Goal: Task Accomplishment & Management: Use online tool/utility

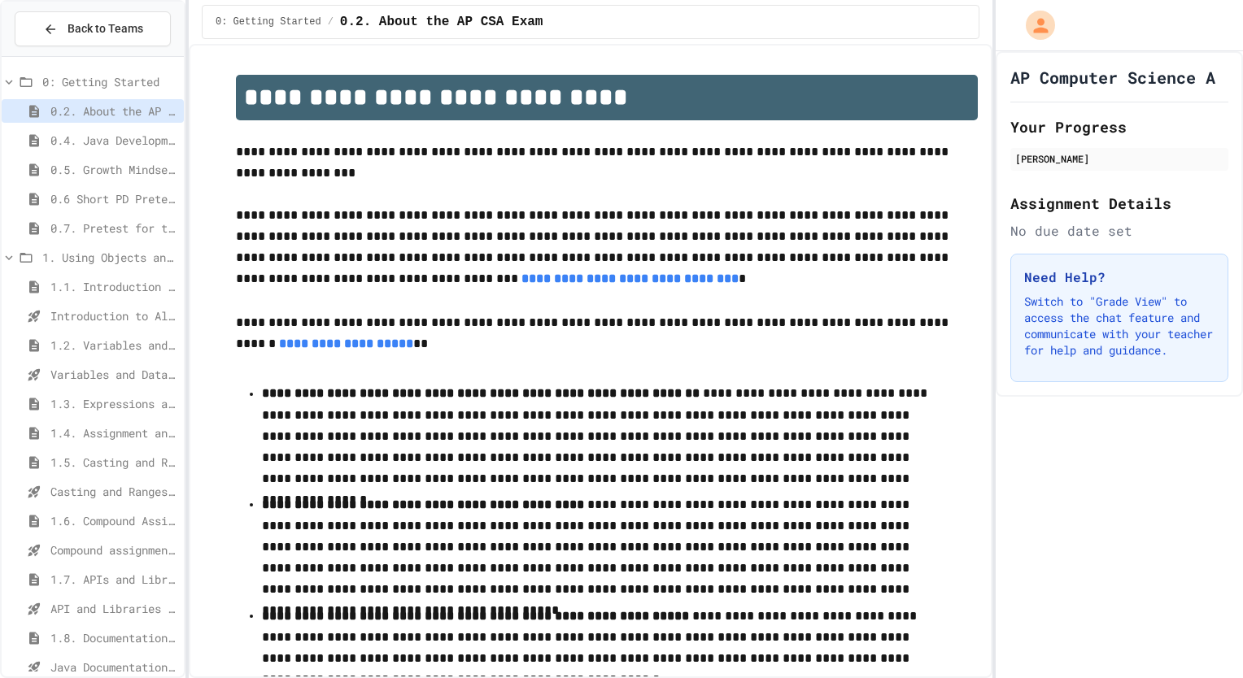
click at [67, 483] on span "Casting and Ranges of variables - Quiz" at bounding box center [113, 491] width 127 height 17
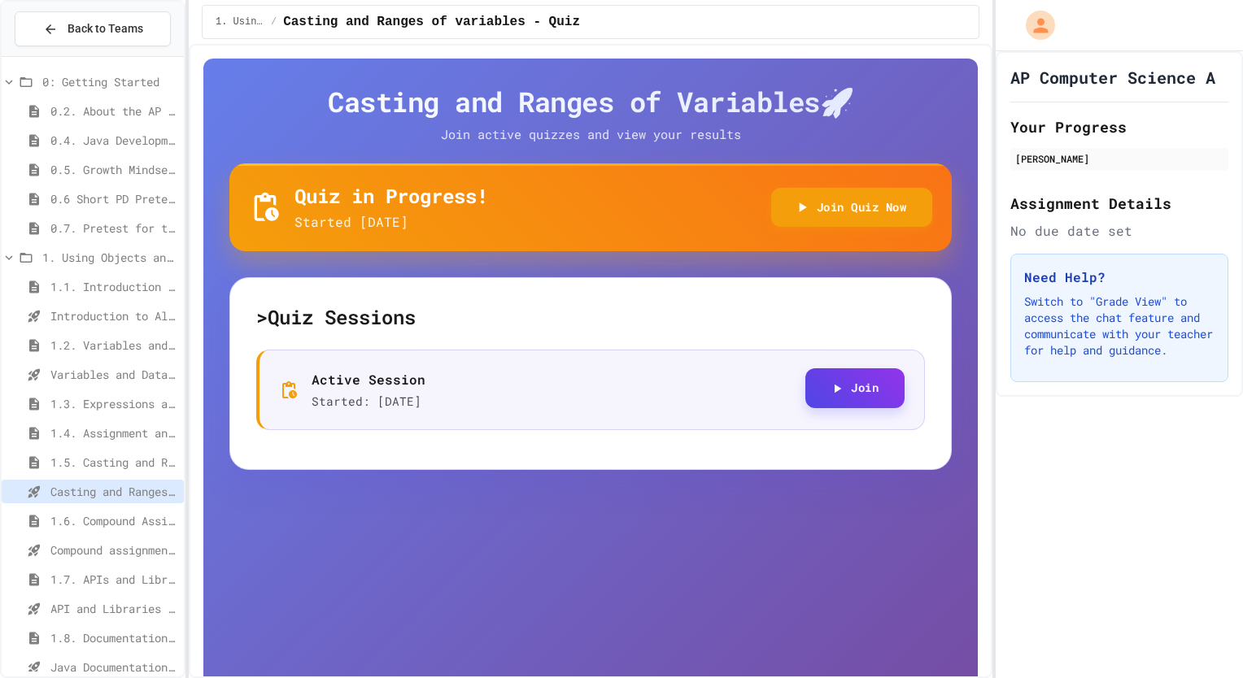
click at [812, 390] on button "Join" at bounding box center [854, 388] width 99 height 40
click at [799, 198] on button "Join Quiz Now" at bounding box center [852, 206] width 162 height 40
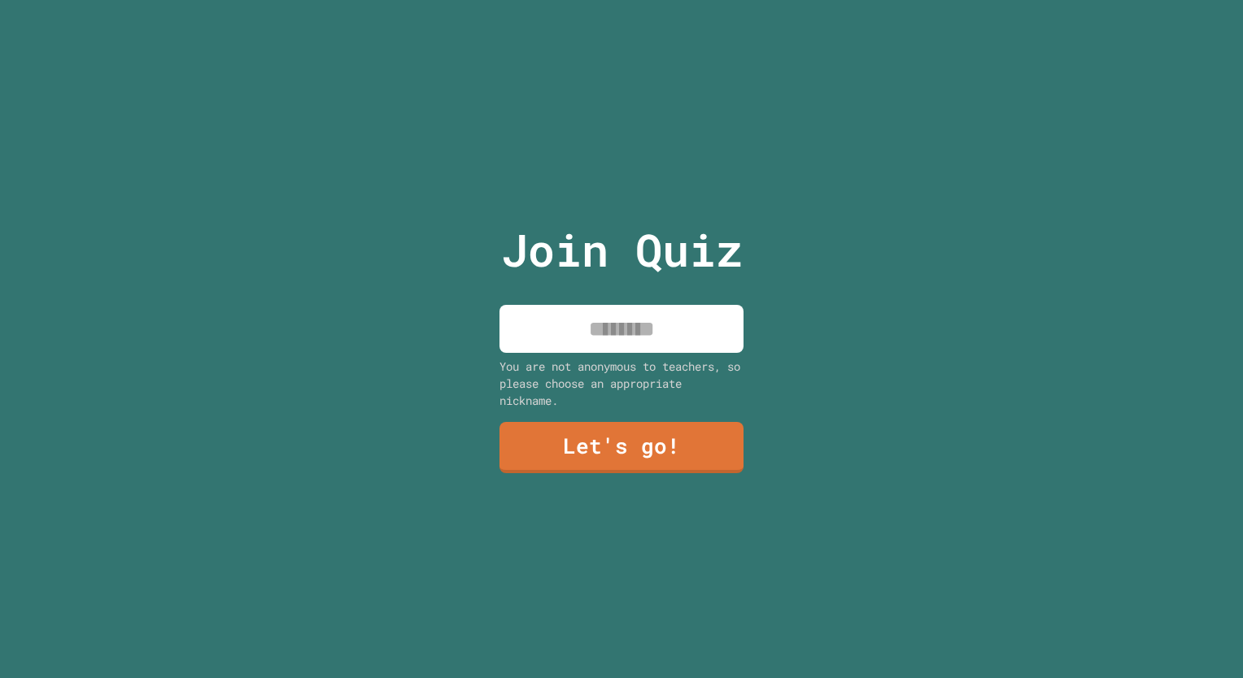
click at [617, 320] on input at bounding box center [621, 329] width 244 height 48
type input "*********"
click at [597, 441] on link "Let's go!" at bounding box center [621, 446] width 246 height 52
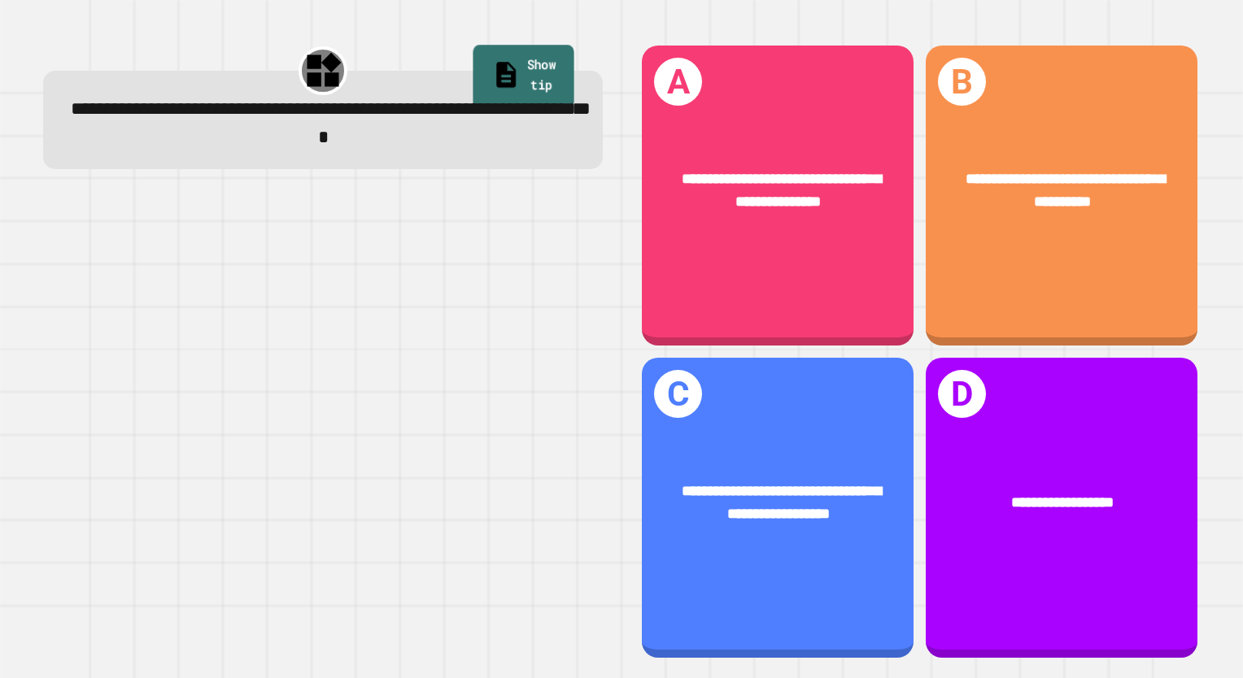
click at [481, 57] on link "Show tip" at bounding box center [523, 77] width 102 height 63
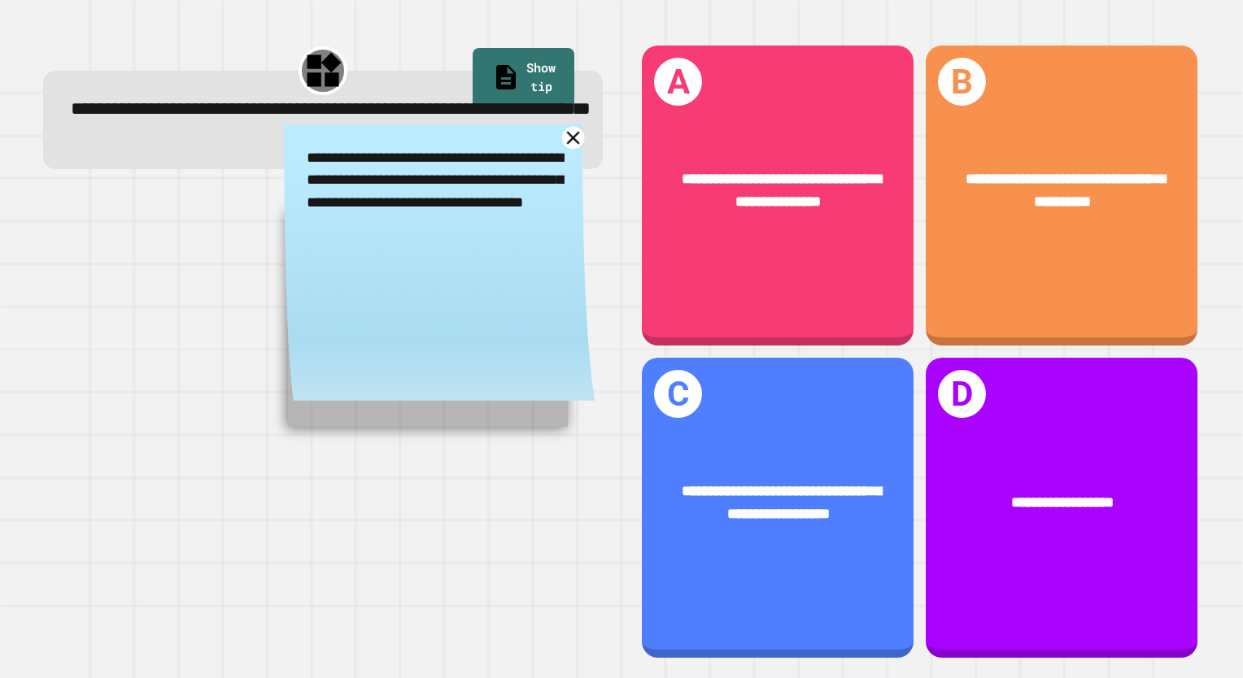
click at [562, 141] on icon at bounding box center [573, 138] width 22 height 22
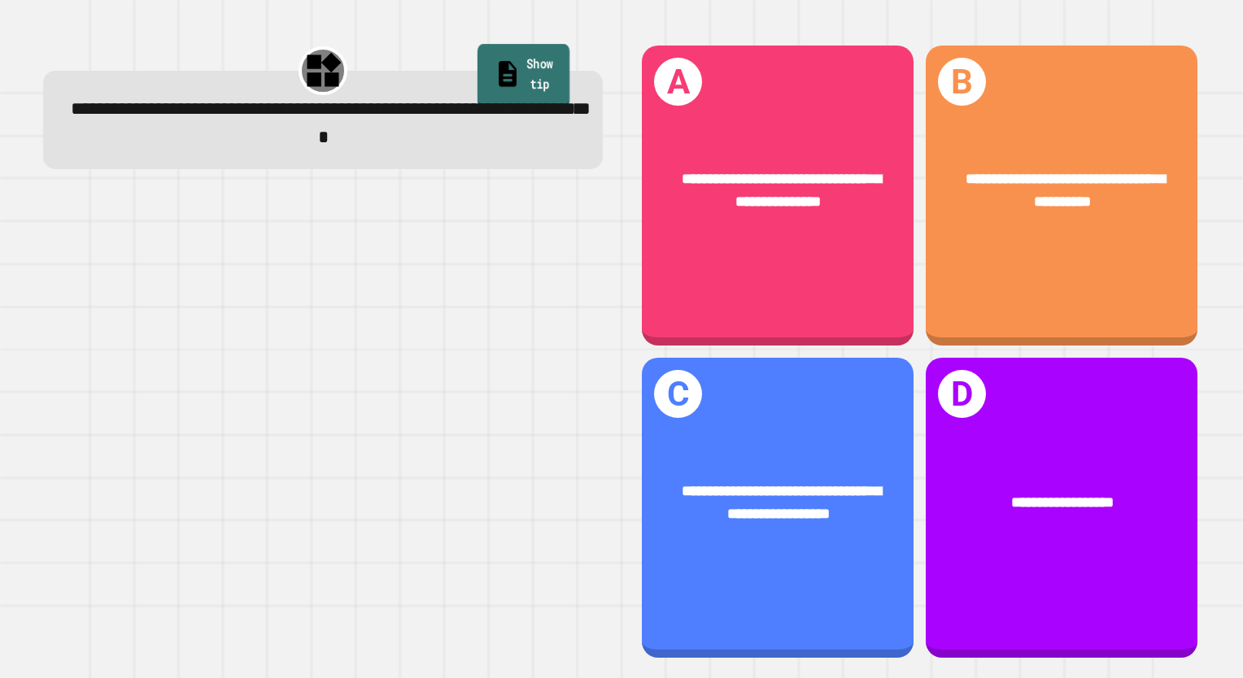
click at [550, 59] on link "Show tip" at bounding box center [523, 76] width 93 height 63
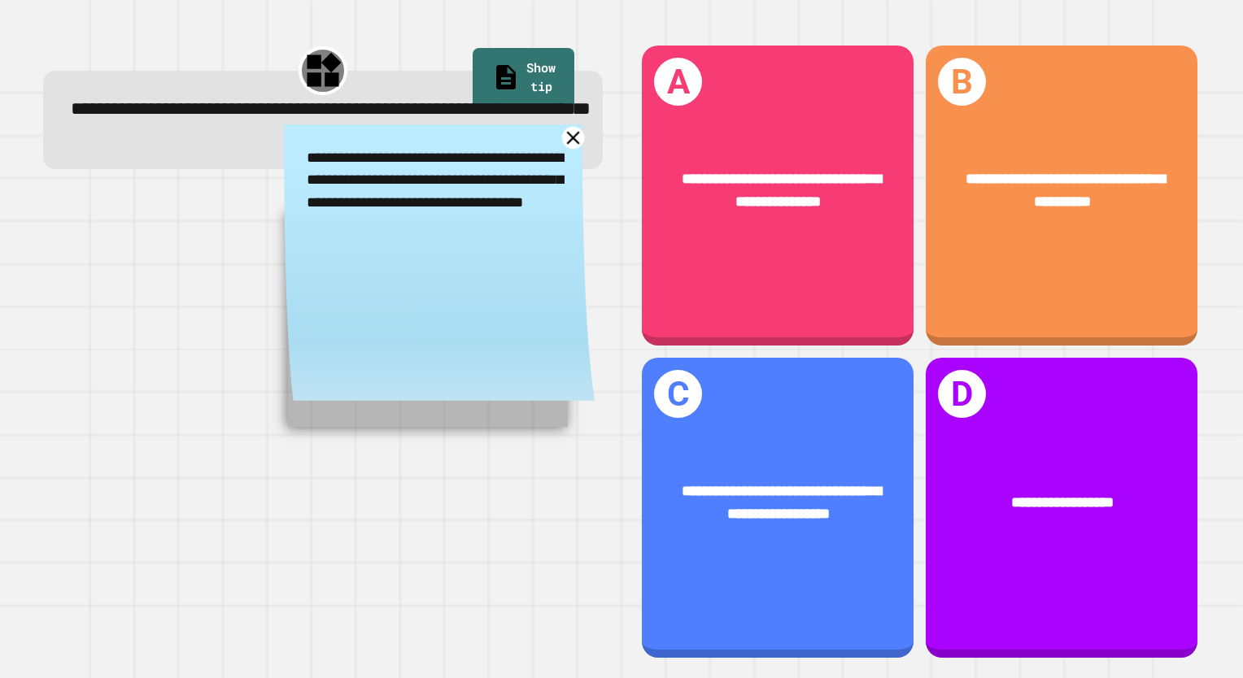
click at [562, 142] on icon at bounding box center [573, 138] width 22 height 22
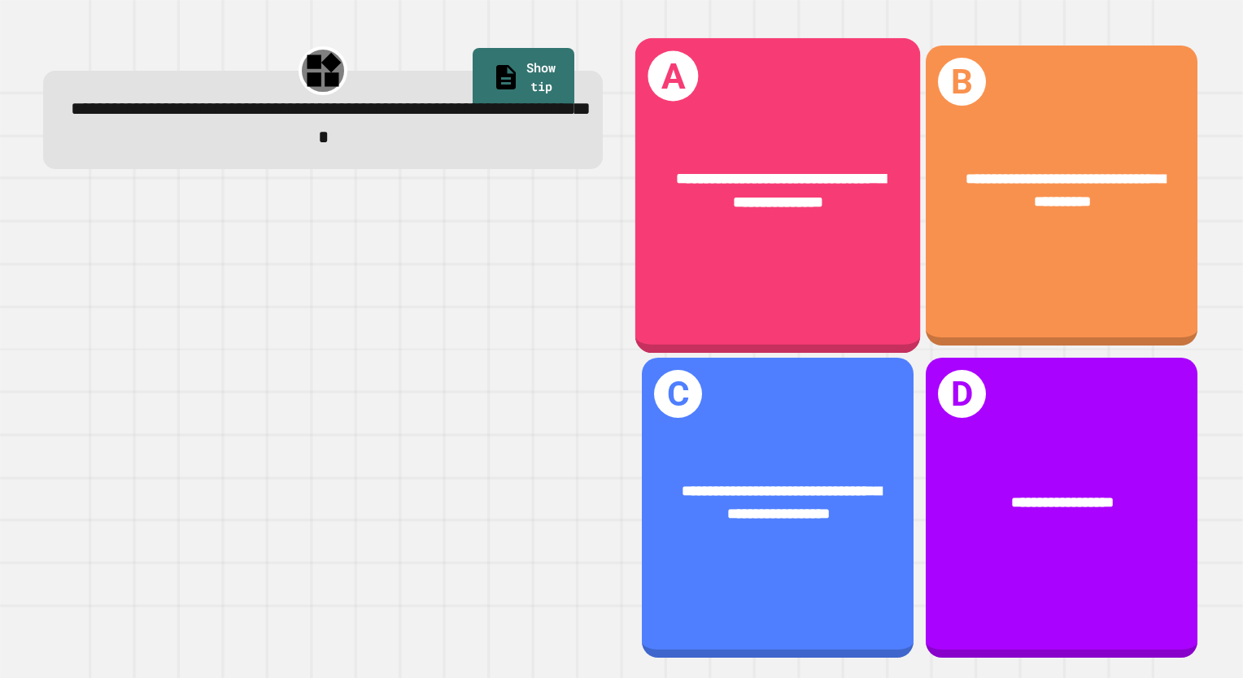
click at [744, 230] on div "**********" at bounding box center [777, 191] width 285 height 110
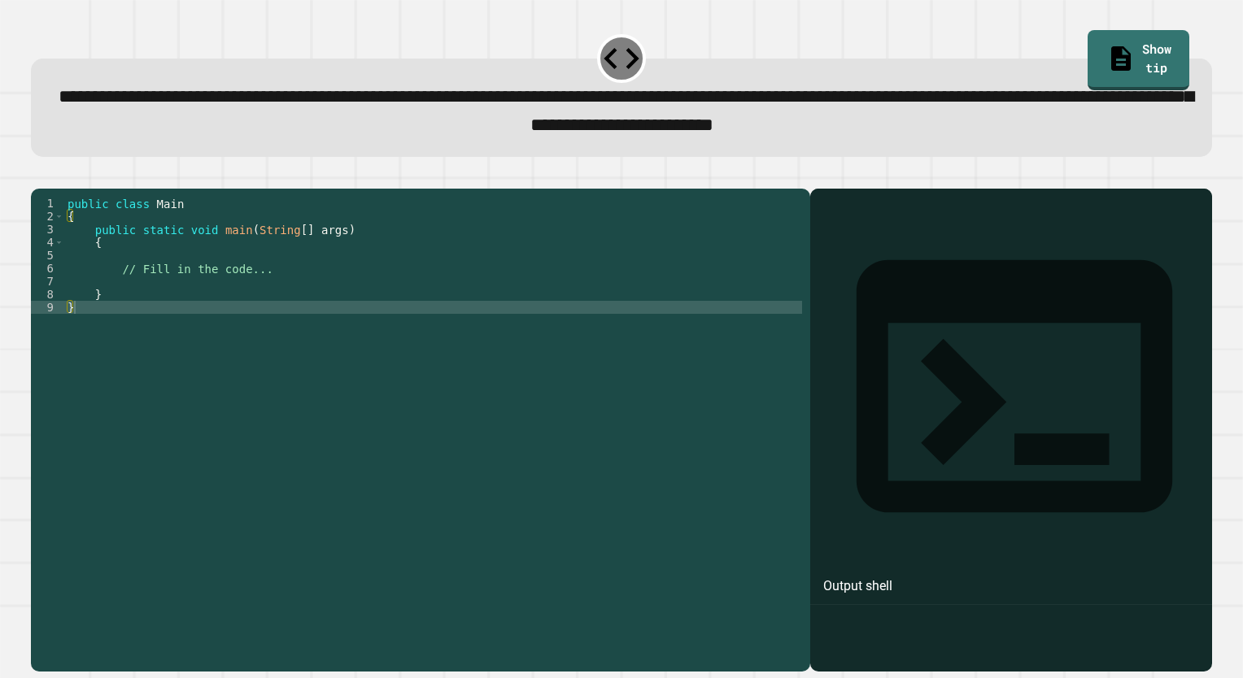
click at [211, 298] on div "public class Main { public static void main ( String [ ] args ) { // Fill in th…" at bounding box center [433, 411] width 738 height 429
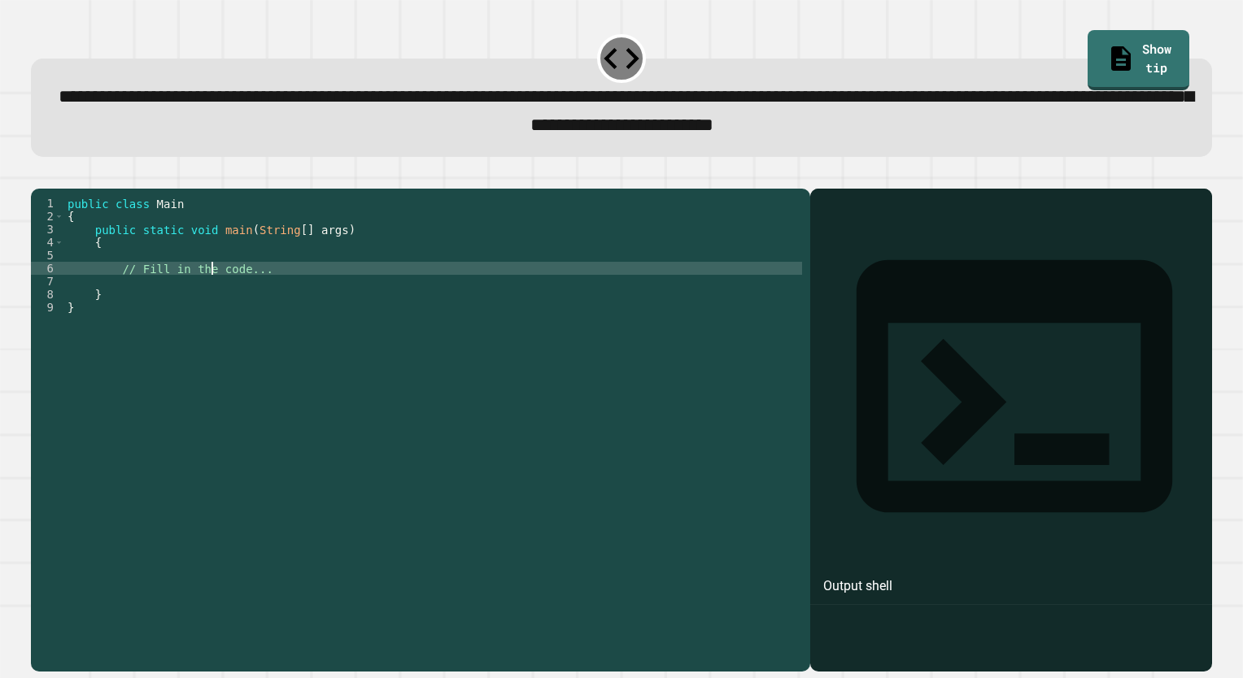
click at [260, 300] on div "public class Main { public static void main ( String [ ] args ) { // Fill in th…" at bounding box center [433, 411] width 738 height 429
drag, startPoint x: 274, startPoint y: 291, endPoint x: 124, endPoint y: 285, distance: 150.6
click at [124, 285] on div "public class Main { public static void main ( String [ ] args ) { // Fill in th…" at bounding box center [433, 411] width 738 height 429
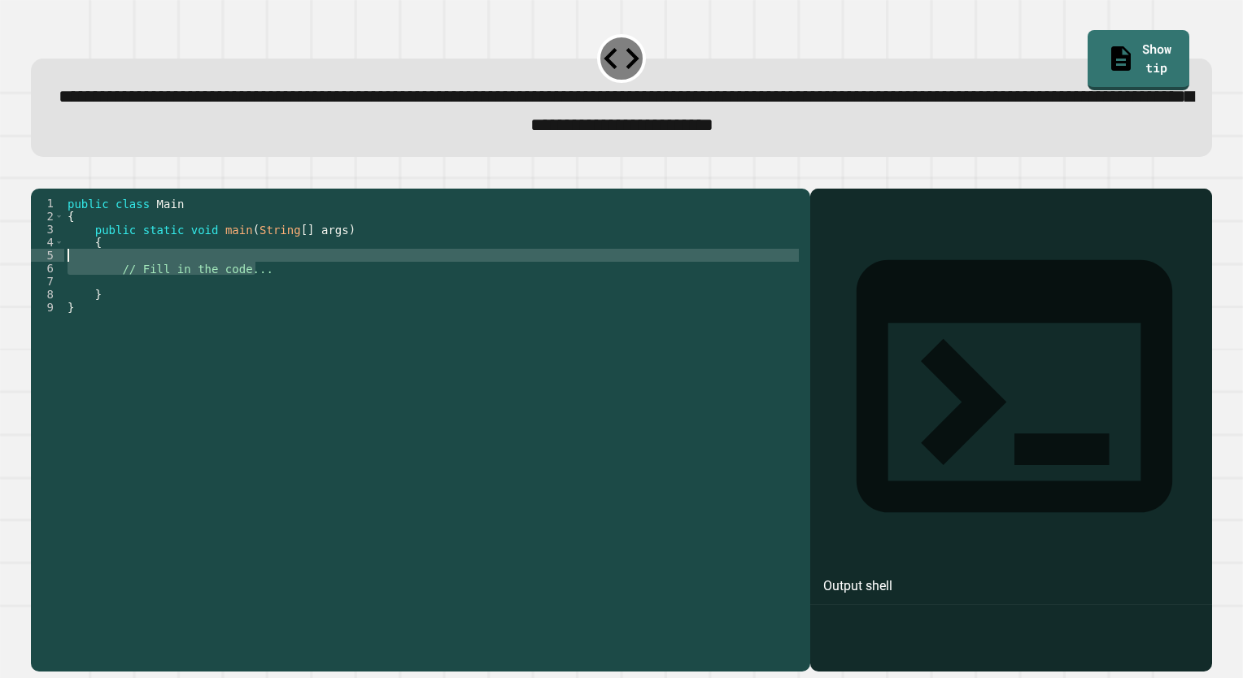
click at [132, 298] on div "public class Main { public static void main ( String [ ] args ) { // Fill in th…" at bounding box center [433, 398] width 738 height 403
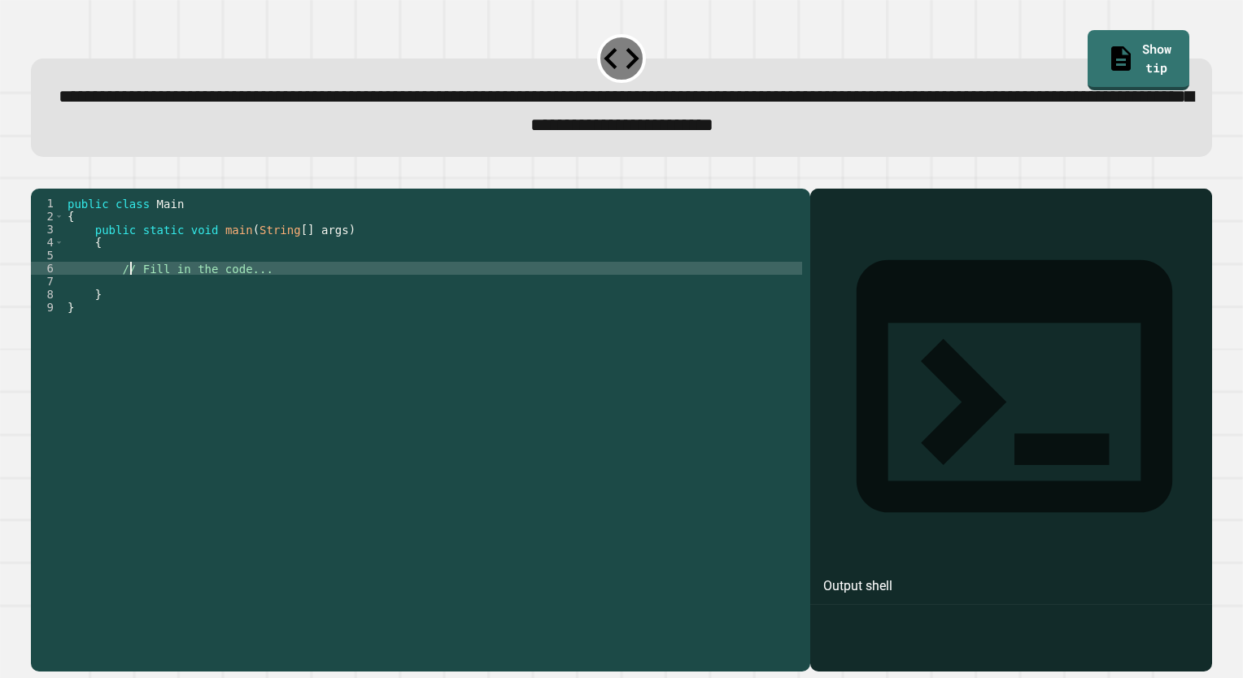
click at [118, 294] on div "public class Main { public static void main ( String [ ] args ) { // Fill in th…" at bounding box center [433, 411] width 738 height 429
type textarea "**********"
click at [120, 289] on div "public class Main { public static void main ( String [ ] args ) { // Fill in th…" at bounding box center [436, 411] width 731 height 429
type textarea "**********"
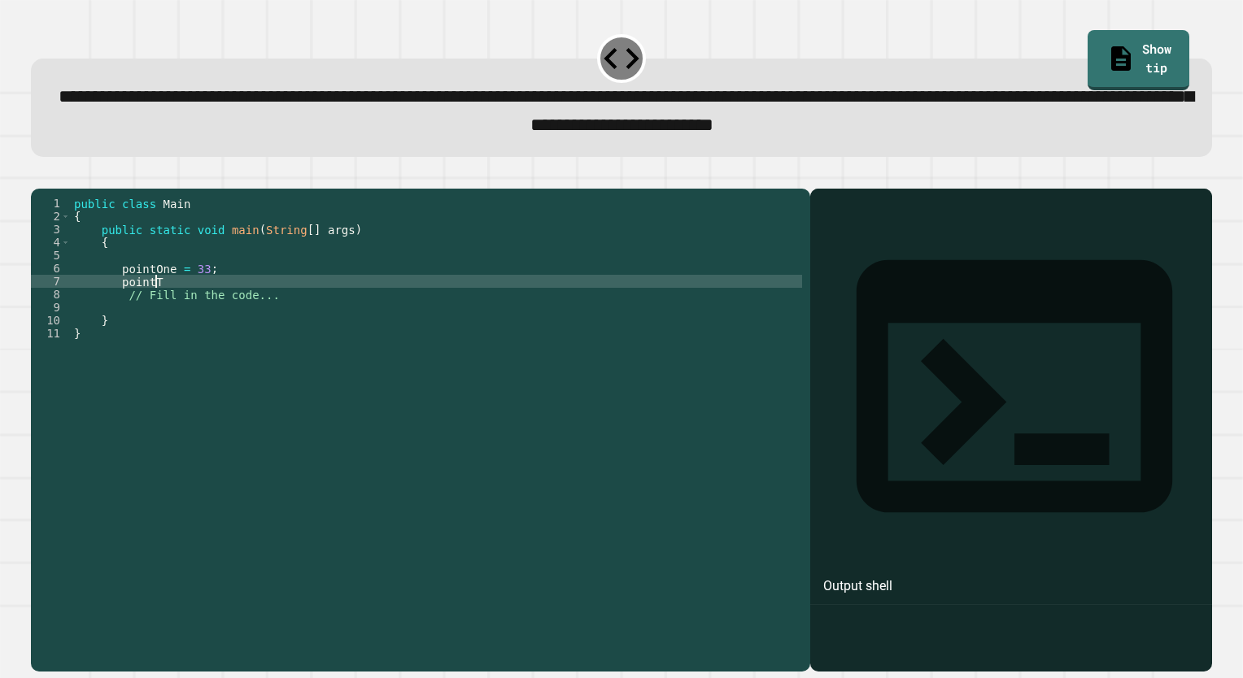
scroll to position [0, 6]
type textarea "**********"
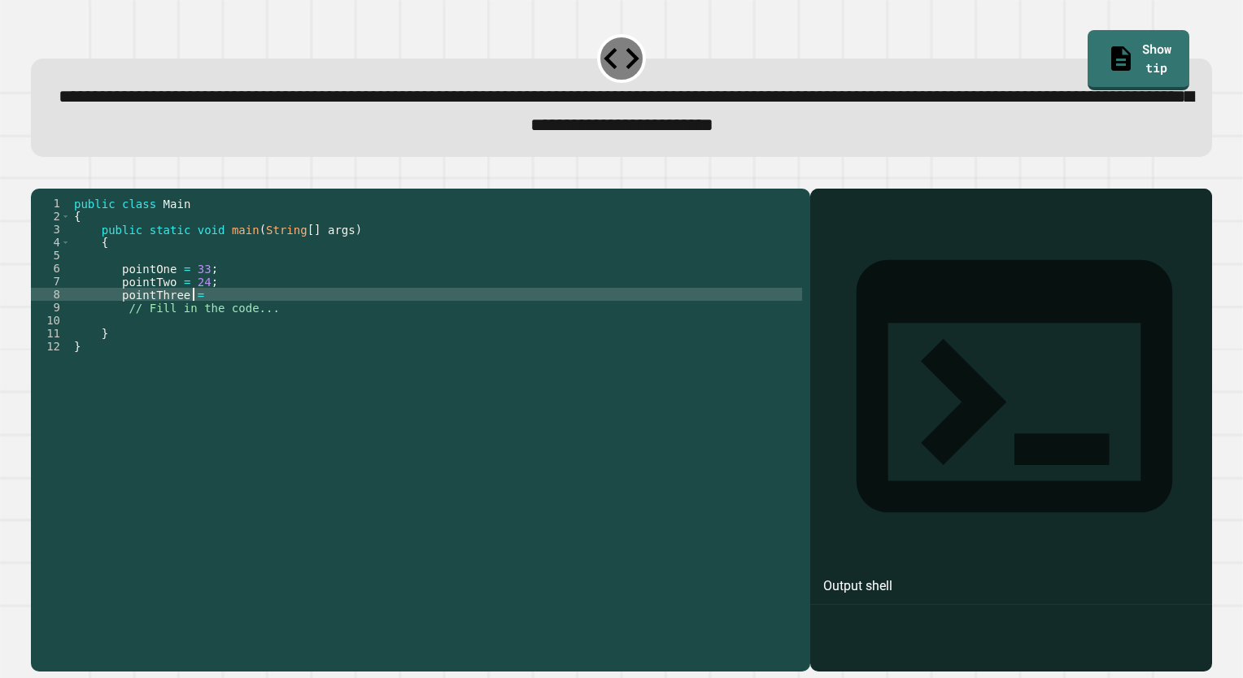
scroll to position [0, 7]
type textarea "**********"
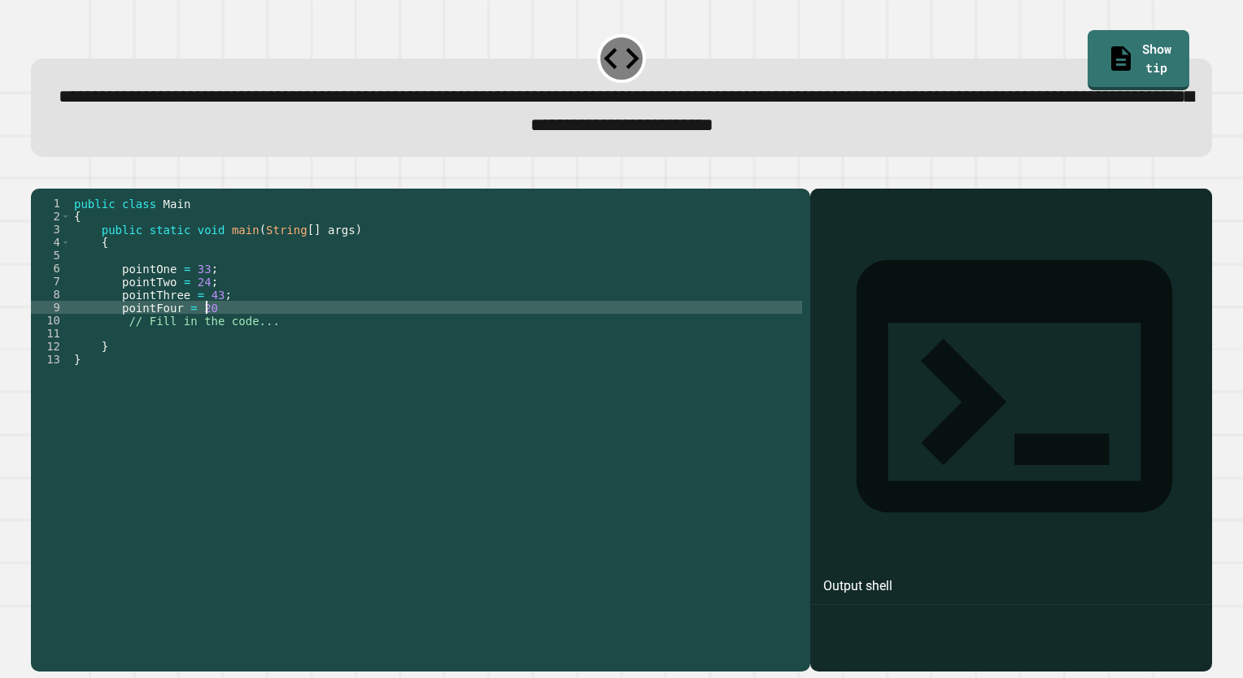
type textarea "**********"
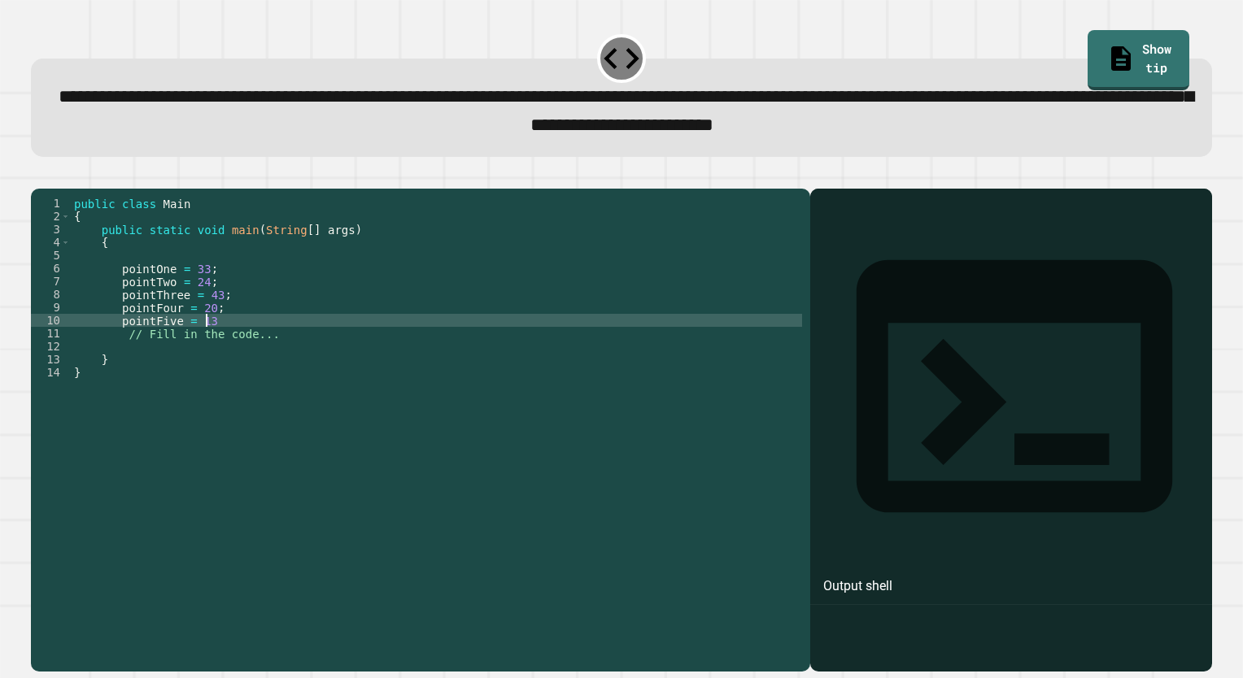
scroll to position [0, 8]
type textarea "**********"
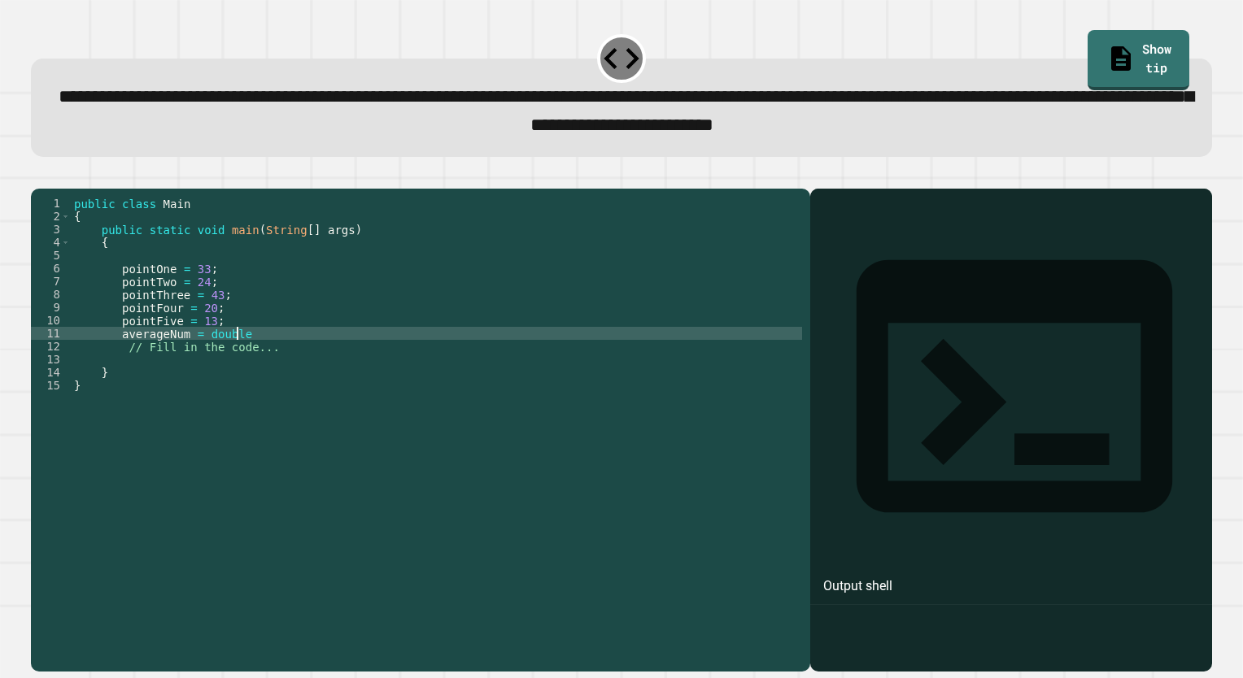
scroll to position [0, 11]
click at [202, 360] on div "public class Main { public static void main ( String [ ] args ) { pointOne = 33…" at bounding box center [436, 411] width 731 height 429
click at [255, 360] on div "public class Main { public static void main ( String [ ] args ) { pointOne = 33…" at bounding box center [436, 411] width 731 height 429
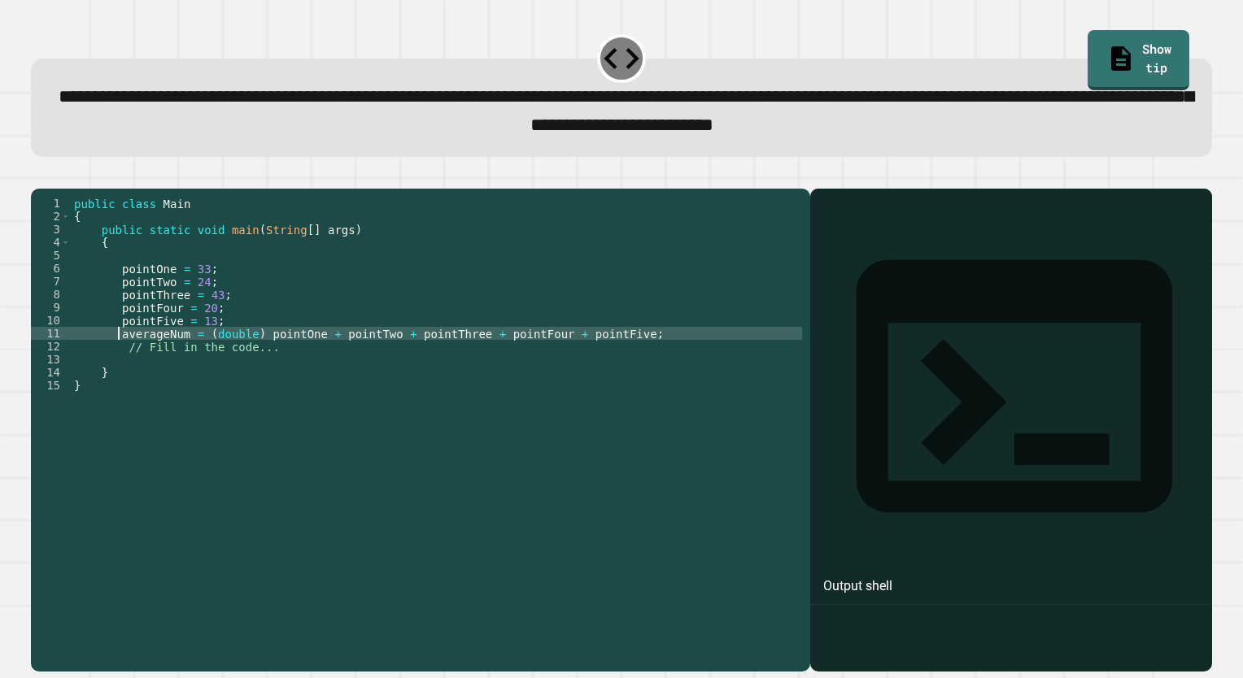
click at [120, 358] on div "public class Main { public static void main ( String [ ] args ) { pointOne = 33…" at bounding box center [436, 411] width 731 height 429
click at [120, 359] on div "public class Main { public static void main ( String [ ] args ) { pointOne = 33…" at bounding box center [436, 411] width 731 height 429
type textarea "**********"
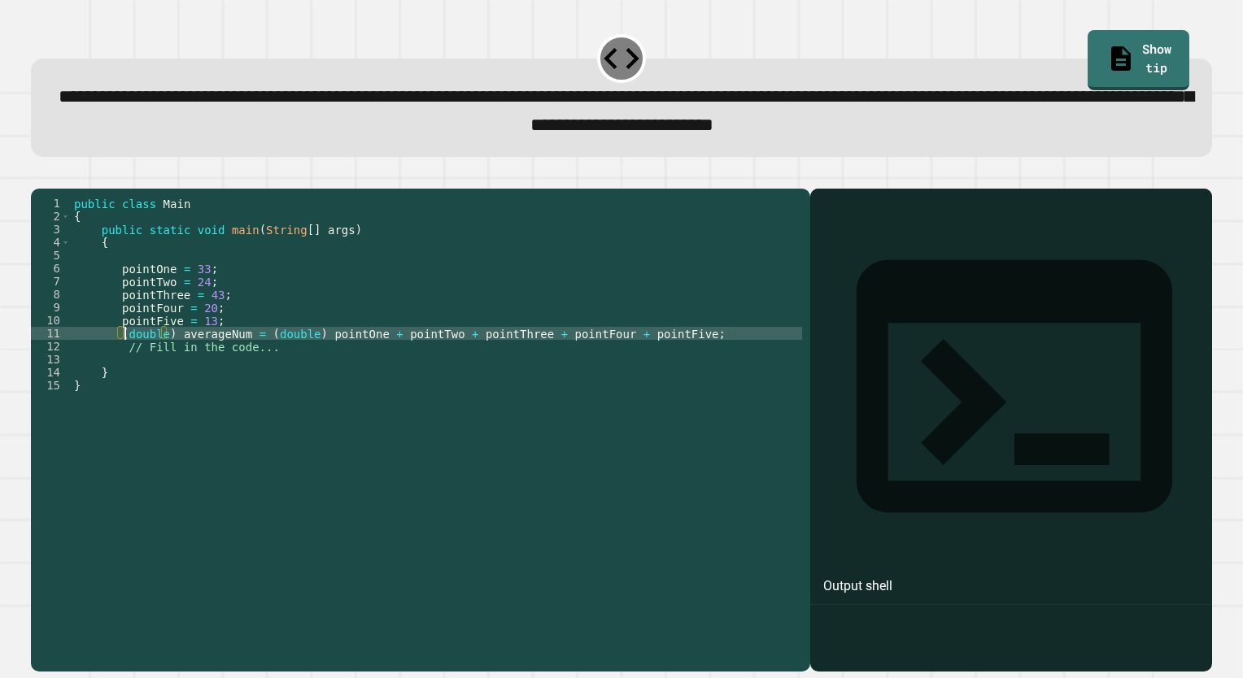
click at [171, 359] on div "public class Main { public static void main ( String [ ] args ) { pointOne = 33…" at bounding box center [436, 411] width 731 height 429
click at [670, 359] on div "public class Main { public static void main ( String [ ] args ) { pointOne = 33…" at bounding box center [436, 411] width 731 height 429
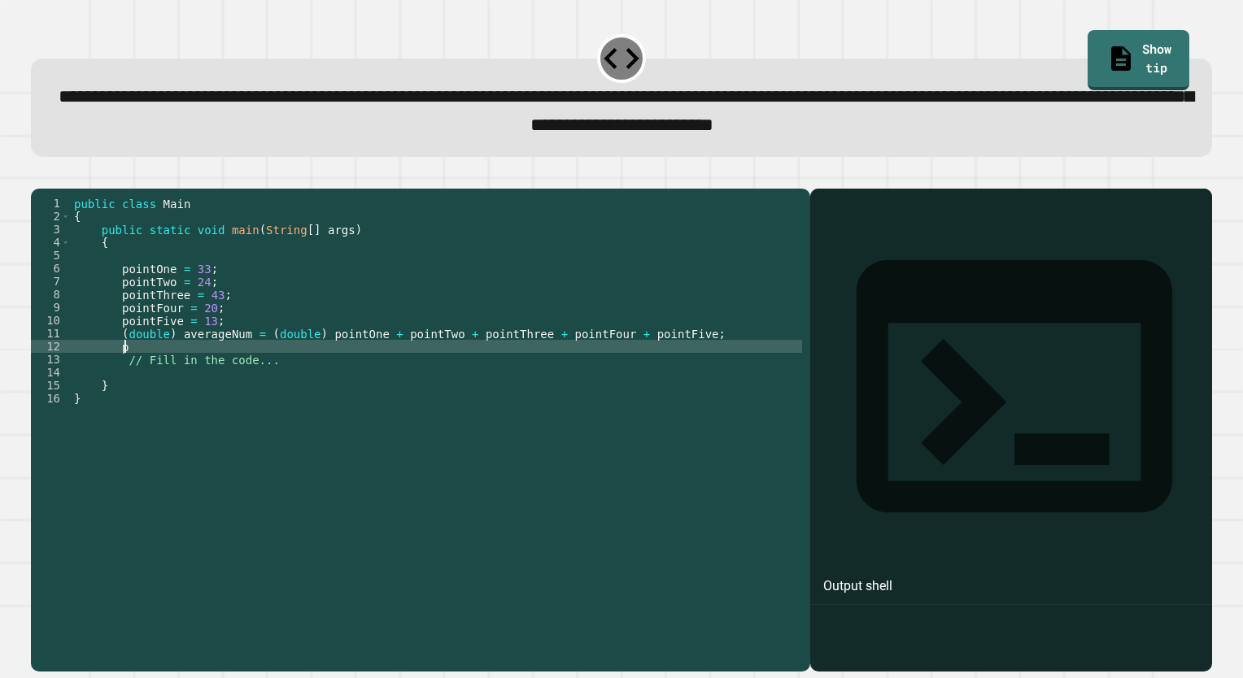
type textarea "*"
click at [651, 478] on div "public class Main { public static void main ( String [ ] args ) { pointOne = 33…" at bounding box center [436, 411] width 731 height 429
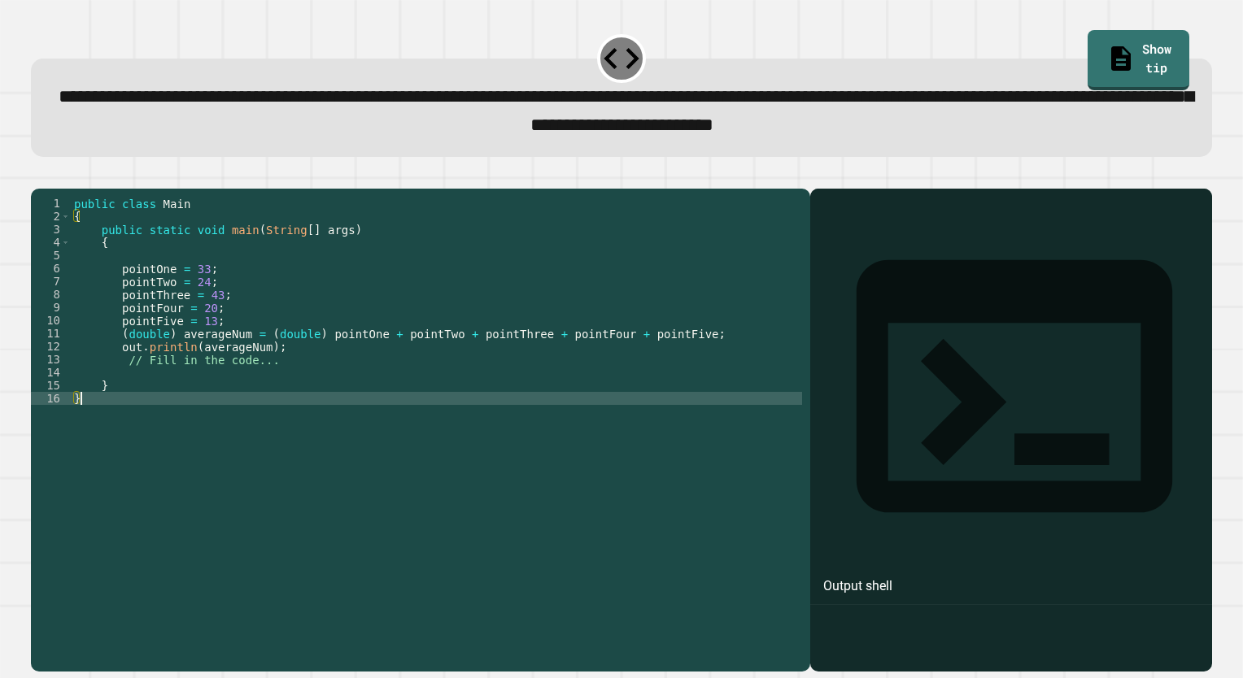
scroll to position [0, 0]
click at [39, 176] on icon "button" at bounding box center [39, 176] width 0 height 0
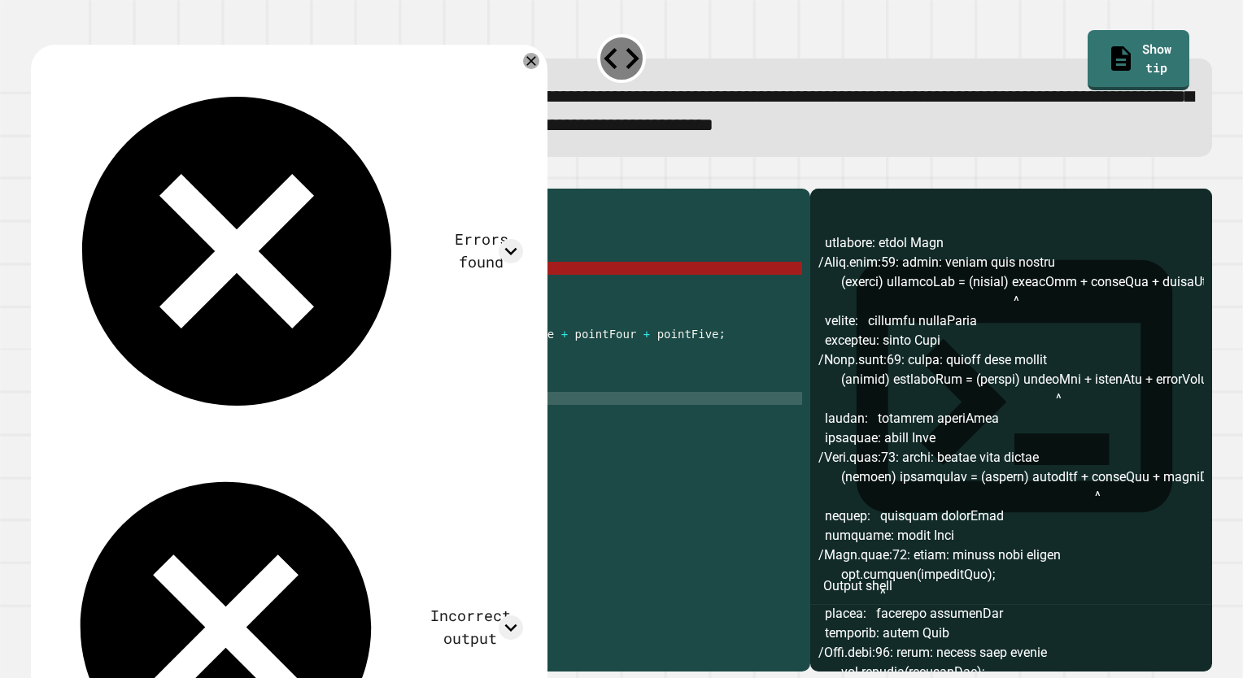
scroll to position [758, 0]
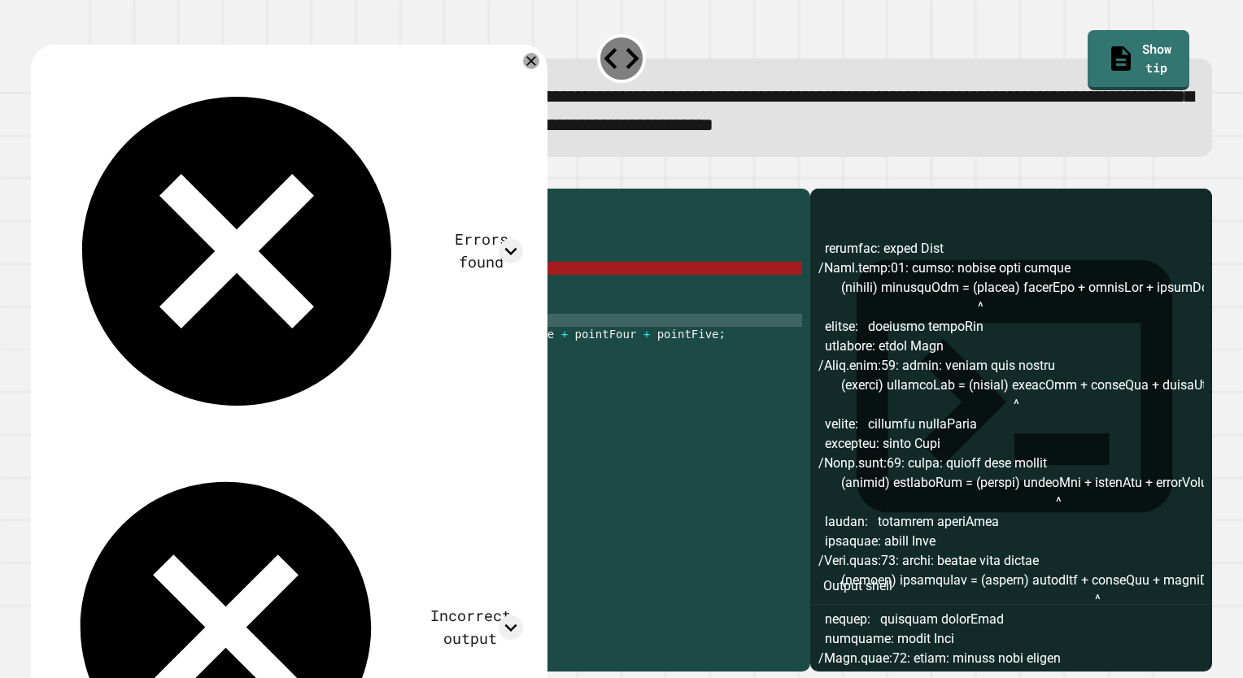
click at [241, 346] on div "public class Main { public static void main ( String [ ] args ) { pointOne = 33…" at bounding box center [436, 411] width 731 height 429
click at [298, 359] on div "public class Main { public static void main ( String [ ] args ) { pointOne = 33…" at bounding box center [436, 411] width 731 height 429
click at [335, 368] on div "public class Main { public static void main ( String [ ] args ) { pointOne = 33…" at bounding box center [436, 411] width 731 height 429
click at [346, 362] on div "public class Main { public static void main ( String [ ] args ) { pointOne = 33…" at bounding box center [436, 411] width 731 height 429
click at [173, 359] on div "public class Main { public static void main ( String [ ] args ) { pointOne = 33…" at bounding box center [436, 411] width 731 height 429
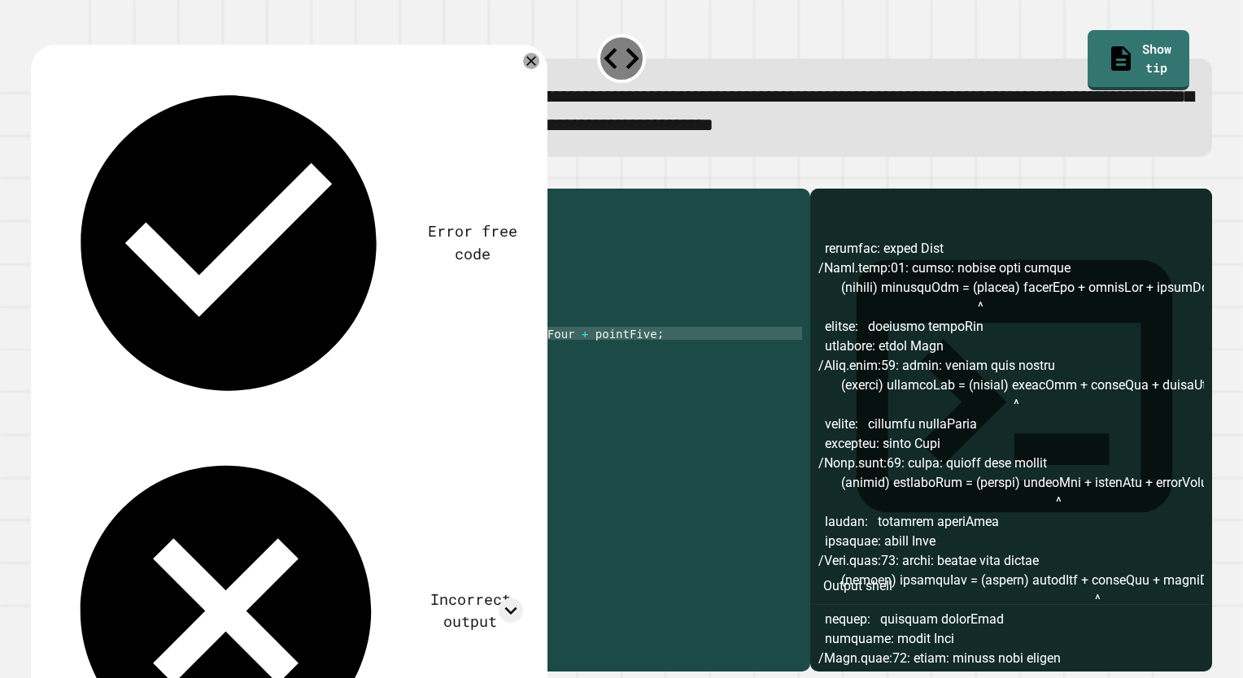
click at [247, 358] on div "public class Main { public static void main ( String [ ] args ) { pointOne = 33…" at bounding box center [436, 411] width 731 height 429
click at [315, 385] on div "public class Main { public static void main ( String [ ] args ) { pointOne = 33…" at bounding box center [436, 411] width 731 height 429
click at [257, 371] on div "public class Main { public static void main ( String [ ] args ) { pointOne = 33…" at bounding box center [436, 411] width 731 height 429
click at [194, 371] on div "public class Main { public static void main ( String [ ] args ) { pointOne = 33…" at bounding box center [436, 411] width 731 height 429
click at [194, 361] on div "public class Main { public static void main ( String [ ] args ) { pointOne = 33…" at bounding box center [436, 411] width 731 height 429
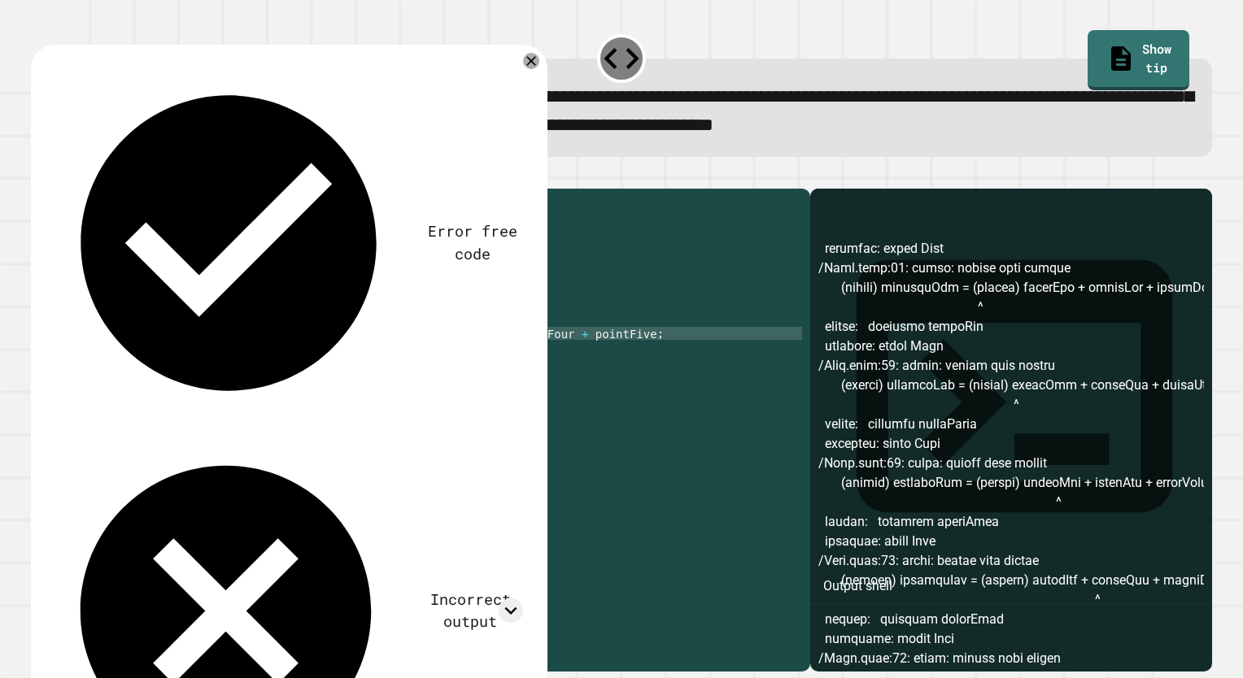
scroll to position [0, 12]
click at [351, 387] on div "public class Main { public static void main ( String [ ] args ) { pointOne = 33…" at bounding box center [436, 411] width 731 height 429
click at [317, 369] on div "public class Main { public static void main ( String [ ] args ) { pointOne = 33…" at bounding box center [436, 411] width 731 height 429
click at [250, 356] on div "public class Main { public static void main ( String [ ] args ) { pointOne = 33…" at bounding box center [436, 411] width 731 height 429
click at [199, 358] on div "public class Main { public static void main ( String [ ] args ) { pointOne = 33…" at bounding box center [436, 411] width 731 height 429
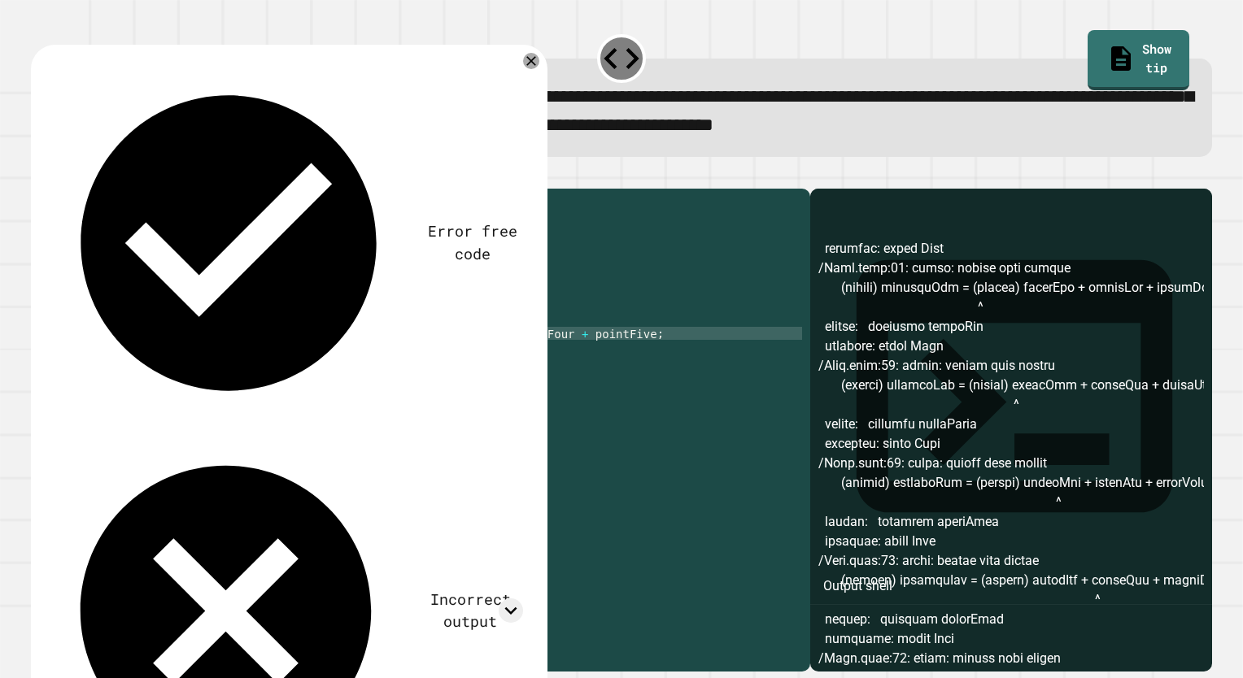
scroll to position [0, 10]
click at [611, 359] on div "public class Main { public static void main ( String [ ] args ) { pointOne = 33…" at bounding box center [436, 411] width 731 height 429
type textarea "**********"
click at [475, 395] on div "public class Main { public static void main ( String [ ] args ) { pointOne = 33…" at bounding box center [436, 411] width 731 height 429
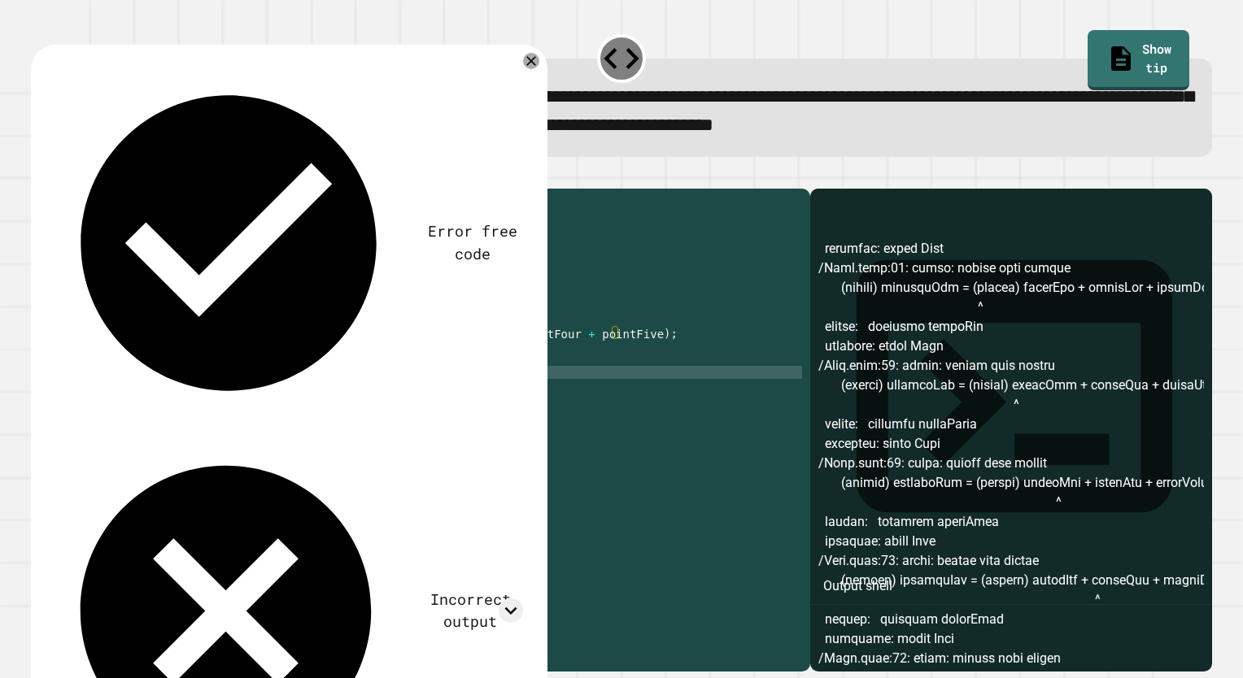
scroll to position [0, 0]
click at [1089, 43] on link "Show tip" at bounding box center [1138, 57] width 99 height 63
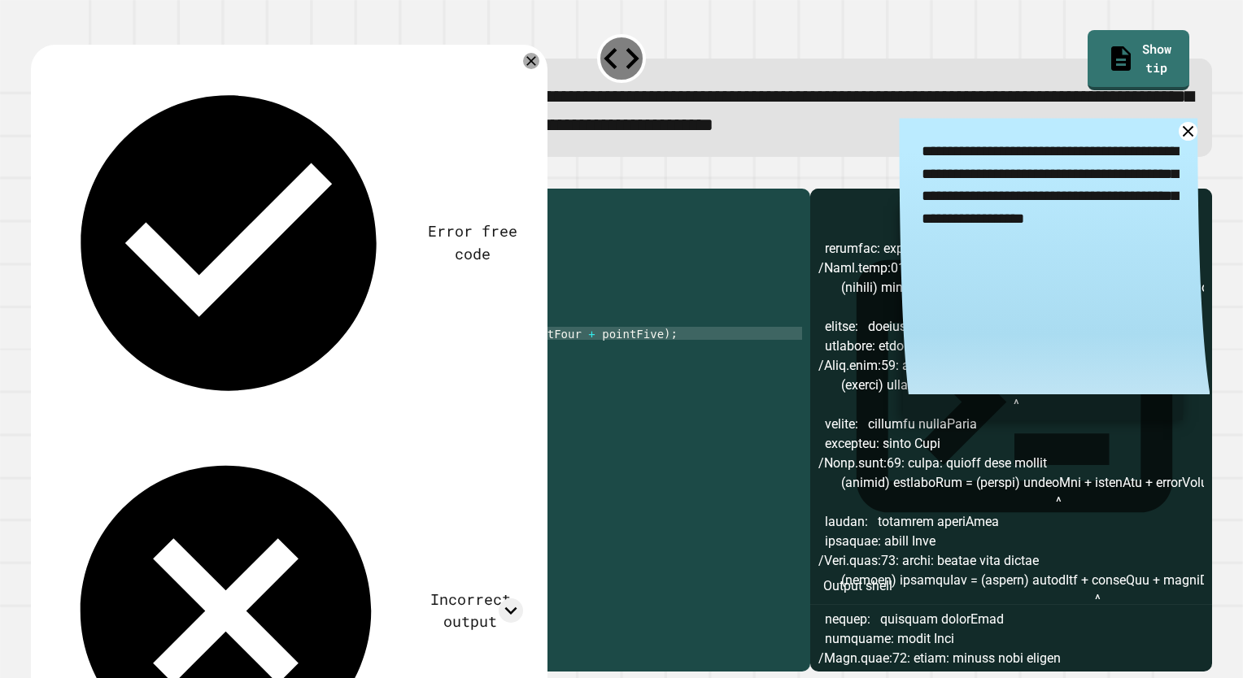
click at [465, 363] on div "public class Main { public static void main ( String [ ] args ) { pointOne = 33…" at bounding box center [436, 411] width 731 height 429
click at [377, 376] on div "public class Main { public static void main ( String [ ] args ) { pointOne = 33…" at bounding box center [436, 411] width 731 height 429
click at [39, 176] on icon "button" at bounding box center [39, 176] width 0 height 0
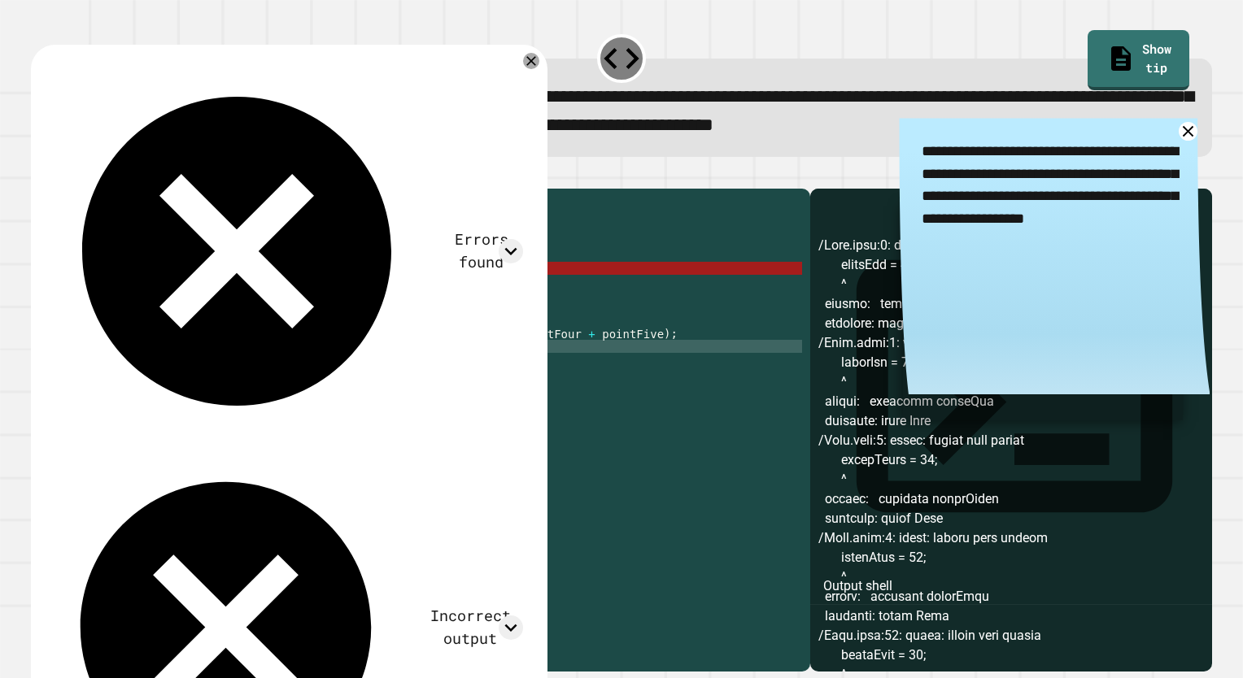
click at [1152, 136] on textarea "**********" at bounding box center [1054, 185] width 311 height 134
click at [1147, 131] on textarea "**********" at bounding box center [1054, 185] width 311 height 134
click at [1158, 146] on textarea "**********" at bounding box center [1054, 185] width 311 height 134
click at [1178, 134] on icon at bounding box center [1187, 131] width 19 height 19
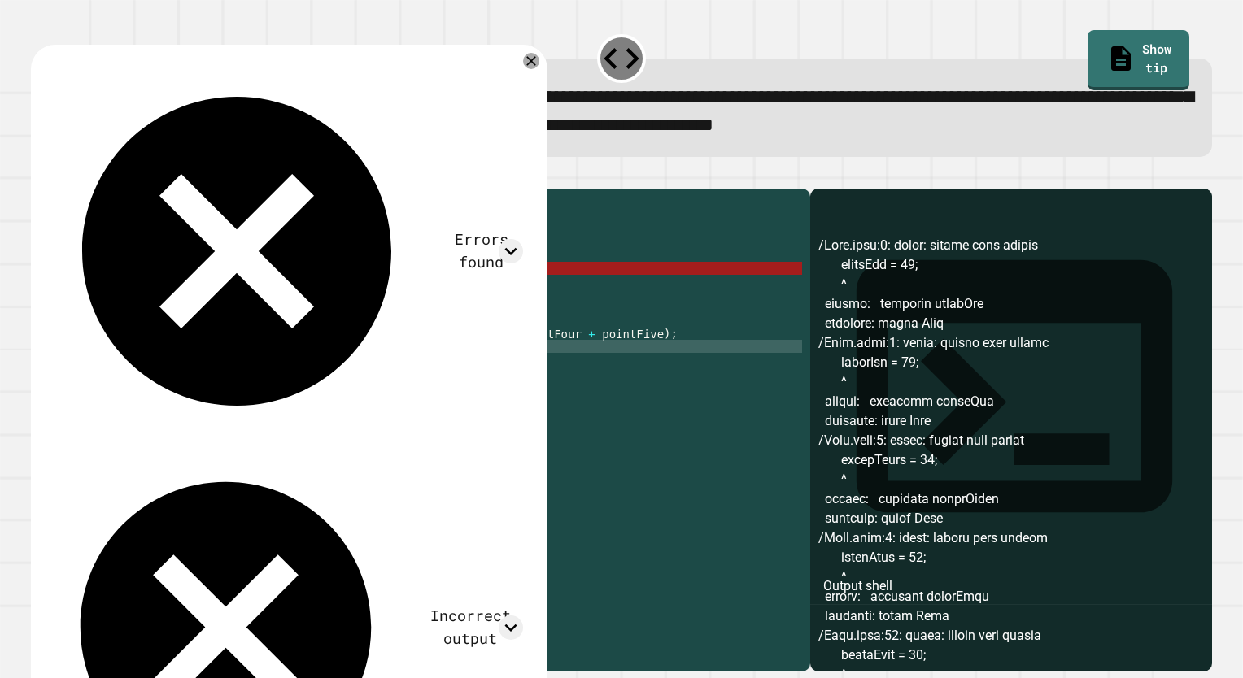
click at [1163, 142] on div "**********" at bounding box center [621, 108] width 1181 height 98
click at [249, 363] on div "public class Main { public static void main ( String [ ] args ) { pointOne = 33…" at bounding box center [436, 411] width 731 height 429
click at [259, 355] on div "public class Main { public static void main ( String [ ] args ) { pointOne = 33…" at bounding box center [436, 411] width 731 height 429
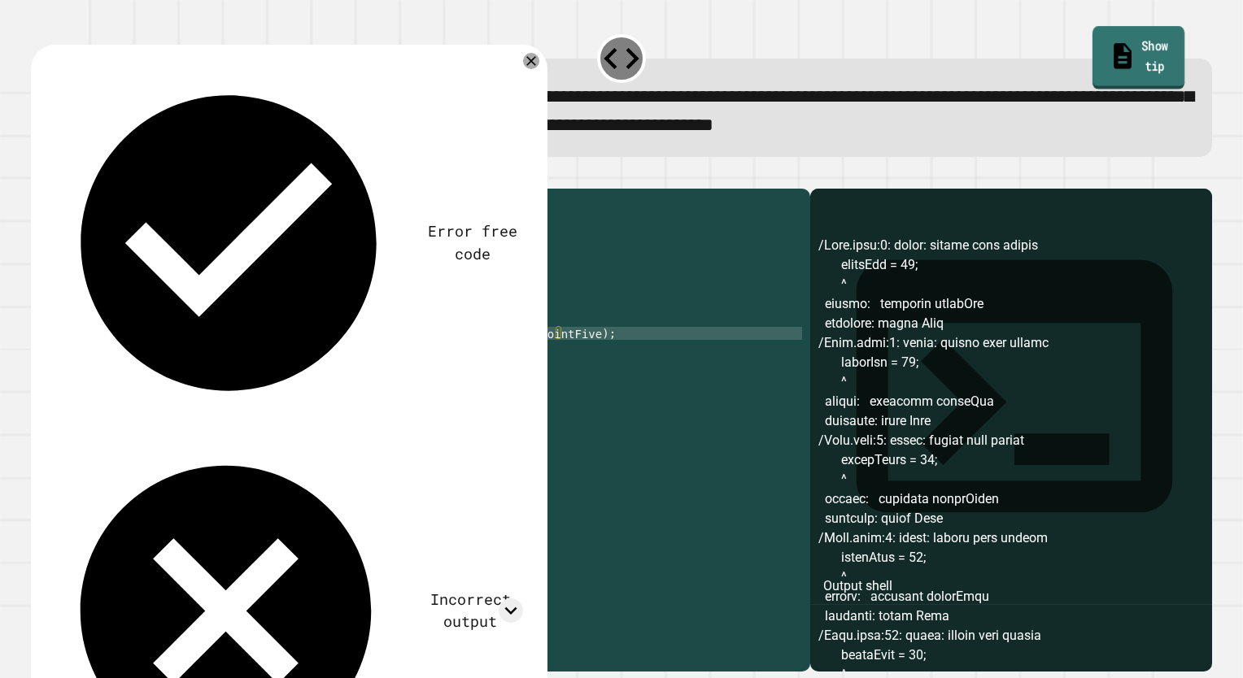
click at [1113, 51] on icon at bounding box center [1122, 55] width 18 height 25
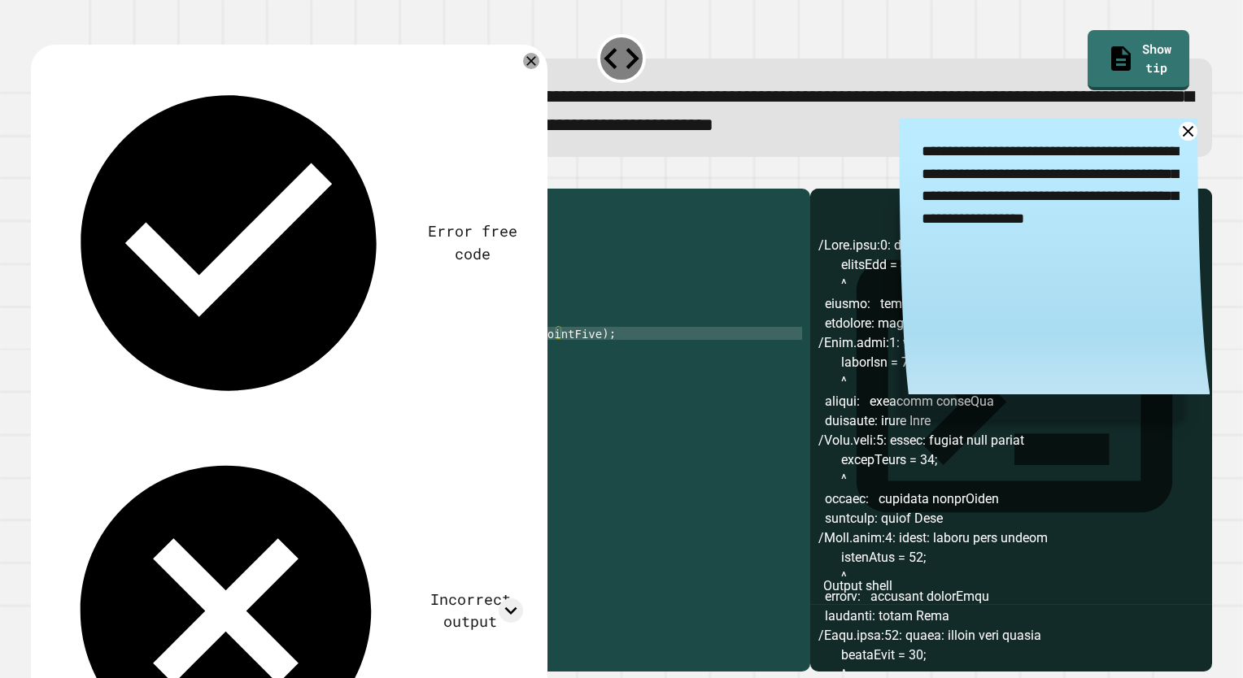
drag, startPoint x: 1073, startPoint y: 212, endPoint x: 1005, endPoint y: 210, distance: 68.4
click at [1005, 210] on textarea "**********" at bounding box center [1054, 185] width 311 height 134
click at [1033, 208] on textarea "**********" at bounding box center [1054, 185] width 311 height 134
click at [198, 364] on div "public class Main { public static void main ( String [ ] args ) { pointOne = 33…" at bounding box center [436, 411] width 731 height 429
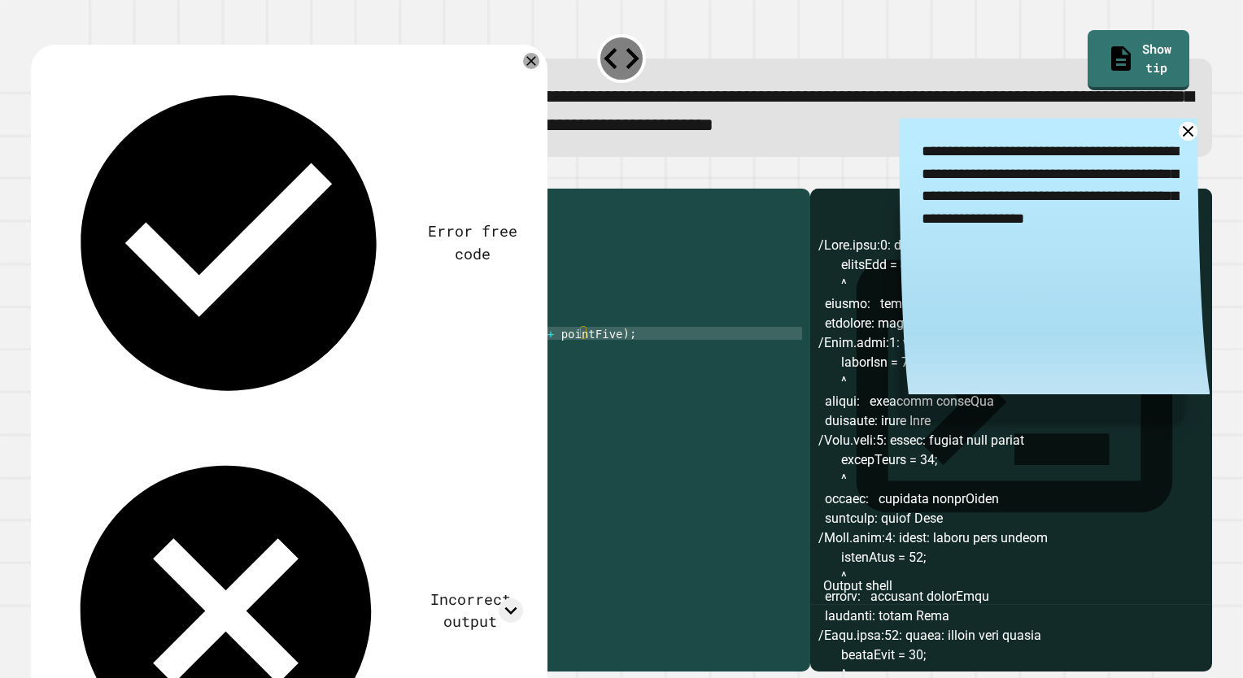
scroll to position [0, 11]
click at [39, 176] on icon "button" at bounding box center [39, 176] width 0 height 0
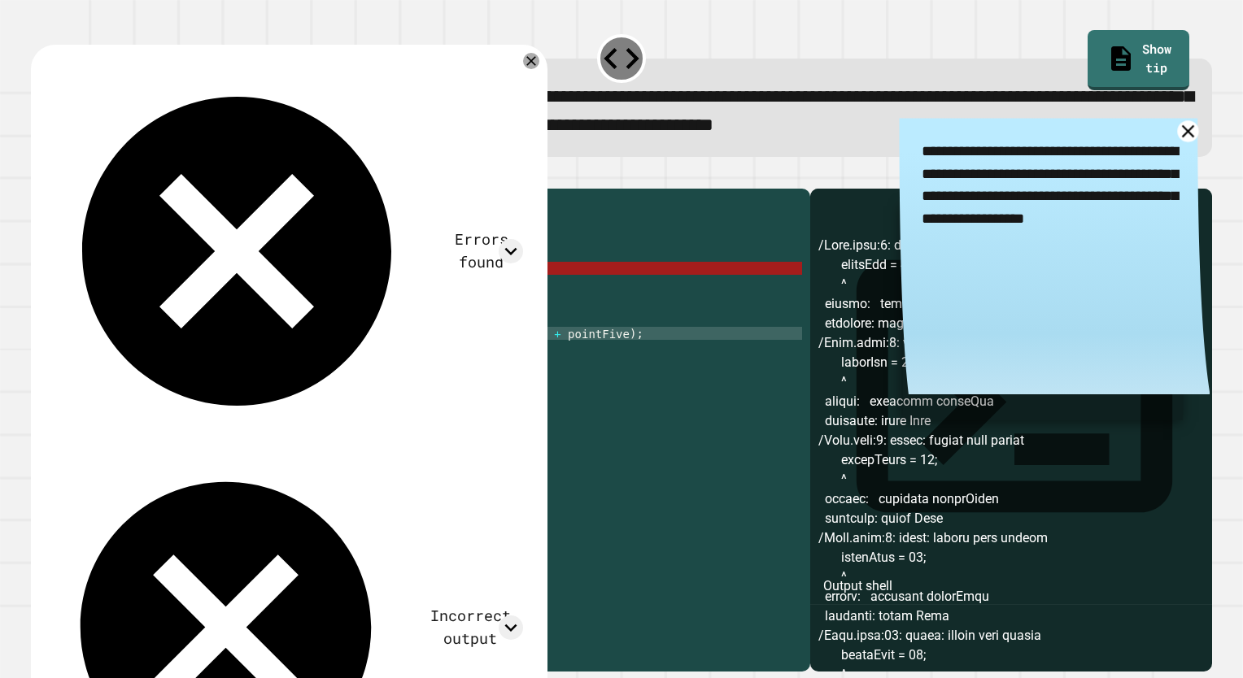
click at [1178, 132] on icon at bounding box center [1188, 131] width 21 height 21
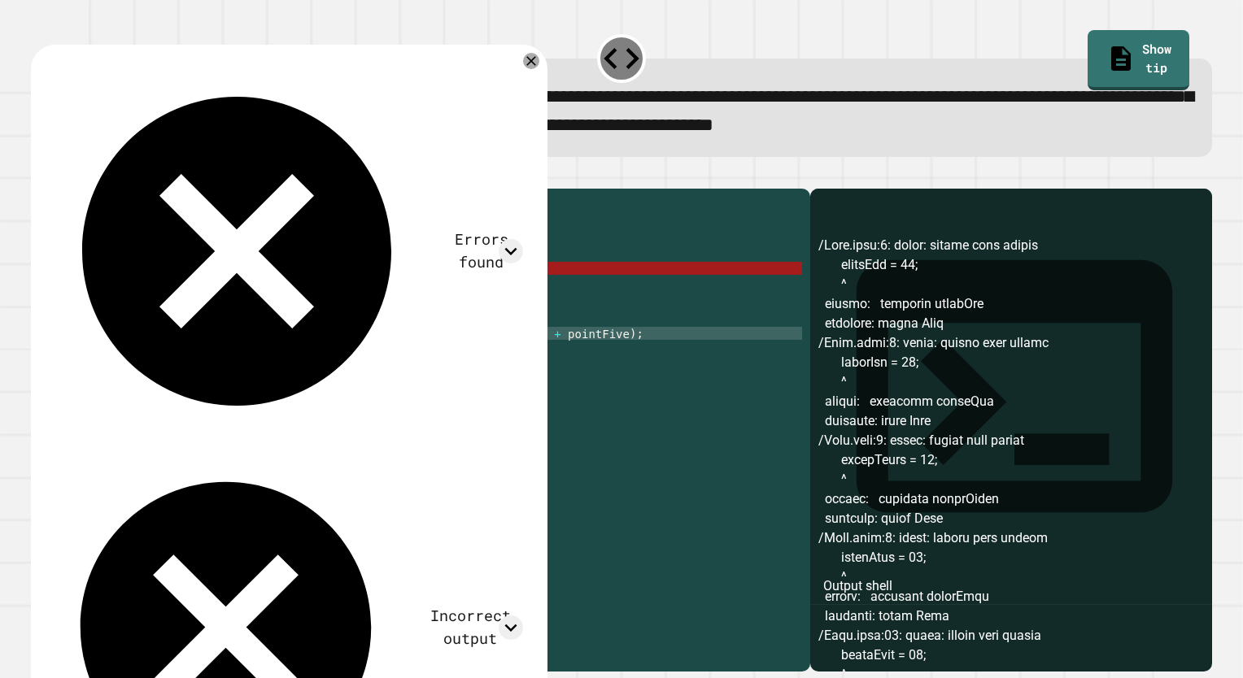
click at [235, 359] on div "public class Main { public static void main ( String [ ] args ) { pointOne = 33…" at bounding box center [436, 411] width 731 height 429
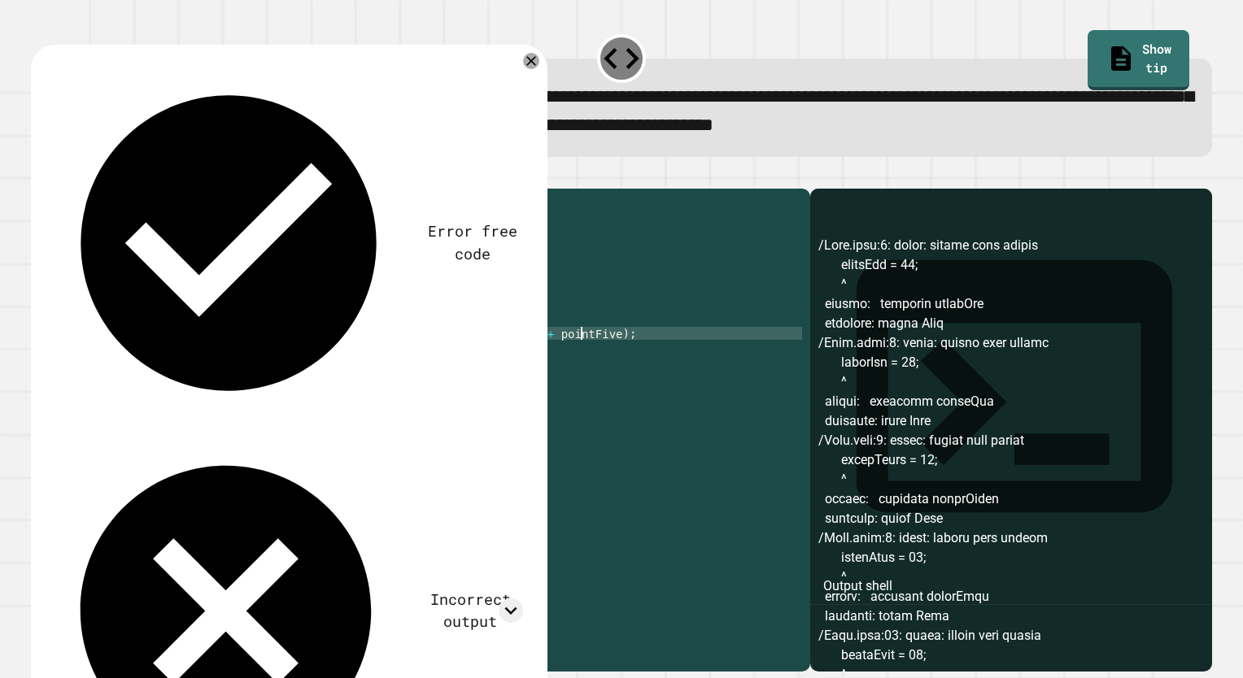
click at [581, 354] on div "public class Main { public static void main ( String [ ] args ) { pointOne = 33…" at bounding box center [436, 411] width 731 height 429
click at [435, 391] on div "public class Main { public static void main ( String [ ] args ) { pointOne = 33…" at bounding box center [436, 411] width 731 height 429
click at [54, 186] on icon "button" at bounding box center [50, 185] width 9 height 11
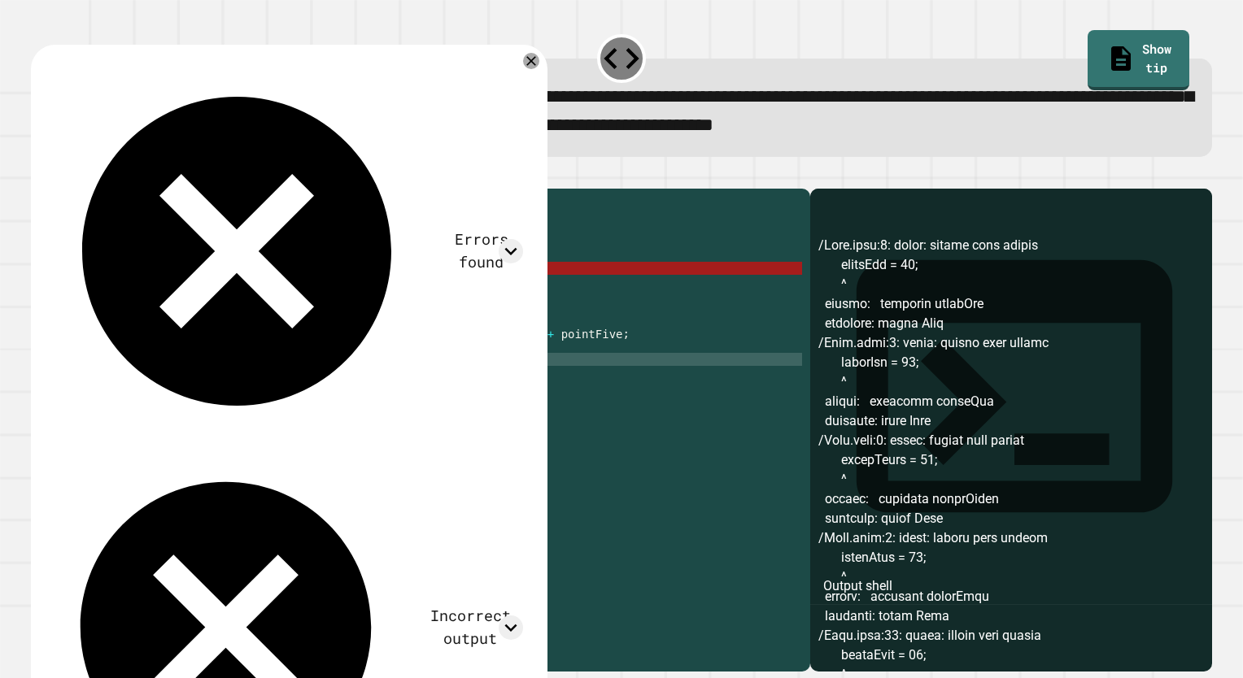
click at [202, 366] on div "public class Main { public static void main ( String [ ] args ) { pointOne = 33…" at bounding box center [436, 411] width 731 height 429
click at [198, 359] on div "public class Main { public static void main ( String [ ] args ) { pointOne = 33…" at bounding box center [436, 411] width 731 height 429
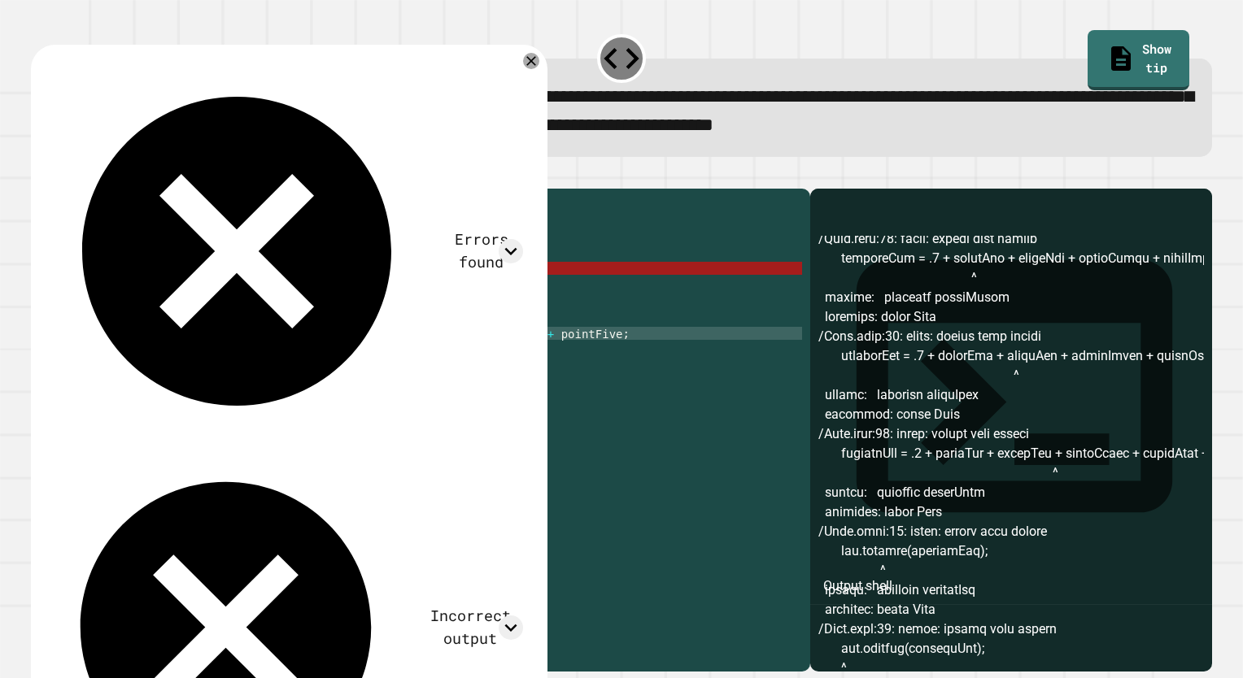
scroll to position [914, 0]
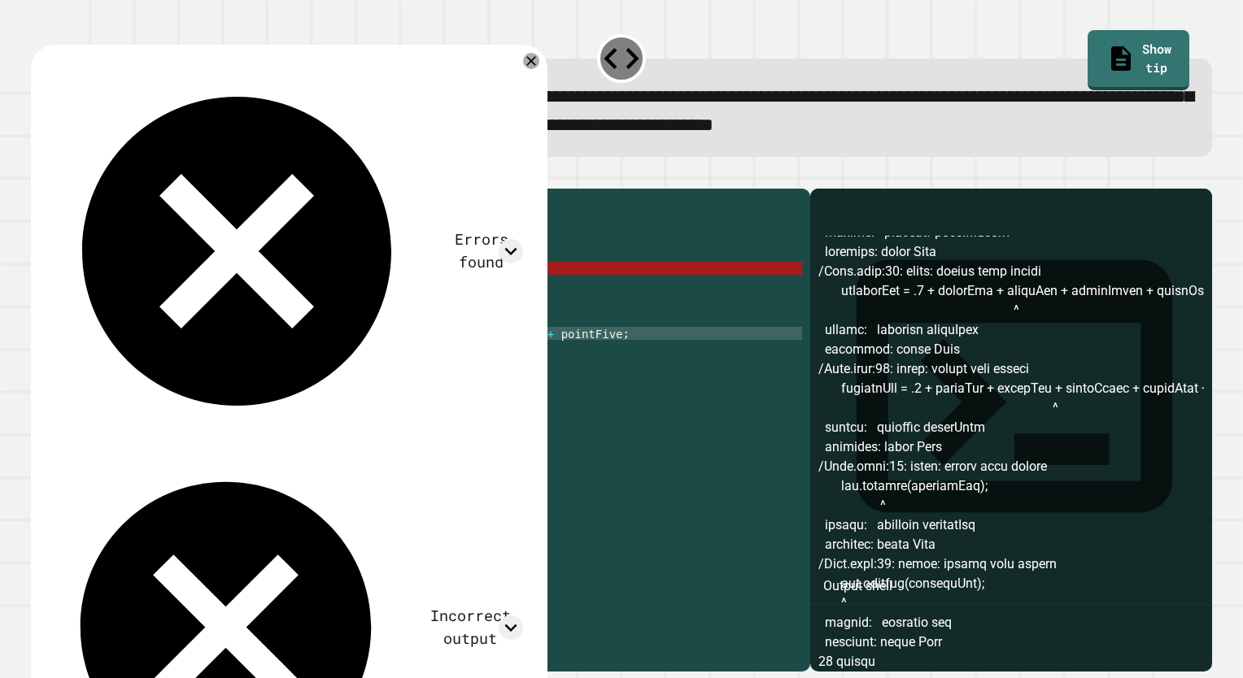
click at [371, 368] on div "public class Main { public static void main ( String [ ] args ) { pointOne = 33…" at bounding box center [436, 411] width 731 height 429
click at [224, 356] on div "public class Main { public static void main ( String [ ] args ) { pointOne = 33…" at bounding box center [436, 411] width 731 height 429
click at [208, 359] on div "public class Main { public static void main ( String [ ] args ) { pointOne = 33…" at bounding box center [436, 411] width 731 height 429
click at [214, 363] on div "public class Main { public static void main ( String [ ] args ) { pointOne = 33…" at bounding box center [436, 411] width 731 height 429
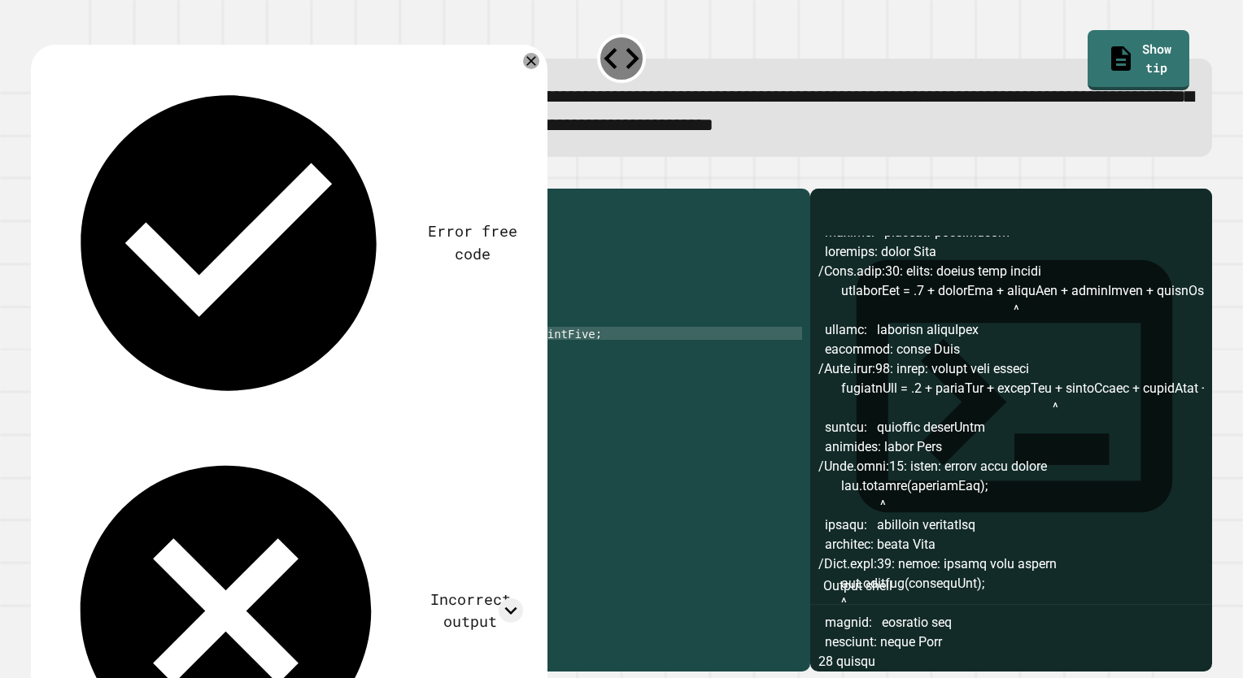
click at [39, 176] on icon "button" at bounding box center [39, 176] width 0 height 0
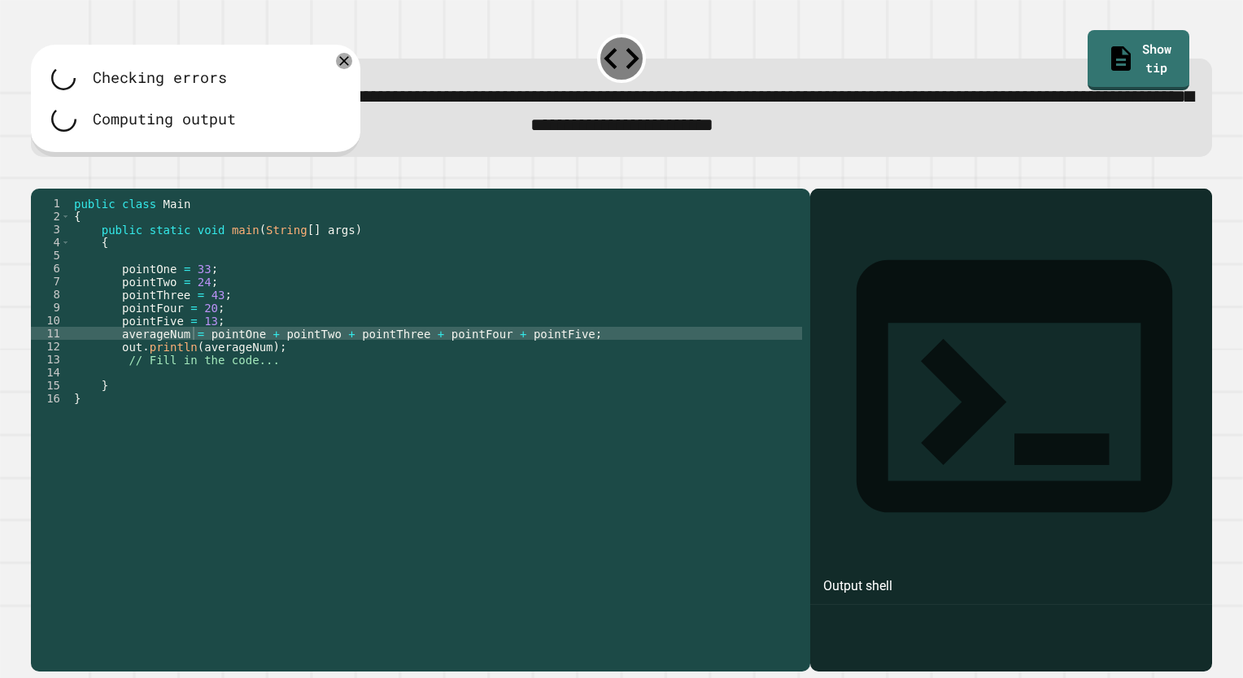
scroll to position [0, 0]
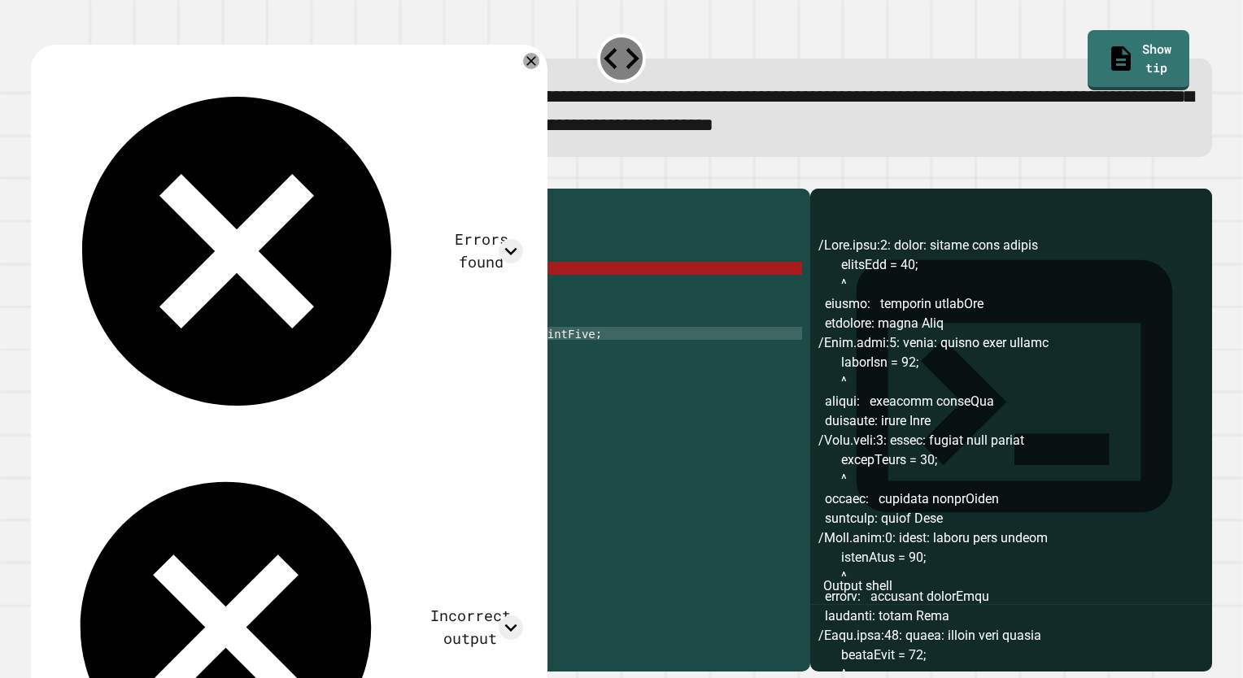
click at [202, 363] on div "public class Main { public static void main ( String [ ] args ) { pointOne = 33…" at bounding box center [436, 411] width 731 height 429
drag, startPoint x: 290, startPoint y: 390, endPoint x: 120, endPoint y: 385, distance: 170.0
click at [120, 385] on div "public class Main { public static void main ( String [ ] args ) { pointOne = 33…" at bounding box center [436, 411] width 731 height 429
type textarea "*"
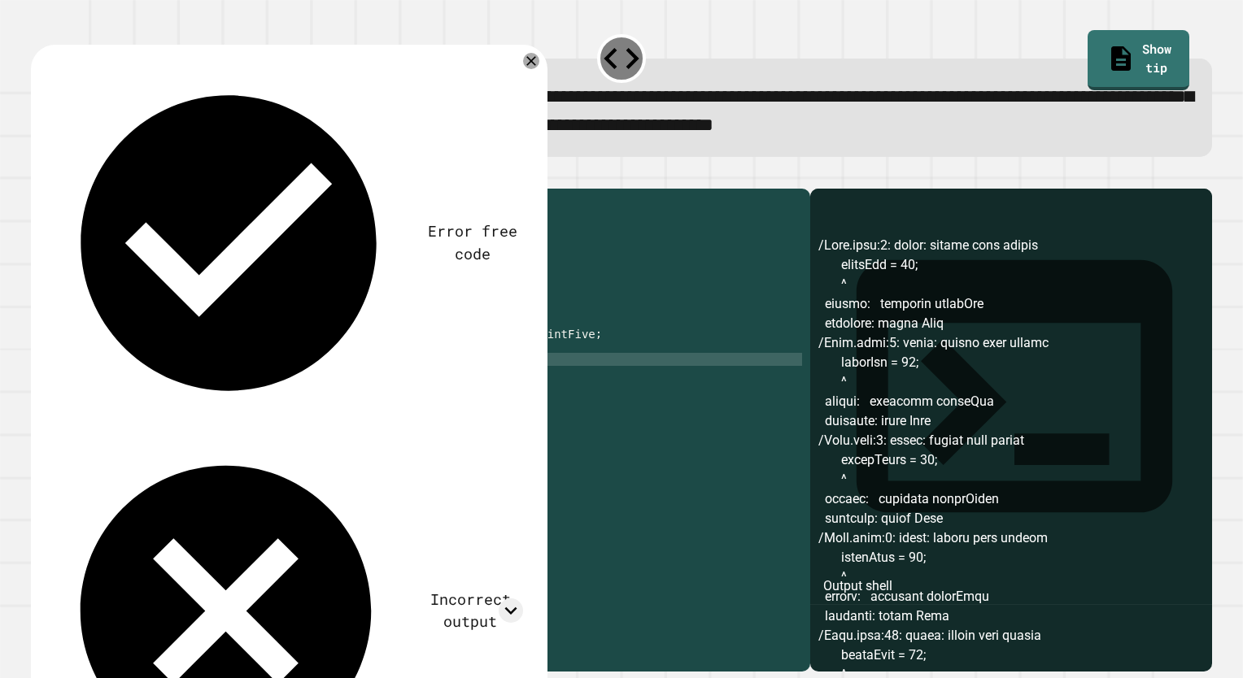
scroll to position [0, 1]
click at [72, 176] on icon "button" at bounding box center [72, 176] width 0 height 0
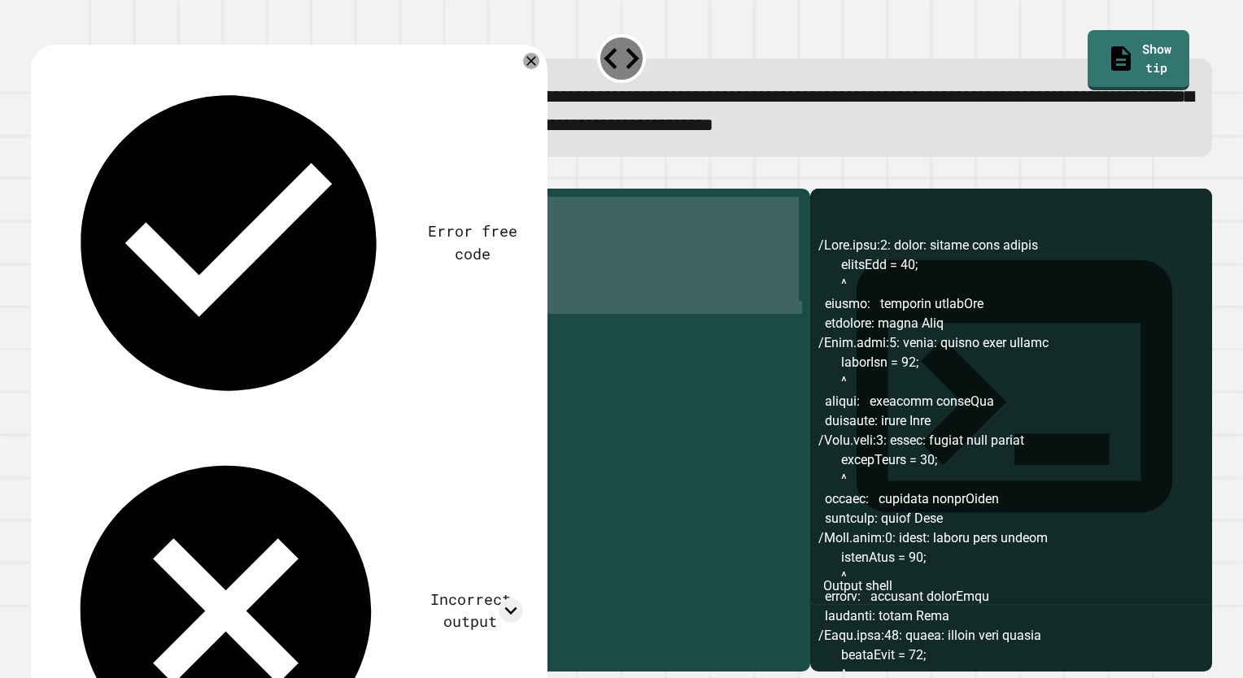
click at [88, 187] on icon "button" at bounding box center [81, 185] width 13 height 13
click at [136, 255] on div "public class Main { public static void main ( String [ ] args ) { // Fill in th…" at bounding box center [433, 398] width 738 height 403
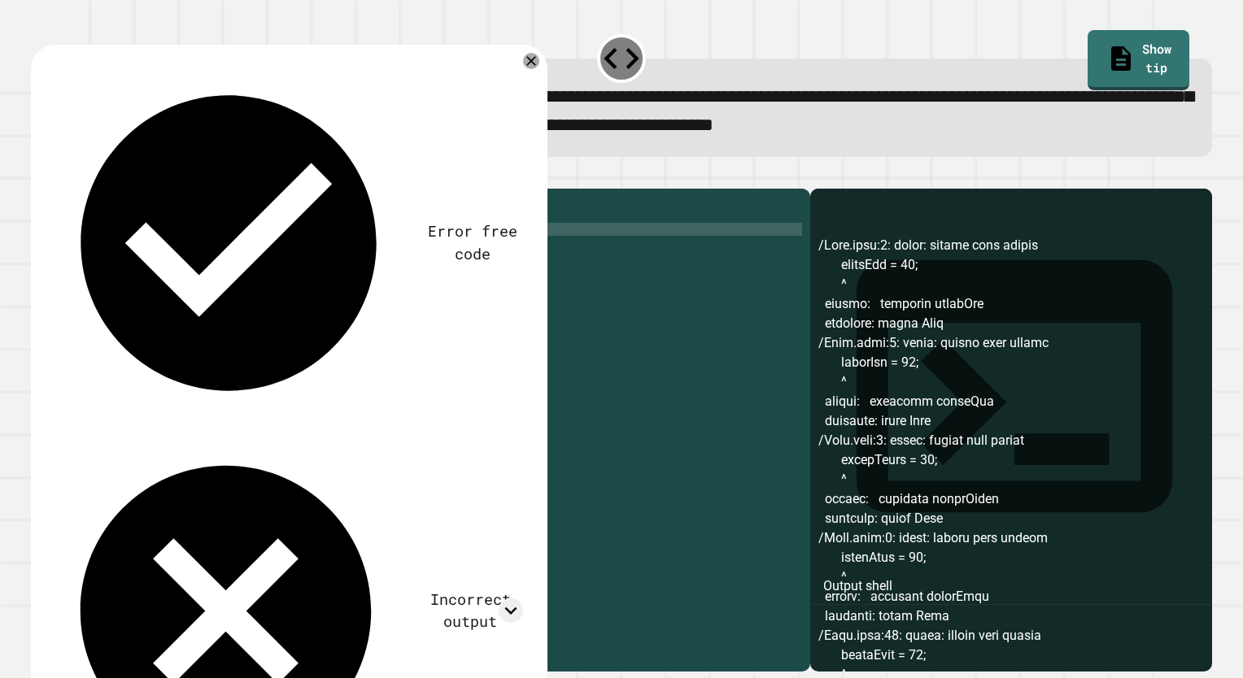
click at [146, 306] on div "public class Main { public static void main ( String [ ] args ) { // Fill in th…" at bounding box center [433, 411] width 738 height 429
drag, startPoint x: 303, startPoint y: 315, endPoint x: 87, endPoint y: 304, distance: 216.6
click at [87, 304] on div "public class Main { public static void main ( String [ ] args ) { // Fill in th…" at bounding box center [433, 411] width 738 height 429
click at [87, 304] on div "public class Main { public static void main ( String [ ] args ) { // Fill in th…" at bounding box center [433, 398] width 738 height 403
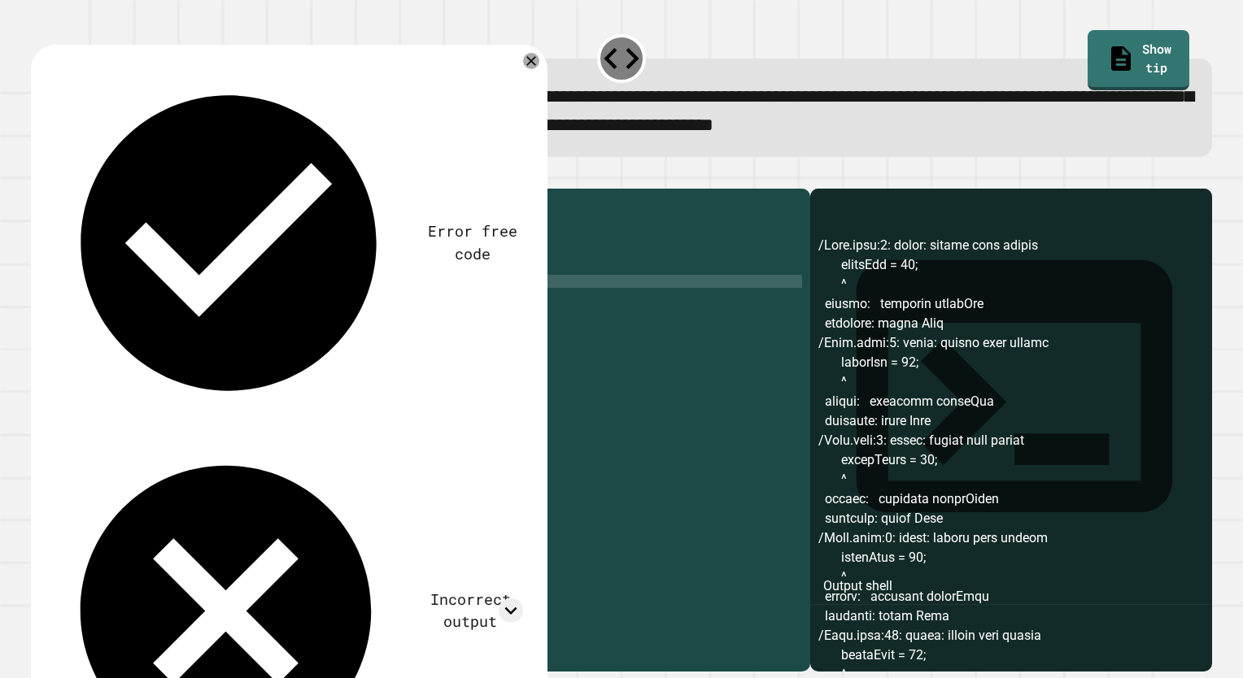
click at [117, 299] on div "public class Main { public static void main ( String [ ] args ) { // Fill in th…" at bounding box center [433, 411] width 738 height 429
drag, startPoint x: 262, startPoint y: 298, endPoint x: 116, endPoint y: 291, distance: 145.7
click at [116, 291] on div "public class Main { public static void main ( String [ ] args ) { // Fill in th…" at bounding box center [433, 411] width 738 height 429
type textarea "**********"
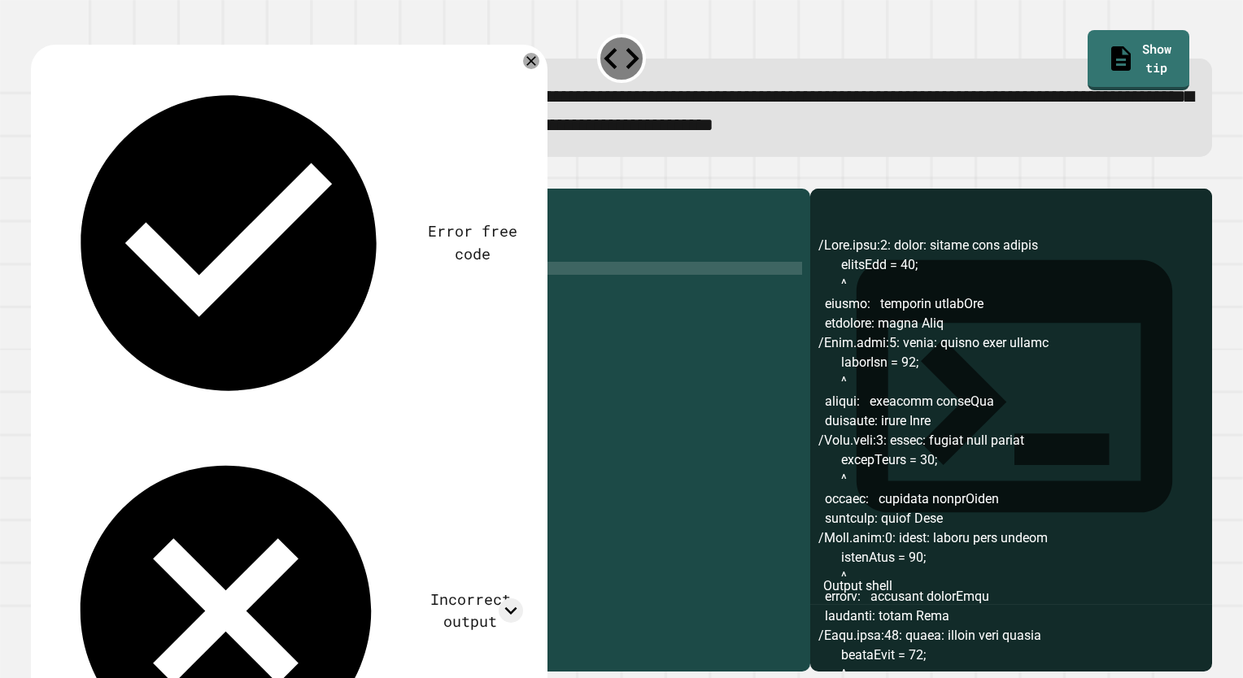
type textarea "**********"
click at [512, 599] on icon at bounding box center [511, 611] width 24 height 24
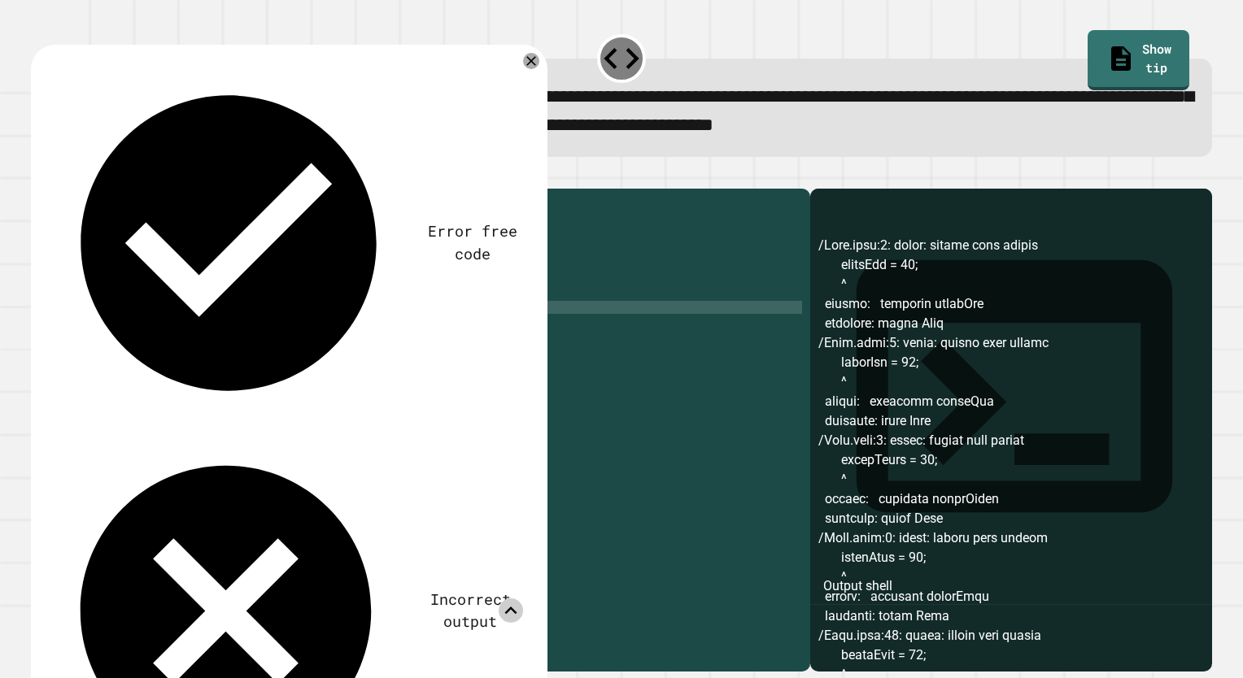
scroll to position [0, 0]
click at [536, 63] on icon at bounding box center [531, 61] width 20 height 20
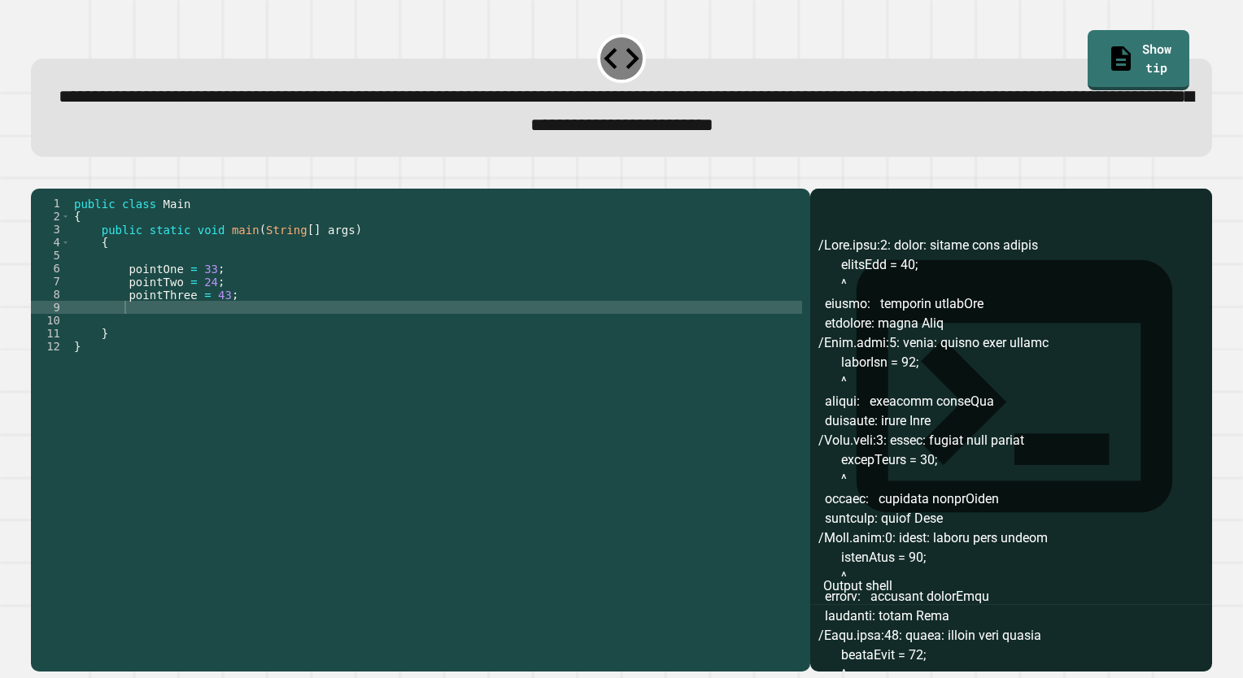
click at [188, 327] on div "public class Main { public static void main ( String [ ] args ) { pointOne = 33…" at bounding box center [436, 411] width 731 height 429
type textarea "**********"
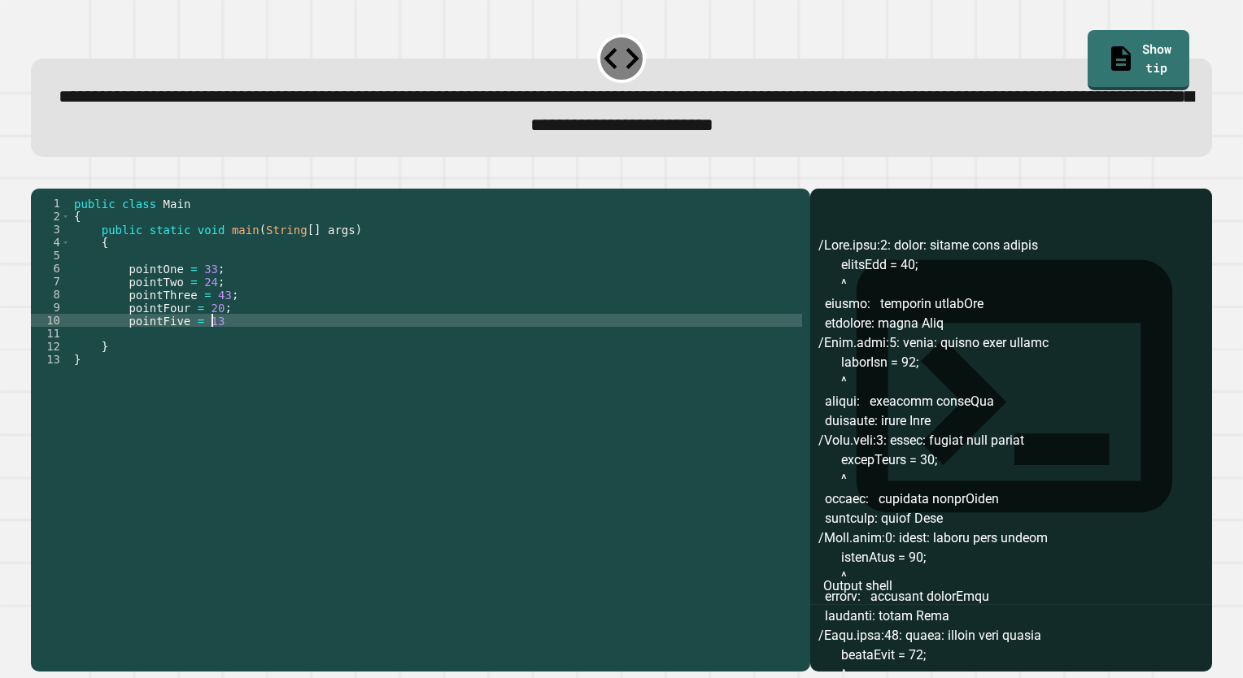
type textarea "**********"
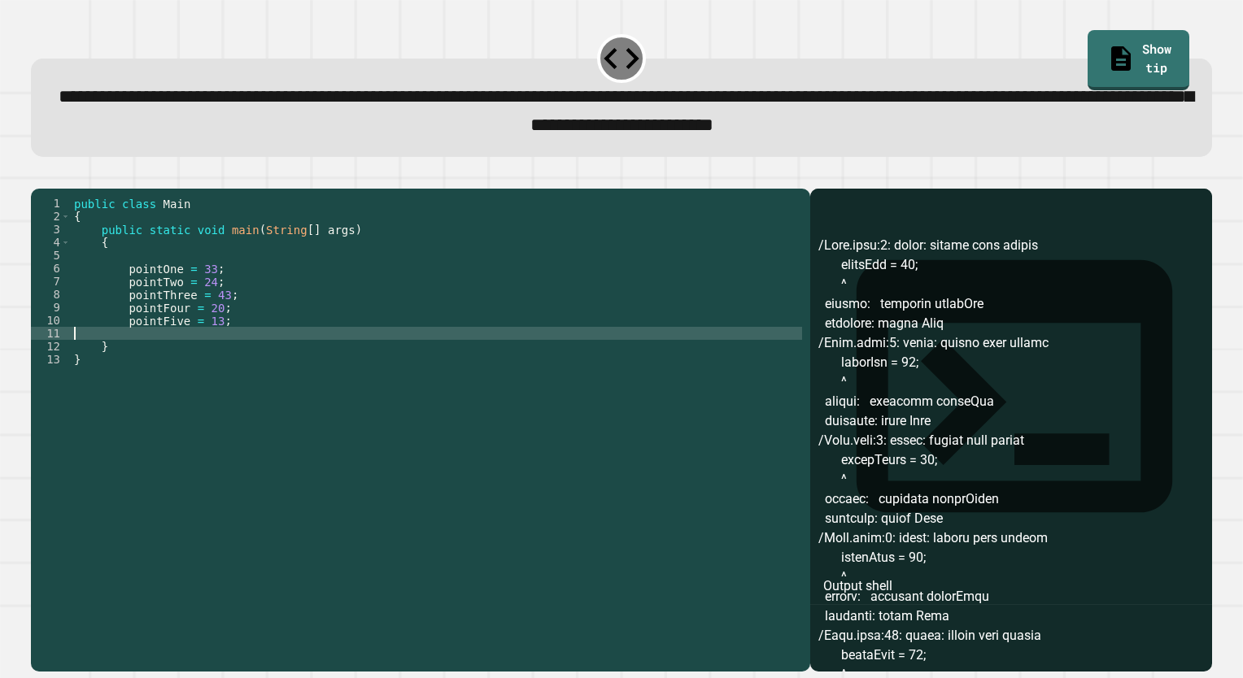
click at [179, 355] on div "public class Main { public static void main ( String [ ] args ) { pointOne = 33…" at bounding box center [436, 411] width 731 height 429
click at [196, 363] on div "public class Main { public static void main ( String [ ] args ) { pointOne = 33…" at bounding box center [436, 411] width 731 height 429
click at [130, 370] on div "public class Main { public static void main ( String [ ] args ) { pointOne = 33…" at bounding box center [436, 411] width 731 height 429
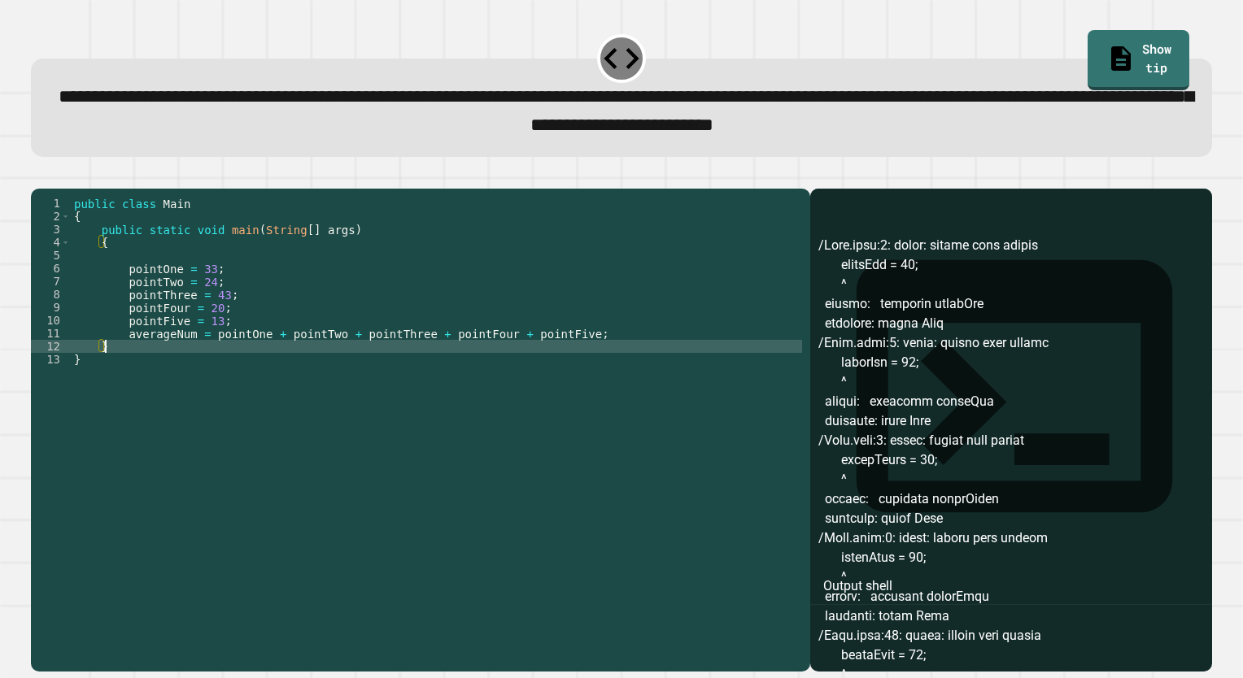
scroll to position [0, 1]
click at [192, 359] on div "public class Main { public static void main ( String [ ] args ) { pointOne = 33…" at bounding box center [436, 411] width 731 height 429
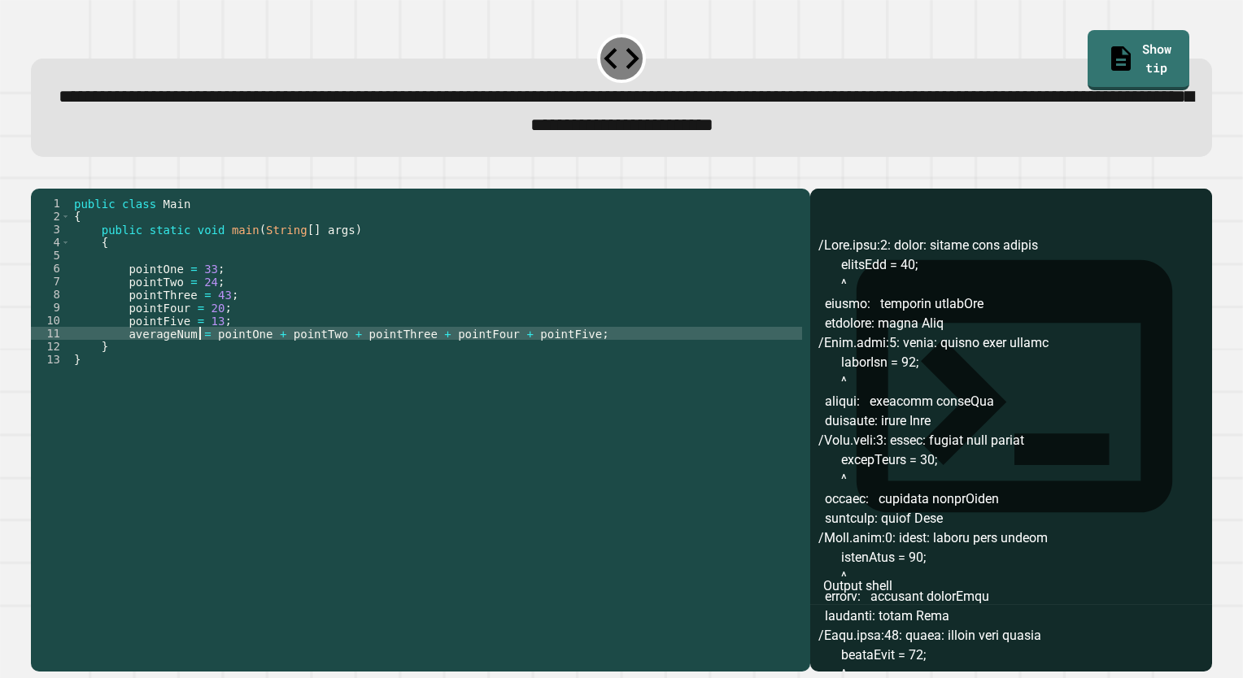
click at [201, 359] on div "public class Main { public static void main ( String [ ] args ) { pointOne = 33…" at bounding box center [436, 411] width 731 height 429
click at [206, 355] on div "public class Main { public static void main ( String [ ] args ) { pointOne = 33…" at bounding box center [436, 411] width 731 height 429
click at [557, 359] on div "public class Main { public static void main ( String [ ] args ) { pointOne = 33…" at bounding box center [436, 411] width 731 height 429
click at [205, 359] on div "public class Main { public static void main ( String [ ] args ) { pointOne = 33…" at bounding box center [436, 411] width 731 height 429
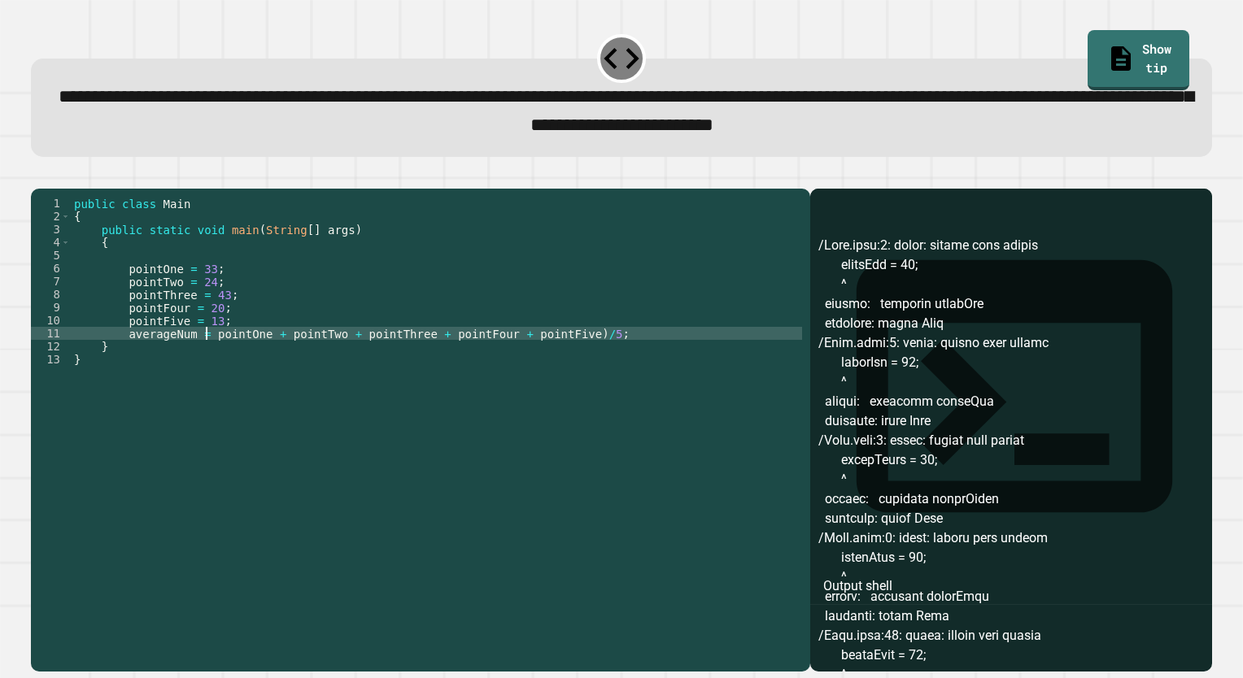
scroll to position [0, 10]
click at [204, 358] on div "public class Main { public static void main ( String [ ] args ) { pointOne = 33…" at bounding box center [436, 411] width 731 height 429
click at [39, 176] on button "button" at bounding box center [39, 176] width 0 height 0
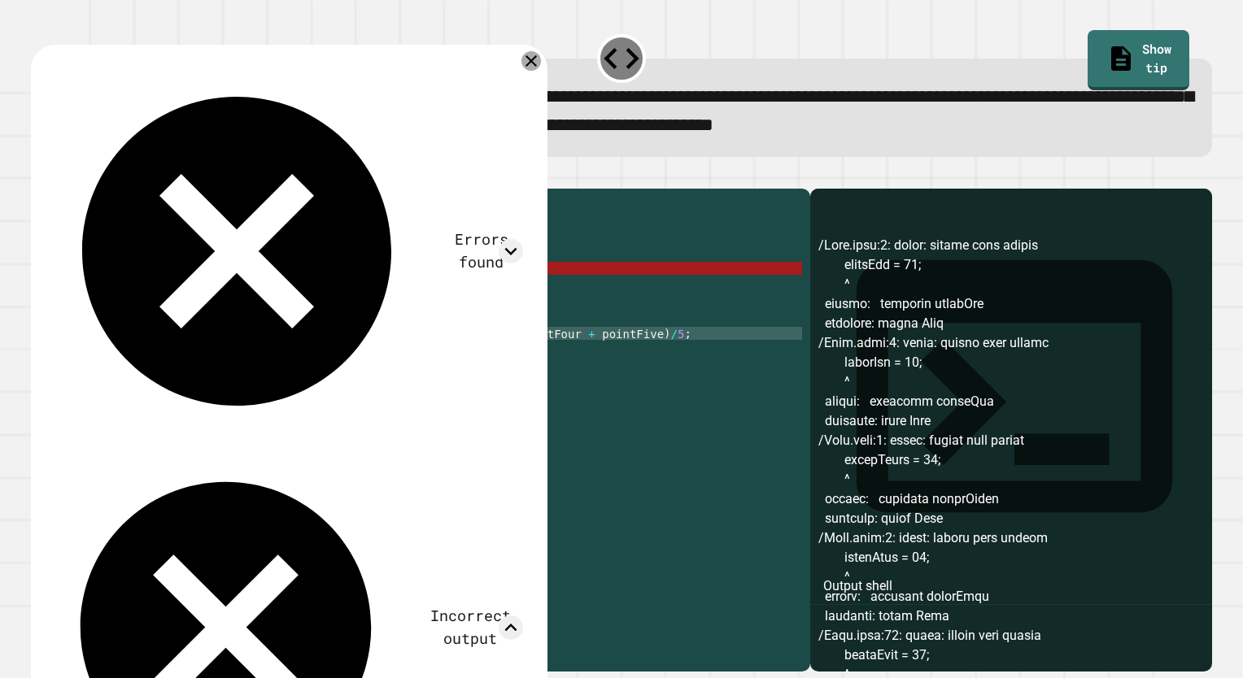
click at [529, 59] on icon at bounding box center [531, 61] width 20 height 20
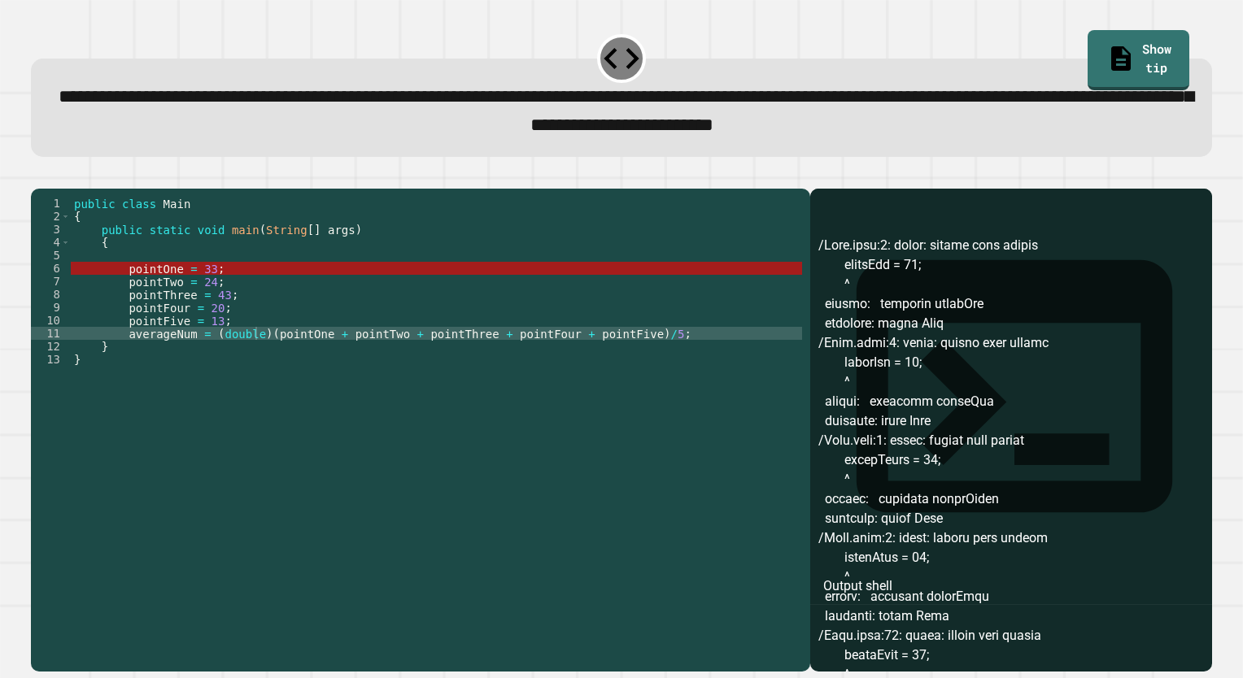
click at [263, 364] on div "public class Main { public static void main ( String [ ] args ) { pointOne = 33…" at bounding box center [436, 411] width 731 height 429
click at [253, 363] on div "public class Main { public static void main ( String [ ] args ) { pointOne = 33…" at bounding box center [436, 411] width 731 height 429
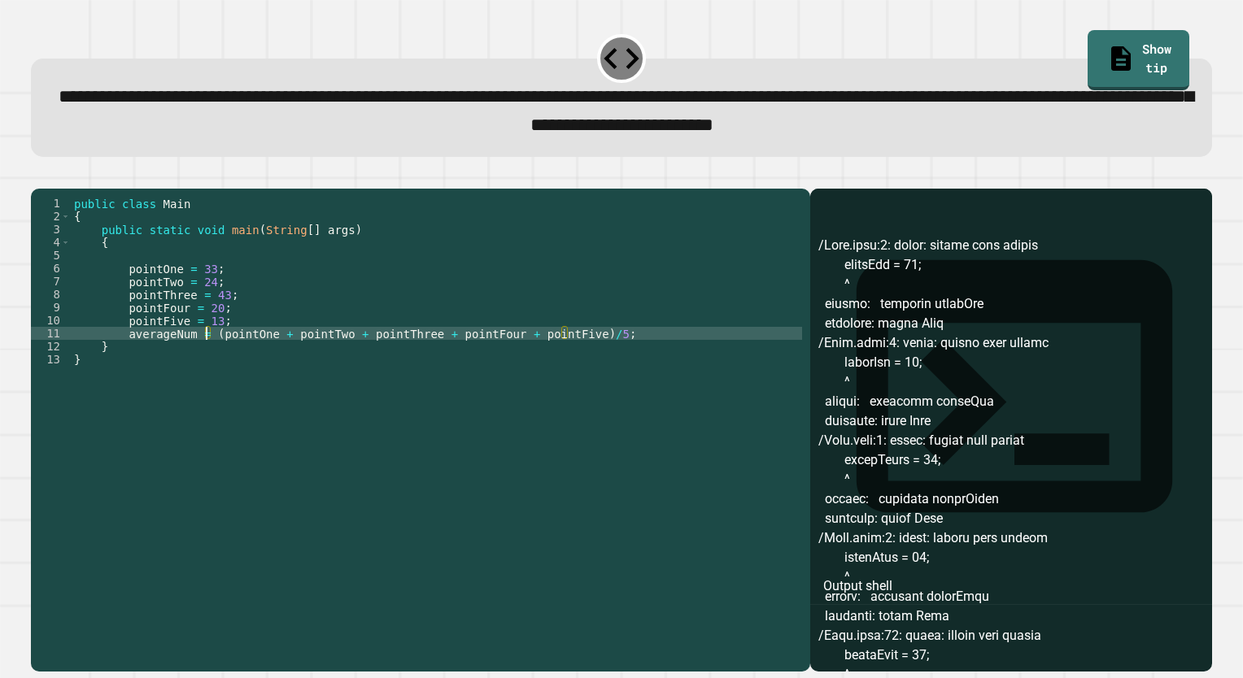
scroll to position [0, 10]
click at [39, 176] on icon "button" at bounding box center [39, 176] width 0 height 0
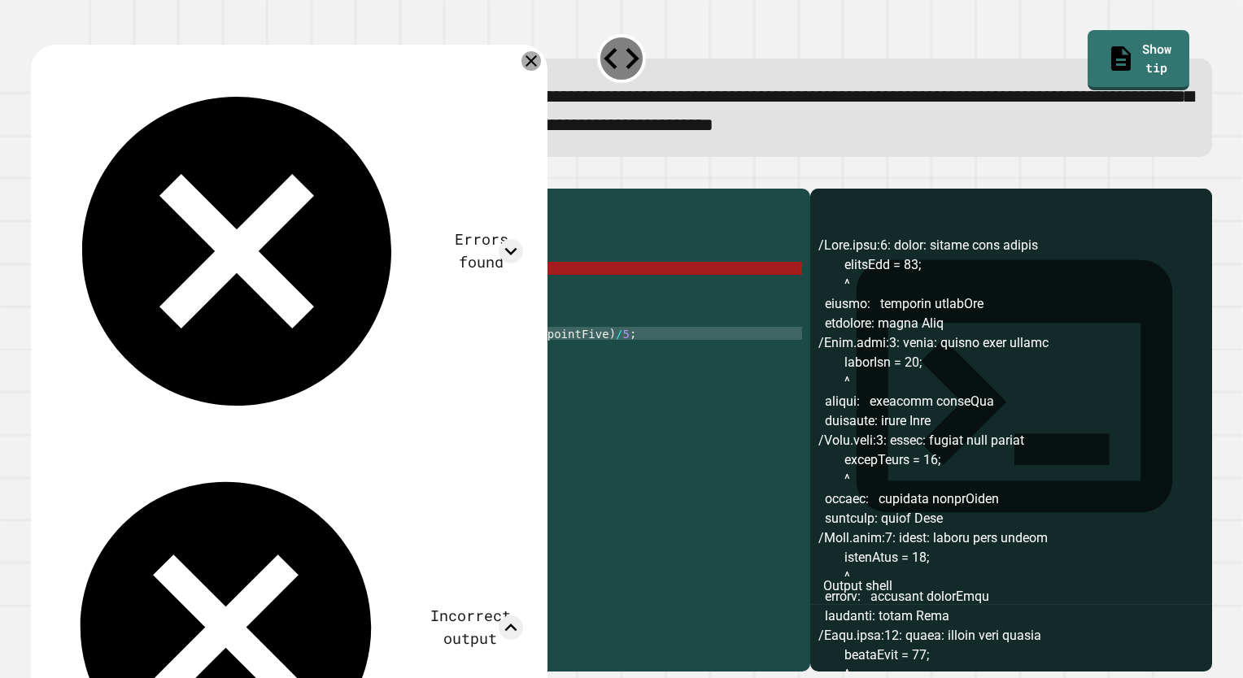
click at [526, 61] on icon at bounding box center [531, 61] width 20 height 20
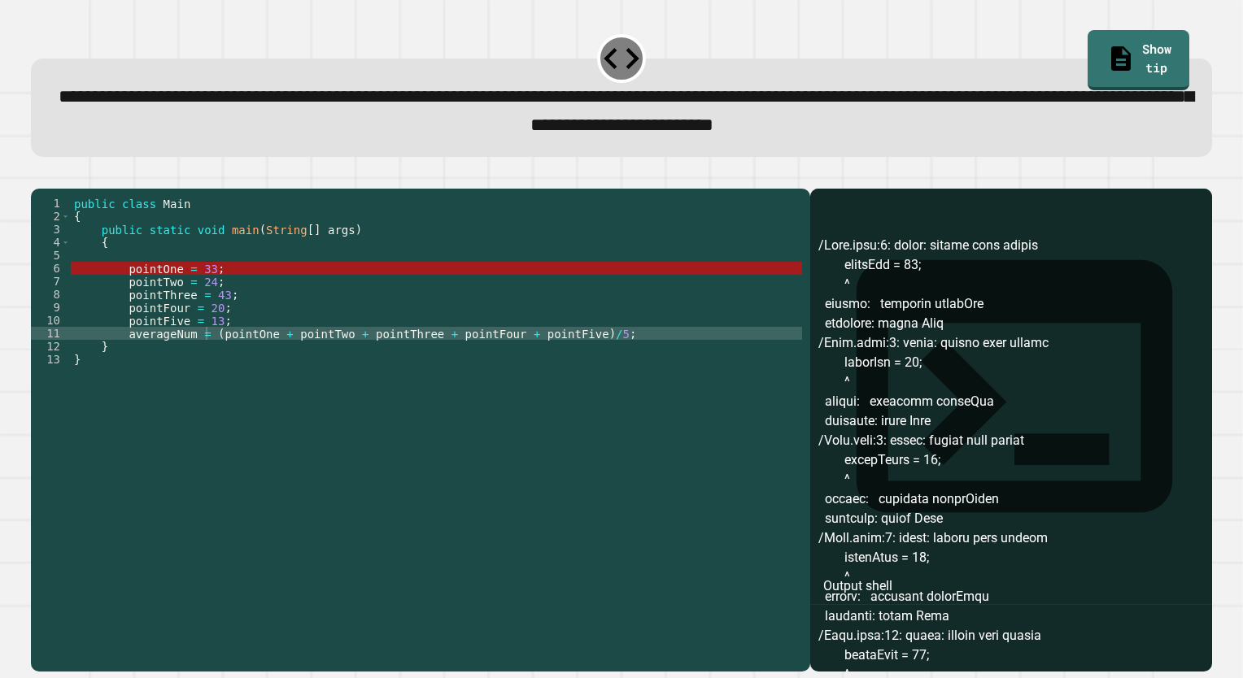
scroll to position [0, 8]
click at [145, 307] on div "public class Main { public static void main ( String [ ] args ) { pointOne = 33…" at bounding box center [436, 411] width 731 height 429
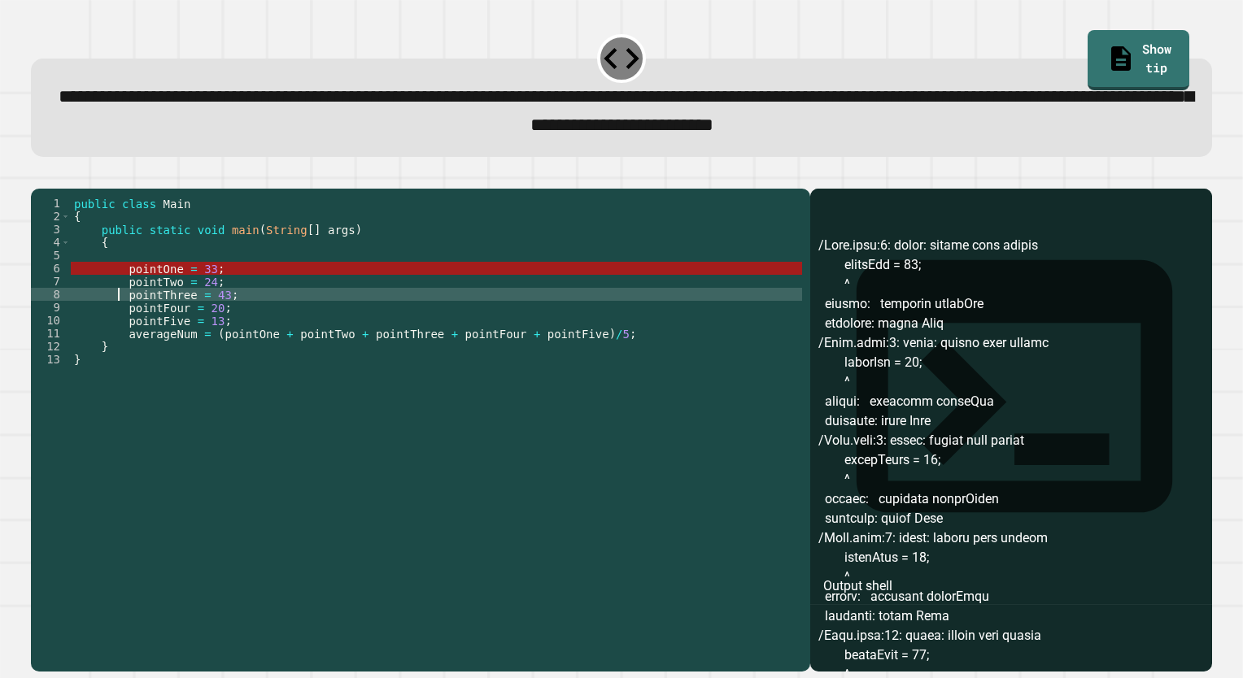
click at [115, 317] on div "public class Main { public static void main ( String [ ] args ) { pointOne = 33…" at bounding box center [436, 411] width 731 height 429
click at [131, 302] on div "public class Main { public static void main ( String [ ] args ) { pointOne = 33…" at bounding box center [436, 411] width 731 height 429
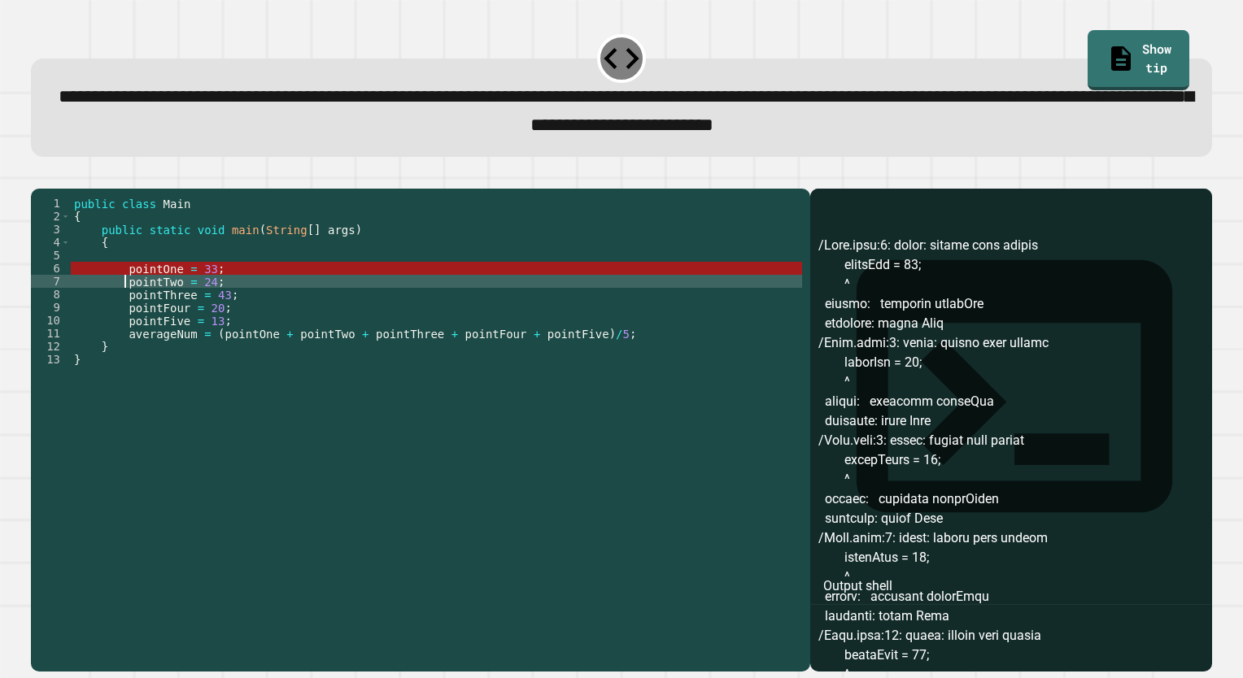
click at [124, 307] on div "public class Main { public static void main ( String [ ] args ) { pointOne = 33…" at bounding box center [436, 411] width 731 height 429
click at [124, 299] on div "public class Main { public static void main ( String [ ] args ) { pointOne = 33…" at bounding box center [436, 411] width 731 height 429
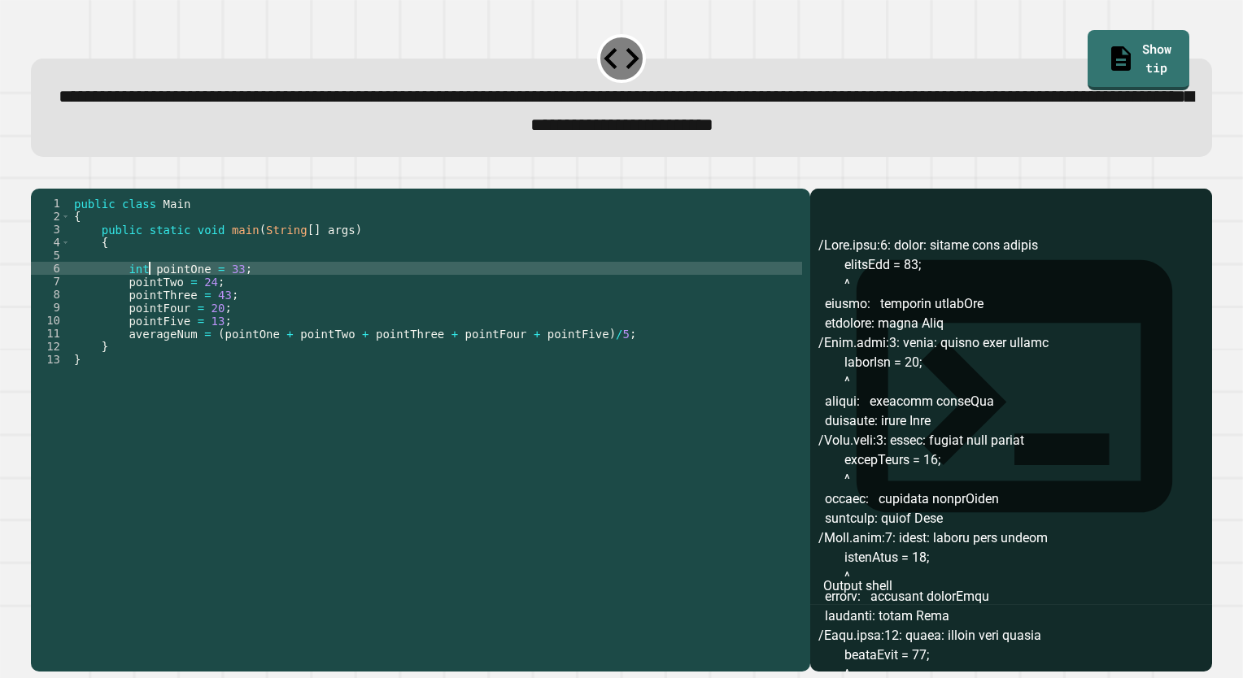
scroll to position [0, 5]
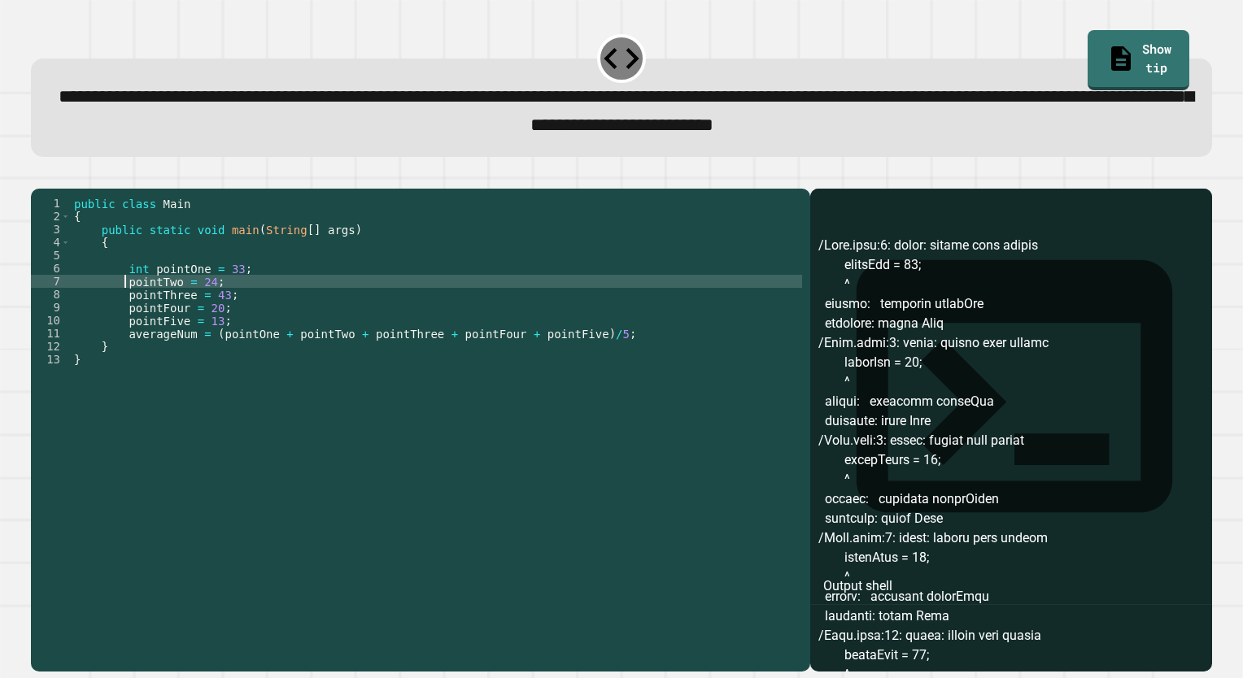
click at [123, 308] on div "public class Main { public static void main ( String [ ] args ) { int pointOne …" at bounding box center [436, 411] width 731 height 429
click at [127, 328] on div "public class Main { public static void main ( String [ ] args ) { int pointOne …" at bounding box center [436, 411] width 731 height 429
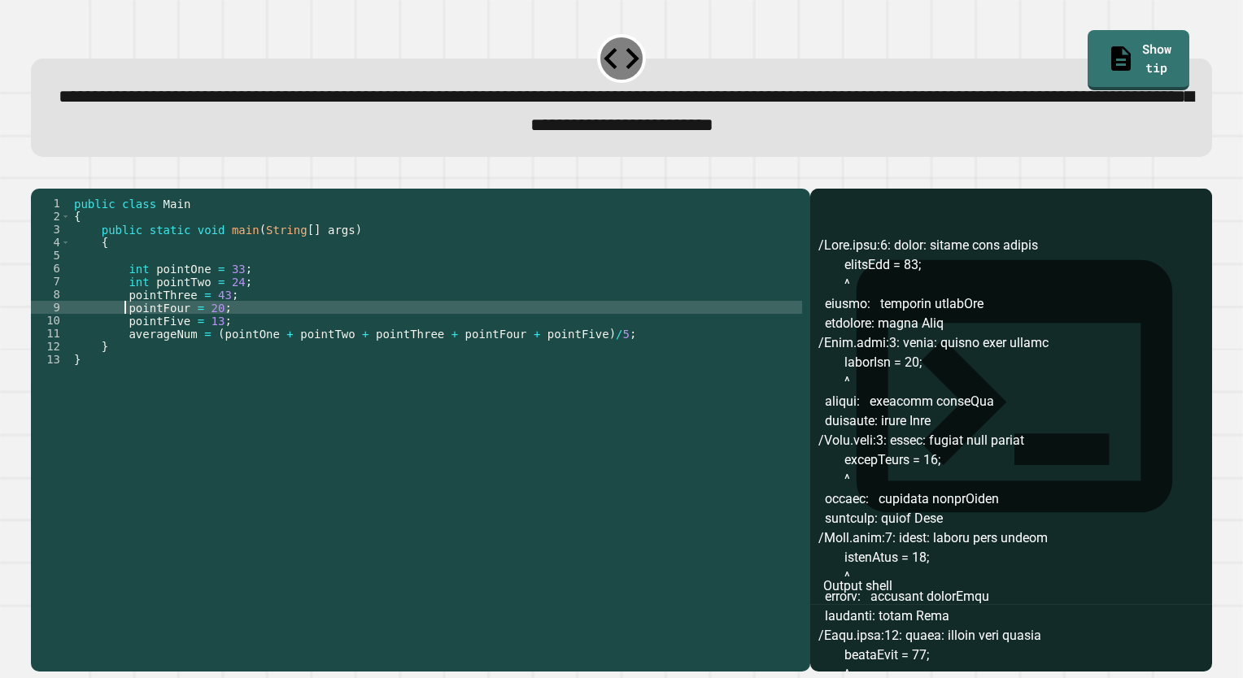
click at [124, 320] on div "public class Main { public static void main ( String [ ] args ) { int pointOne …" at bounding box center [436, 411] width 731 height 429
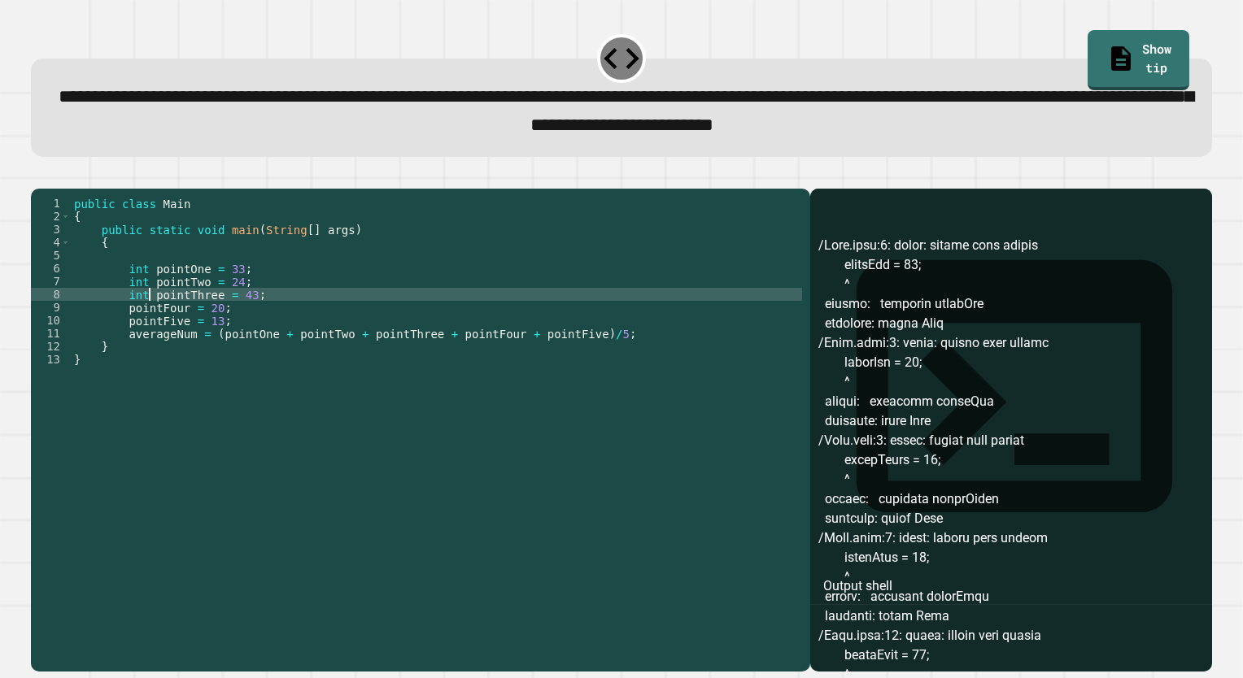
click at [123, 338] on div "public class Main { public static void main ( String [ ] args ) { int pointOne …" at bounding box center [436, 411] width 731 height 429
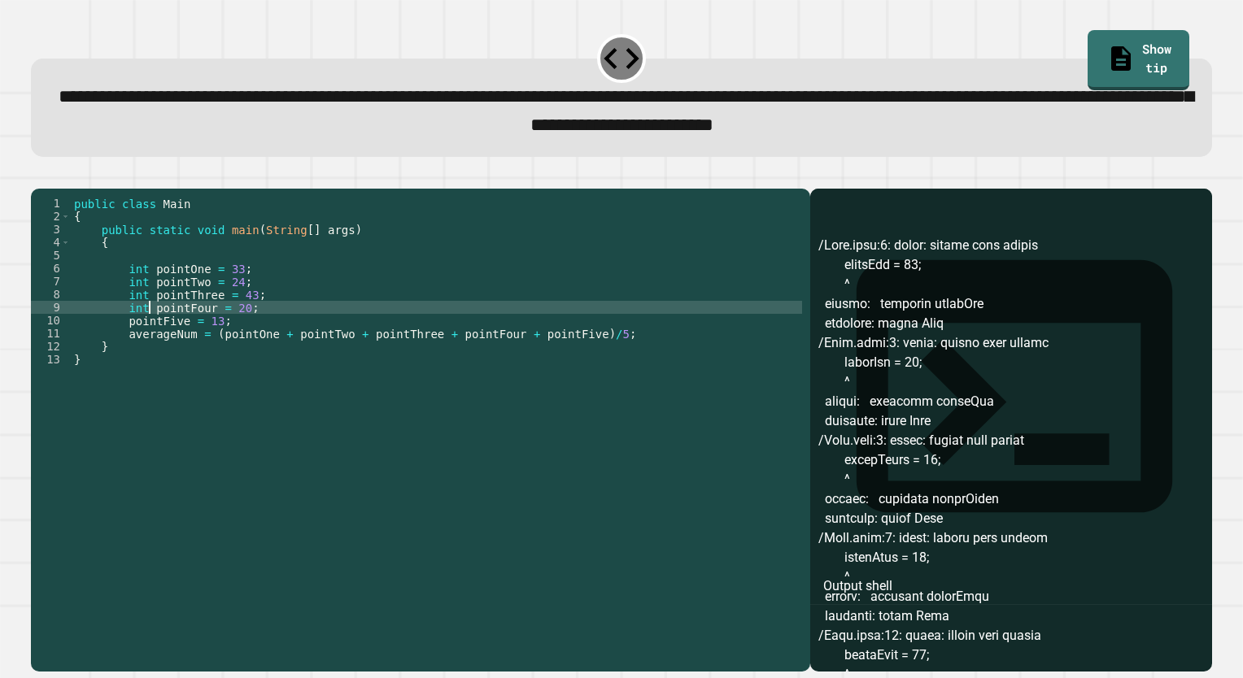
click at [123, 338] on div "public class Main { public static void main ( String [ ] args ) { int pointOne …" at bounding box center [436, 411] width 731 height 429
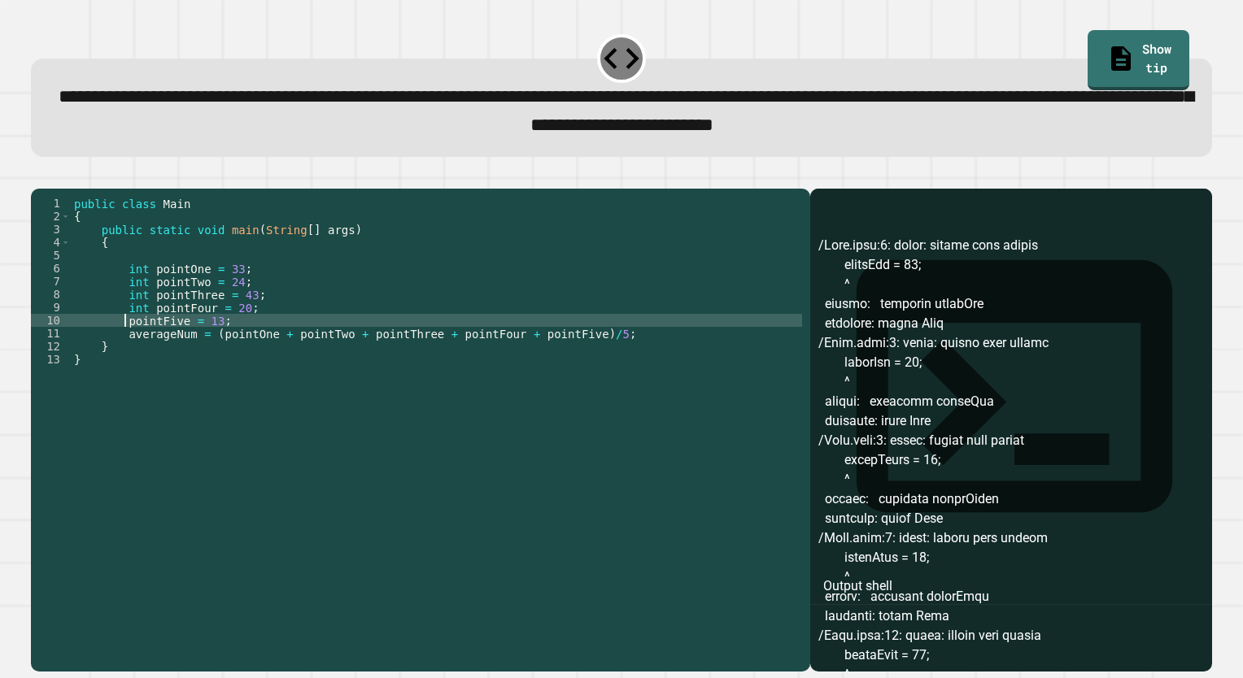
click at [127, 352] on div "public class Main { public static void main ( String [ ] args ) { int pointOne …" at bounding box center [436, 411] width 731 height 429
click at [39, 176] on button "button" at bounding box center [39, 176] width 0 height 0
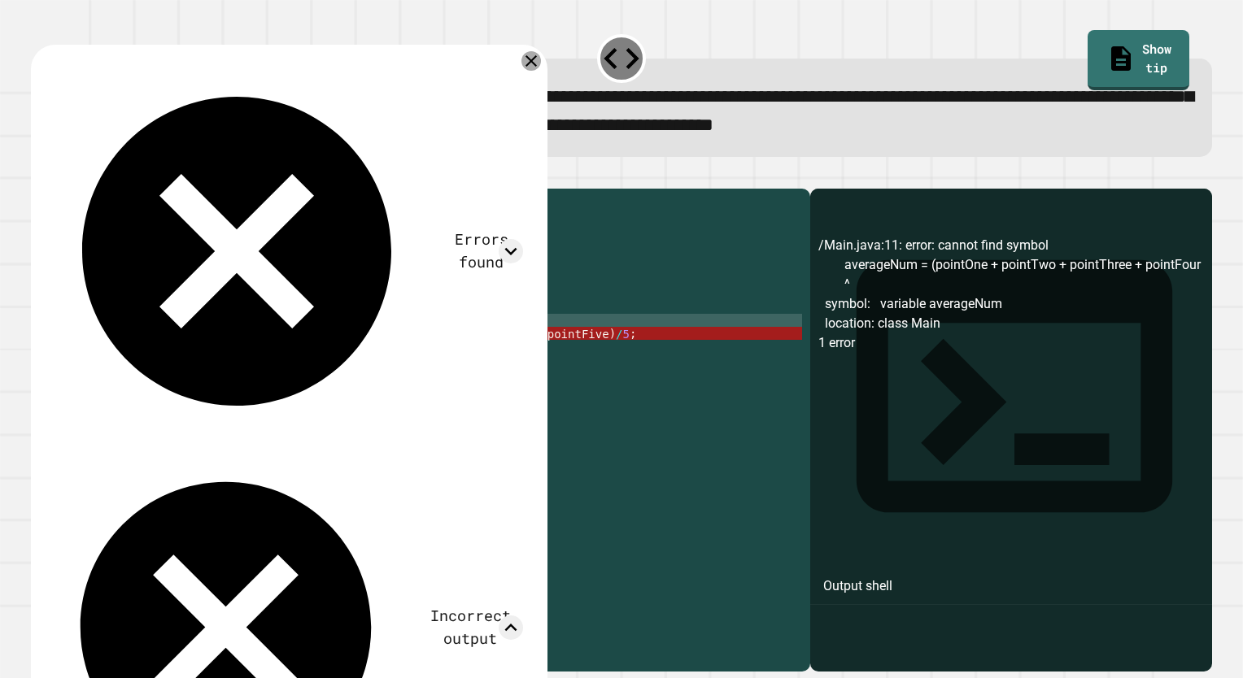
click at [527, 64] on icon at bounding box center [531, 61] width 20 height 20
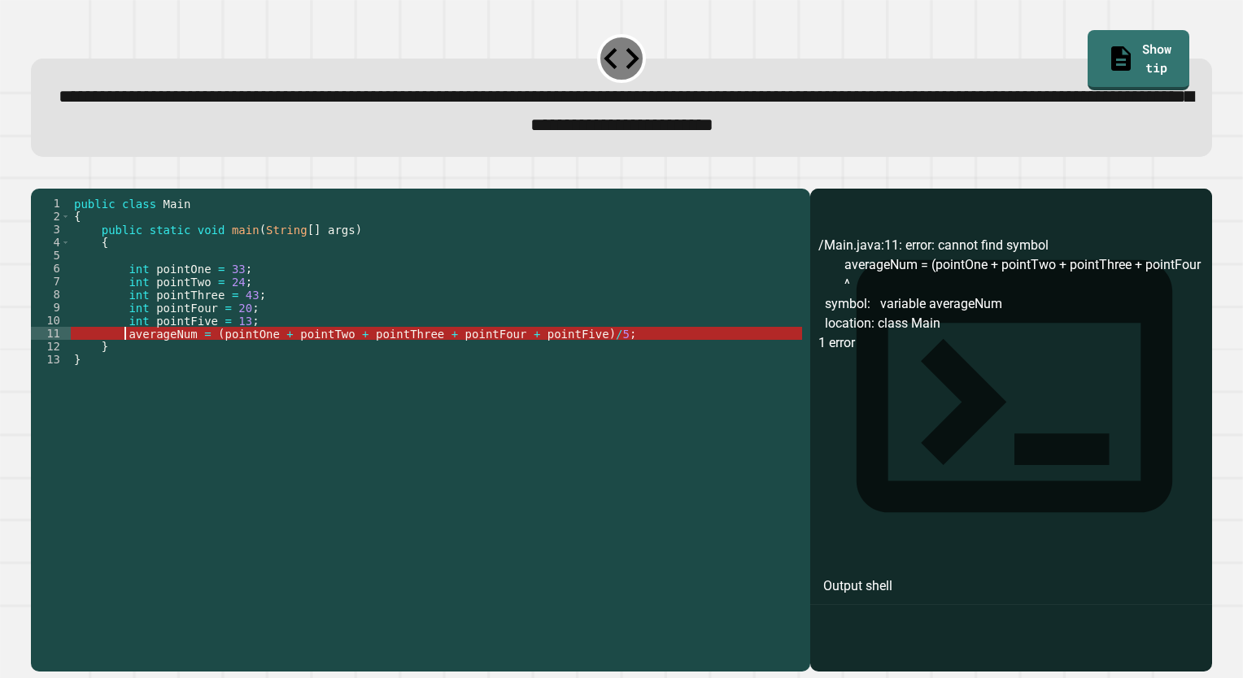
click at [127, 362] on div "public class Main { public static void main ( String [ ] args ) { int pointOne …" at bounding box center [436, 411] width 731 height 429
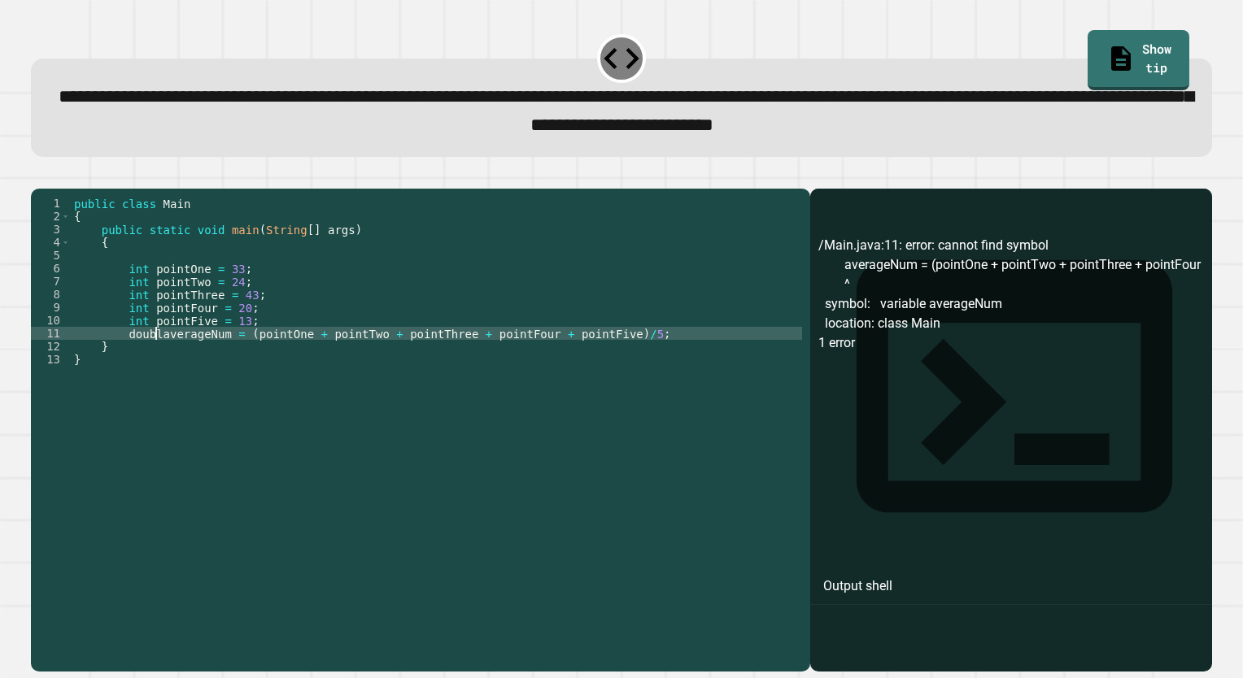
scroll to position [0, 7]
type textarea "**********"
click at [39, 176] on icon "button" at bounding box center [39, 176] width 0 height 0
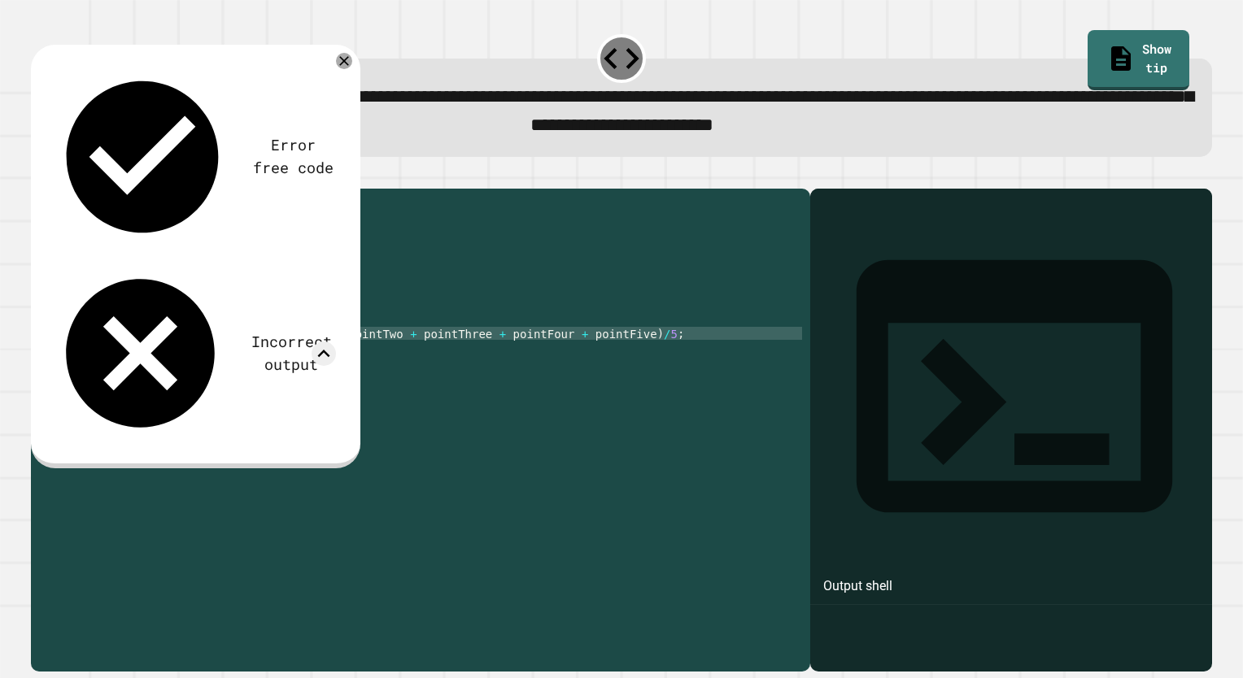
click at [834, 236] on div "Output shell" at bounding box center [1011, 397] width 402 height 416
click at [792, 232] on div "**********" at bounding box center [420, 430] width 779 height 483
click at [635, 363] on div "public class Main { public static void main ( String [ ] args ) { int pointOne …" at bounding box center [436, 411] width 731 height 429
type textarea "*"
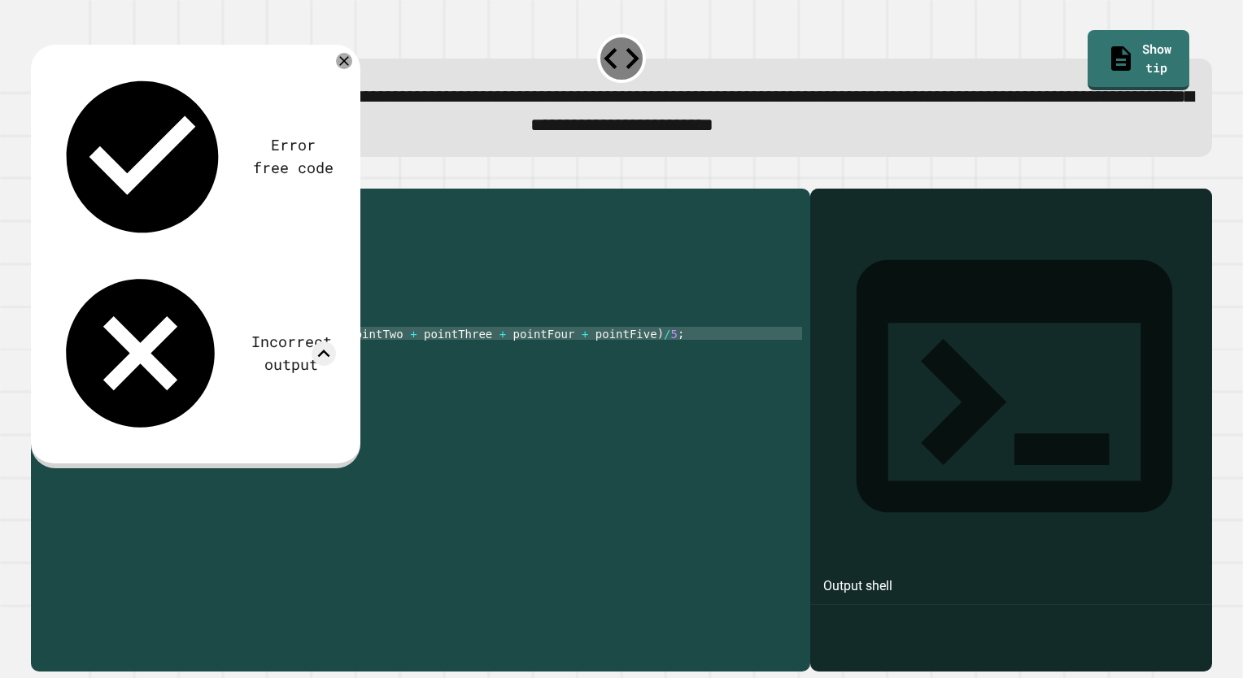
click at [168, 359] on div "public class Main { public static void main ( String [ ] args ) { int pointOne …" at bounding box center [436, 411] width 731 height 429
click at [267, 370] on div "public class Main { public static void main ( String [ ] args ) { int pointOne …" at bounding box center [436, 411] width 731 height 429
type textarea "**********"
type textarea "*"
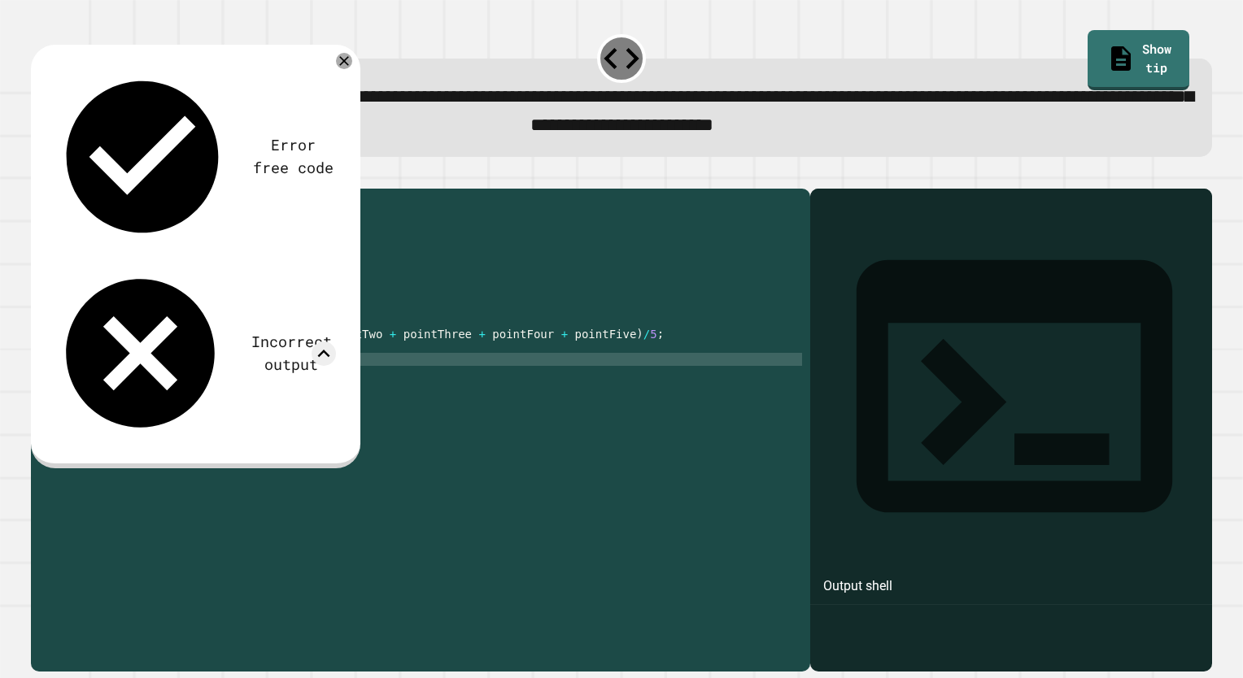
scroll to position [0, 16]
click at [248, 385] on div "public class Main { public static void main ( String [ ] args ) { int pointOne …" at bounding box center [436, 411] width 731 height 429
click at [353, 387] on div "public class Main { public static void main ( String [ ] args ) { int pointOne …" at bounding box center [436, 411] width 731 height 429
type textarea "**********"
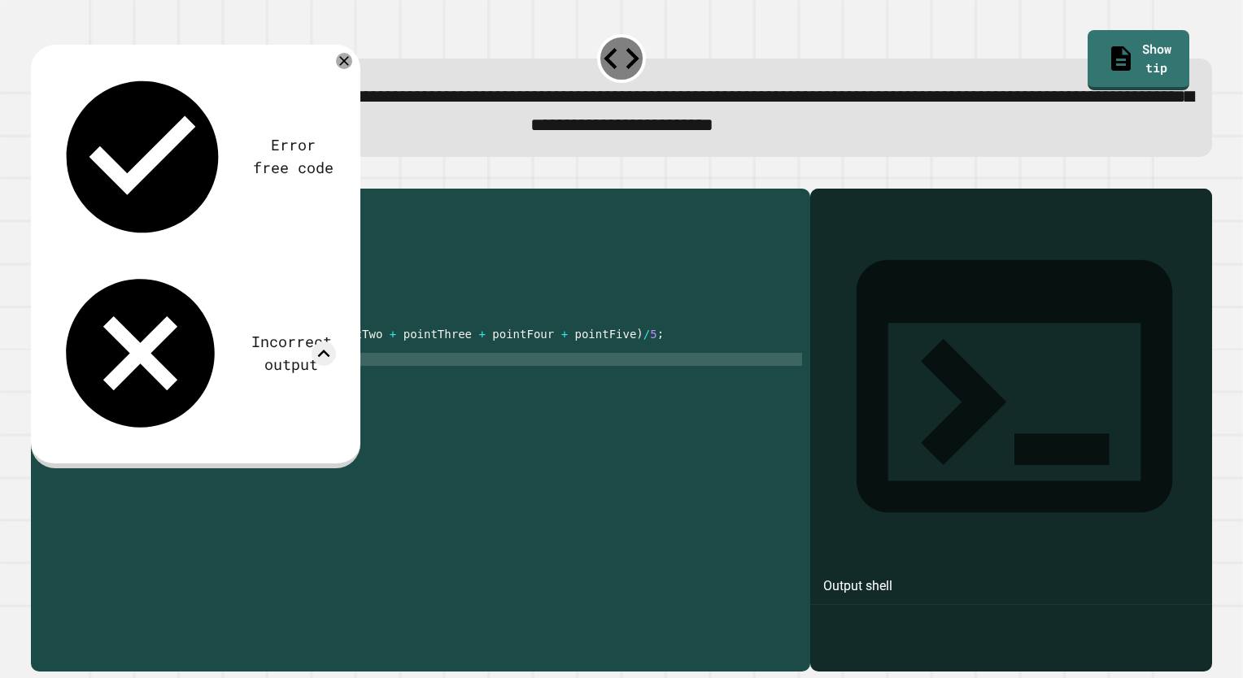
scroll to position [0, 2]
type textarea "*"
click at [181, 373] on div "public class Main { public static void main ( String [ ] args ) { int pointOne …" at bounding box center [436, 411] width 731 height 429
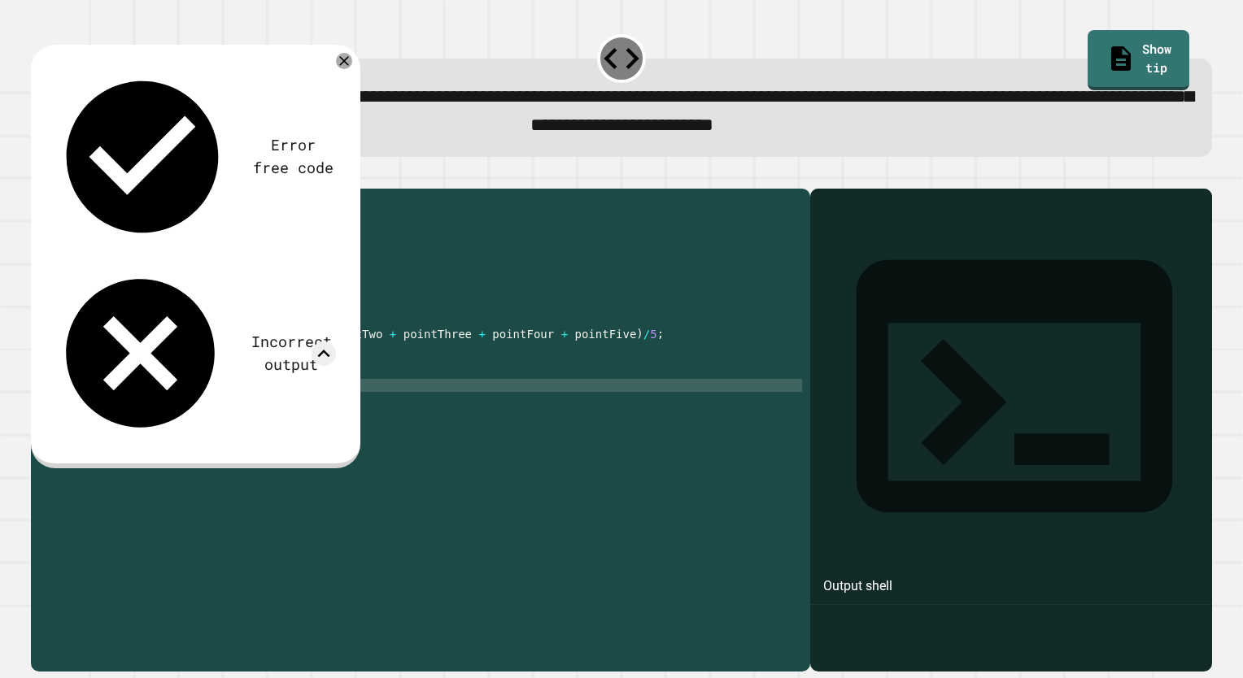
click at [206, 405] on div "public class Main { public static void main ( String [ ] args ) { int pointOne …" at bounding box center [436, 411] width 731 height 429
click at [206, 398] on div "public class Main { public static void main ( String [ ] args ) { int pointOne …" at bounding box center [436, 411] width 731 height 429
click at [310, 404] on div "public class Main { public static void main ( String [ ] args ) { int pointOne …" at bounding box center [436, 411] width 731 height 429
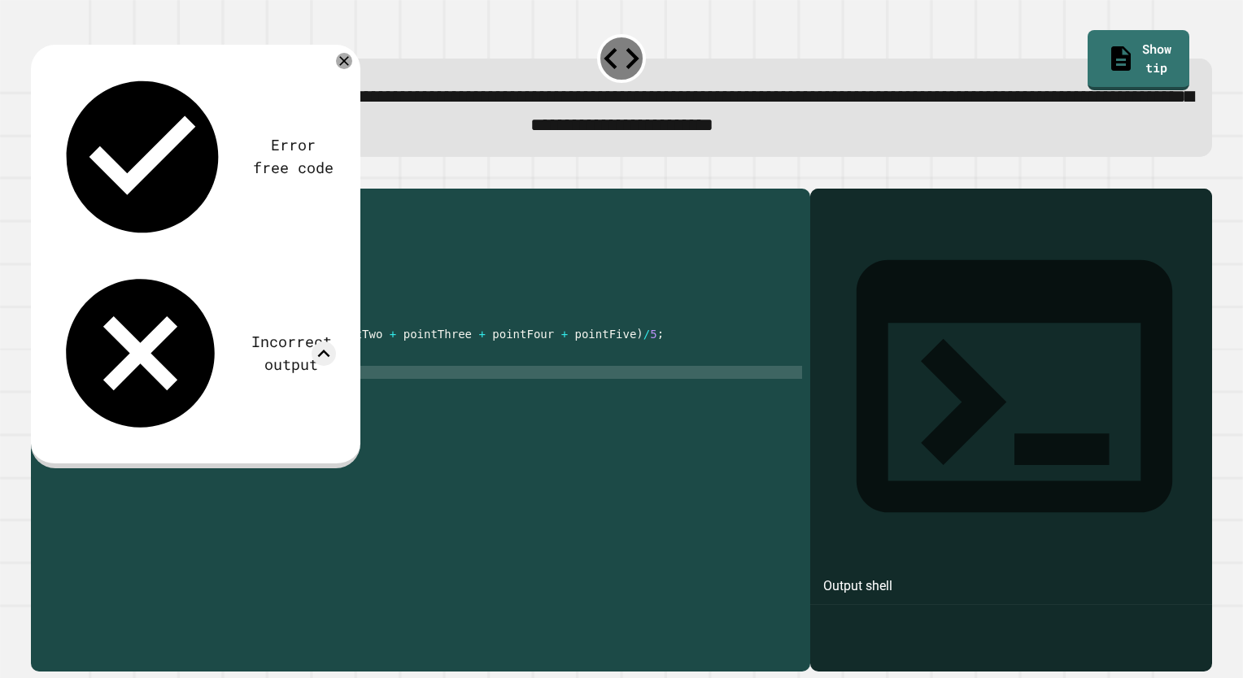
scroll to position [0, 13]
click at [54, 189] on icon "button" at bounding box center [50, 185] width 9 height 11
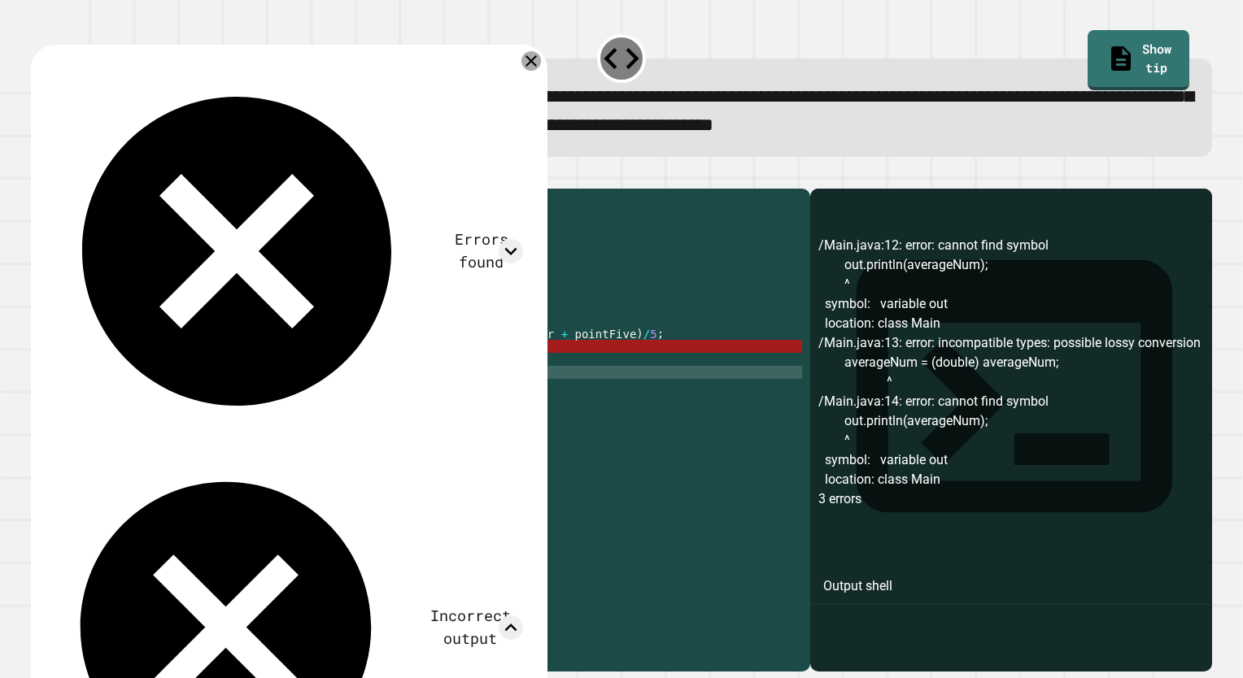
click at [527, 63] on icon at bounding box center [531, 61] width 20 height 20
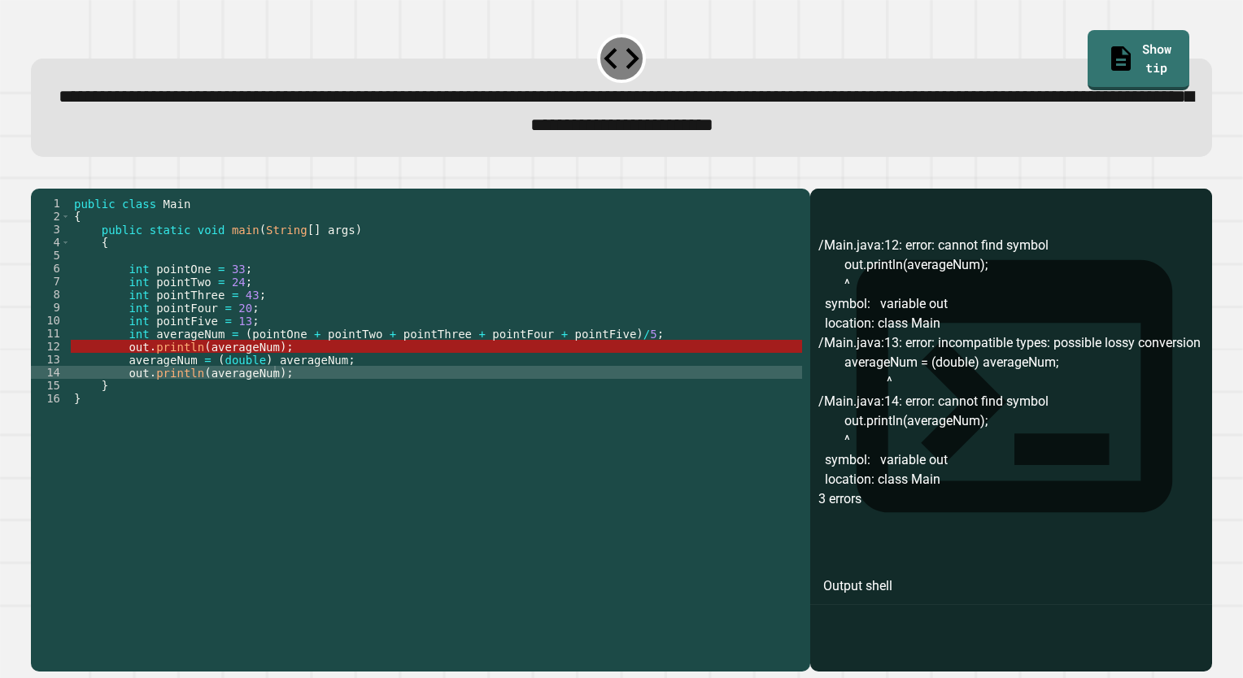
click at [124, 377] on div "public class Main { public static void main ( String [ ] args ) { int pointOne …" at bounding box center [436, 411] width 731 height 429
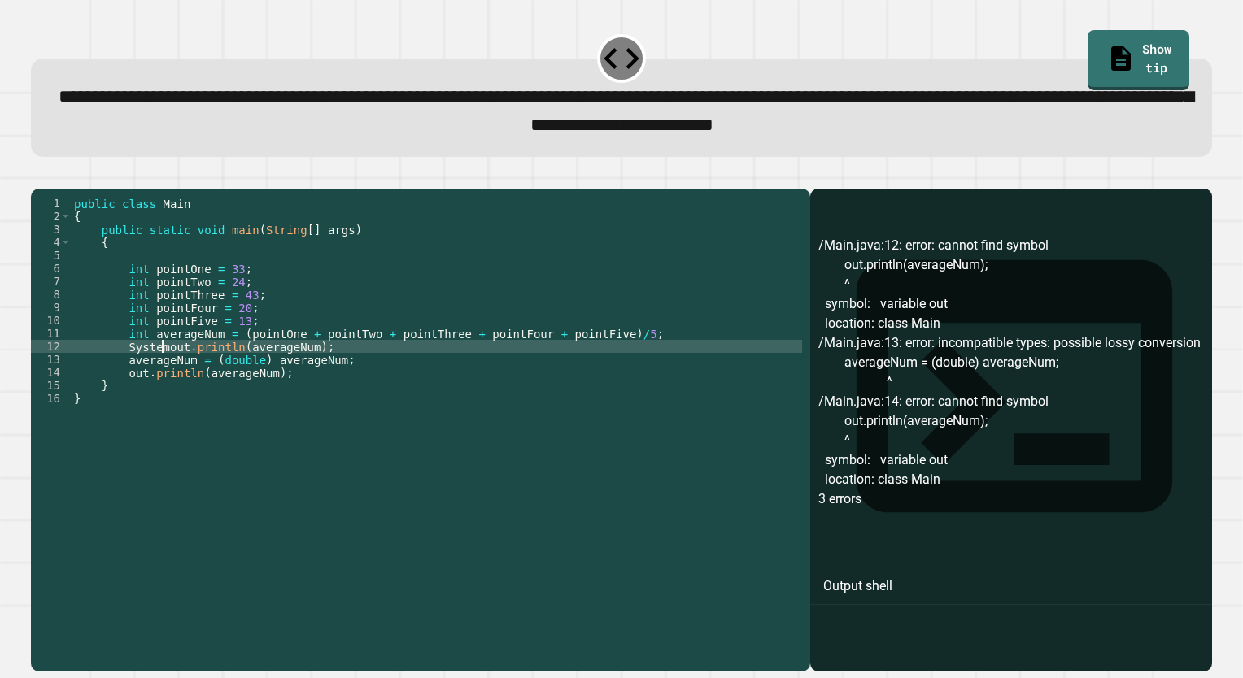
scroll to position [0, 7]
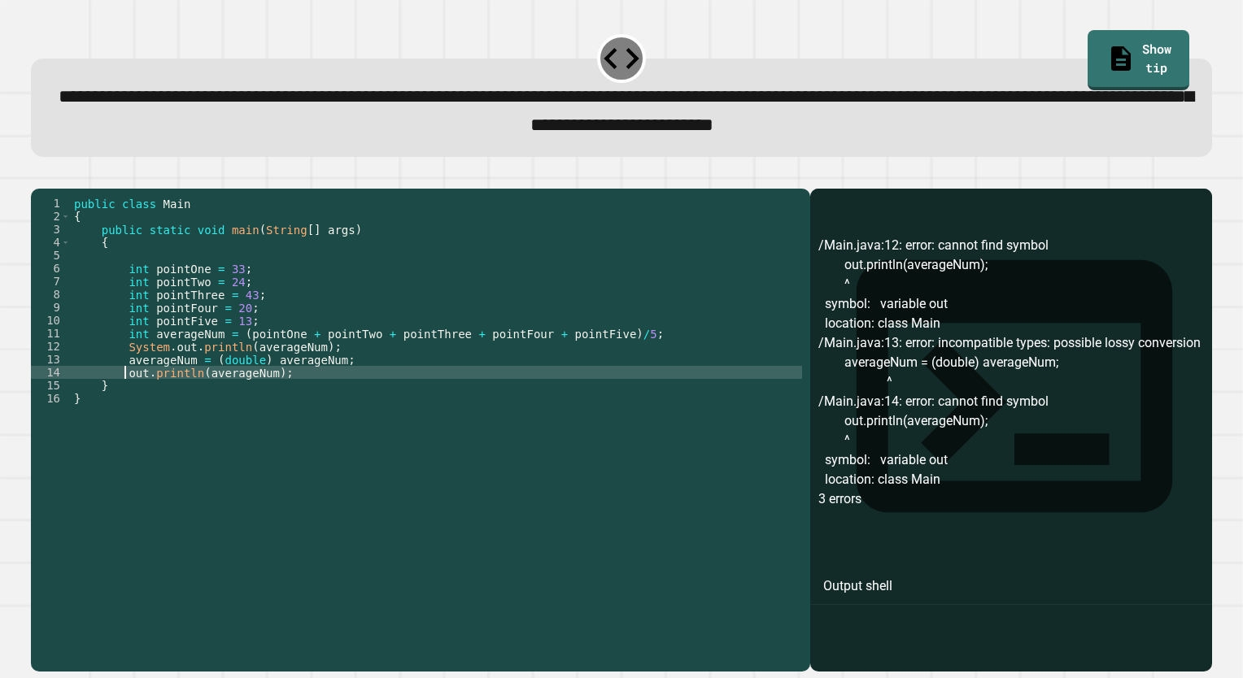
click at [123, 395] on div "public class Main { public static void main ( String [ ] args ) { int pointOne …" at bounding box center [436, 411] width 731 height 429
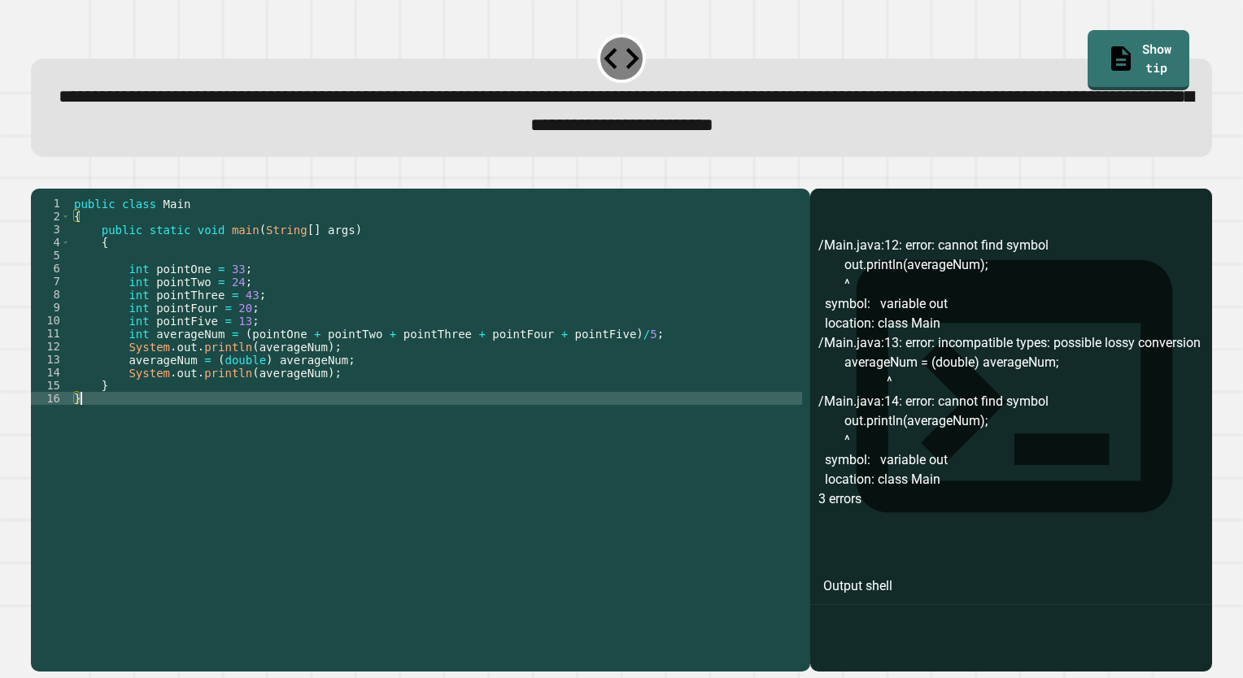
click at [206, 425] on div "public class Main { public static void main ( String [ ] args ) { int pointOne …" at bounding box center [436, 411] width 731 height 429
click at [176, 398] on div "public class Main { public static void main ( String [ ] args ) { int pointOne …" at bounding box center [436, 411] width 731 height 429
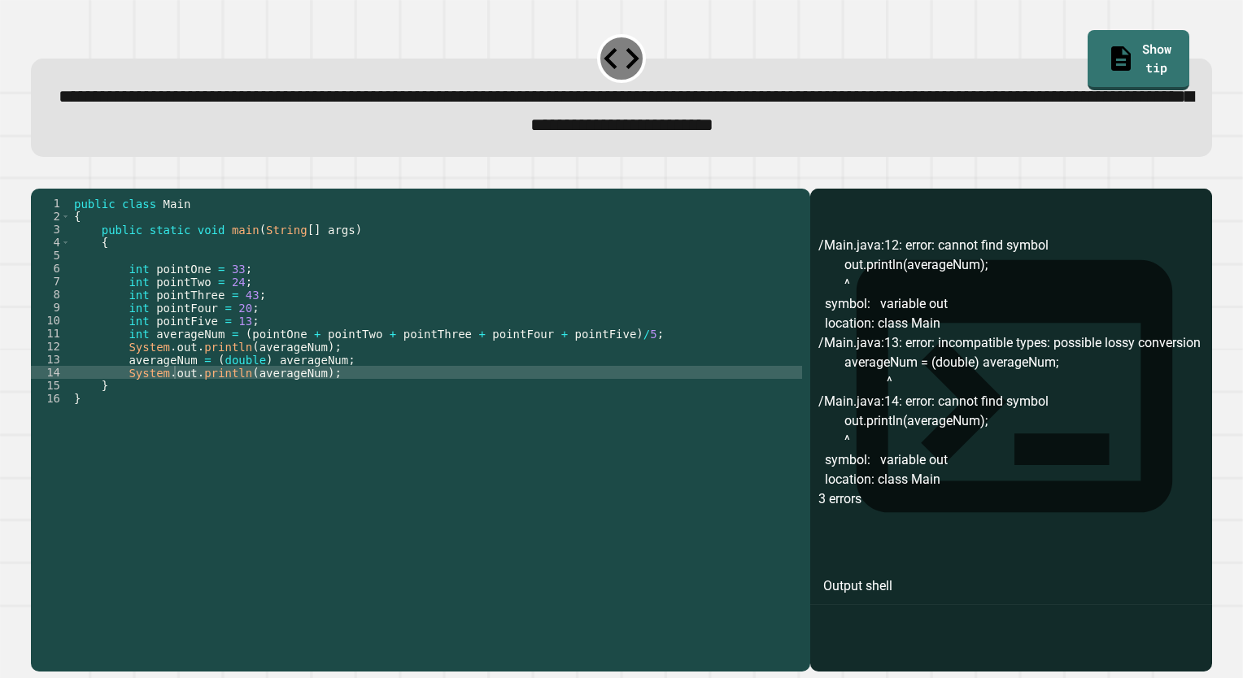
click at [39, 176] on button "button" at bounding box center [39, 176] width 0 height 0
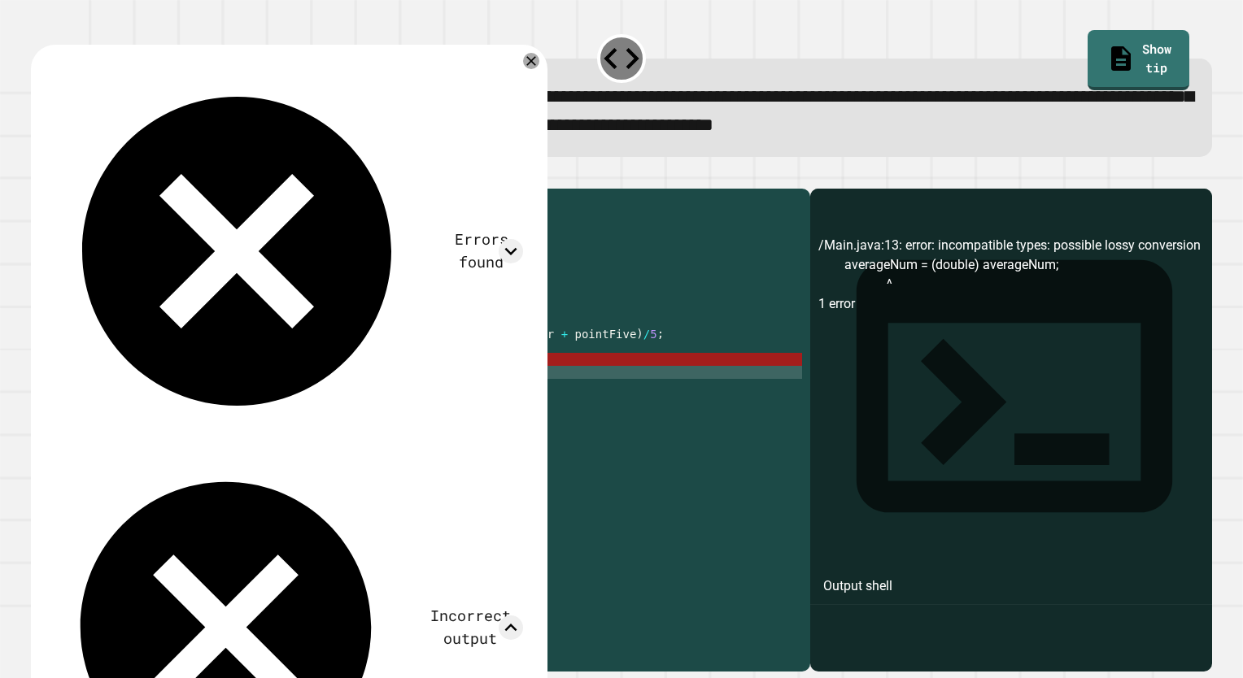
click at [255, 385] on div "public class Main { public static void main ( String [ ] args ) { int pointOne …" at bounding box center [436, 411] width 731 height 429
click at [184, 388] on div "public class Main { public static void main ( String [ ] args ) { int pointOne …" at bounding box center [436, 411] width 731 height 429
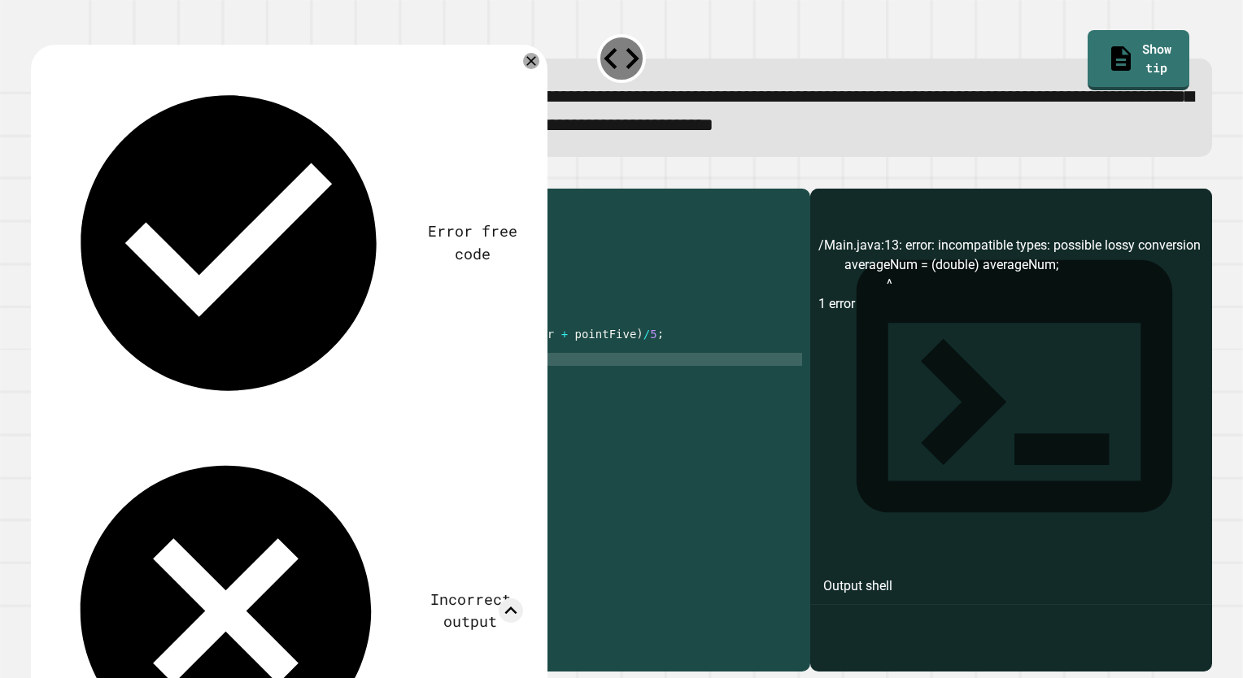
scroll to position [0, 10]
click at [306, 401] on div "public class Main { public static void main ( String [ ] args ) { int pointOne …" at bounding box center [436, 411] width 731 height 429
click at [433, 411] on div "public class Main { public static void main ( String [ ] args ) { int pointOne …" at bounding box center [436, 411] width 731 height 429
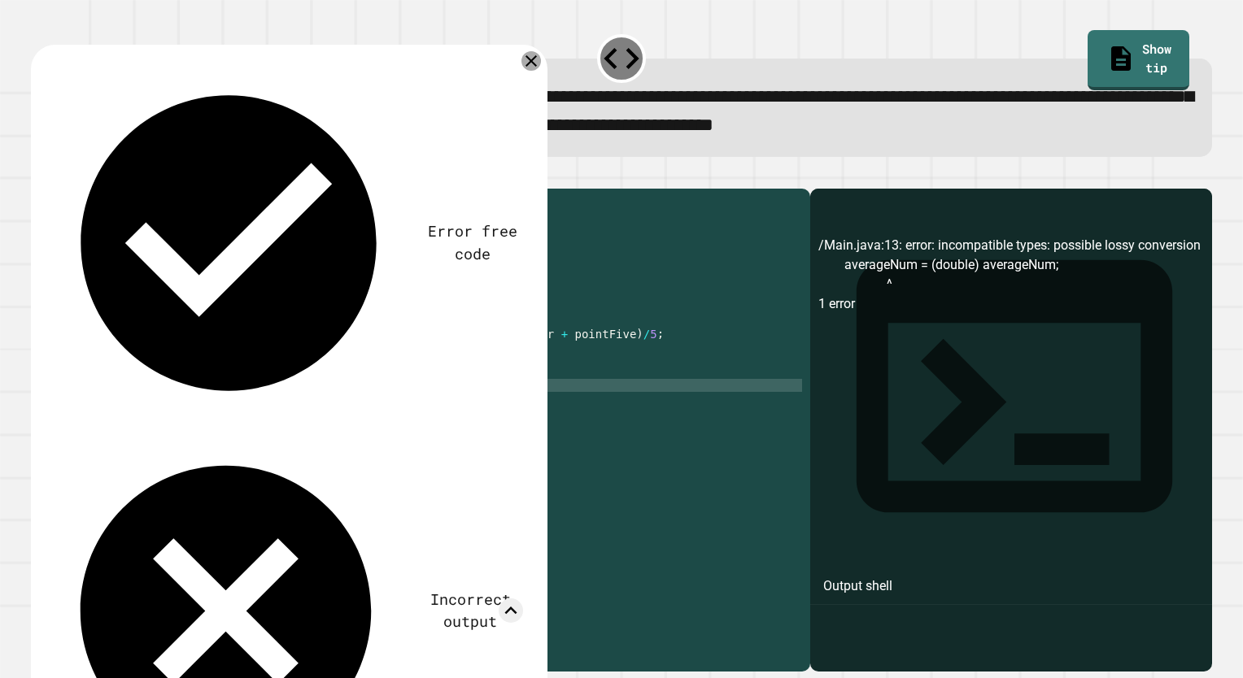
click at [526, 67] on icon at bounding box center [531, 61] width 20 height 20
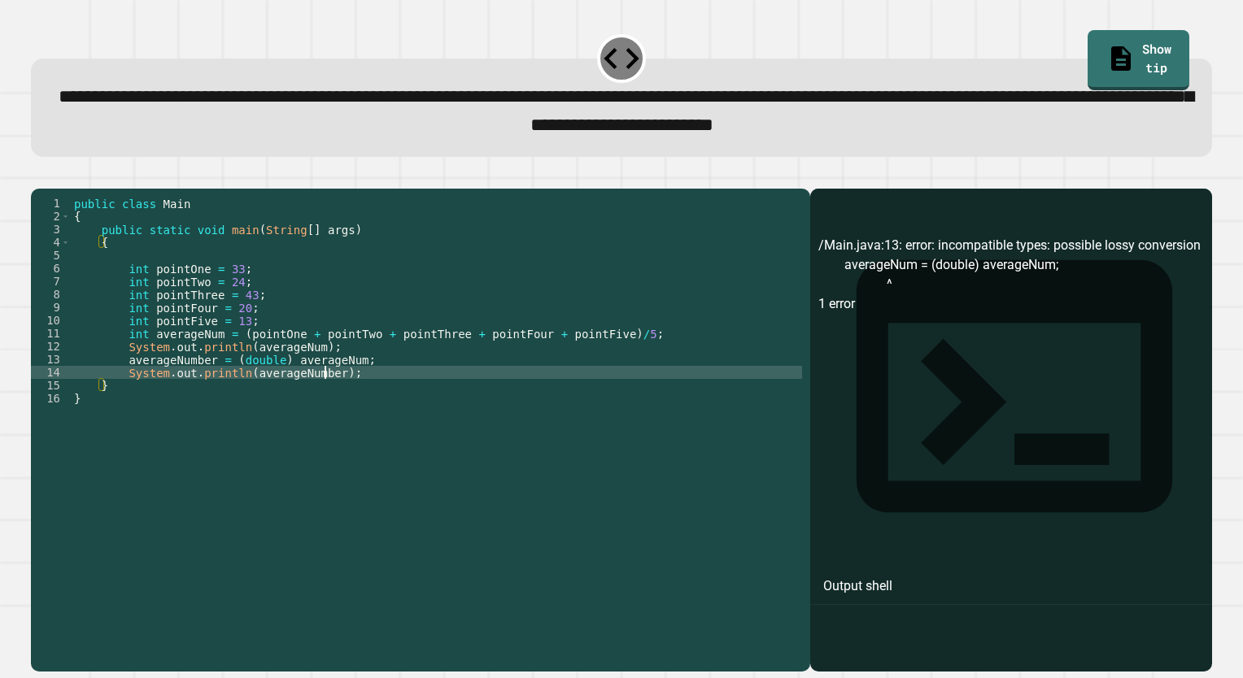
click at [322, 399] on div "public class Main { public static void main ( String [ ] args ) { int pointOne …" at bounding box center [436, 411] width 731 height 429
click at [39, 176] on icon "button" at bounding box center [39, 176] width 0 height 0
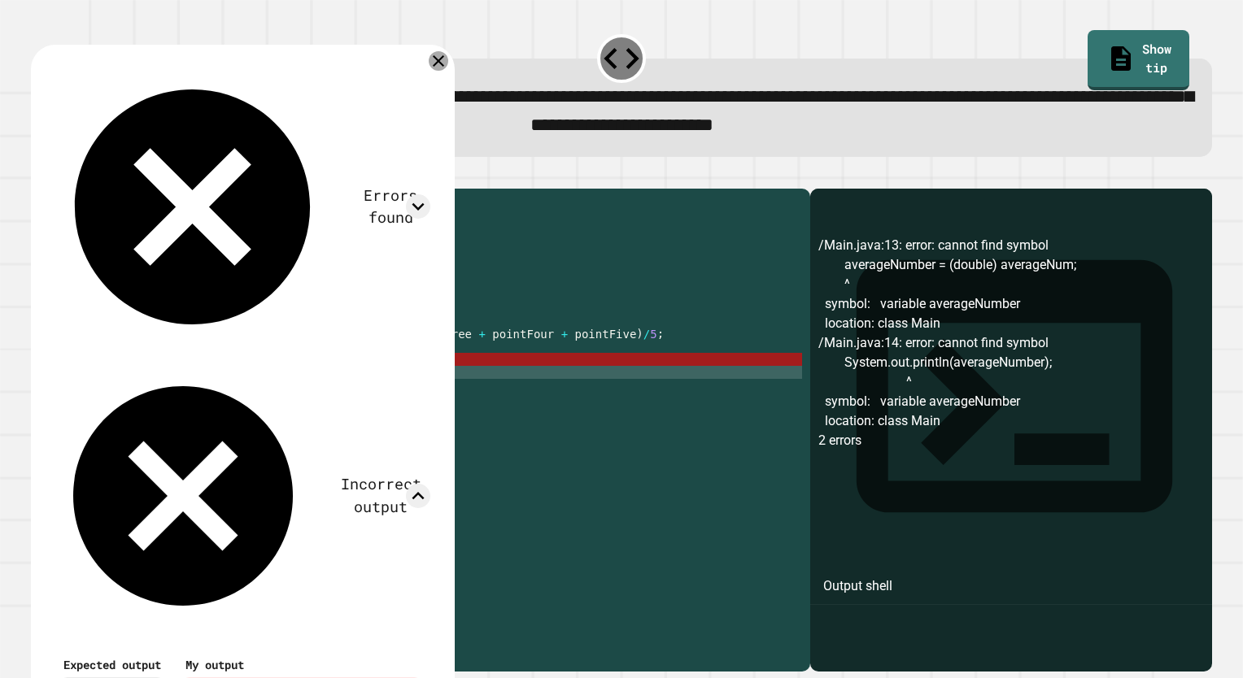
click at [444, 62] on icon at bounding box center [438, 60] width 11 height 11
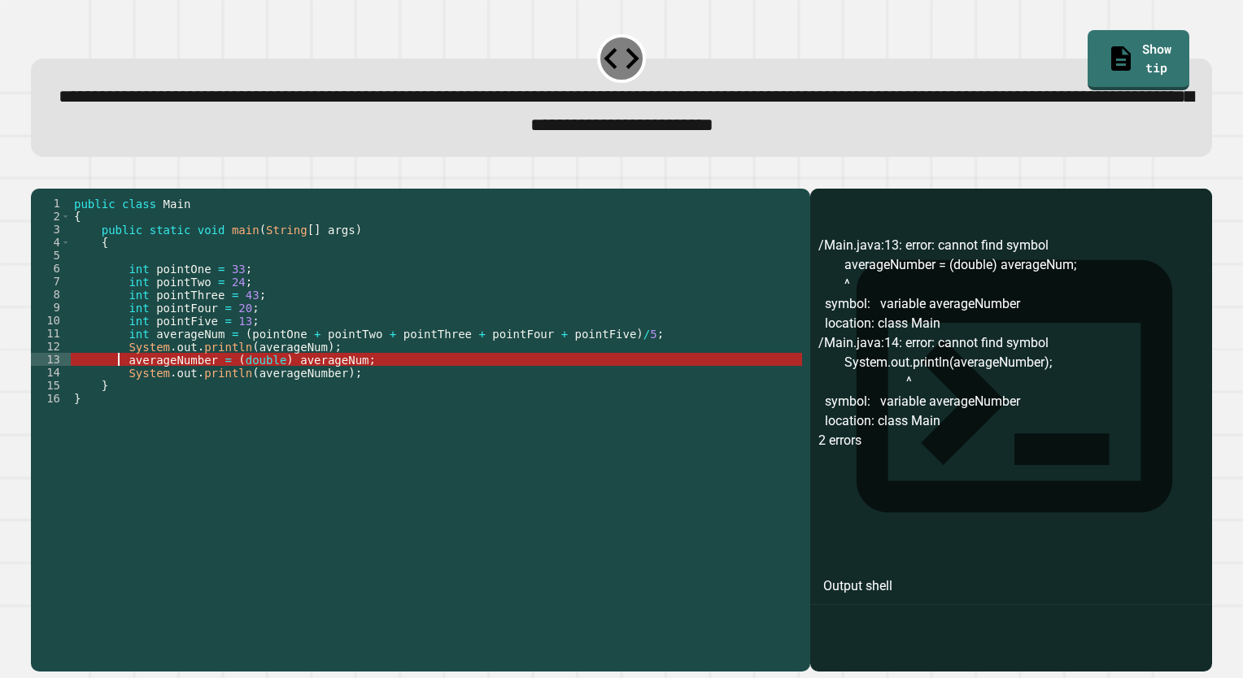
click at [120, 389] on div "public class Main { public static void main ( String [ ] args ) { int pointOne …" at bounding box center [436, 411] width 731 height 429
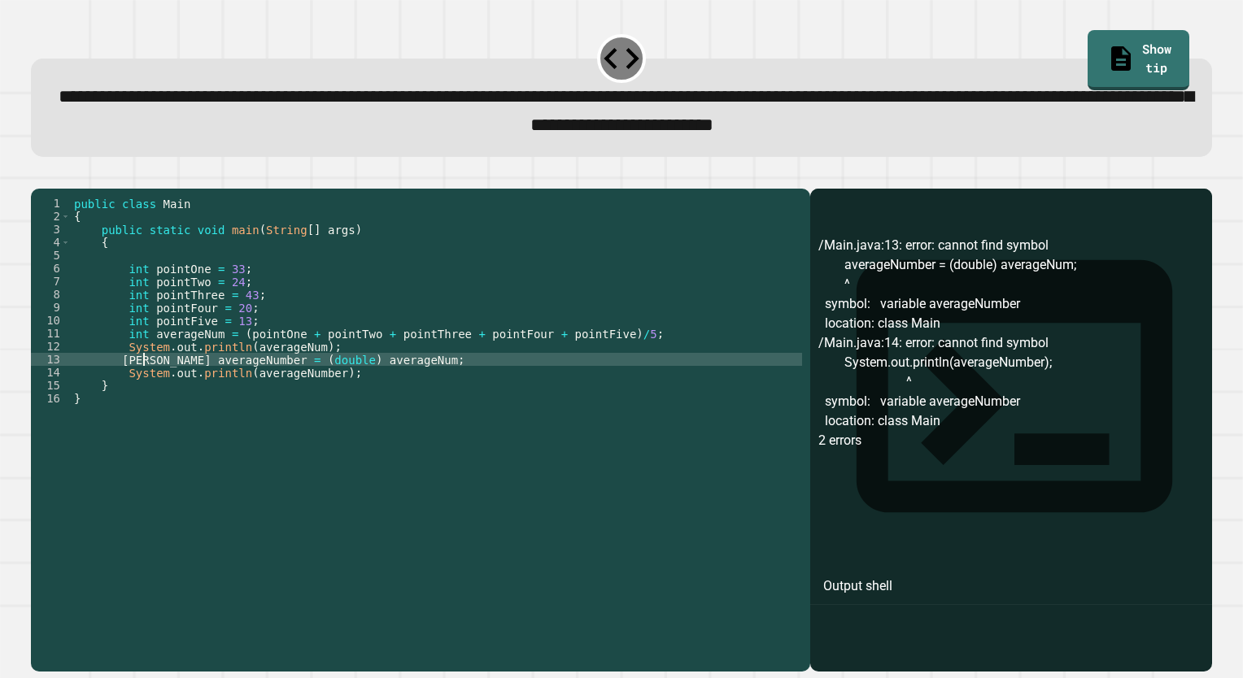
scroll to position [0, 5]
click at [39, 176] on button "button" at bounding box center [39, 176] width 0 height 0
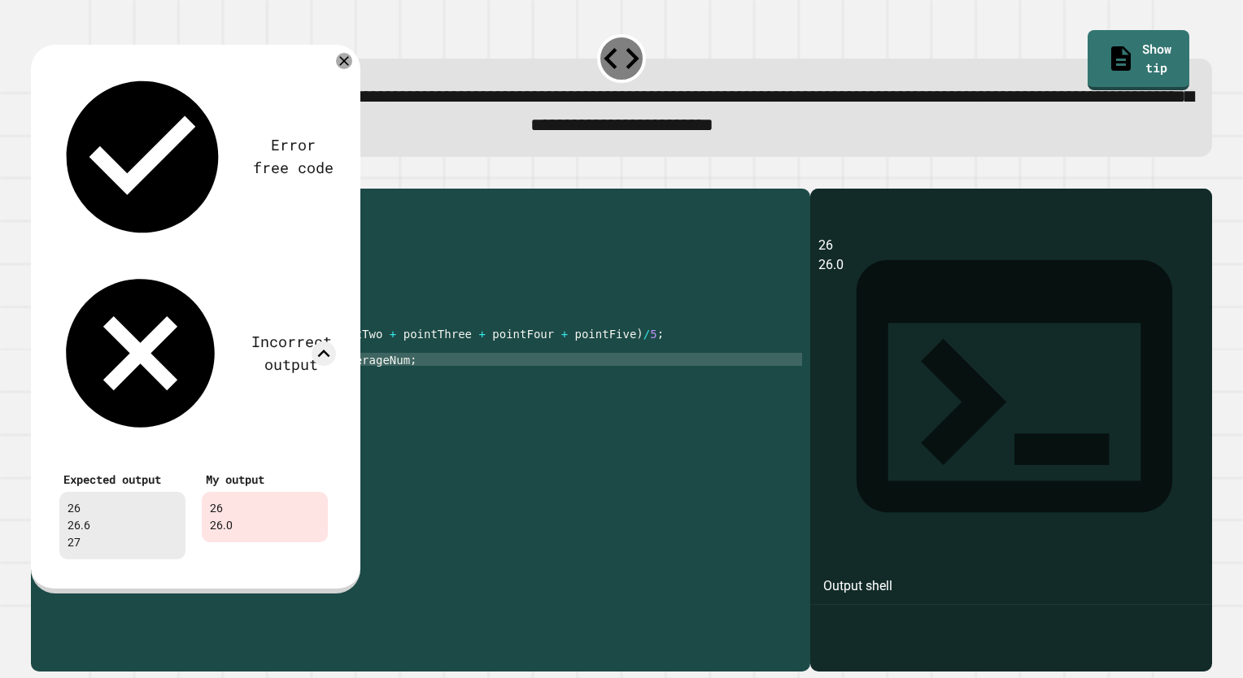
scroll to position [0, 1]
click at [397, 412] on div "public class Main { public static void main ( String [ ] args ) { int pointOne …" at bounding box center [436, 411] width 731 height 429
click at [397, 403] on div "public class Main { public static void main ( String [ ] args ) { int pointOne …" at bounding box center [436, 411] width 731 height 429
type textarea "**********"
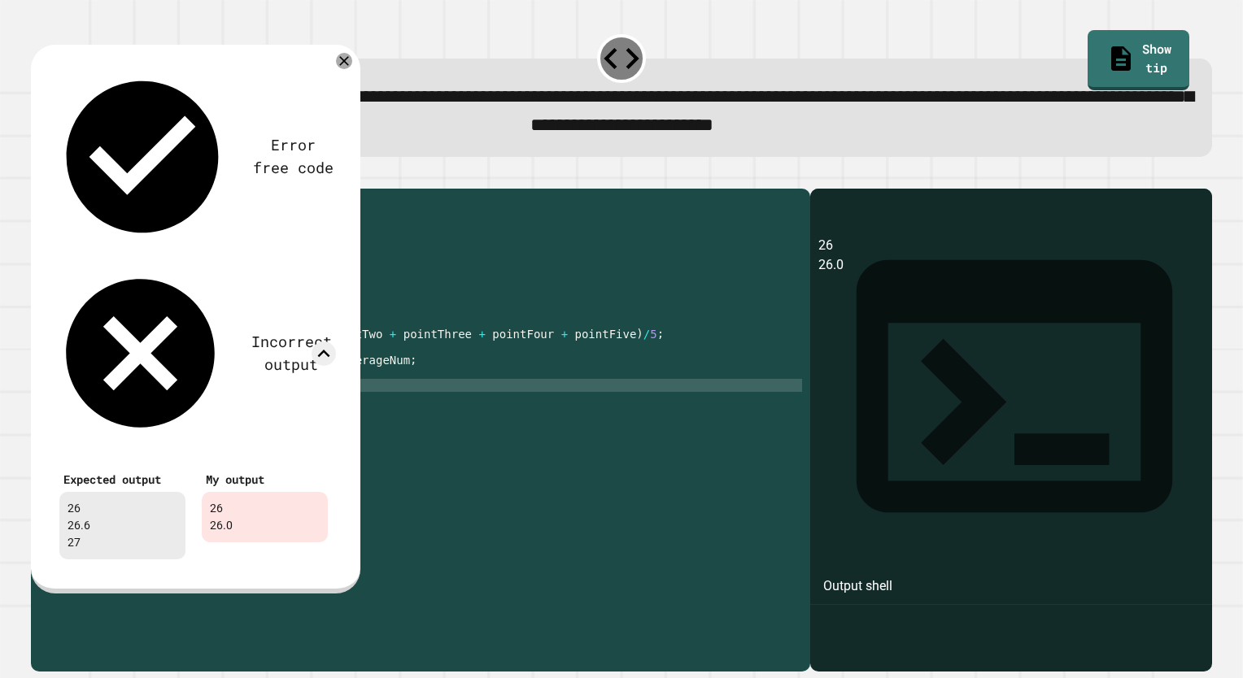
type textarea "*"
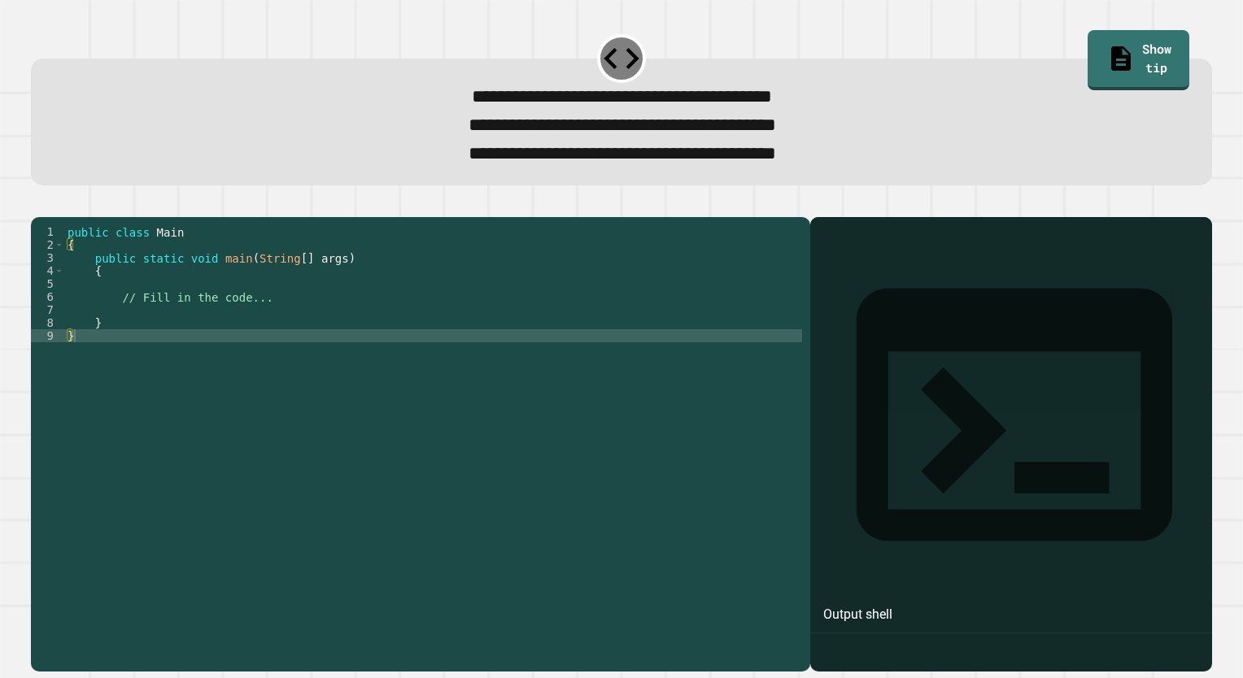
click at [233, 313] on div "public class Main { public static void main ( String [ ] args ) { // Fill in th…" at bounding box center [433, 426] width 738 height 403
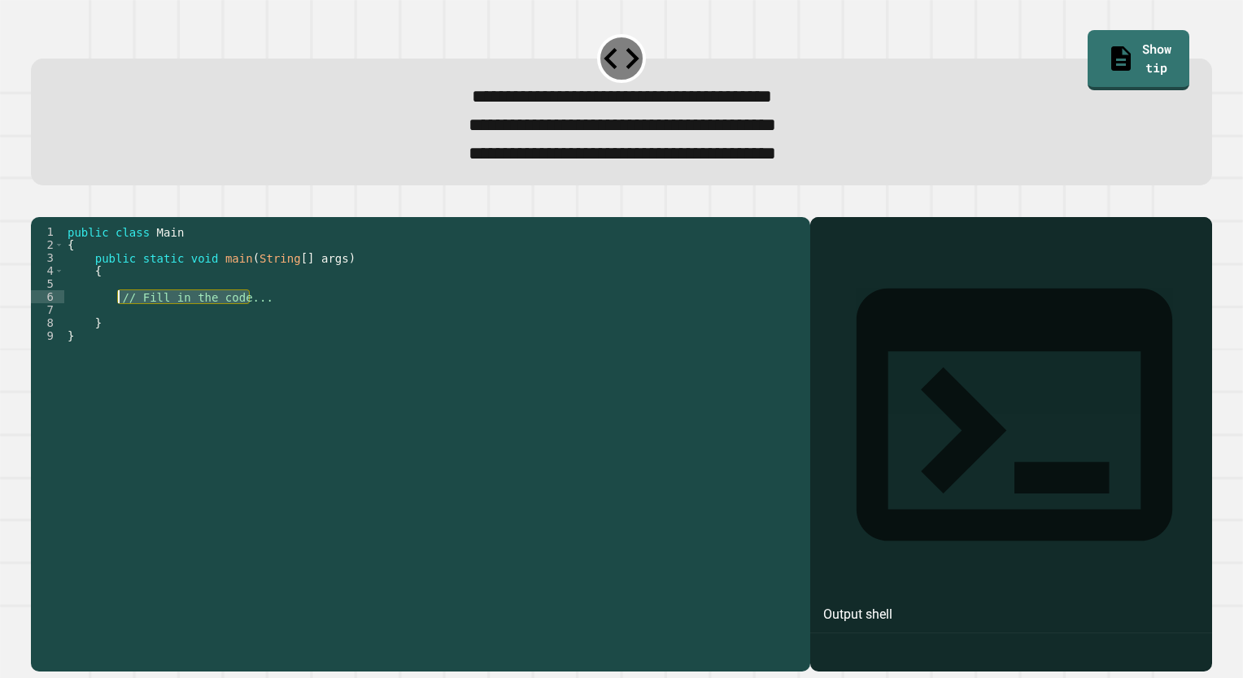
drag, startPoint x: 252, startPoint y: 326, endPoint x: 119, endPoint y: 320, distance: 133.5
click at [119, 320] on div "public class Main { public static void main ( String [ ] args ) { // Fill in th…" at bounding box center [433, 426] width 738 height 403
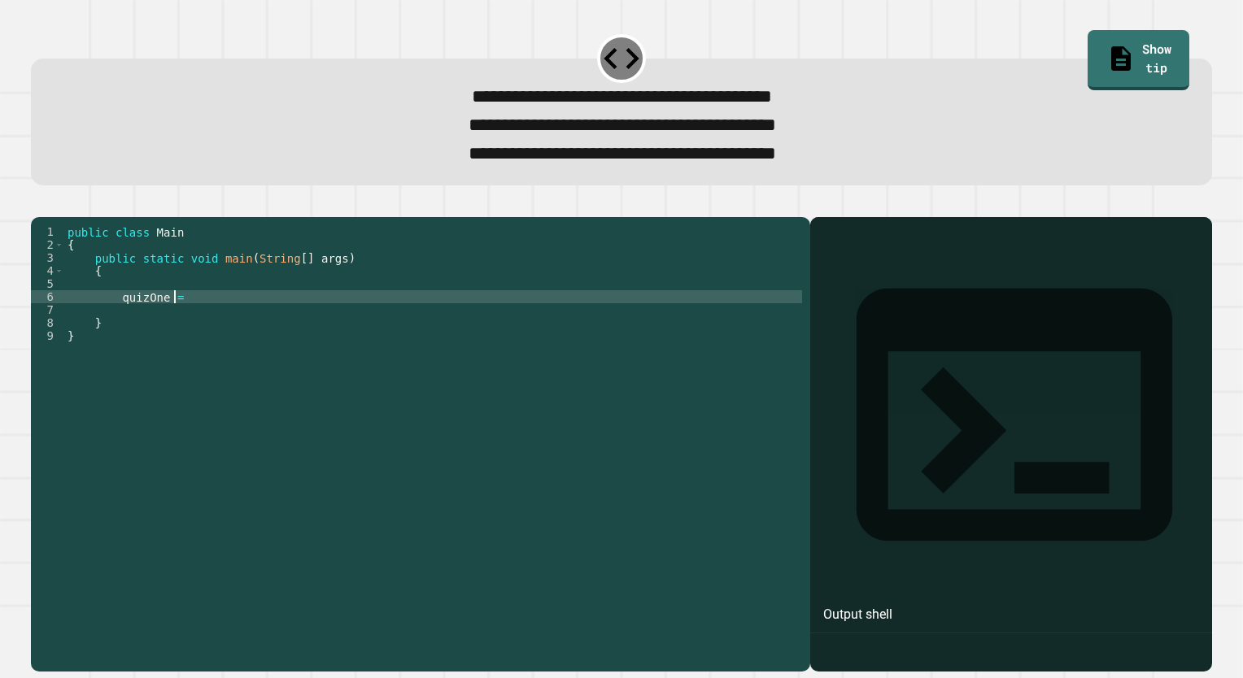
scroll to position [0, 7]
click at [112, 324] on div "public class Main { public static void main ( String [ ] args ) { quizOne = } }" at bounding box center [433, 426] width 738 height 403
click at [244, 322] on div "public class Main { public static void main ( String [ ] args ) { int quizOne =…" at bounding box center [433, 426] width 738 height 403
type textarea "**********"
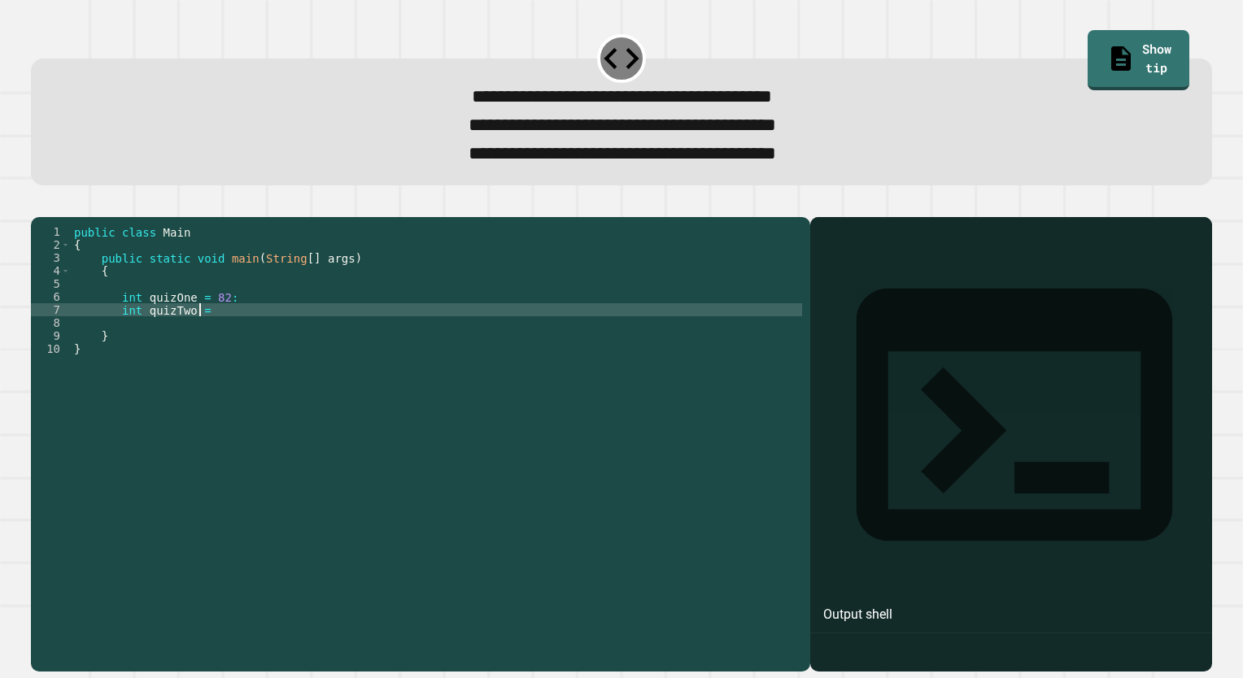
scroll to position [0, 8]
click at [244, 322] on div "public class Main { public static void main ( String [ ] args ) { int quizOne =…" at bounding box center [436, 426] width 731 height 403
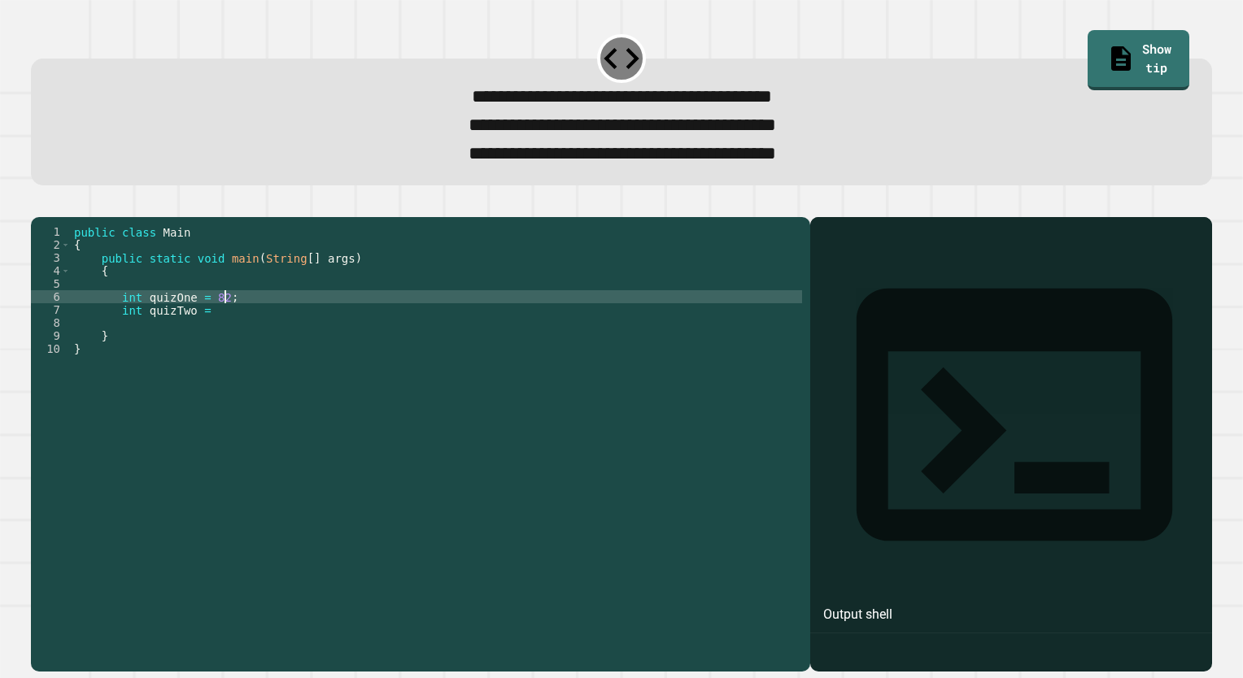
scroll to position [0, 10]
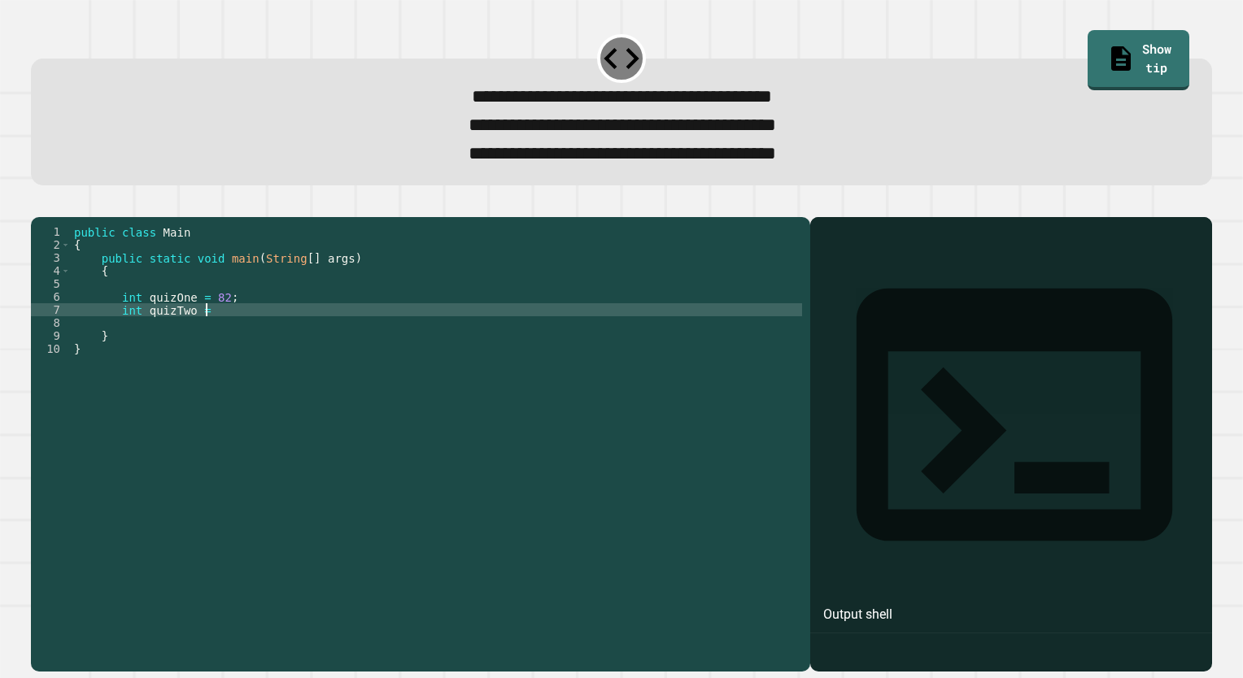
click at [205, 338] on div "public class Main { public static void main ( String [ ] args ) { int quizOne =…" at bounding box center [436, 426] width 731 height 403
type textarea "**********"
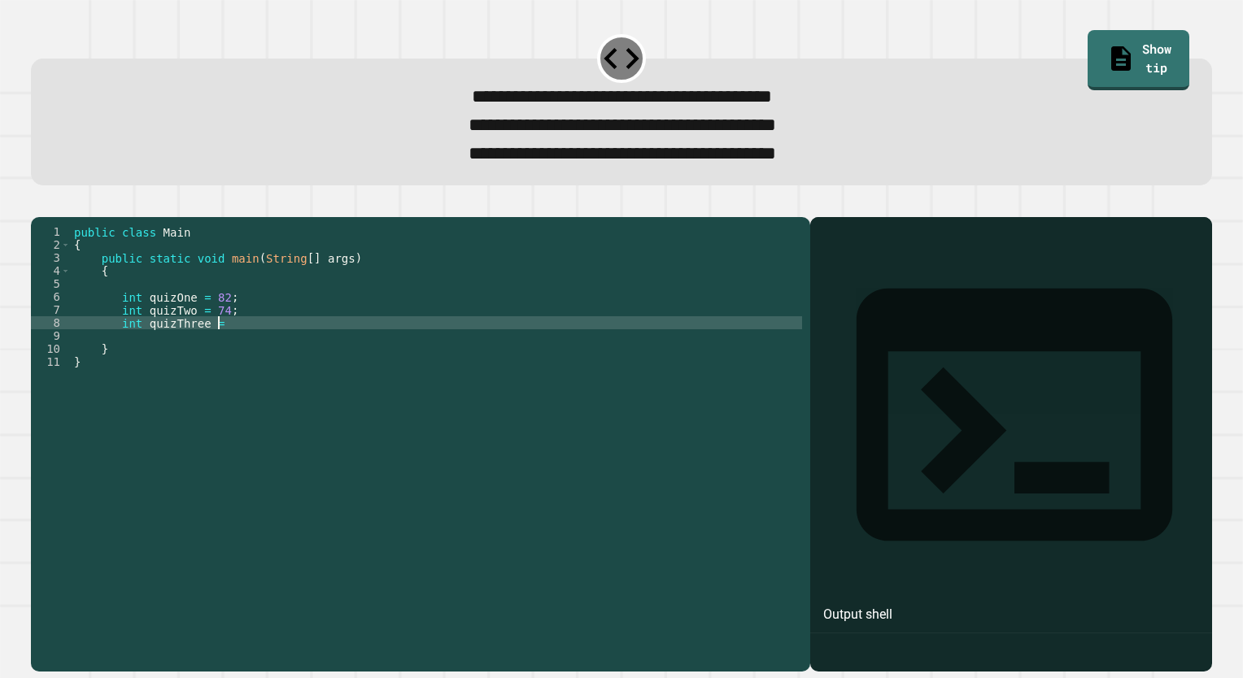
scroll to position [0, 9]
type textarea "**********"
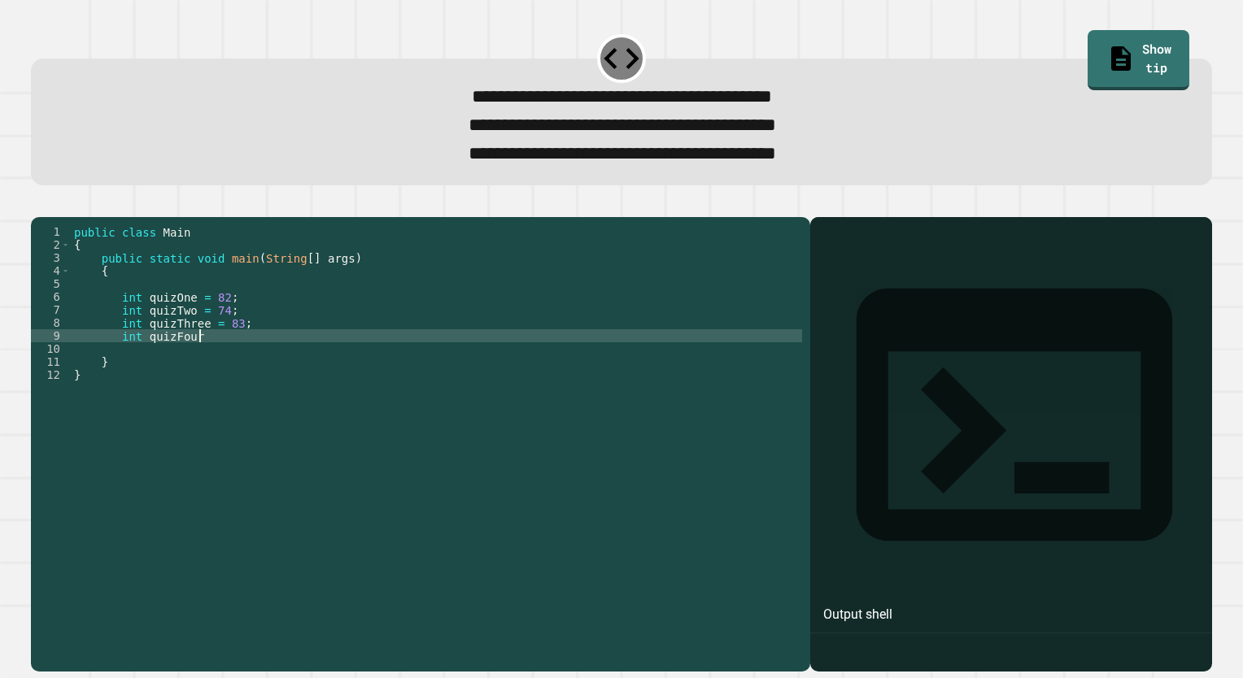
scroll to position [0, 8]
type textarea "**********"
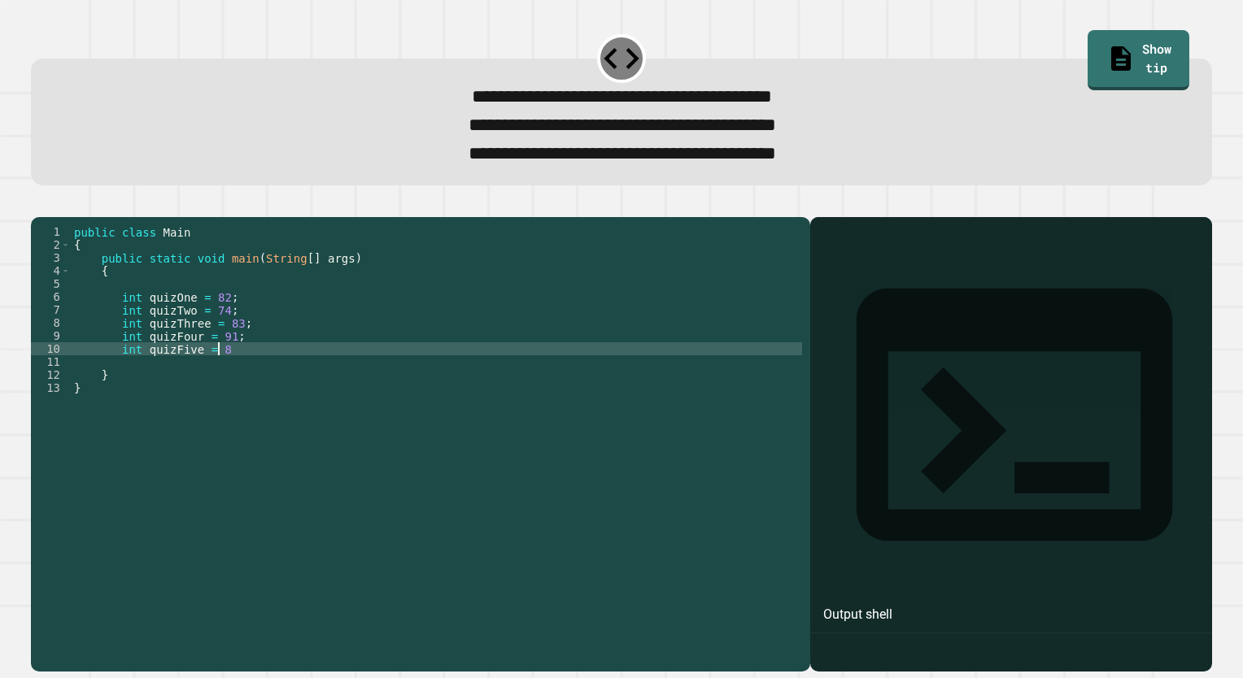
scroll to position [0, 10]
type textarea "**********"
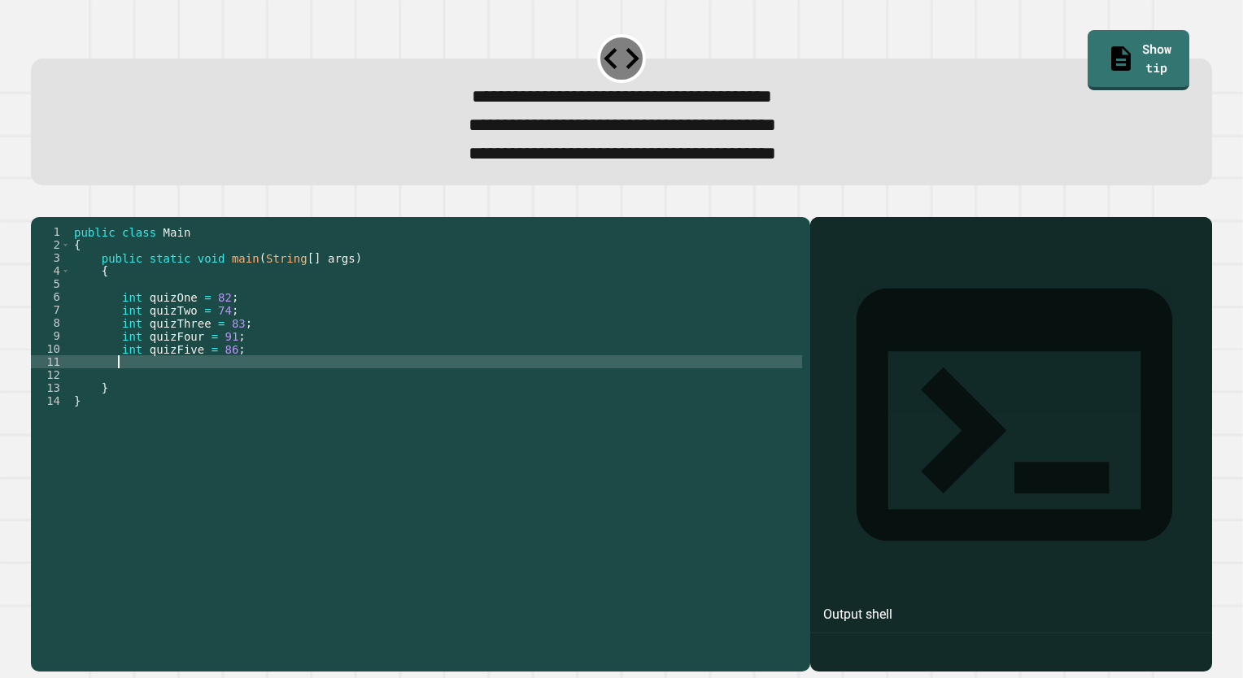
scroll to position [0, 2]
type textarea "*"
type textarea "**********"
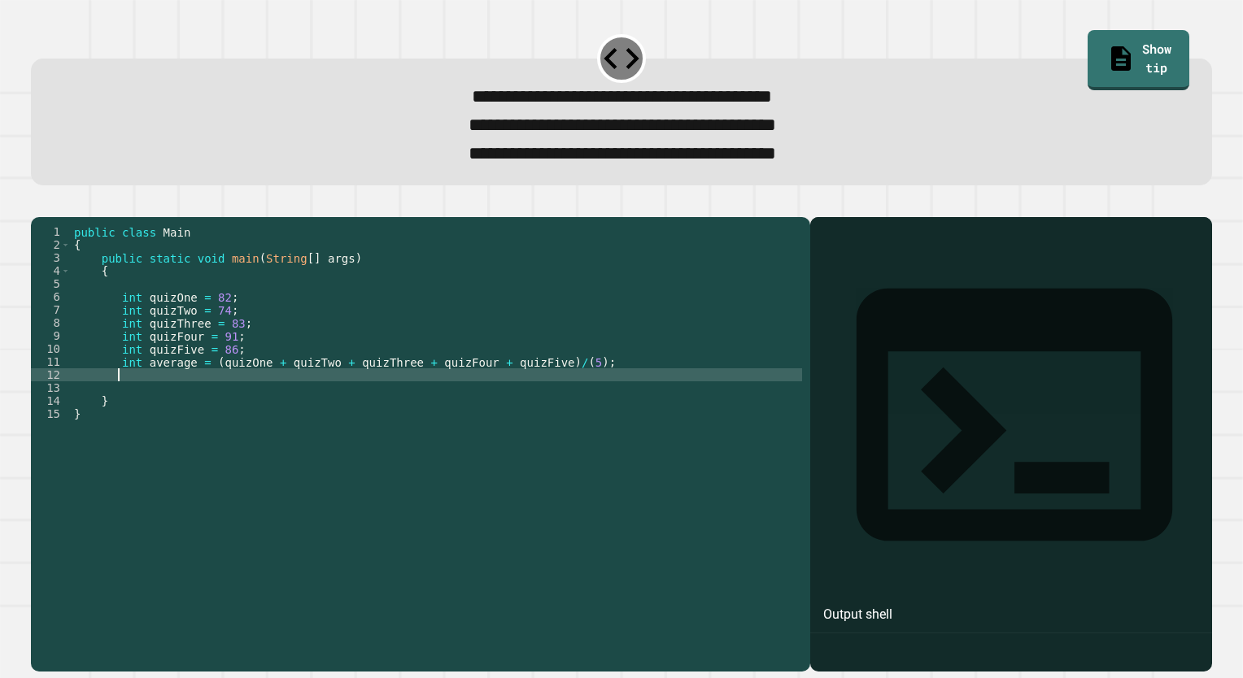
scroll to position [0, 2]
type textarea "*"
type textarea "**********"
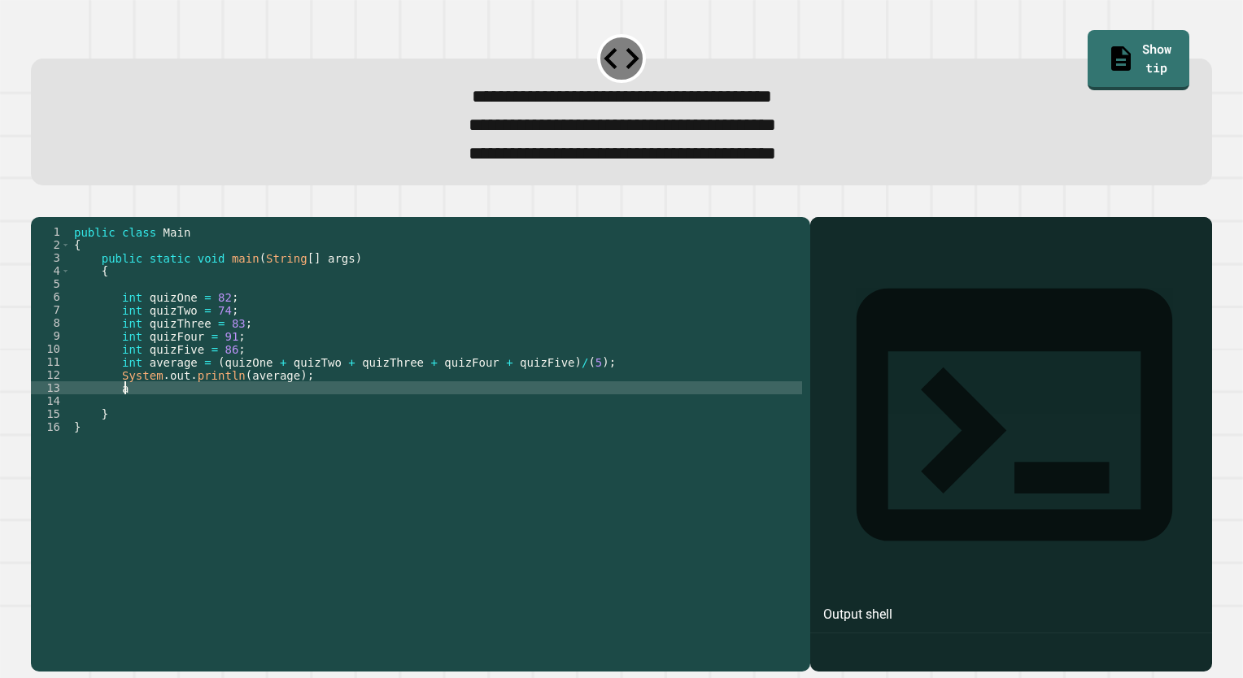
type textarea "*"
type textarea "**********"
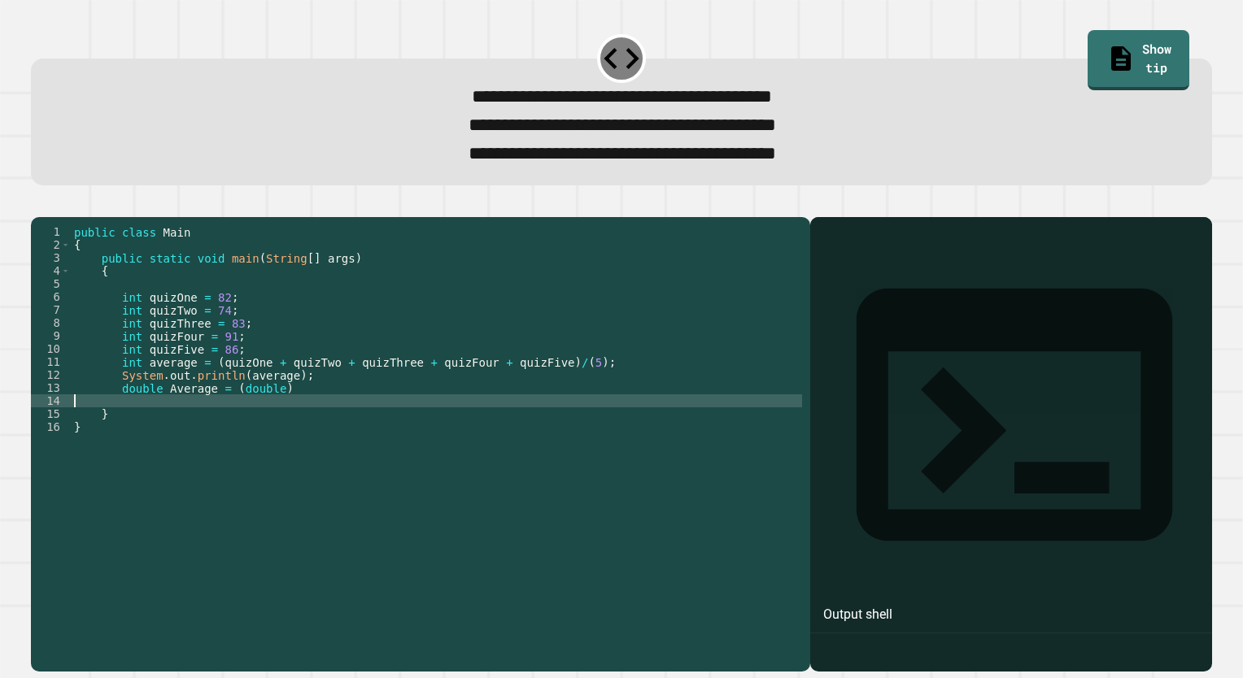
click at [205, 338] on div "public class Main { public static void main ( String [ ] args ) { int quizOne =…" at bounding box center [436, 426] width 731 height 403
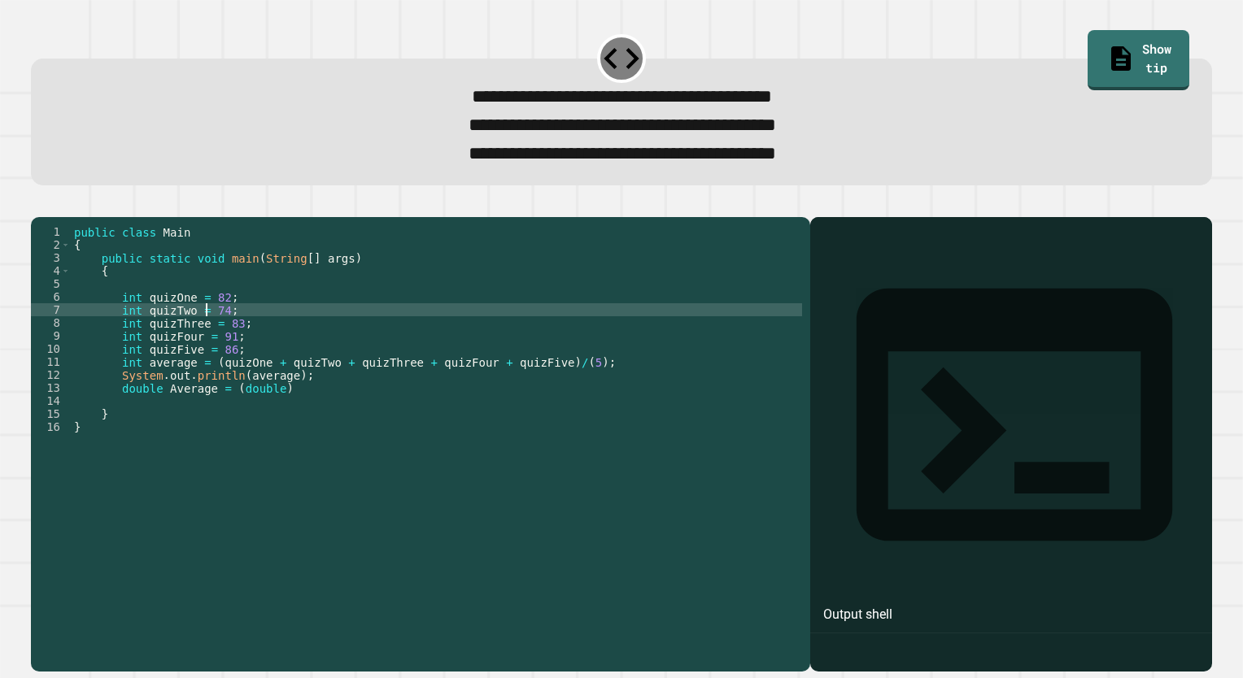
click at [311, 414] on div "public class Main { public static void main ( String [ ] args ) { int quizOne =…" at bounding box center [436, 426] width 731 height 403
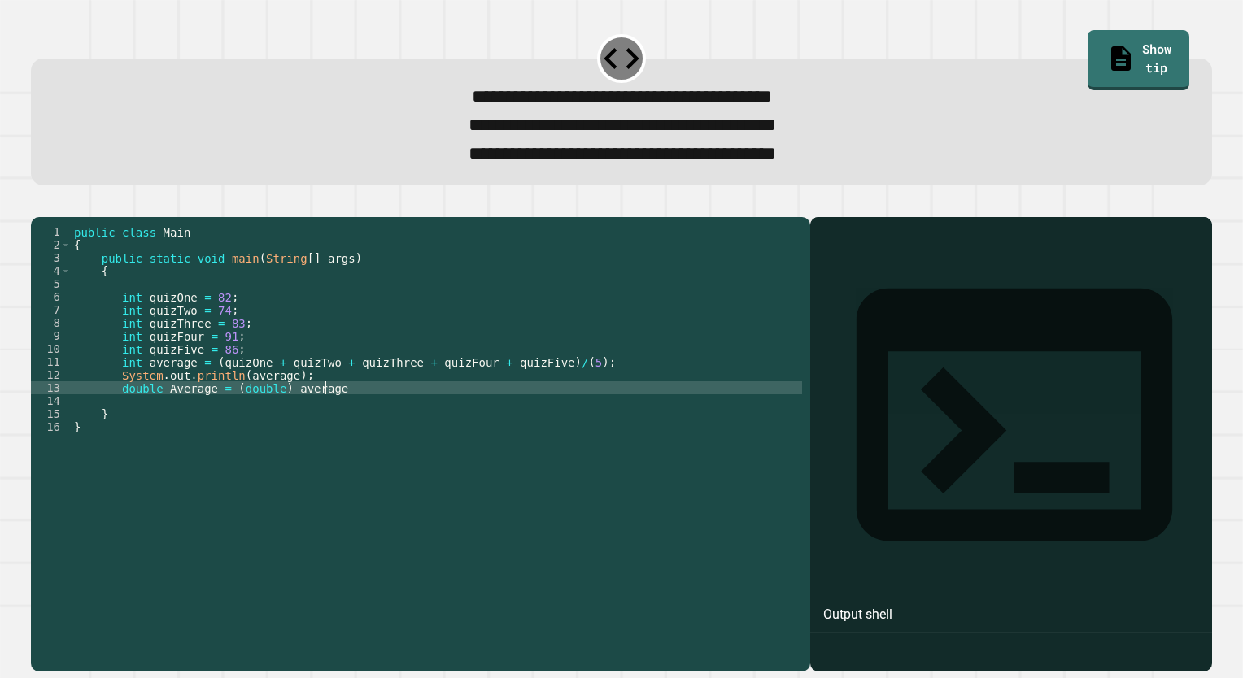
type textarea "**********"
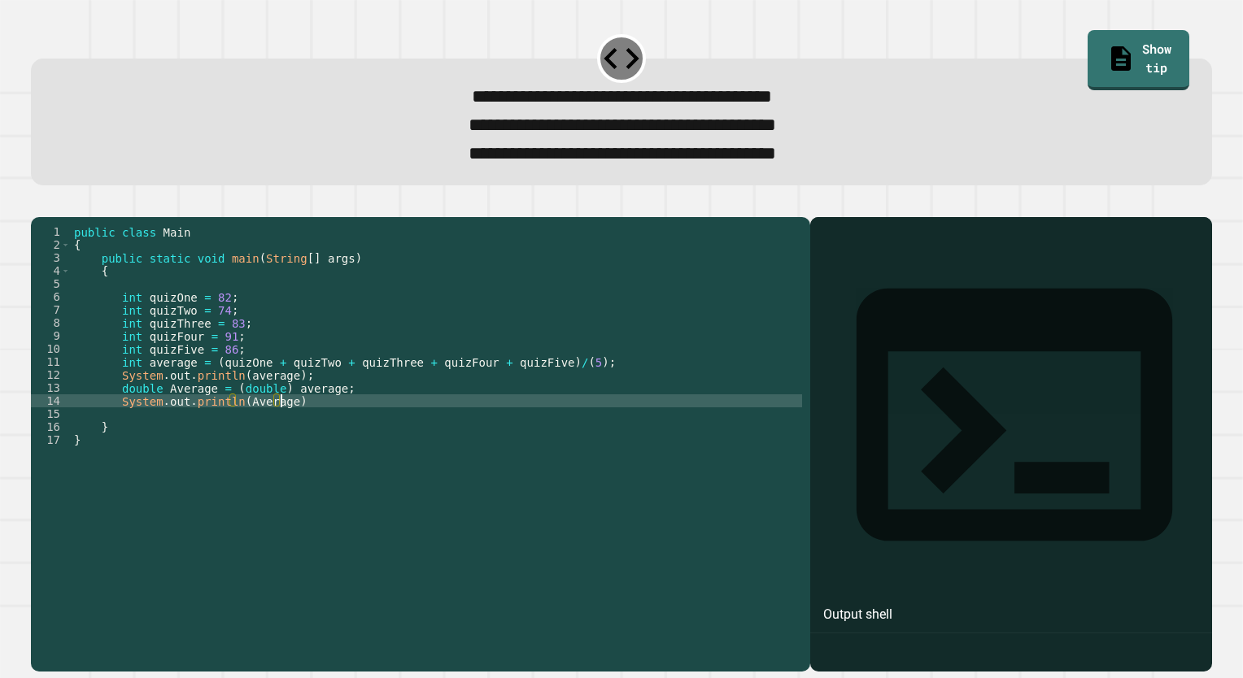
scroll to position [0, 13]
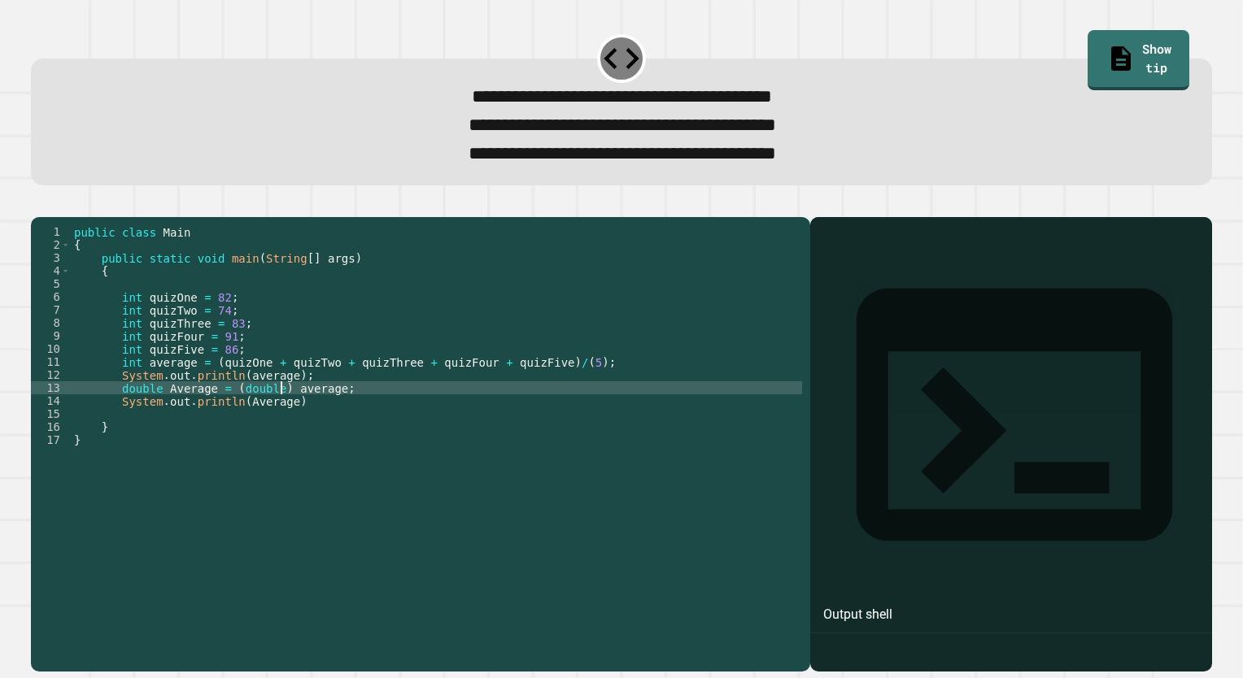
click at [302, 434] on div "public class Main { public static void main ( String [ ] args ) { int quizOne =…" at bounding box center [436, 426] width 731 height 403
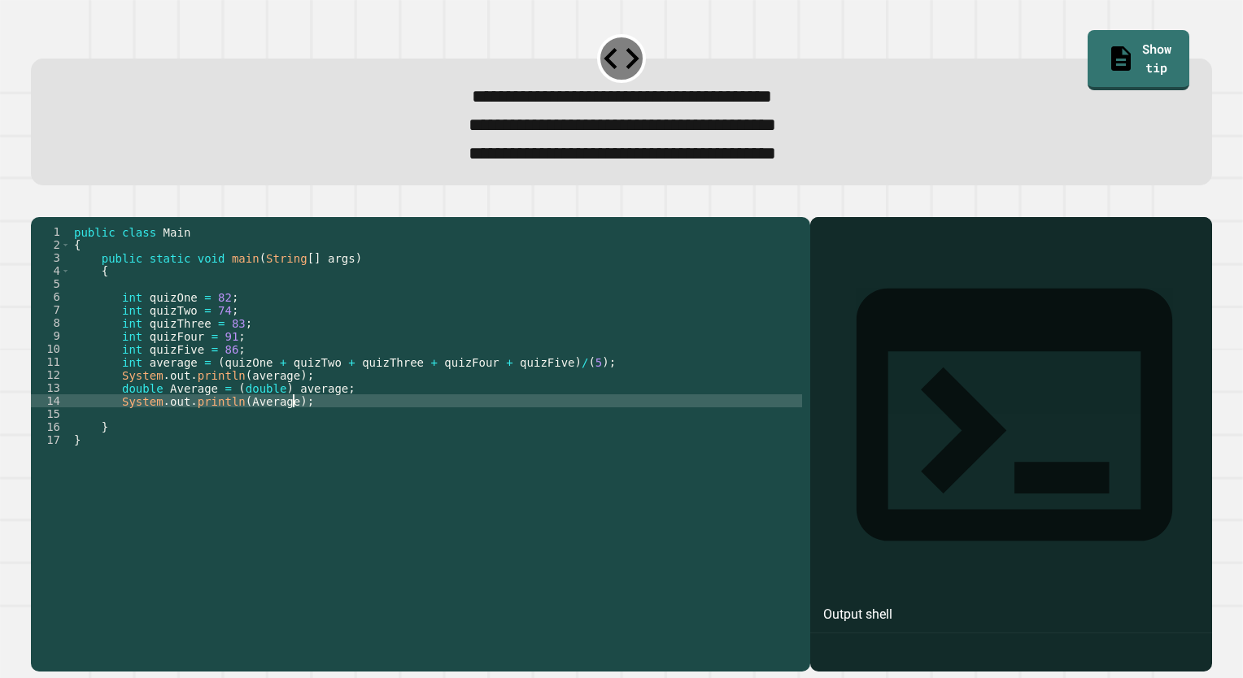
scroll to position [0, 14]
click at [39, 204] on icon "button" at bounding box center [39, 204] width 0 height 0
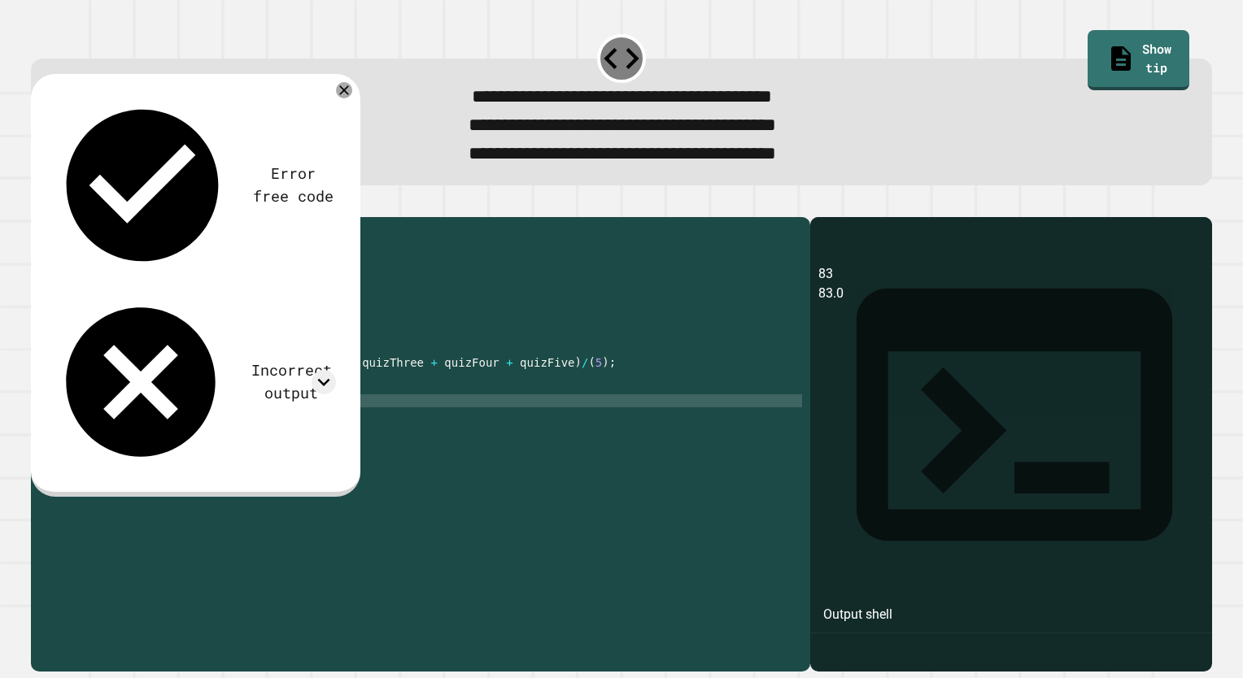
click at [268, 416] on div "public class Main { public static void main ( String [ ] args ) { int quizOne =…" at bounding box center [436, 426] width 731 height 403
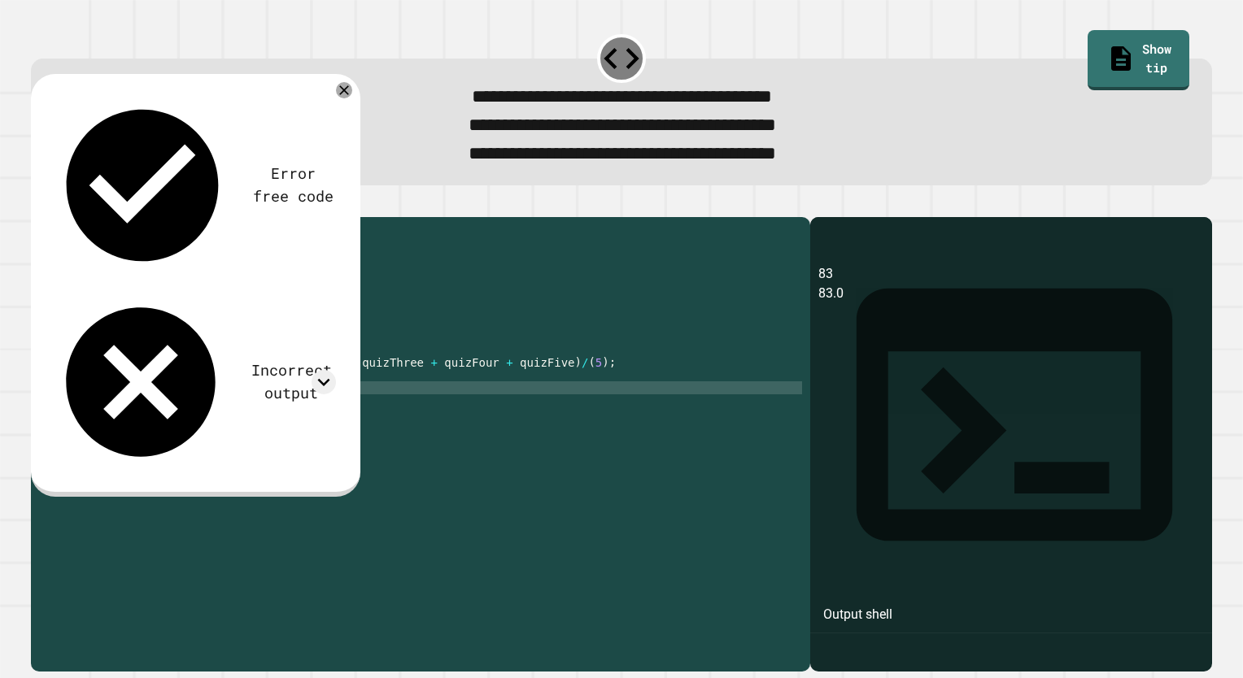
click at [288, 410] on div "public class Main { public static void main ( String [ ] args ) { int quizOne =…" at bounding box center [436, 426] width 731 height 403
click at [316, 370] on icon at bounding box center [323, 382] width 24 height 24
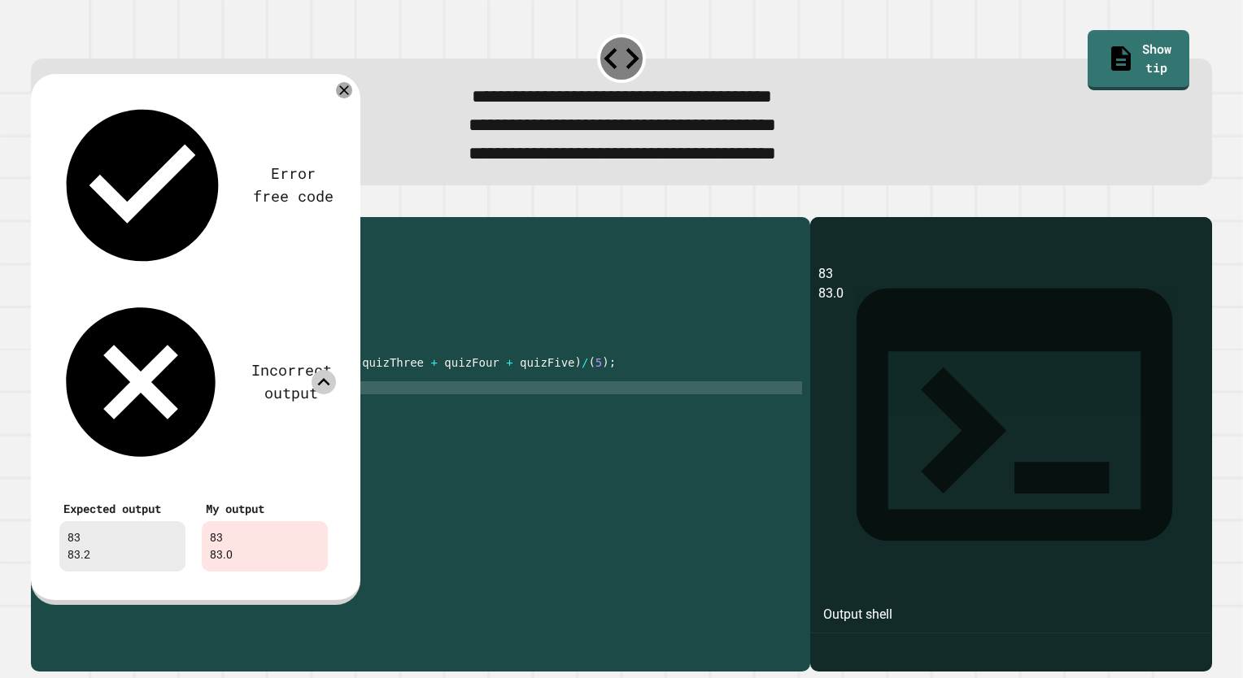
click at [271, 416] on div "public class Main { public static void main ( String [ ] args ) { int quizOne =…" at bounding box center [436, 426] width 731 height 403
click at [275, 418] on div "public class Main { public static void main ( String [ ] args ) { int quizOne =…" at bounding box center [436, 426] width 731 height 403
drag, startPoint x: 325, startPoint y: 417, endPoint x: 225, endPoint y: 415, distance: 100.1
click at [225, 415] on div "public class Main { public static void main ( String [ ] args ) { int quizOne =…" at bounding box center [436, 426] width 731 height 403
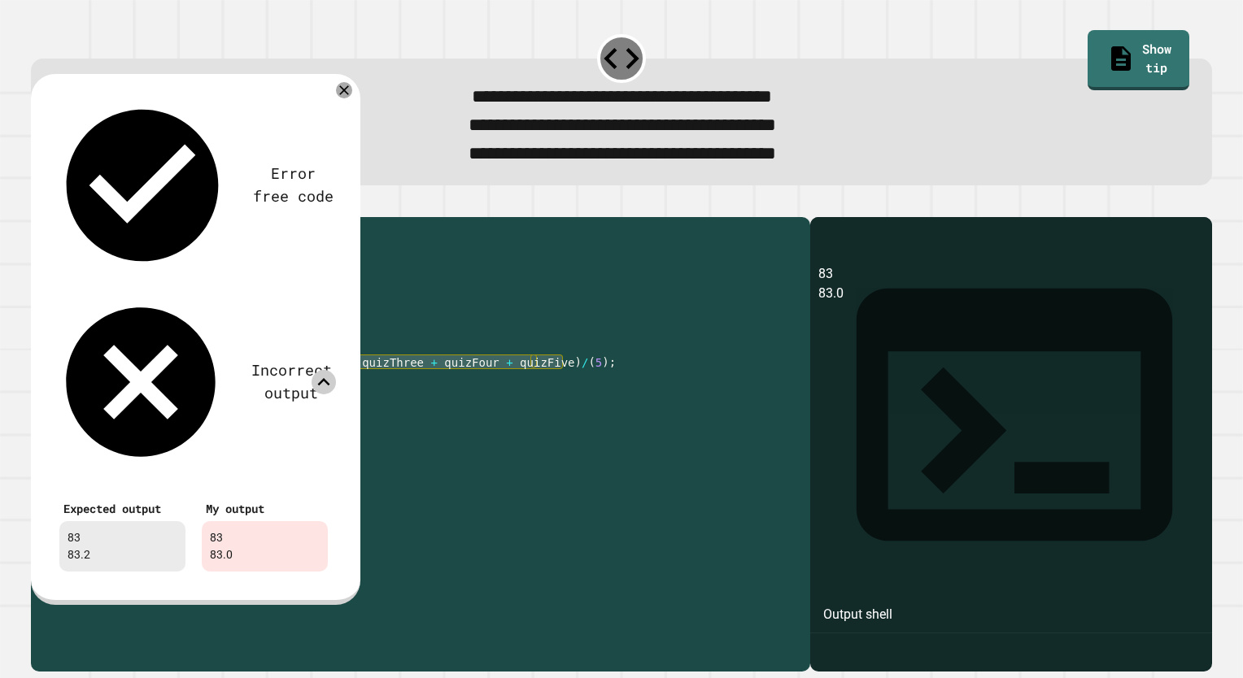
drag, startPoint x: 563, startPoint y: 391, endPoint x: 207, endPoint y: 392, distance: 356.2
click at [207, 392] on div "public class Main { public static void main ( String [ ] args ) { int quizOne =…" at bounding box center [436, 426] width 731 height 403
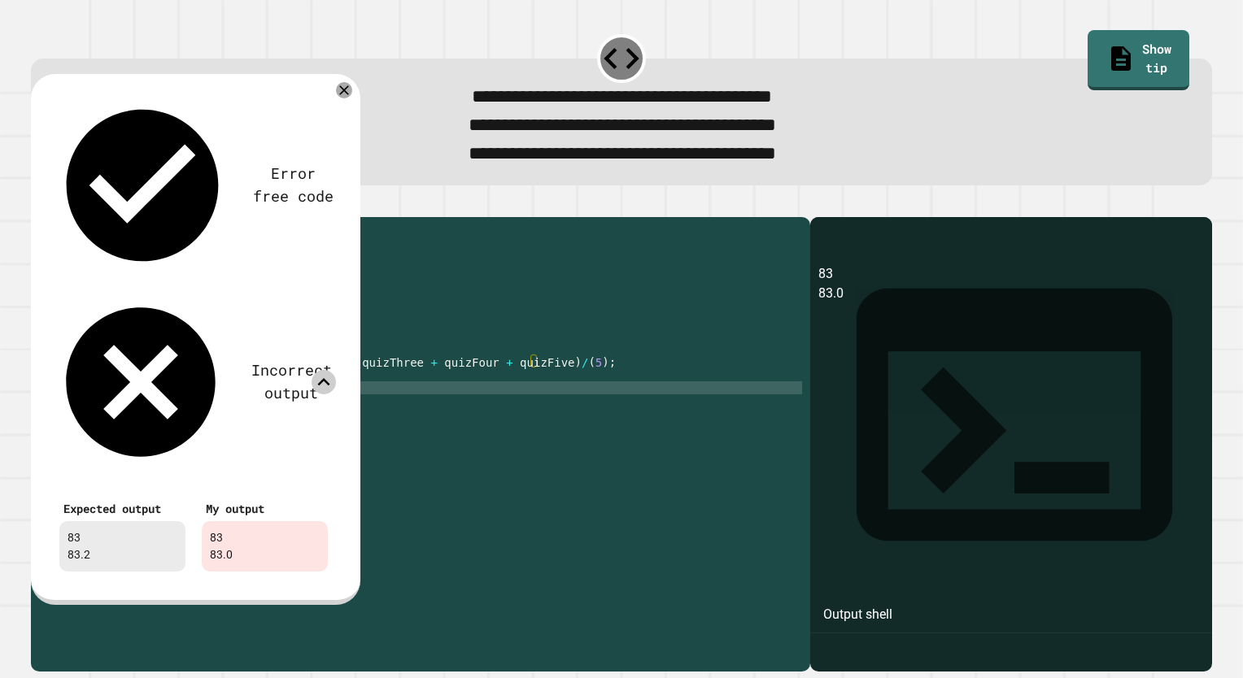
click at [272, 415] on div "public class Main { public static void main ( String [ ] args ) { int quizOne =…" at bounding box center [436, 426] width 731 height 403
paste textarea "**********"
type textarea "**********"
click at [337, 94] on icon at bounding box center [344, 91] width 20 height 20
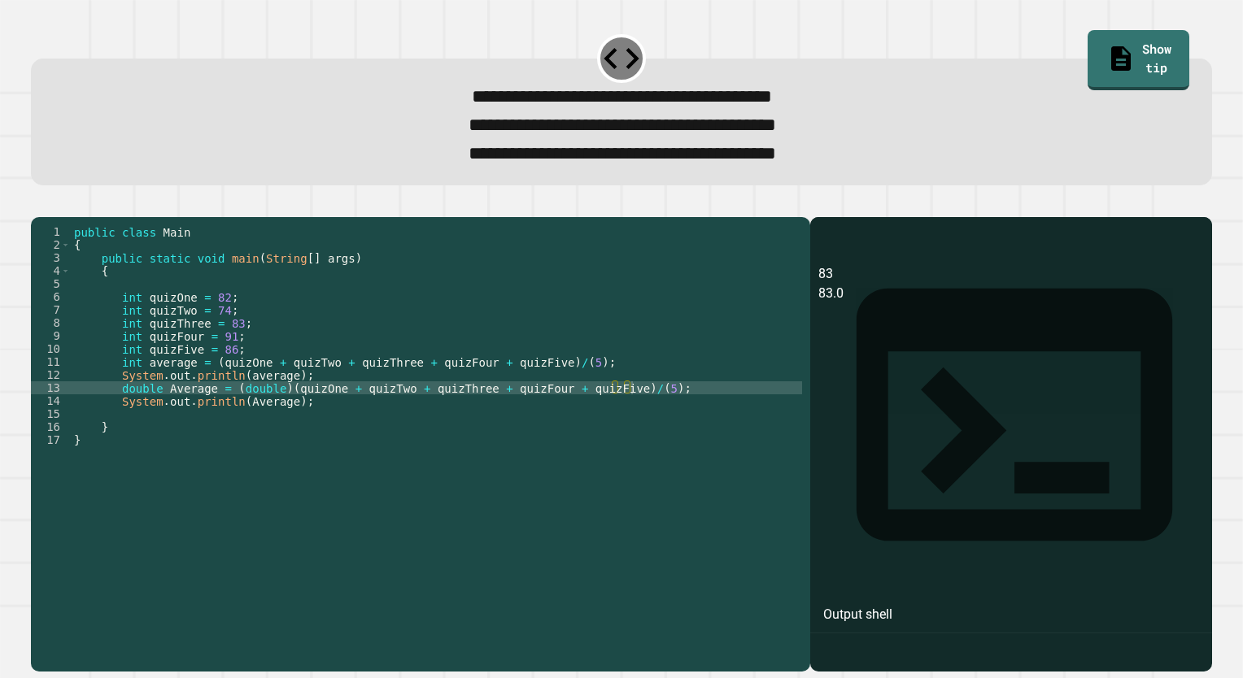
click at [53, 219] on icon "button" at bounding box center [50, 213] width 9 height 11
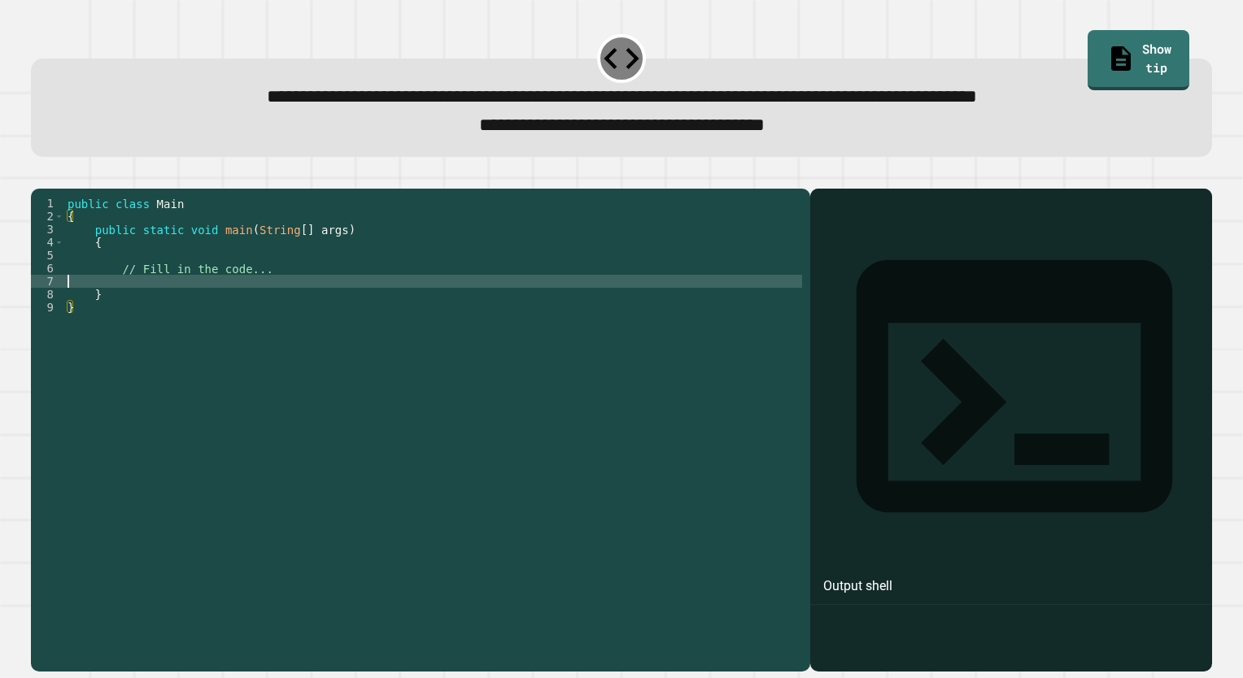
click at [197, 301] on div "public class Main { public static void main ( String [ ] args ) { // Fill in th…" at bounding box center [433, 411] width 738 height 429
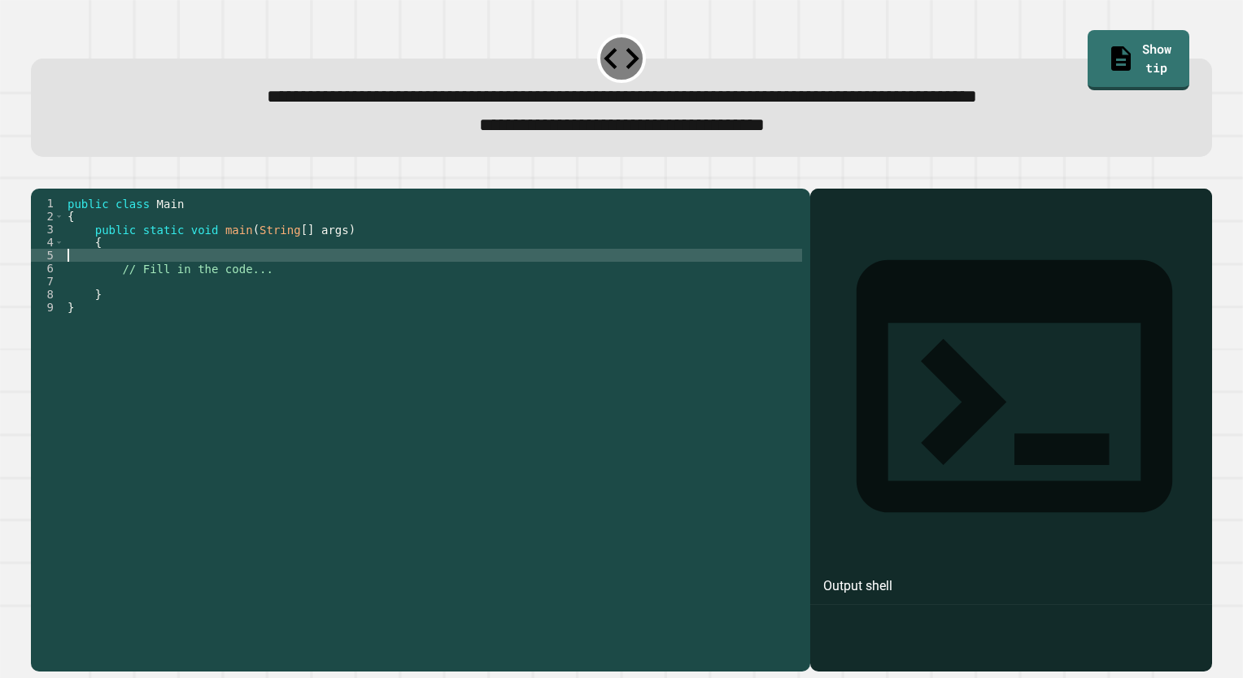
drag, startPoint x: 303, startPoint y: 285, endPoint x: 245, endPoint y: 284, distance: 58.6
click at [245, 284] on div "public class Main { public static void main ( String [ ] args ) { // Fill in th…" at bounding box center [433, 411] width 738 height 429
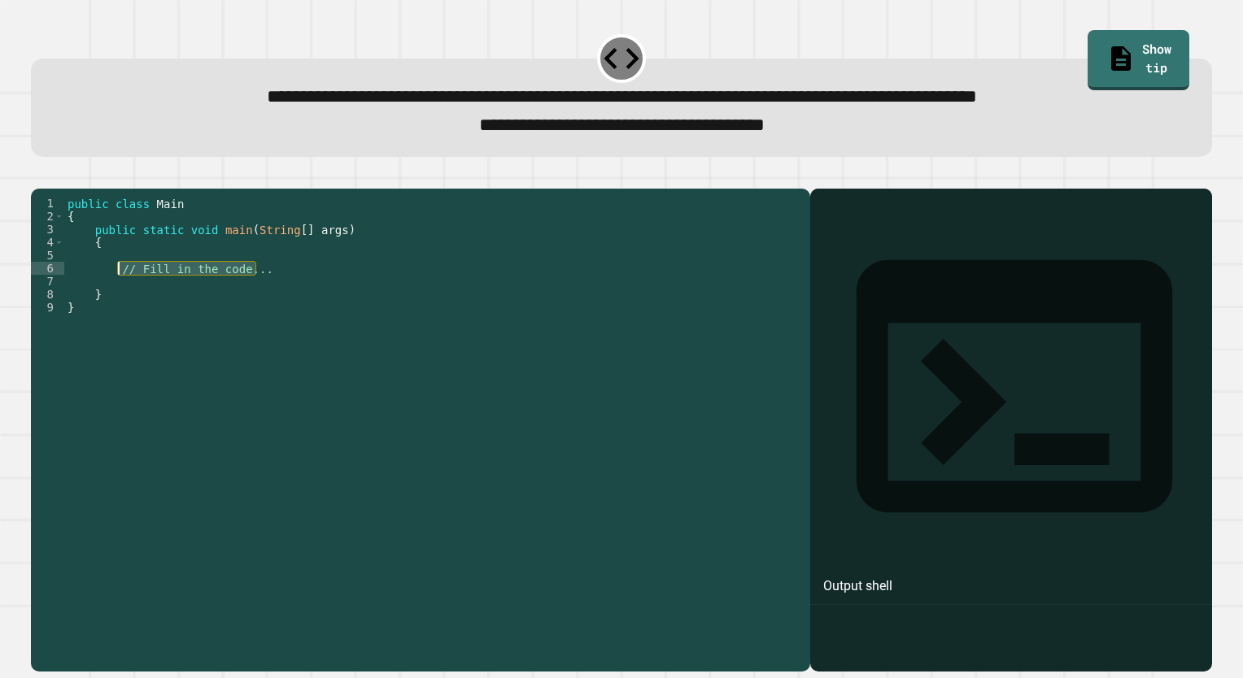
drag, startPoint x: 257, startPoint y: 298, endPoint x: 115, endPoint y: 298, distance: 141.5
click at [115, 298] on div "public class Main { public static void main ( String [ ] args ) { // Fill in th…" at bounding box center [433, 411] width 738 height 429
type textarea "**********"
type textarea "*"
click at [304, 298] on div "public class Main { public static void main ( String [ ] args ) { System . out …" at bounding box center [433, 411] width 738 height 429
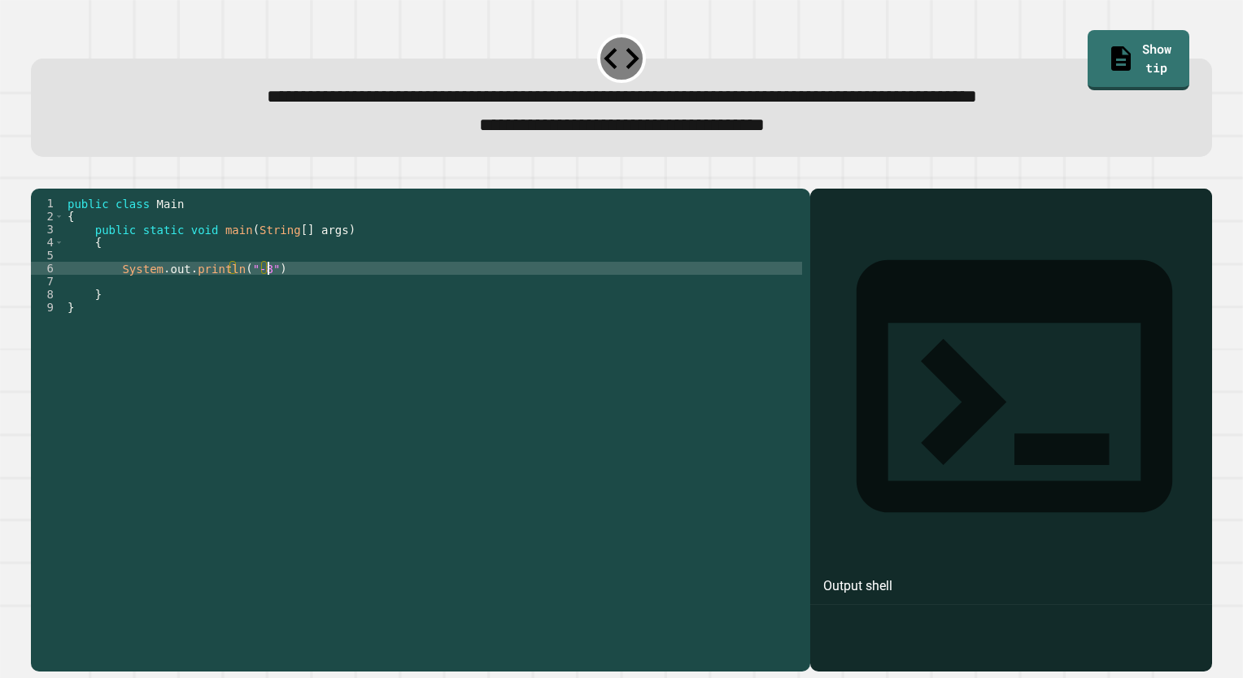
type textarea "**********"
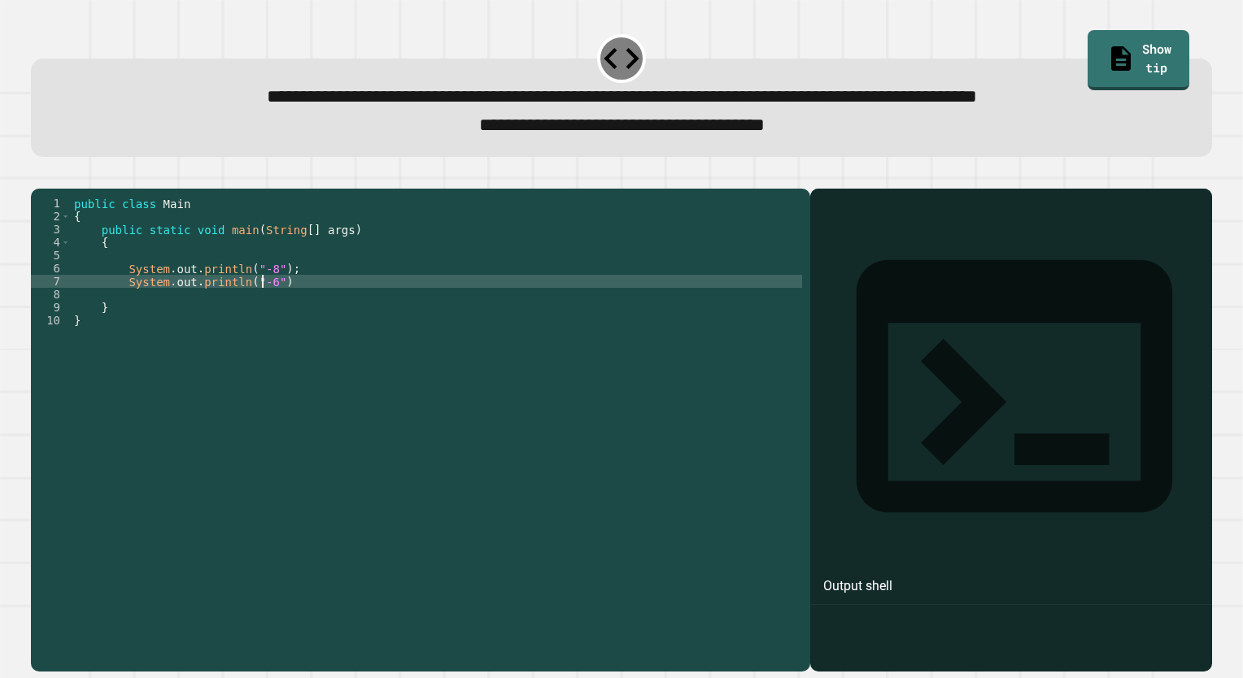
scroll to position [0, 12]
click at [292, 307] on div "public class Main { public static void main ( String [ ] args ) { System . out …" at bounding box center [436, 411] width 731 height 429
type textarea "**********"
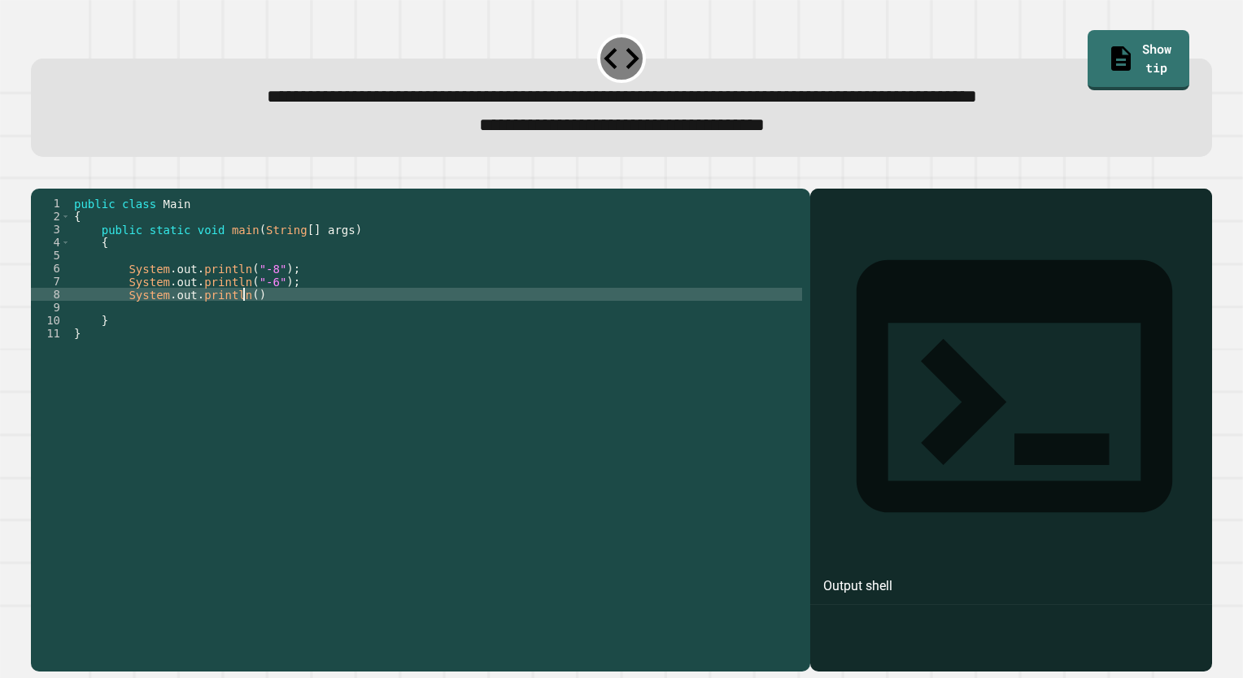
scroll to position [0, 11]
click at [254, 322] on div "public class Main { public static void main ( String [ ] args ) { System . out …" at bounding box center [436, 411] width 731 height 429
drag, startPoint x: 255, startPoint y: 321, endPoint x: 120, endPoint y: 320, distance: 135.0
click at [120, 320] on div "public class Main { public static void main ( String [ ] args ) { System . out …" at bounding box center [436, 411] width 731 height 429
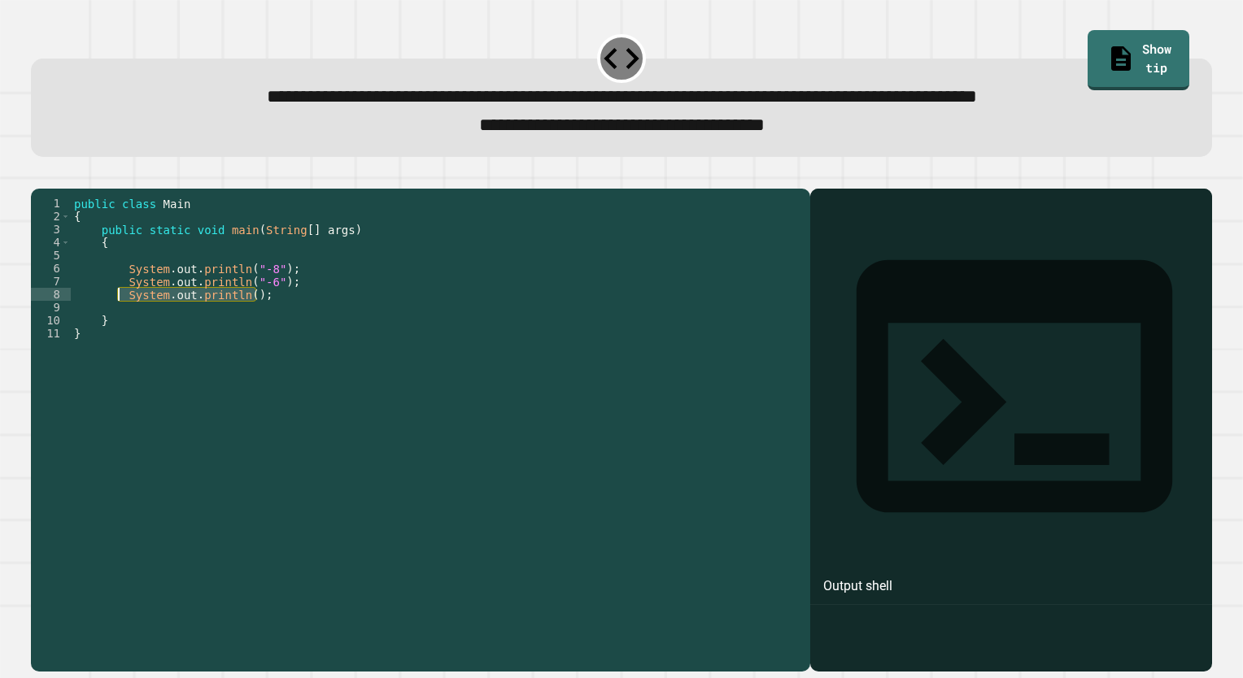
type textarea "**********"
click at [268, 316] on div "public class Main { public static void main ( String [ ] args ) { System . out …" at bounding box center [436, 398] width 731 height 403
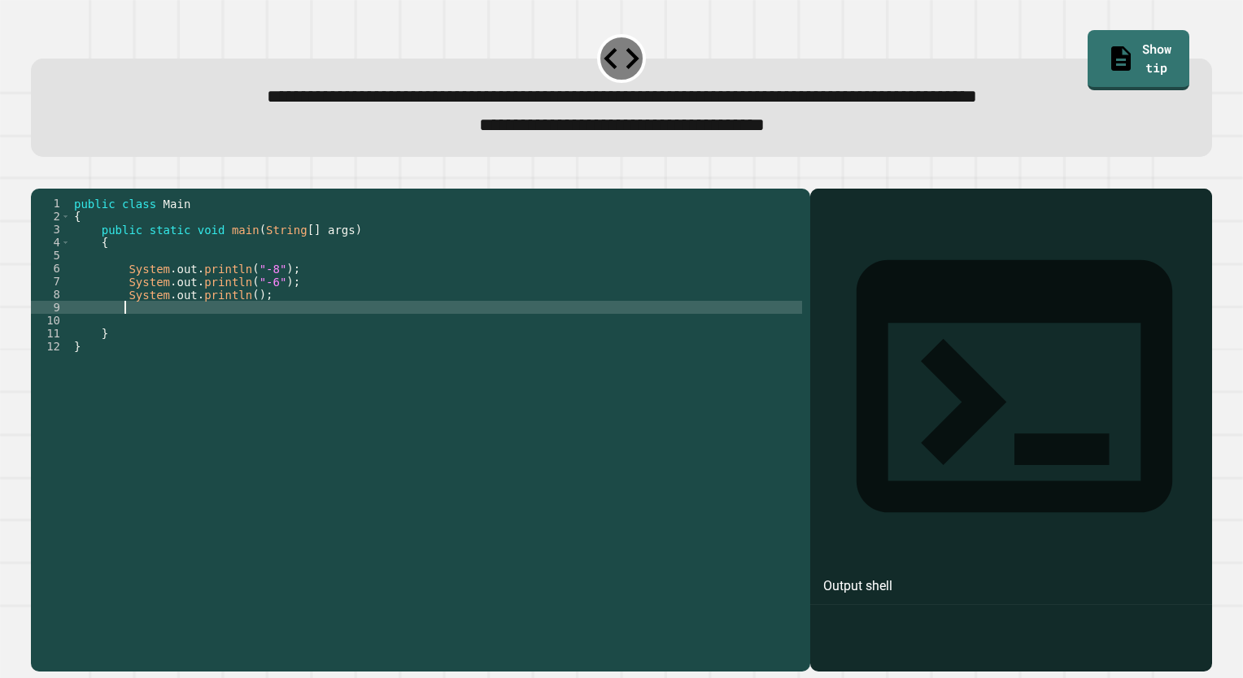
paste textarea "**********"
type textarea "**********"
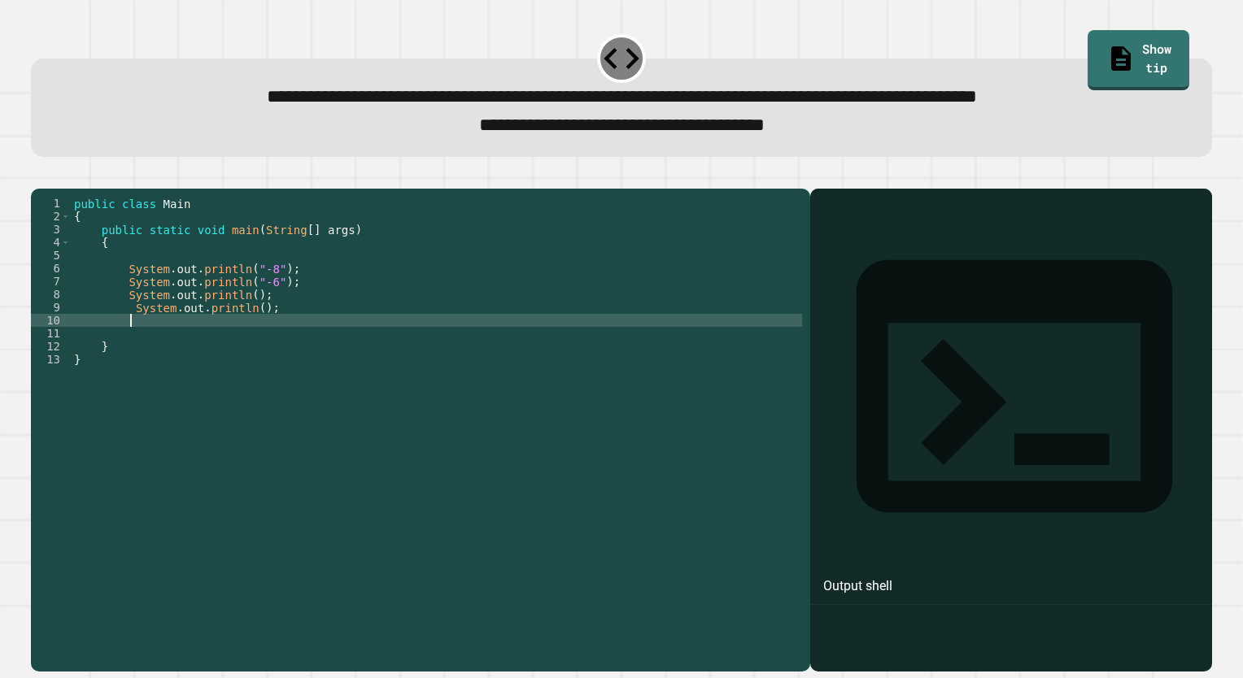
paste textarea "**********"
click at [242, 317] on div "public class Main { public static void main ( String [ ] args ) { System . out …" at bounding box center [436, 411] width 731 height 429
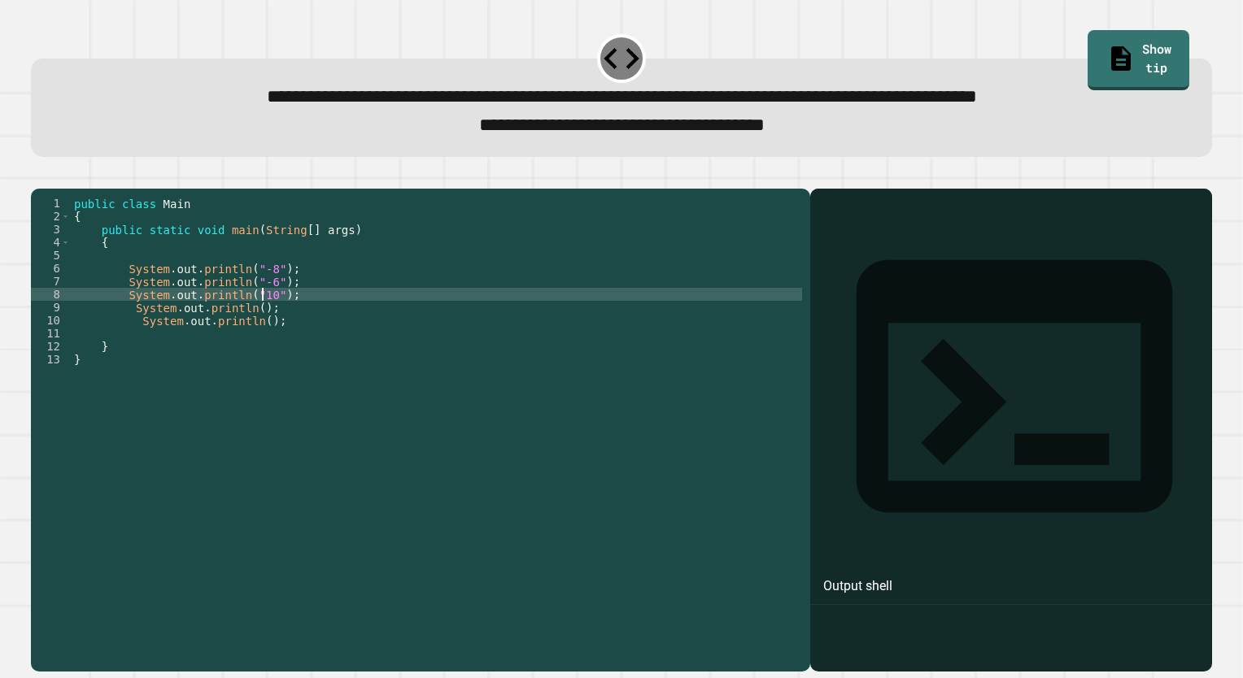
scroll to position [0, 13]
click at [249, 334] on div "public class Main { public static void main ( String [ ] args ) { System . out …" at bounding box center [436, 411] width 731 height 429
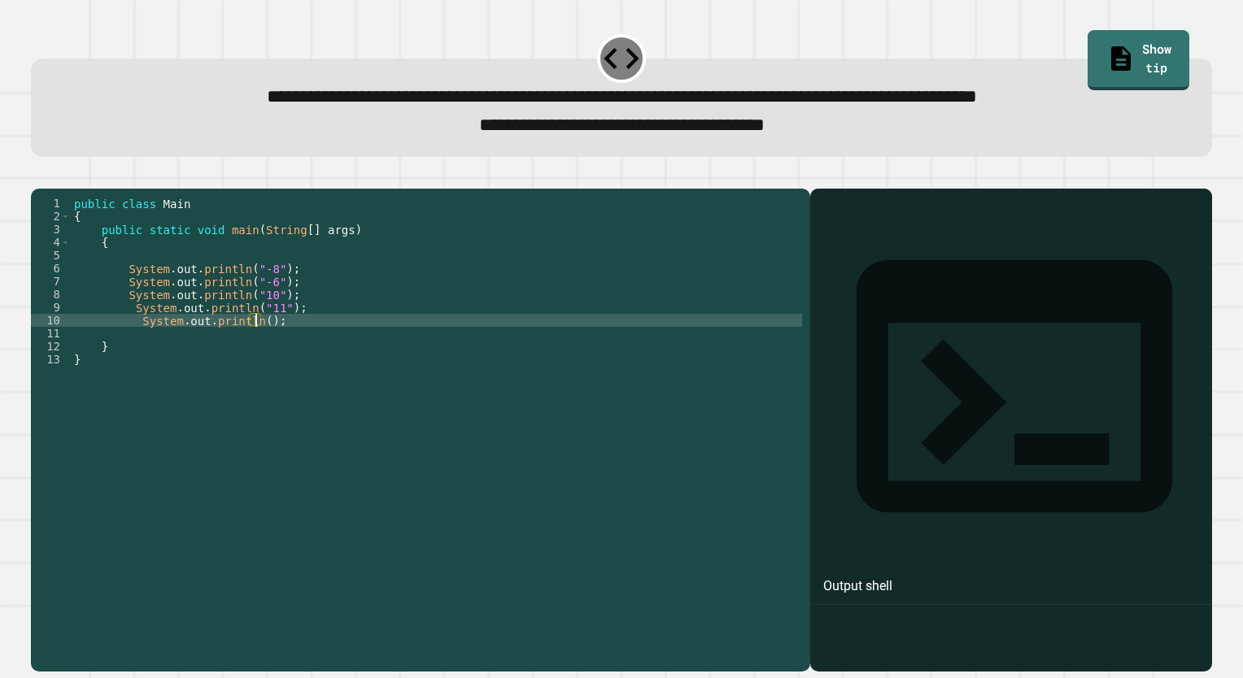
click at [255, 349] on div "public class Main { public static void main ( String [ ] args ) { System . out …" at bounding box center [436, 411] width 731 height 429
click at [293, 348] on div "public class Main { public static void main ( String [ ] args ) { System . out …" at bounding box center [436, 411] width 731 height 429
type textarea "**********"
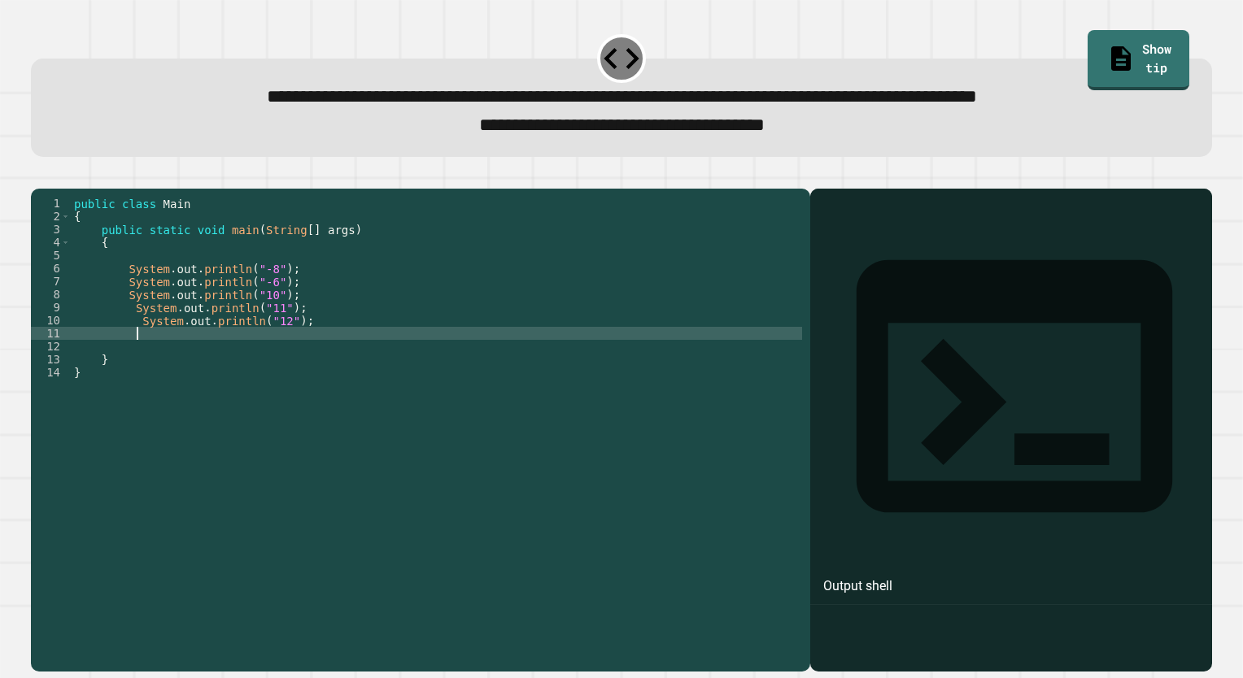
paste textarea "**********"
click at [262, 359] on div "public class Main { public static void main ( String [ ] args ) { System . out …" at bounding box center [436, 411] width 731 height 429
type textarea "**********"
click at [39, 176] on icon "button" at bounding box center [39, 176] width 0 height 0
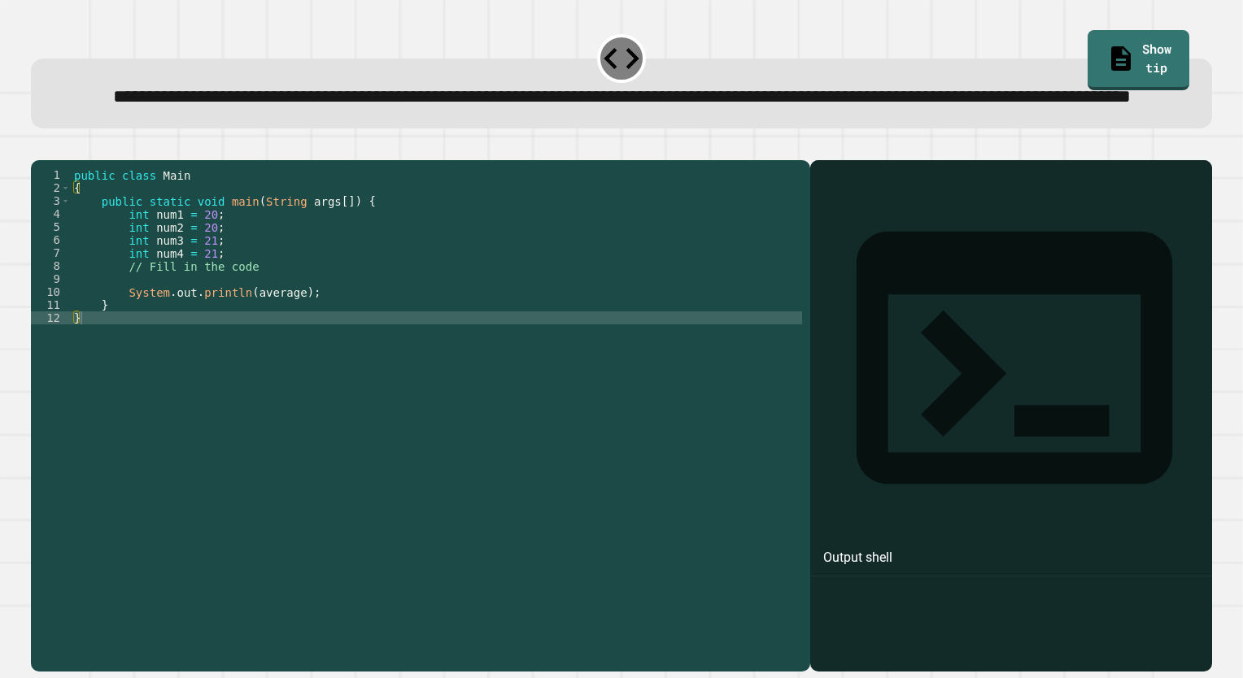
click at [288, 308] on div "public class Main { public static void main ( String args [ ]) { int num1 = 20 …" at bounding box center [436, 382] width 731 height 429
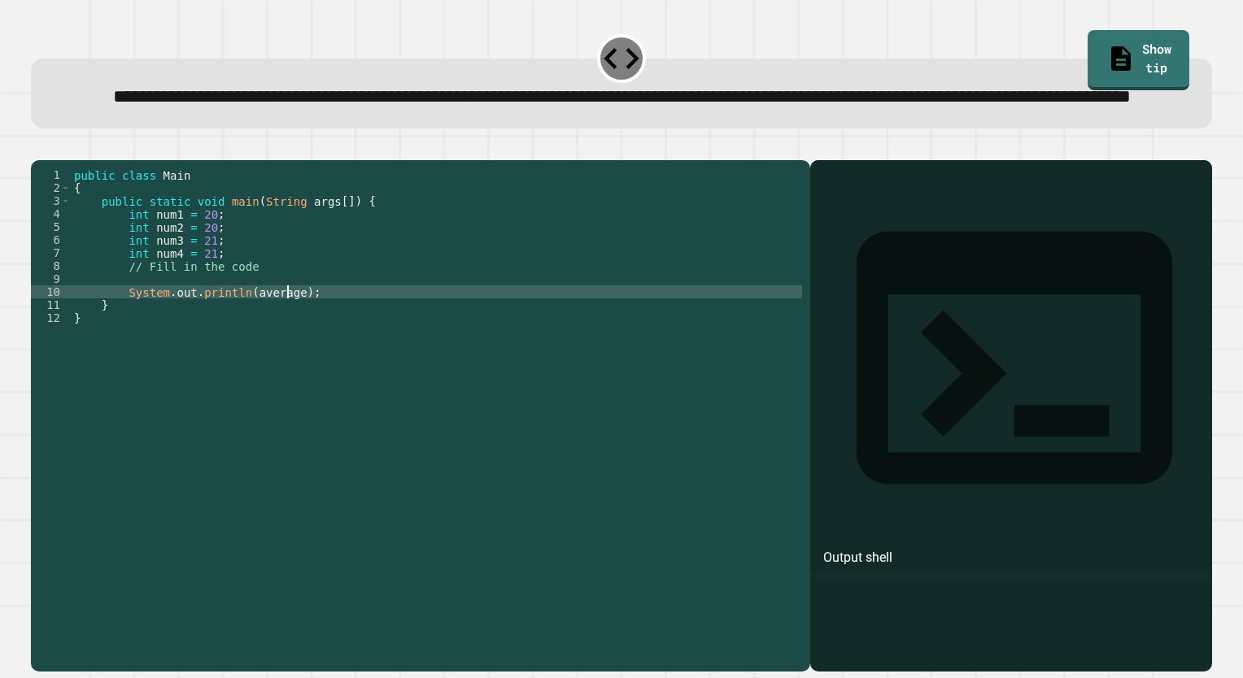
click at [289, 351] on div "public class Main { public static void main ( String args [ ]) { int num1 = 20 …" at bounding box center [436, 382] width 731 height 429
click at [333, 343] on div "public class Main { public static void main ( String args [ ]) { int num1 = 20 …" at bounding box center [436, 382] width 731 height 429
click at [239, 312] on div "public class Main { public static void main ( String args [ ]) { int num1 = 20 …" at bounding box center [436, 382] width 731 height 429
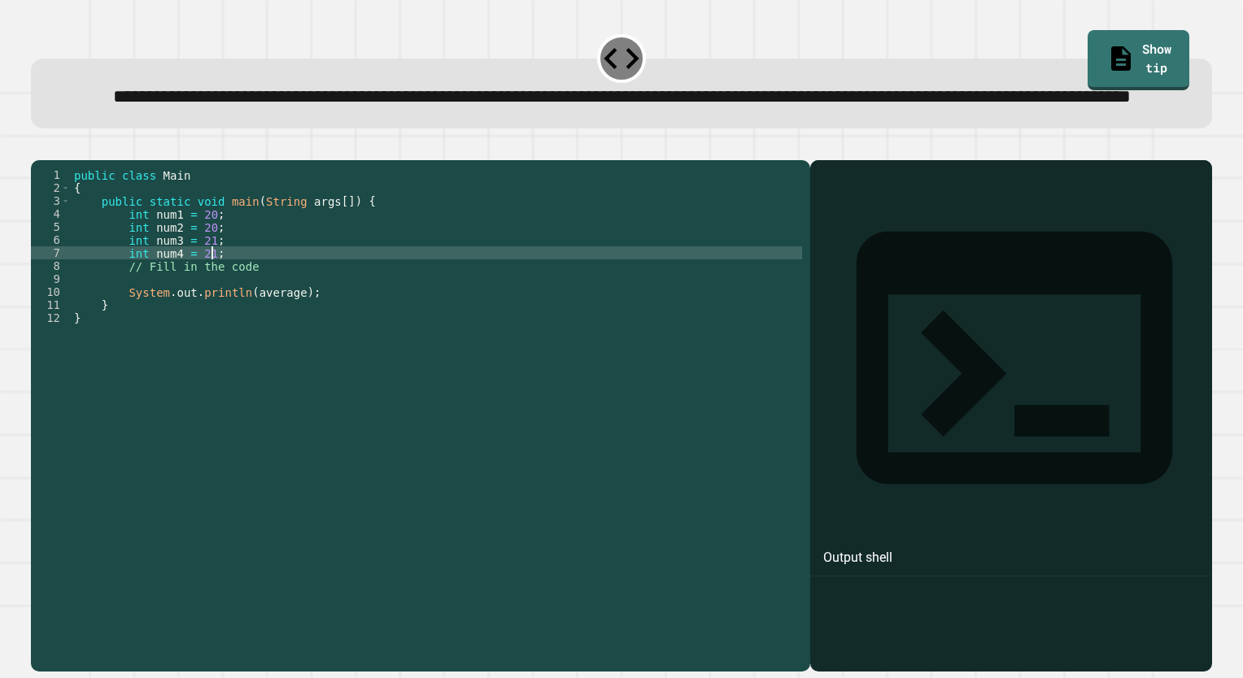
type textarea "**********"
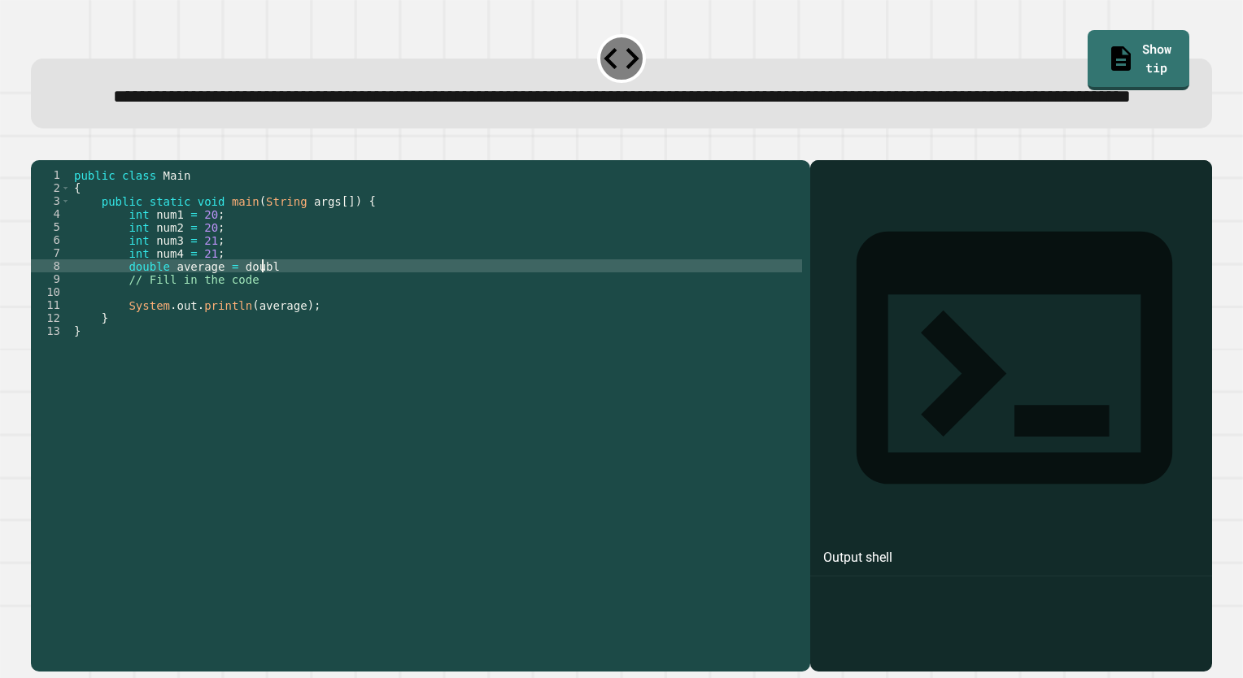
scroll to position [0, 13]
click at [232, 320] on div "public class Main { public static void main ( String args [ ]) { int num1 = 20 …" at bounding box center [436, 382] width 731 height 429
click at [298, 319] on div "public class Main { public static void main ( String args [ ]) { int num1 = 20 …" at bounding box center [436, 382] width 731 height 429
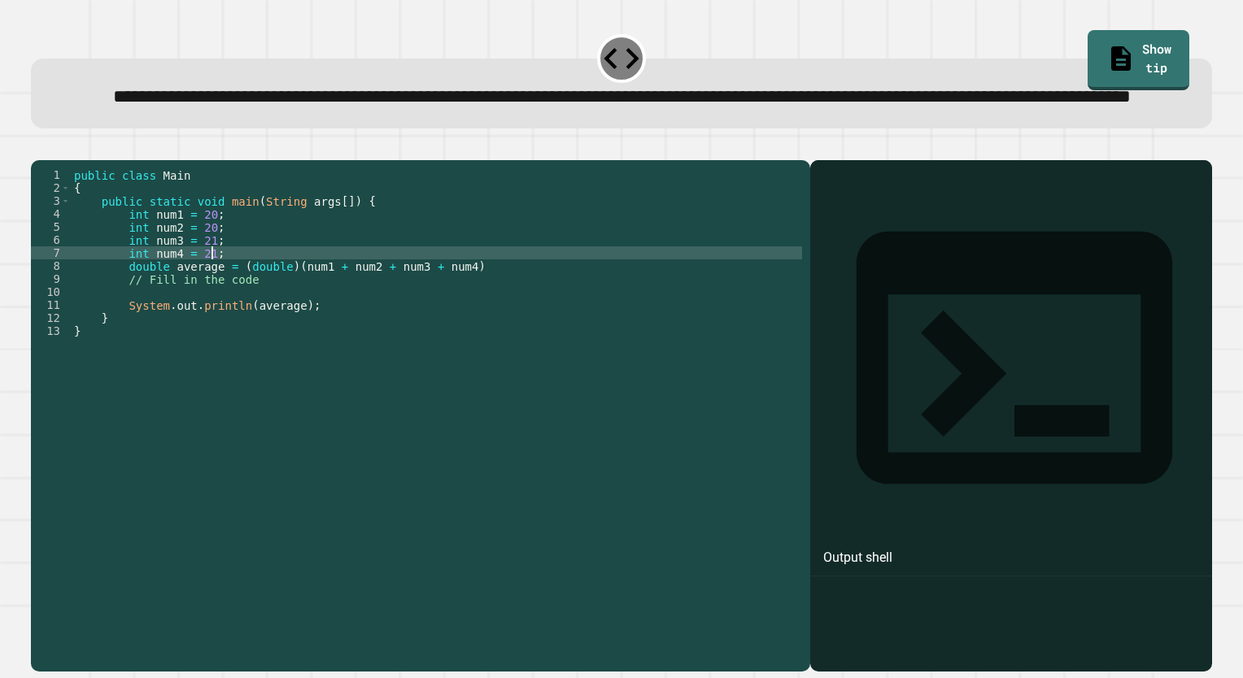
click at [465, 311] on div "public class Main { public static void main ( String args [ ]) { int num1 = 20 …" at bounding box center [436, 382] width 731 height 429
click at [465, 313] on div "public class Main { public static void main ( String args [ ]) { int num1 = 20 …" at bounding box center [436, 382] width 731 height 429
click at [468, 319] on div "public class Main { public static void main ( String args [ ]) { int num1 = 20 …" at bounding box center [436, 382] width 731 height 429
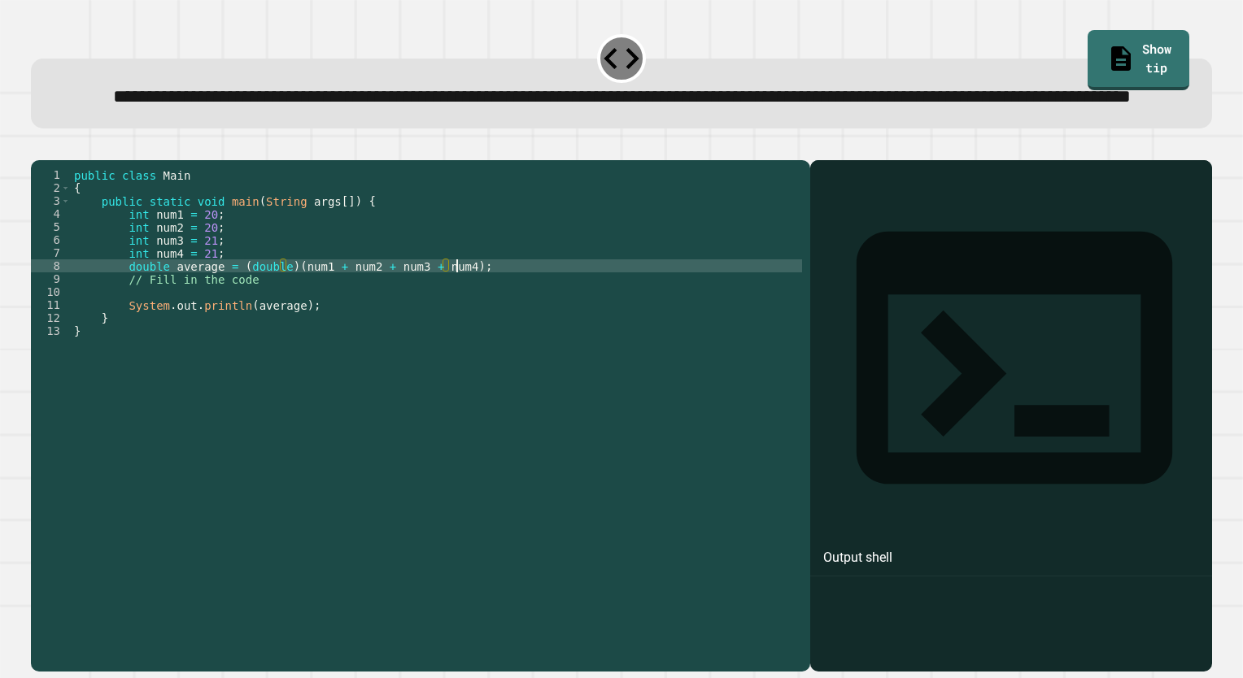
scroll to position [0, 26]
click at [364, 349] on div "public class Main { public static void main ( String args [ ]) { int num1 = 20 …" at bounding box center [436, 382] width 731 height 429
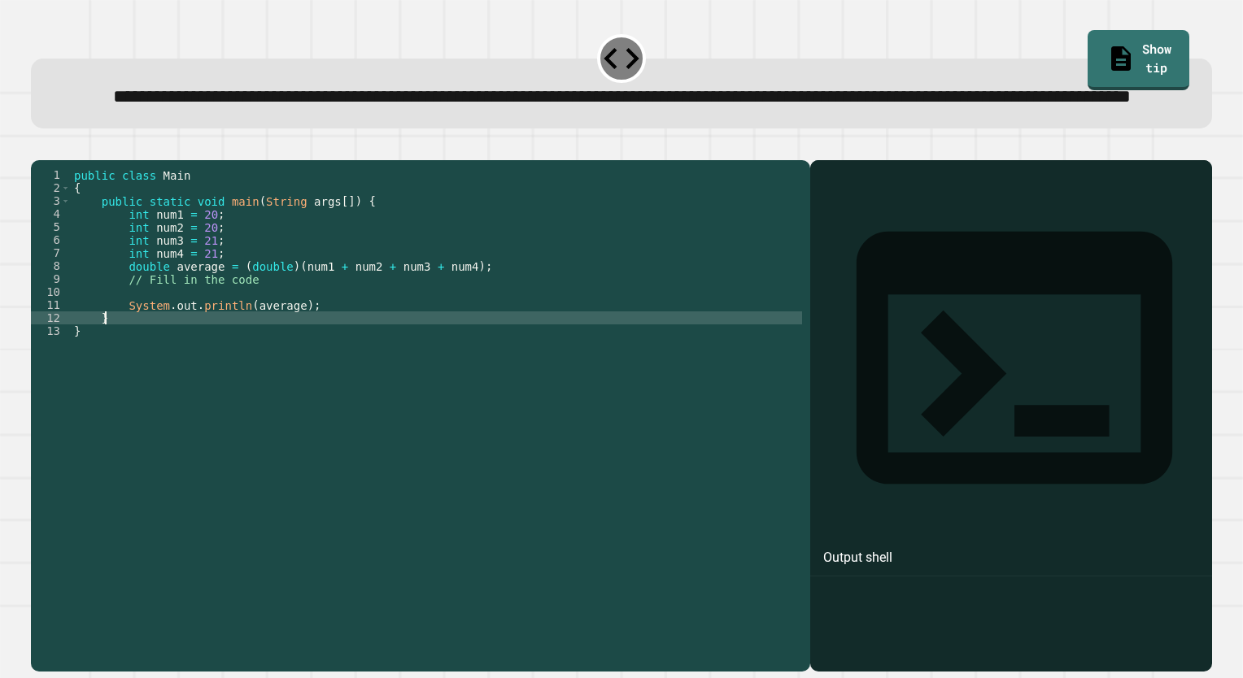
click at [343, 369] on div "public class Main { public static void main ( String args [ ]) { int num1 = 20 …" at bounding box center [436, 382] width 731 height 429
click at [39, 147] on button "button" at bounding box center [39, 147] width 0 height 0
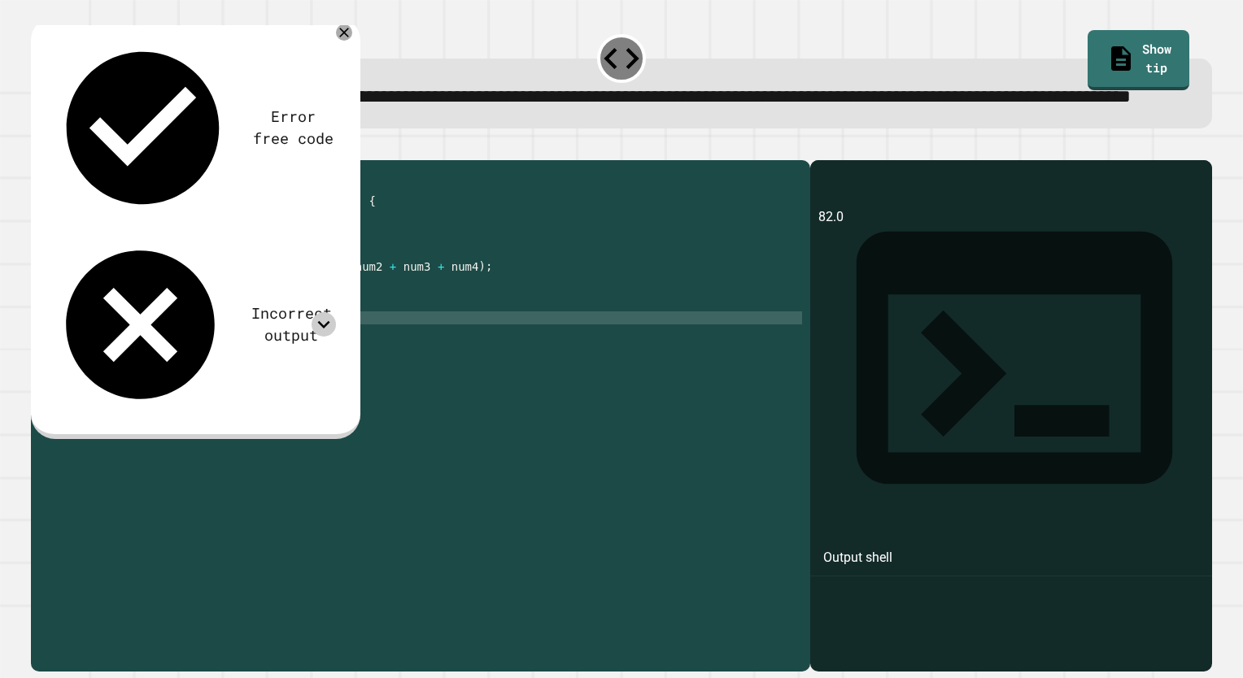
click at [332, 312] on icon at bounding box center [323, 324] width 24 height 24
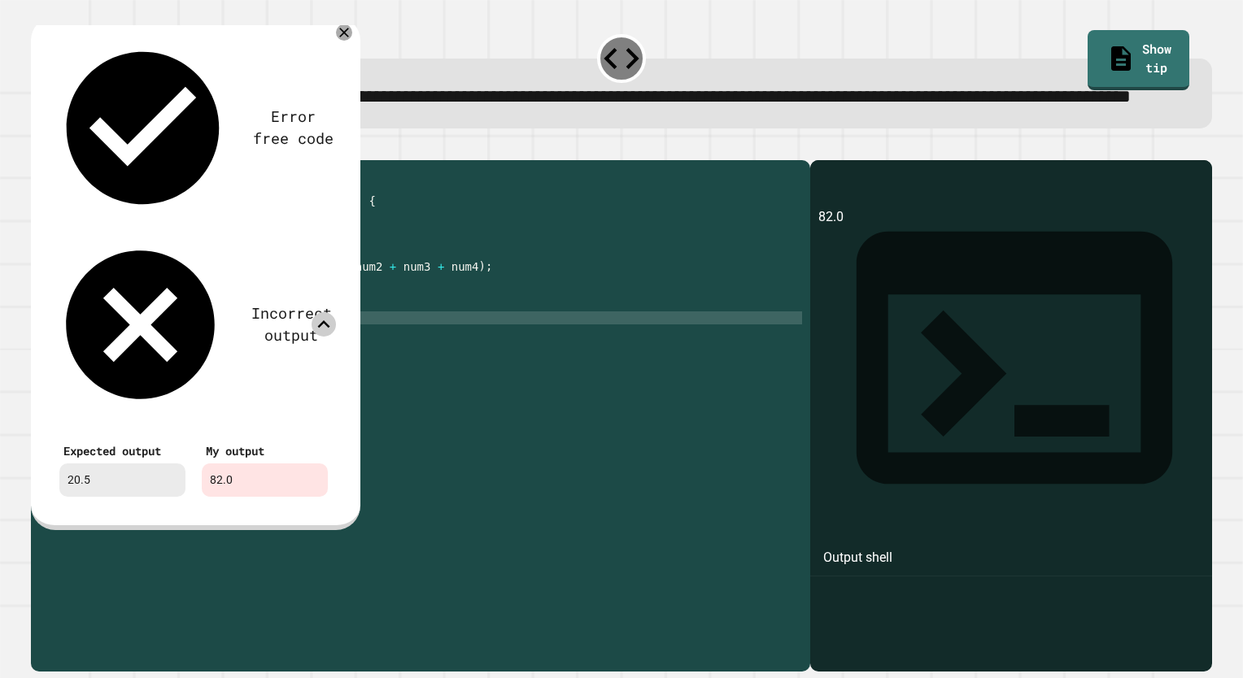
click at [322, 312] on icon at bounding box center [323, 324] width 24 height 24
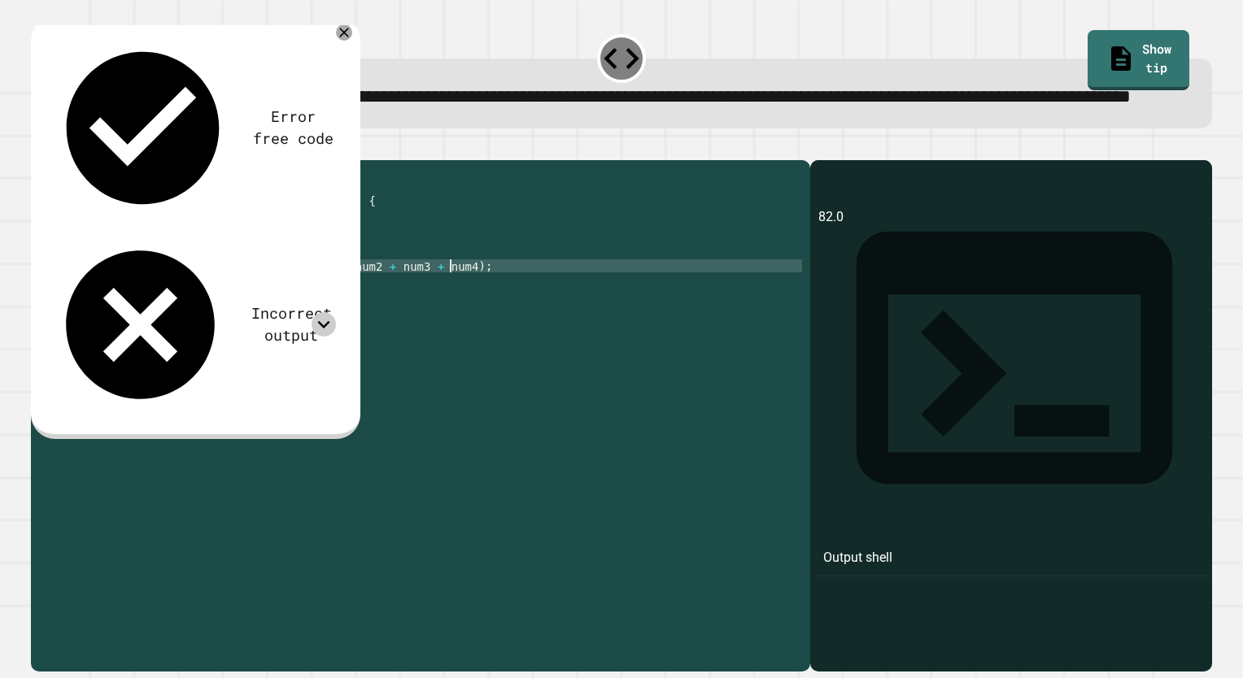
click at [449, 320] on div "public class Main { public static void main ( String args [ ]) { int num1 = 20 …" at bounding box center [436, 382] width 731 height 429
click at [285, 319] on div "public class Main { public static void main ( String args [ ]) { int num1 = 20 …" at bounding box center [436, 382] width 731 height 429
click at [450, 321] on div "public class Main { public static void main ( String args [ ]) { int num1 = 20 …" at bounding box center [436, 382] width 731 height 429
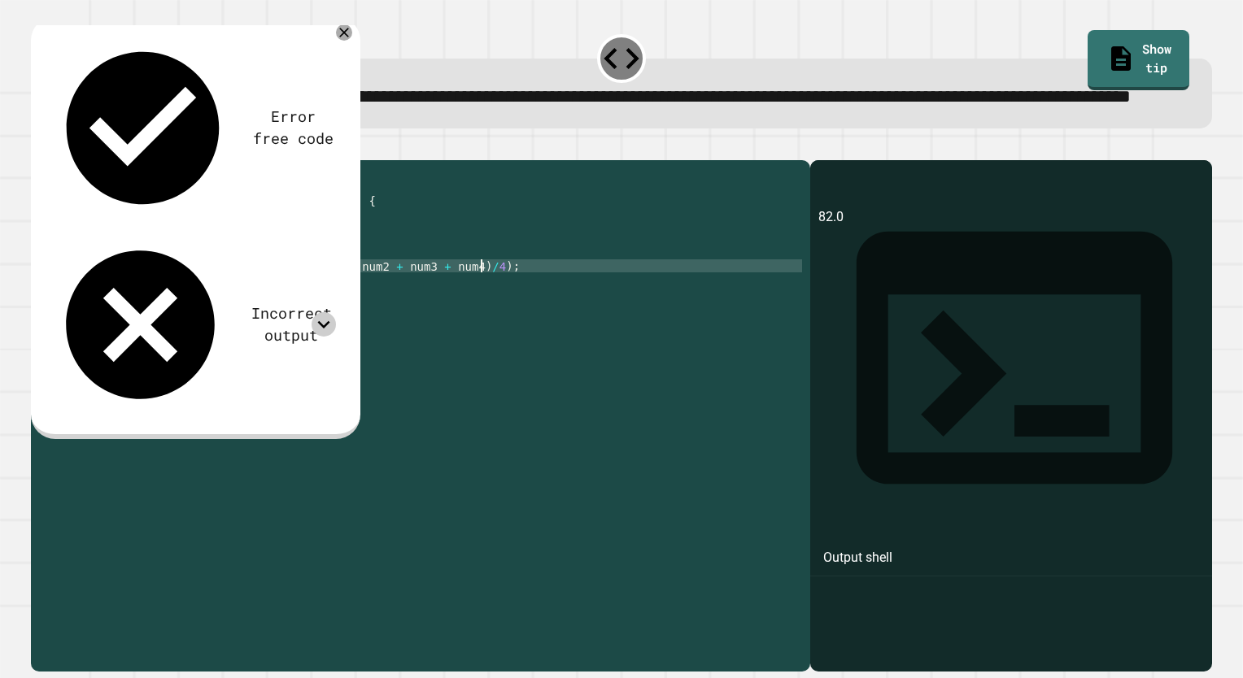
click at [524, 319] on div "public class Main { public static void main ( String args [ ]) { int num1 = 20 …" at bounding box center [436, 382] width 731 height 429
click at [39, 147] on button "button" at bounding box center [39, 147] width 0 height 0
click at [293, 320] on div "public class Main { public static void main ( String args [ ]) { int num1 = 20 …" at bounding box center [436, 382] width 731 height 429
click at [394, 329] on div "public class Main { public static void main ( String args [ ]) { int num1 = 20 …" at bounding box center [436, 382] width 731 height 429
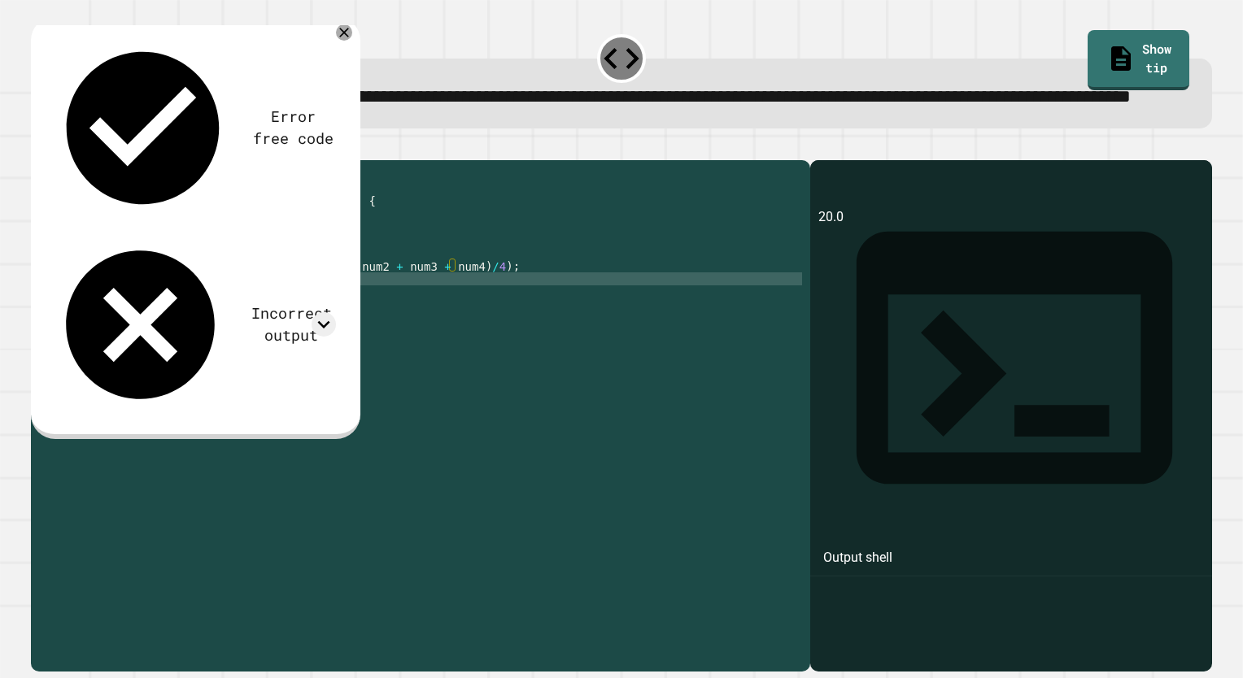
scroll to position [0, 11]
click at [231, 320] on div "public class Main { public static void main ( String args [ ]) { int num1 = 20 …" at bounding box center [436, 382] width 731 height 429
click at [480, 319] on div "public class Main { public static void main ( String args [ ]) { int num1 = 20 …" at bounding box center [436, 382] width 731 height 429
click at [394, 390] on div "public class Main { public static void main ( String args [ ]) { int num1 = 20 …" at bounding box center [436, 382] width 731 height 429
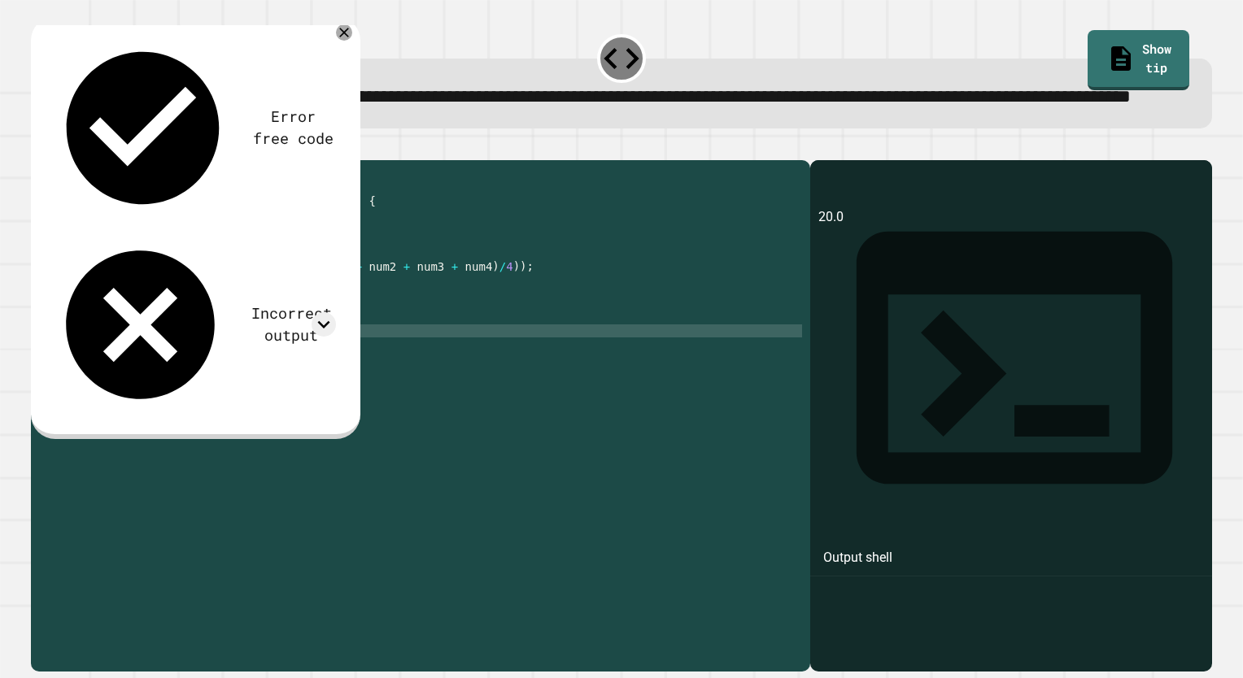
scroll to position [0, 0]
click at [39, 147] on button "button" at bounding box center [39, 147] width 0 height 0
click at [291, 320] on div "public class Main { public static void main ( String args [ ]) { int num1 = 20 …" at bounding box center [436, 382] width 731 height 429
drag, startPoint x: 288, startPoint y: 317, endPoint x: 231, endPoint y: 322, distance: 57.1
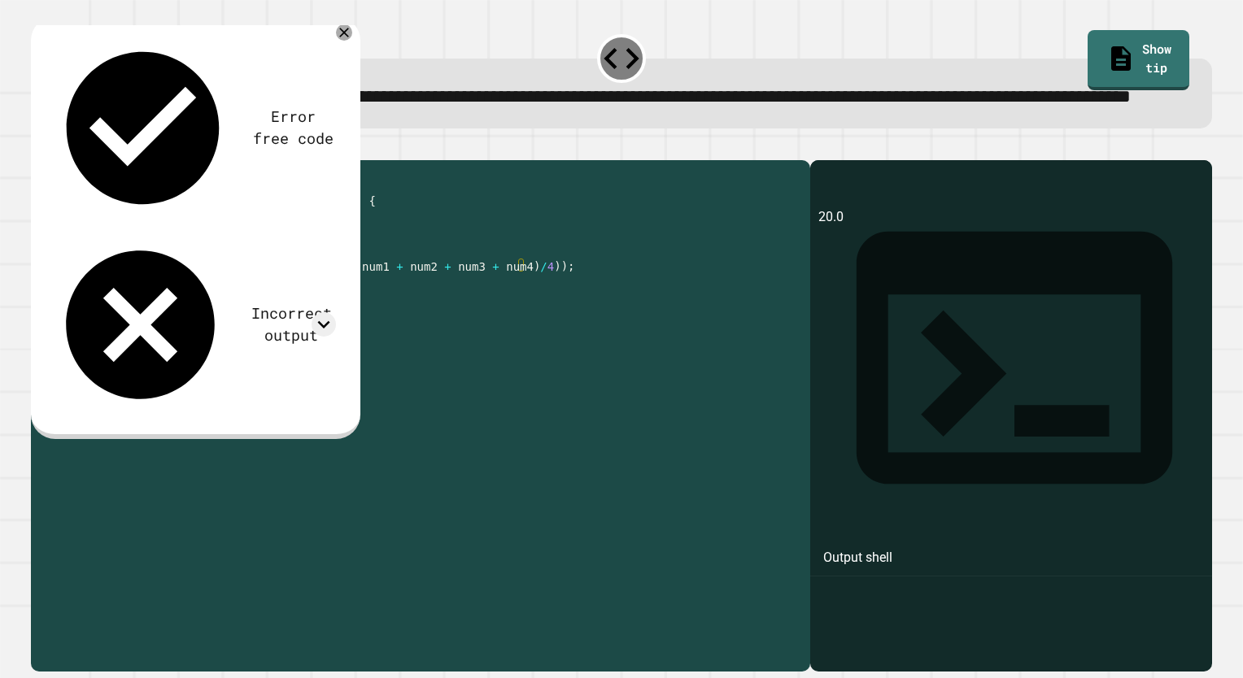
click at [231, 322] on div "public class Main { public static void main ( String args [ ]) { int num1 = 20 …" at bounding box center [436, 382] width 731 height 429
click at [466, 321] on div "public class Main { public static void main ( String args [ ]) { int num1 = 20 …" at bounding box center [436, 382] width 731 height 429
click at [39, 147] on icon "button" at bounding box center [39, 147] width 0 height 0
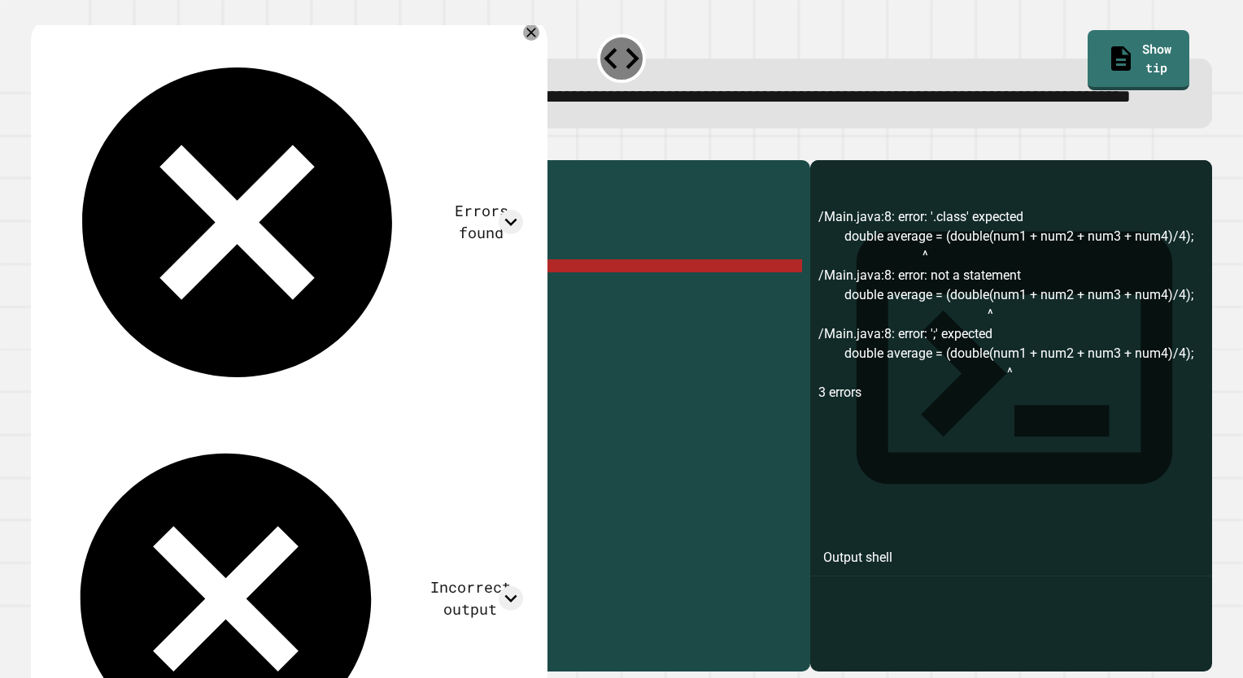
click at [273, 316] on div "public class Main { public static void main ( String args [ ]) { int num1 = 20 …" at bounding box center [436, 382] width 731 height 429
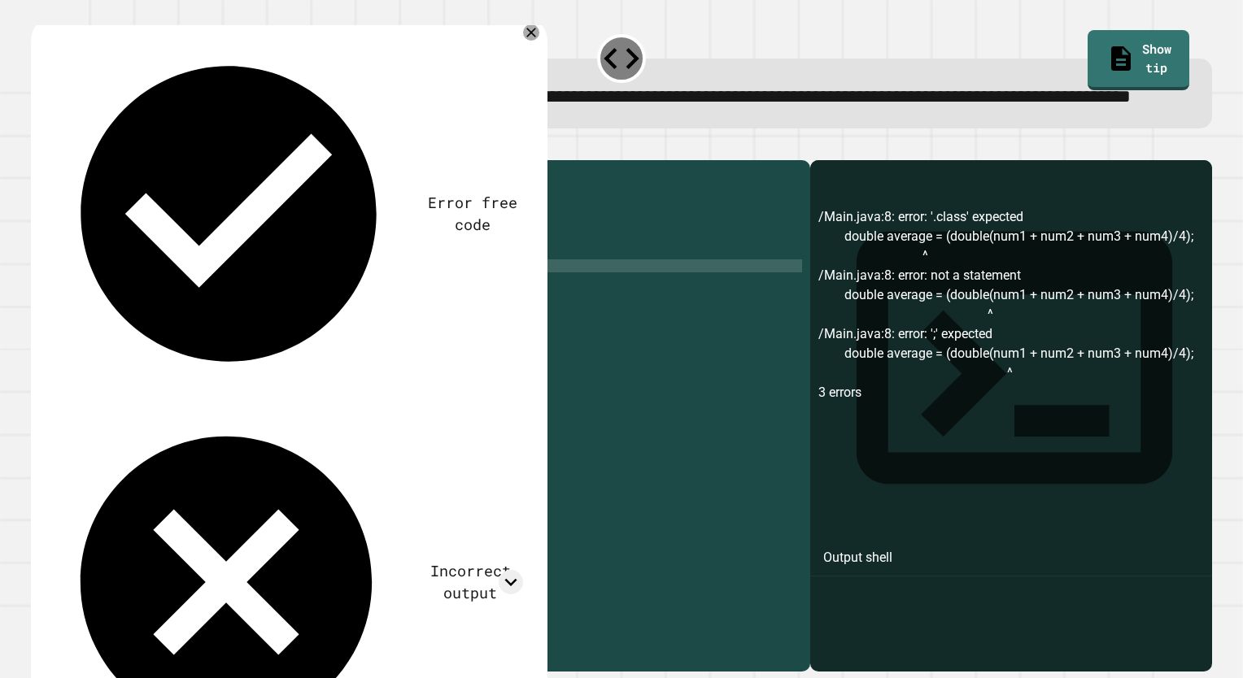
click at [394, 320] on div "public class Main { public static void main ( String args [ ]) { int num1 = 20 …" at bounding box center [436, 382] width 731 height 429
click at [404, 321] on div "public class Main { public static void main ( String args [ ]) { int num1 = 20 …" at bounding box center [436, 382] width 731 height 429
click at [388, 320] on div "public class Main { public static void main ( String args [ ]) { int num1 = 20 …" at bounding box center [436, 382] width 731 height 429
click at [231, 318] on div "public class Main { public static void main ( String args [ ]) { int num1 = 20 …" at bounding box center [436, 382] width 731 height 429
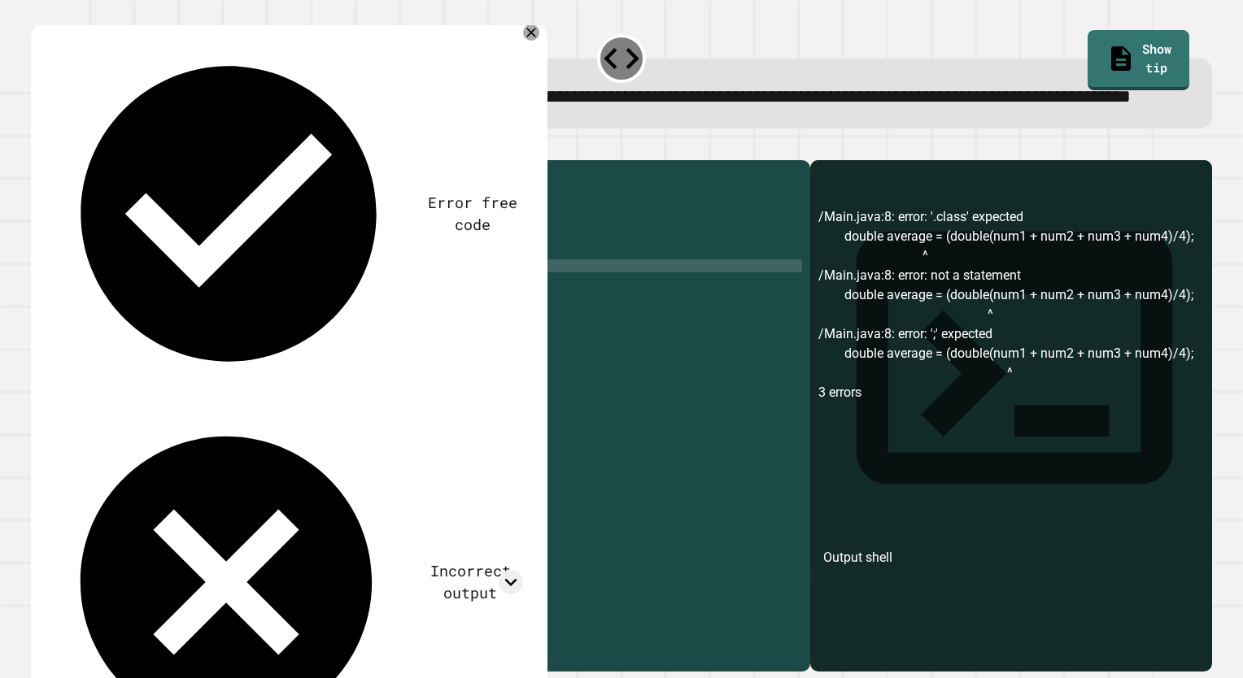
scroll to position [0, 11]
click at [54, 163] on icon "button" at bounding box center [50, 156] width 9 height 11
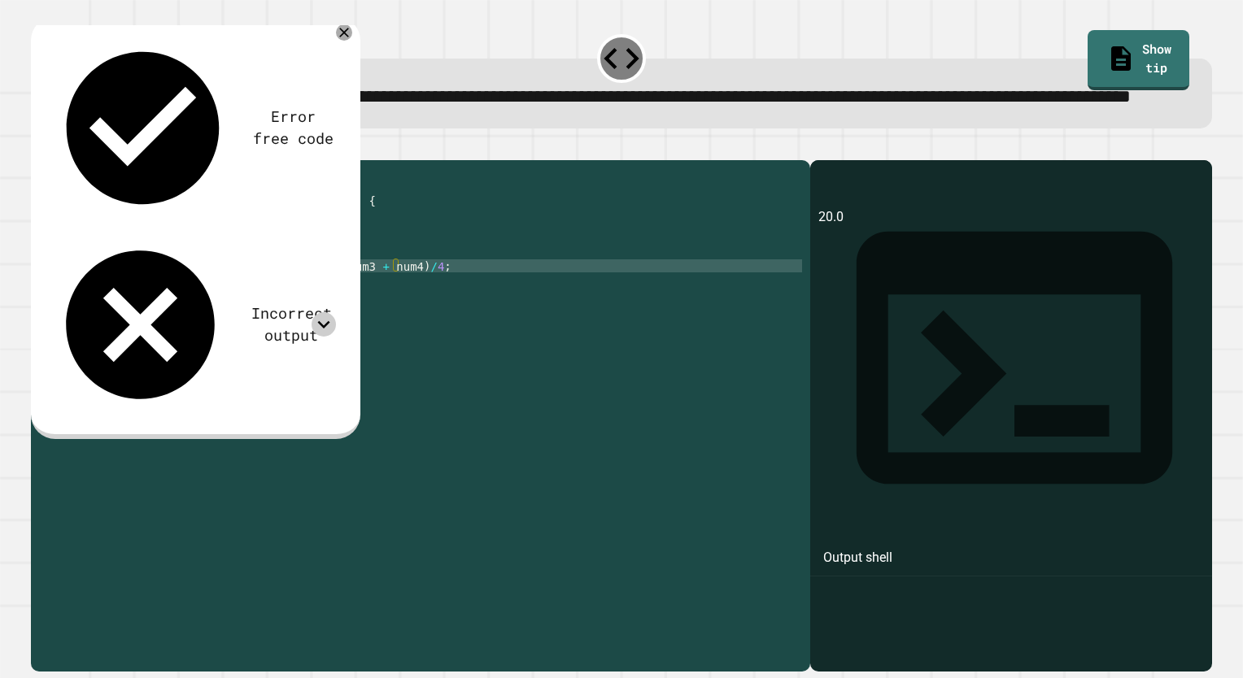
click at [316, 312] on icon at bounding box center [323, 324] width 24 height 24
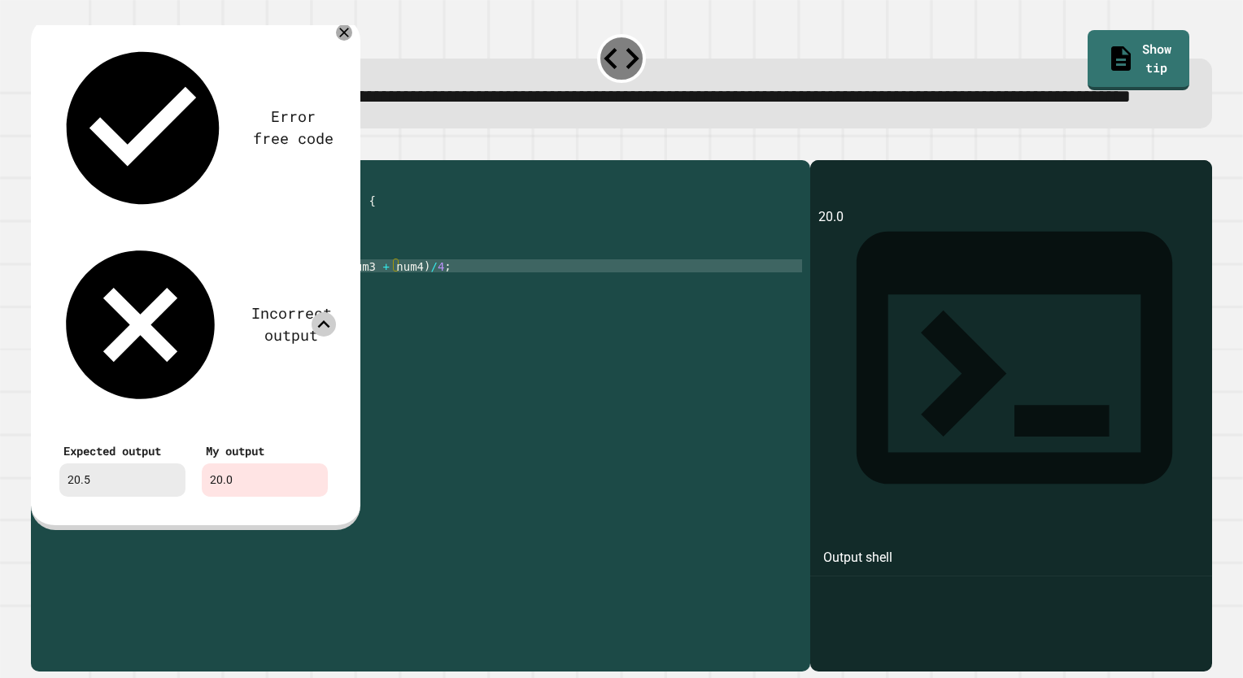
click at [324, 312] on icon at bounding box center [323, 324] width 24 height 24
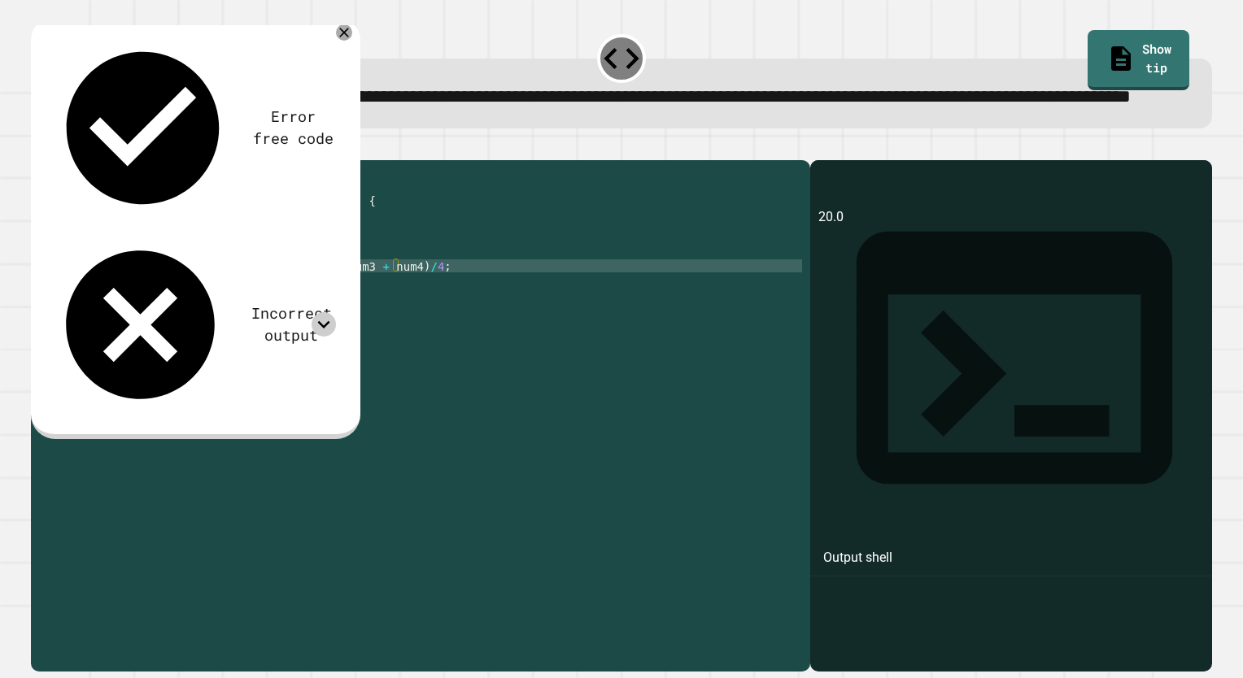
click at [234, 320] on div "public class Main { public static void main ( String args [ ]) { int num1 = 20 …" at bounding box center [436, 382] width 731 height 429
click at [222, 314] on div "public class Main { public static void main ( String args [ ]) { int num1 = 20 …" at bounding box center [436, 382] width 731 height 429
click at [229, 322] on div "public class Main { public static void main ( String args [ ]) { int num1 = 20 …" at bounding box center [436, 382] width 731 height 429
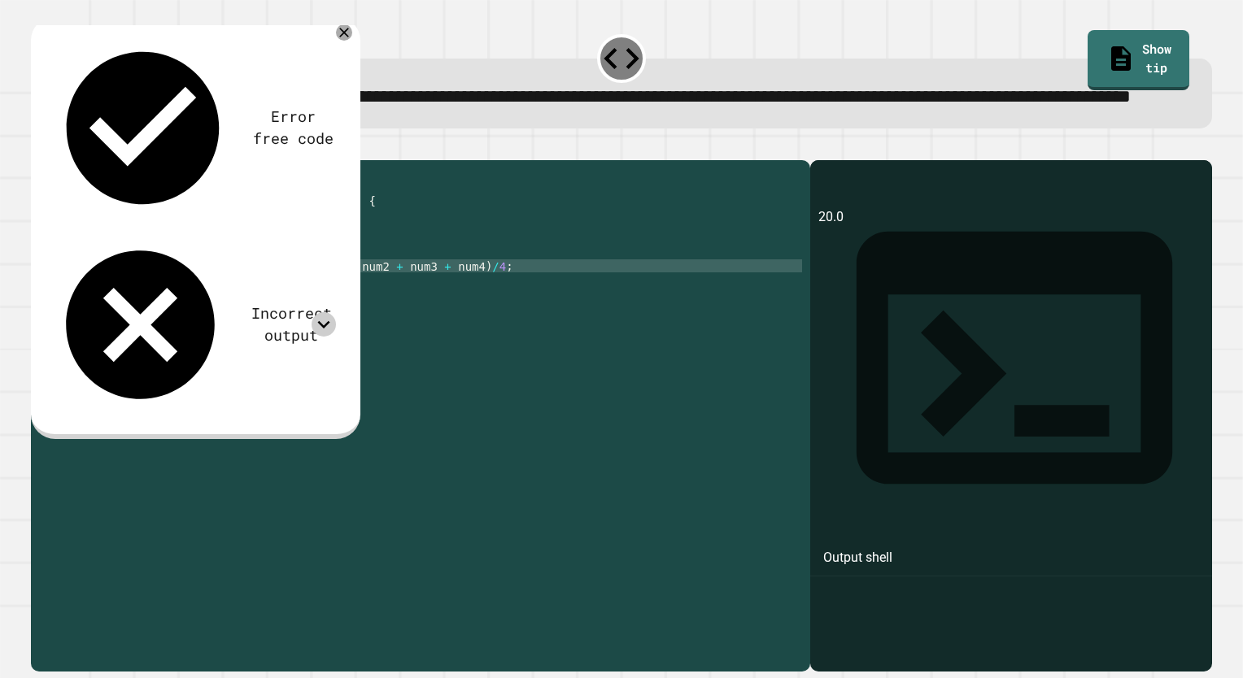
type textarea "**********"
click at [39, 147] on icon "button" at bounding box center [39, 147] width 0 height 0
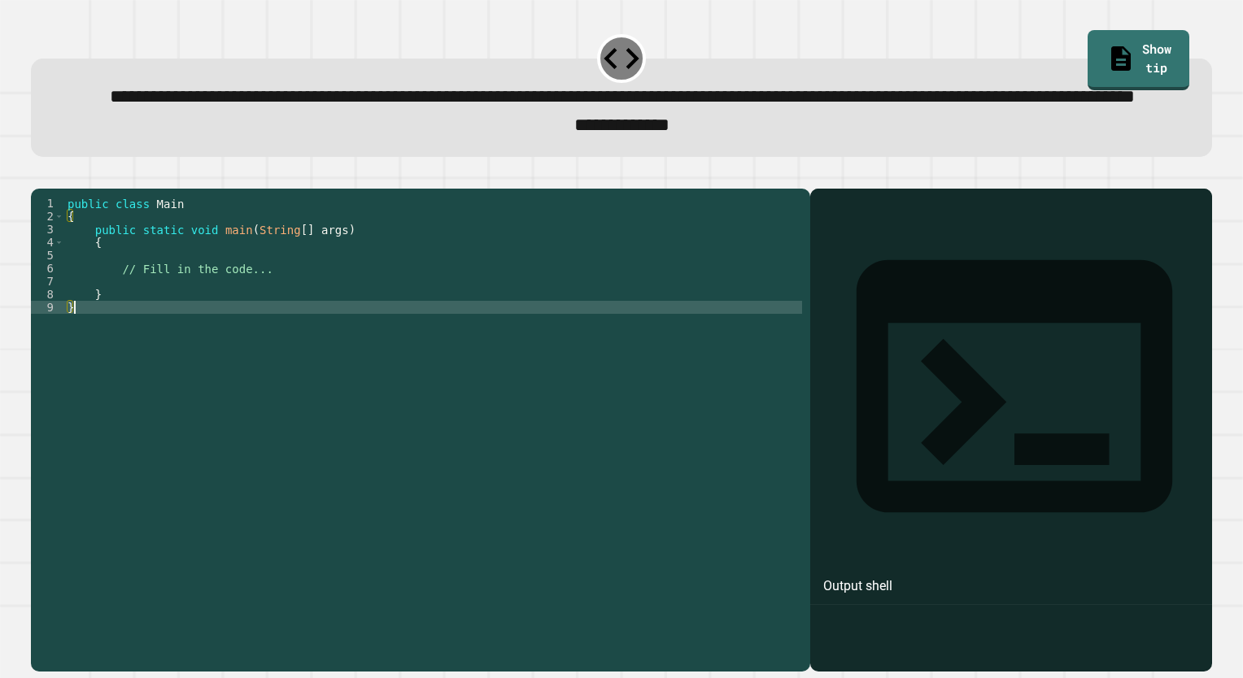
click at [320, 358] on div "public class Main { public static void main ( String [ ] args ) { // Fill in th…" at bounding box center [433, 398] width 738 height 403
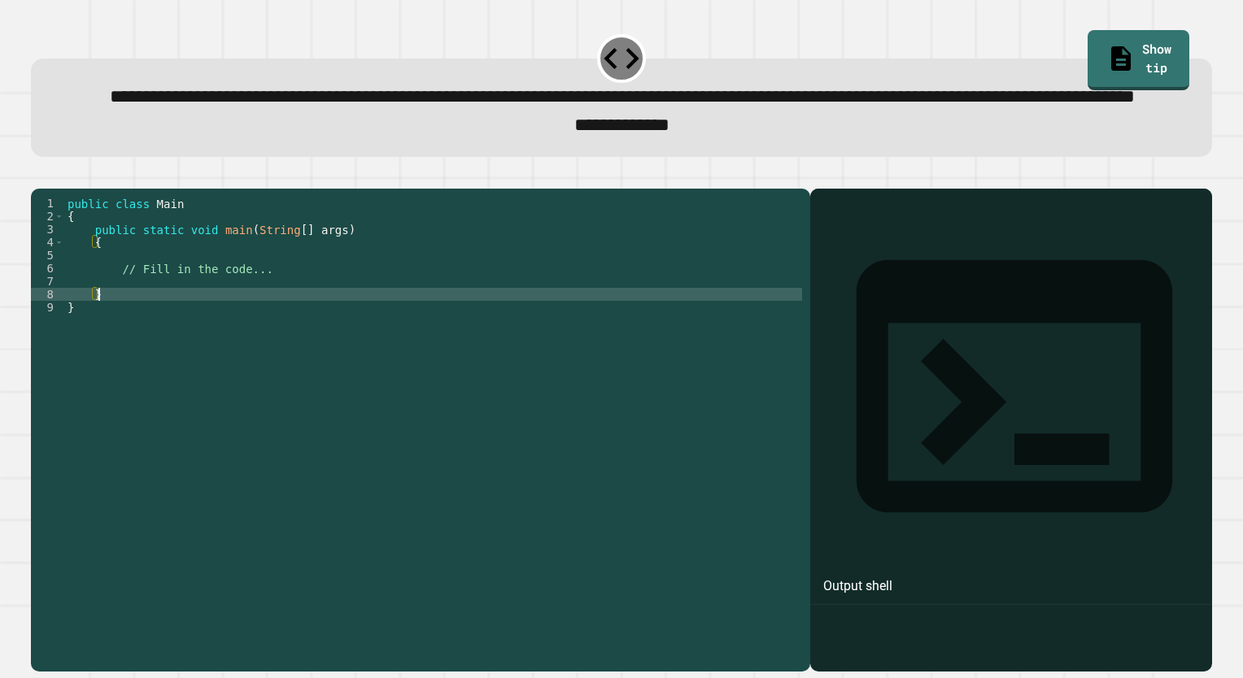
click at [273, 350] on div "public class Main { public static void main ( String [ ] args ) { // Fill in th…" at bounding box center [433, 398] width 738 height 403
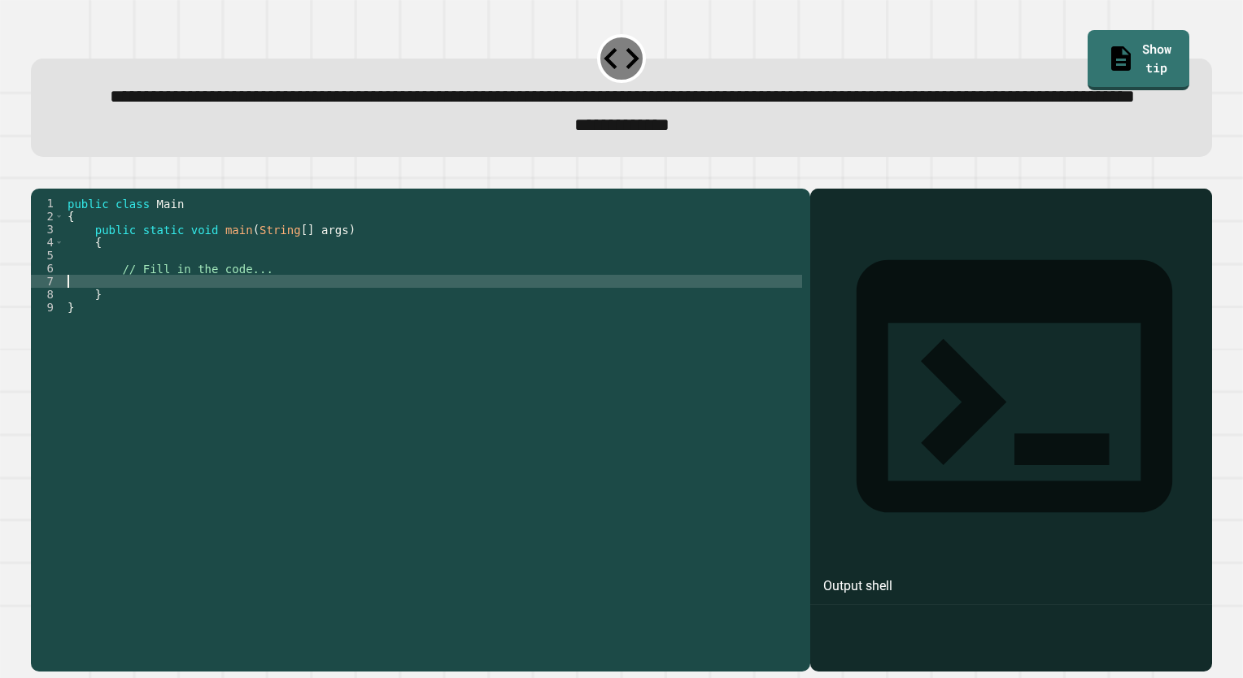
click at [265, 337] on div "public class Main { public static void main ( String [ ] args ) { // Fill in th…" at bounding box center [433, 398] width 738 height 403
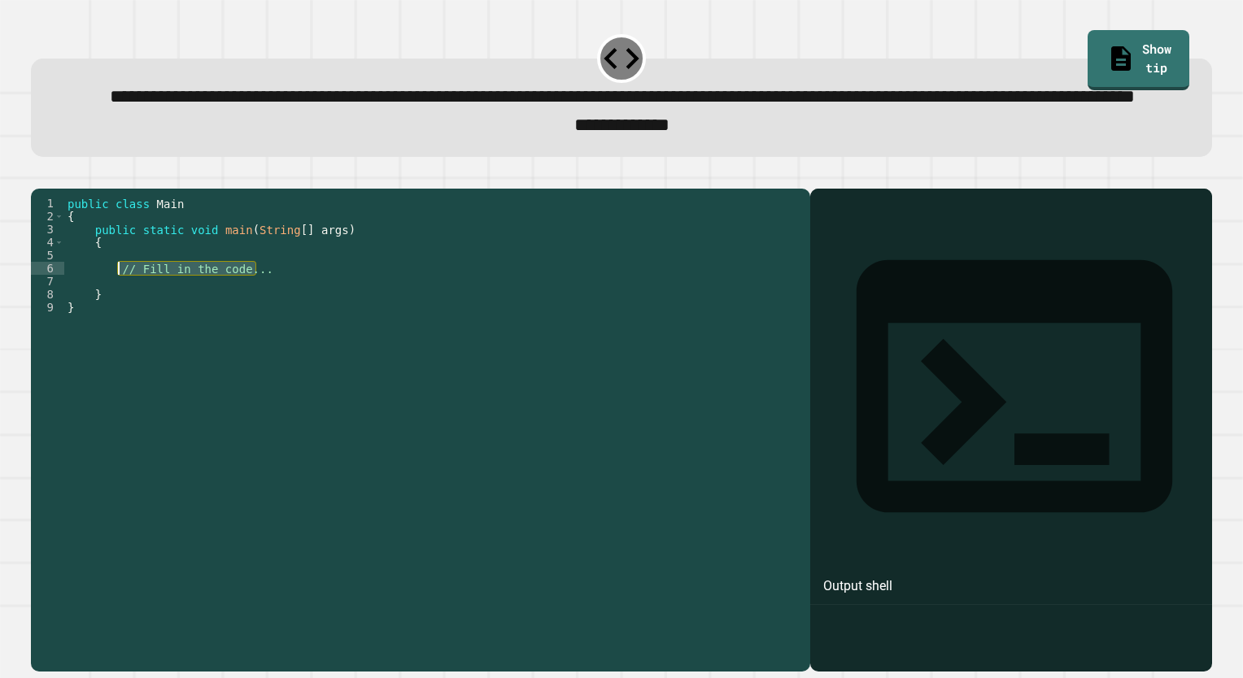
drag, startPoint x: 263, startPoint y: 328, endPoint x: 117, endPoint y: 321, distance: 146.5
click at [117, 321] on div "public class Main { public static void main ( String [ ] args ) { // Fill in th…" at bounding box center [433, 398] width 738 height 403
type textarea "**********"
click at [128, 324] on div "public class Main { public static void main ( String [ ] args ) { system . out …" at bounding box center [433, 398] width 738 height 403
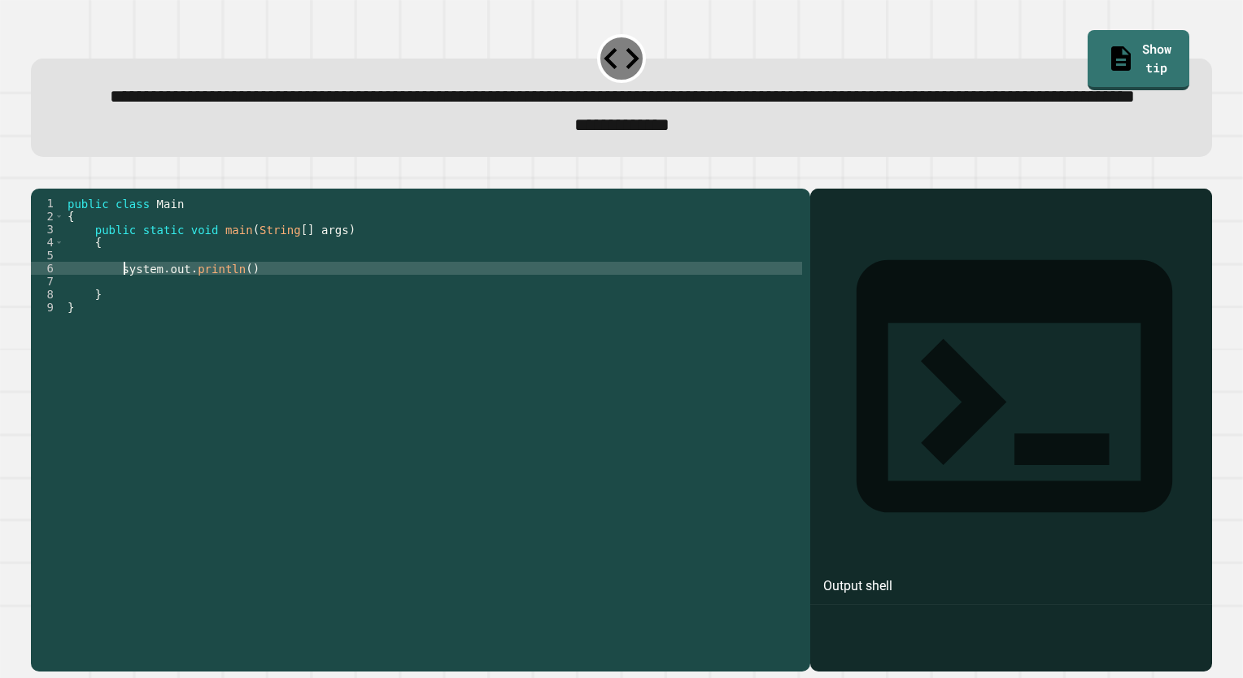
click at [126, 329] on div "public class Main { public static void main ( String [ ] args ) { system . out …" at bounding box center [433, 398] width 738 height 403
click at [234, 324] on div "public class Main { public static void main ( String [ ] args ) { System . out …" at bounding box center [433, 398] width 738 height 403
click at [325, 333] on div "public class Main { public static void main ( String [ ] args ) { System . out …" at bounding box center [433, 398] width 738 height 403
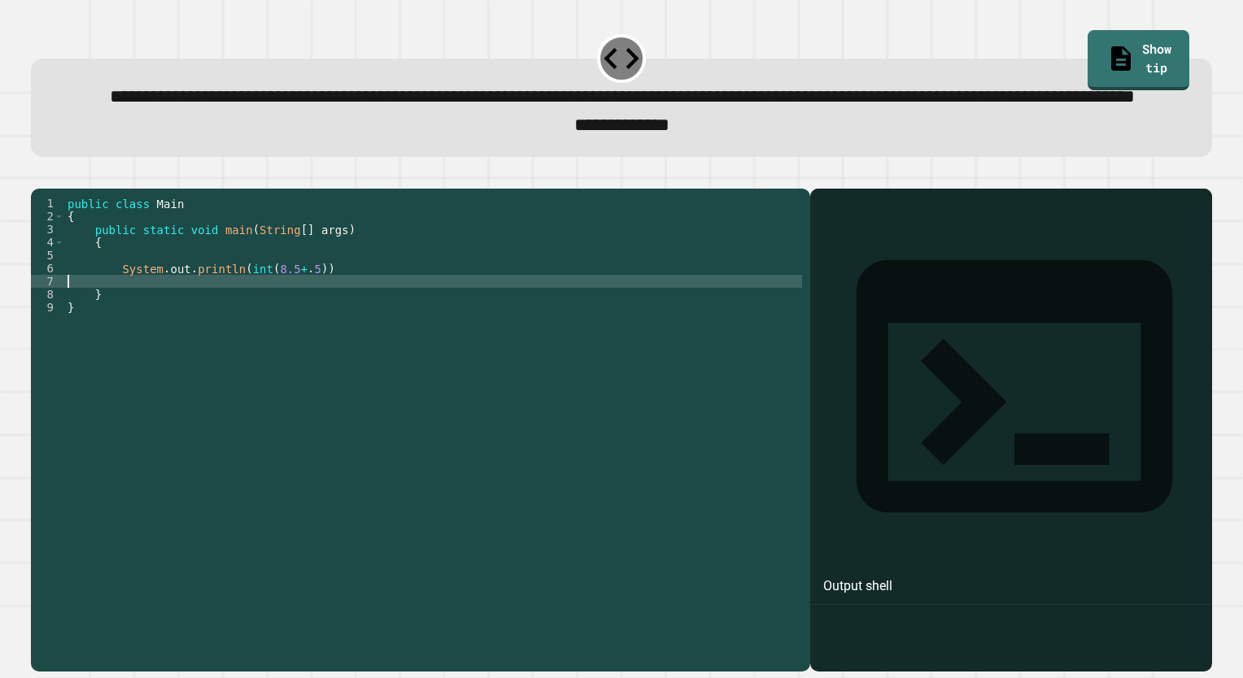
scroll to position [0, 0]
click at [325, 325] on div "public class Main { public static void main ( String [ ] args ) { System . out …" at bounding box center [433, 398] width 738 height 403
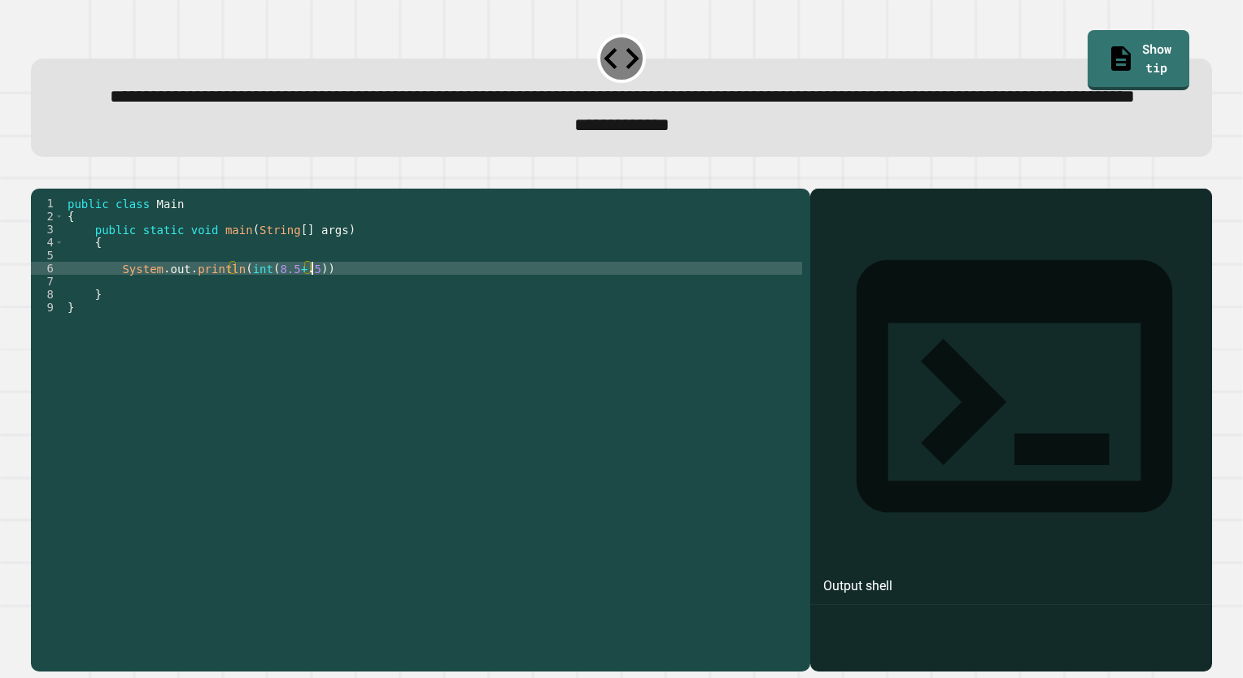
type textarea "**********"
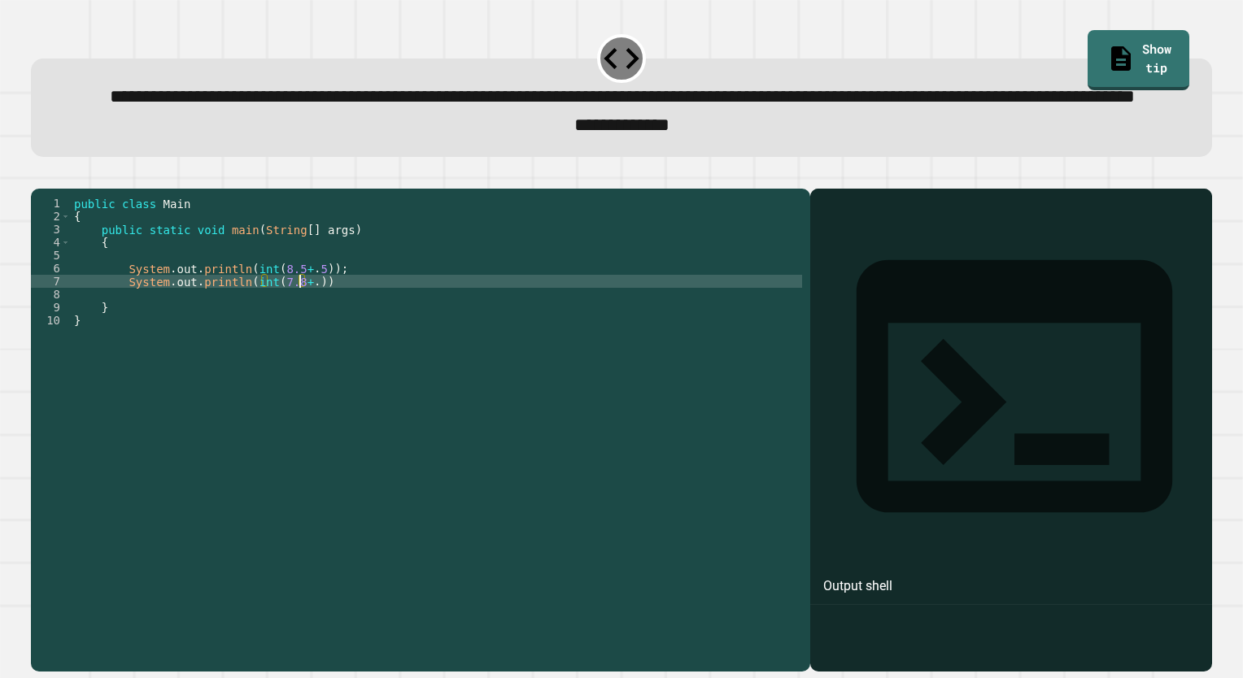
scroll to position [0, 15]
click at [325, 337] on div "public class Main { public static void main ( String [ ] args ) { System . out …" at bounding box center [436, 398] width 731 height 403
type textarea "**********"
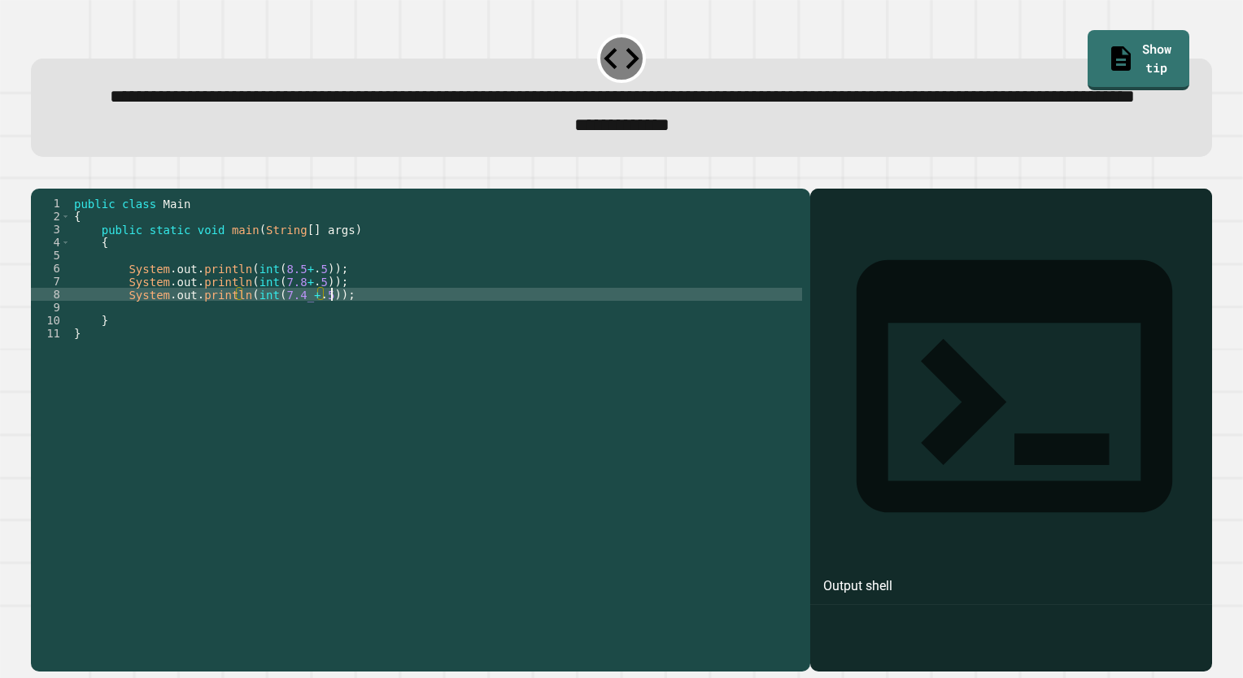
scroll to position [0, 16]
click at [263, 396] on div "public class Main { public static void main ( String [ ] args ) { System . out …" at bounding box center [436, 398] width 731 height 403
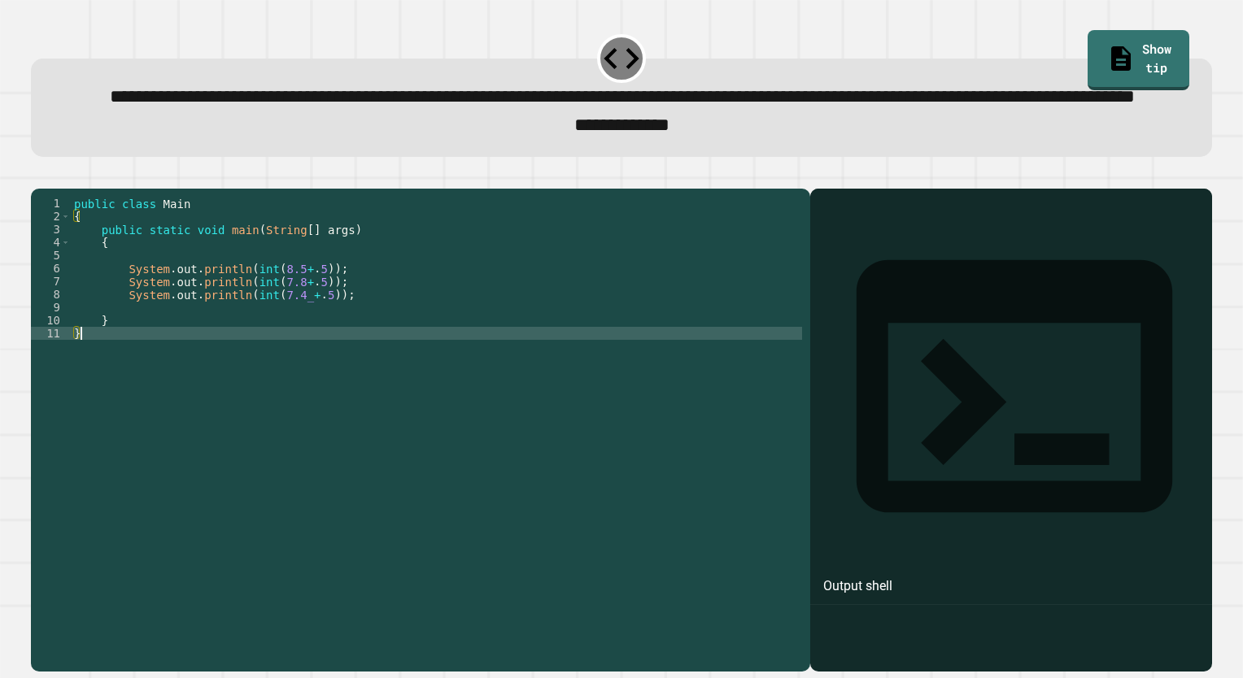
scroll to position [0, 0]
click at [39, 176] on icon "button" at bounding box center [39, 176] width 0 height 0
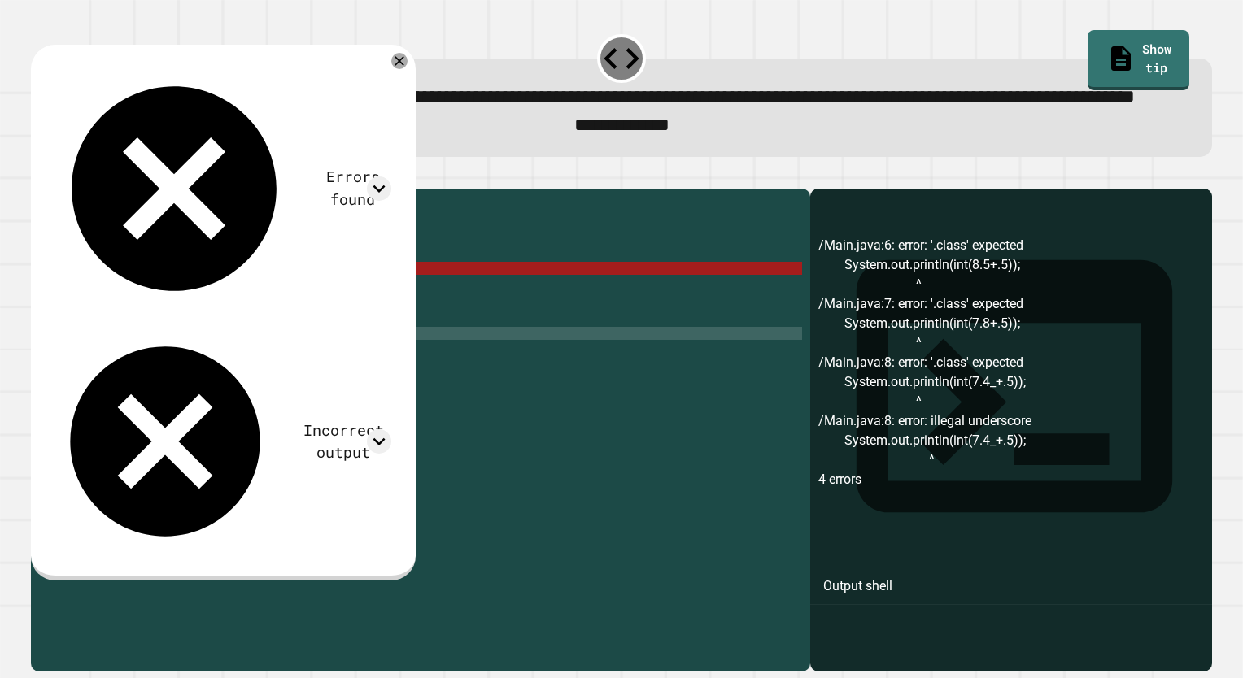
click at [240, 355] on div "public class Main { public static void main ( String [ ] args ) { System . out …" at bounding box center [436, 398] width 731 height 403
click at [234, 356] on div "public class Main { public static void main ( String [ ] args ) { System . out …" at bounding box center [436, 398] width 731 height 403
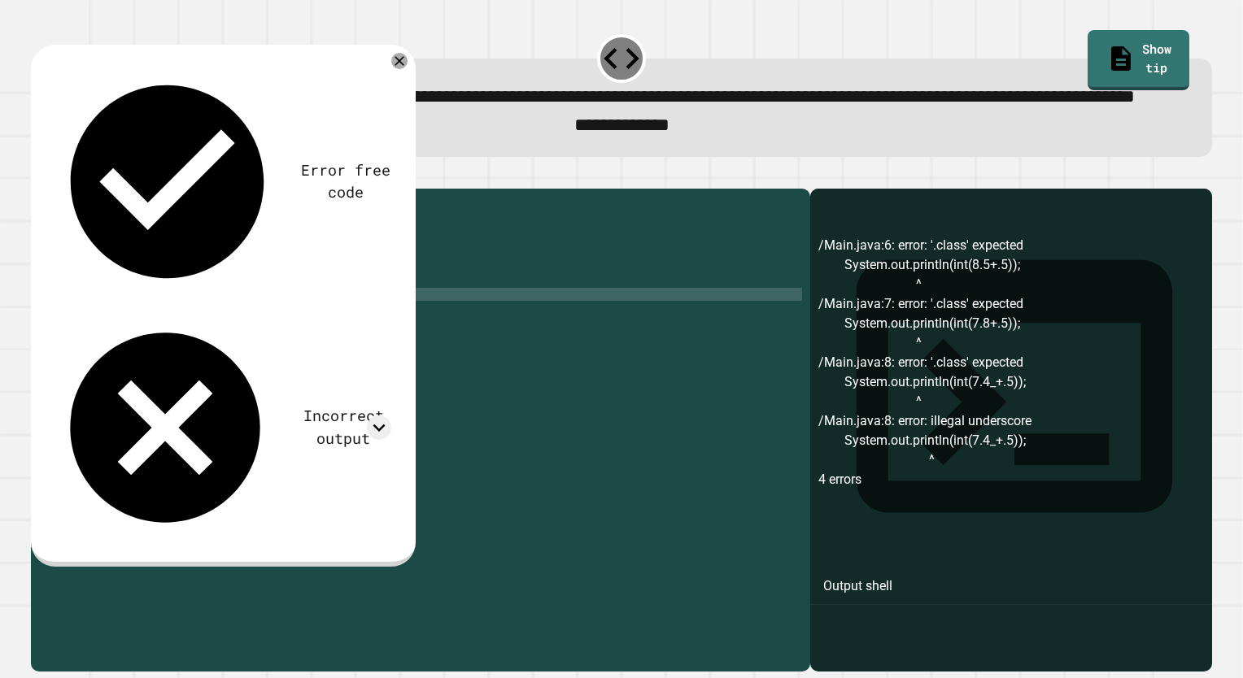
scroll to position [0, 11]
click at [237, 337] on div "public class Main { public static void main ( String [ ] args ) { System . out …" at bounding box center [436, 398] width 731 height 403
click at [266, 324] on div "public class Main { public static void main ( String [ ] args ) { System . out …" at bounding box center [436, 398] width 731 height 403
drag, startPoint x: 311, startPoint y: 324, endPoint x: 245, endPoint y: 324, distance: 65.9
click at [245, 324] on div "public class Main { public static void main ( String [ ] args ) { System . out …" at bounding box center [436, 398] width 731 height 403
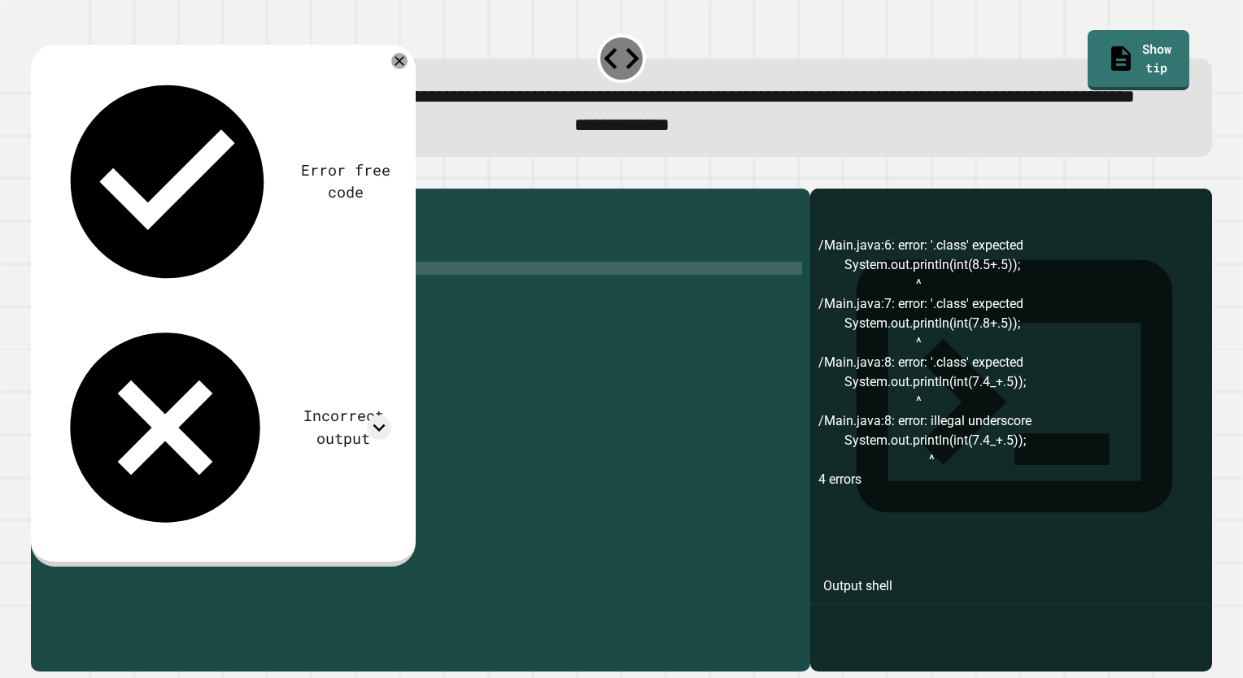
scroll to position [0, 12]
drag, startPoint x: 311, startPoint y: 340, endPoint x: 245, endPoint y: 338, distance: 66.7
click at [245, 338] on div "public class Main { public static void main ( String [ ] args ) { System . out …" at bounding box center [436, 398] width 731 height 403
drag, startPoint x: 317, startPoint y: 348, endPoint x: 244, endPoint y: 349, distance: 73.2
click at [244, 349] on div "public class Main { public static void main ( String [ ] args ) { System . out …" at bounding box center [436, 398] width 731 height 403
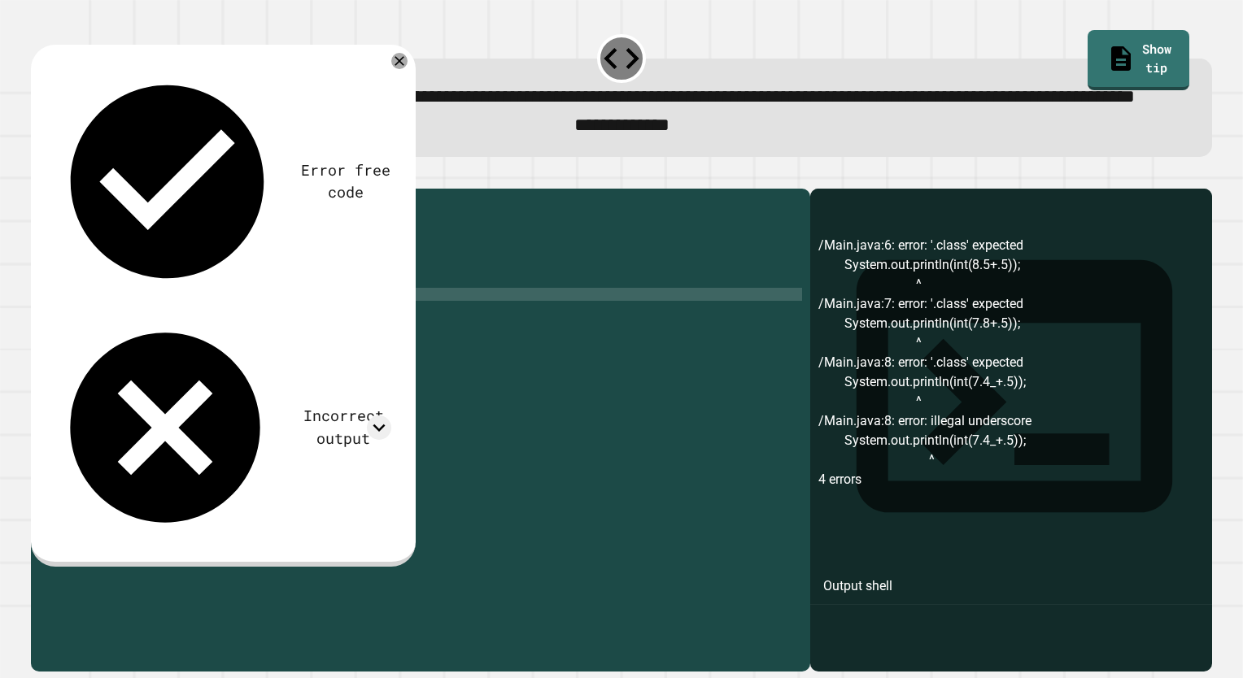
click at [39, 176] on icon "button" at bounding box center [39, 176] width 0 height 0
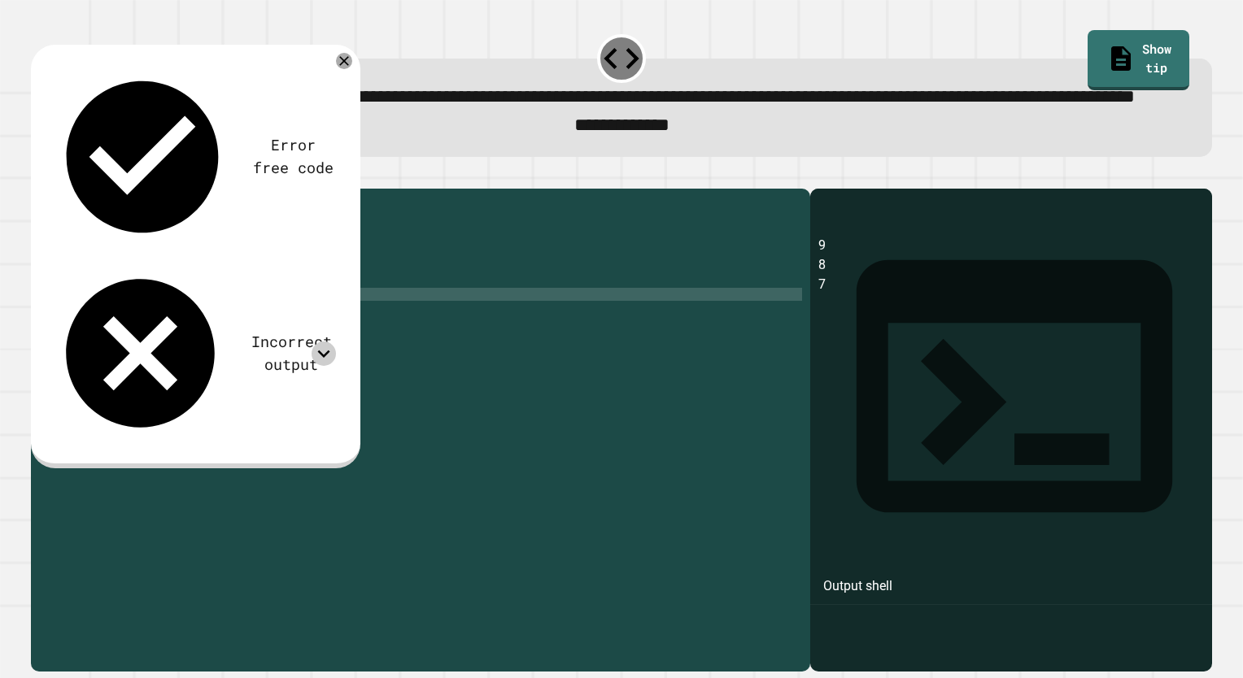
click at [332, 342] on icon at bounding box center [323, 354] width 24 height 24
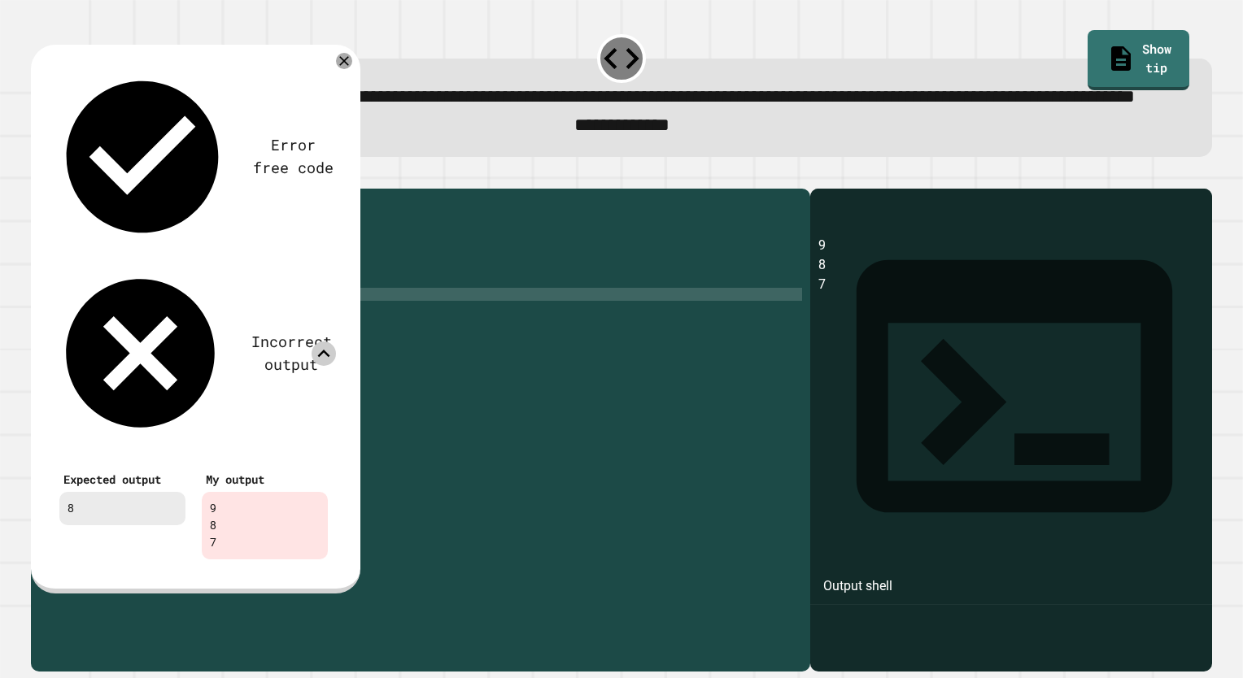
click at [328, 342] on icon at bounding box center [323, 354] width 24 height 24
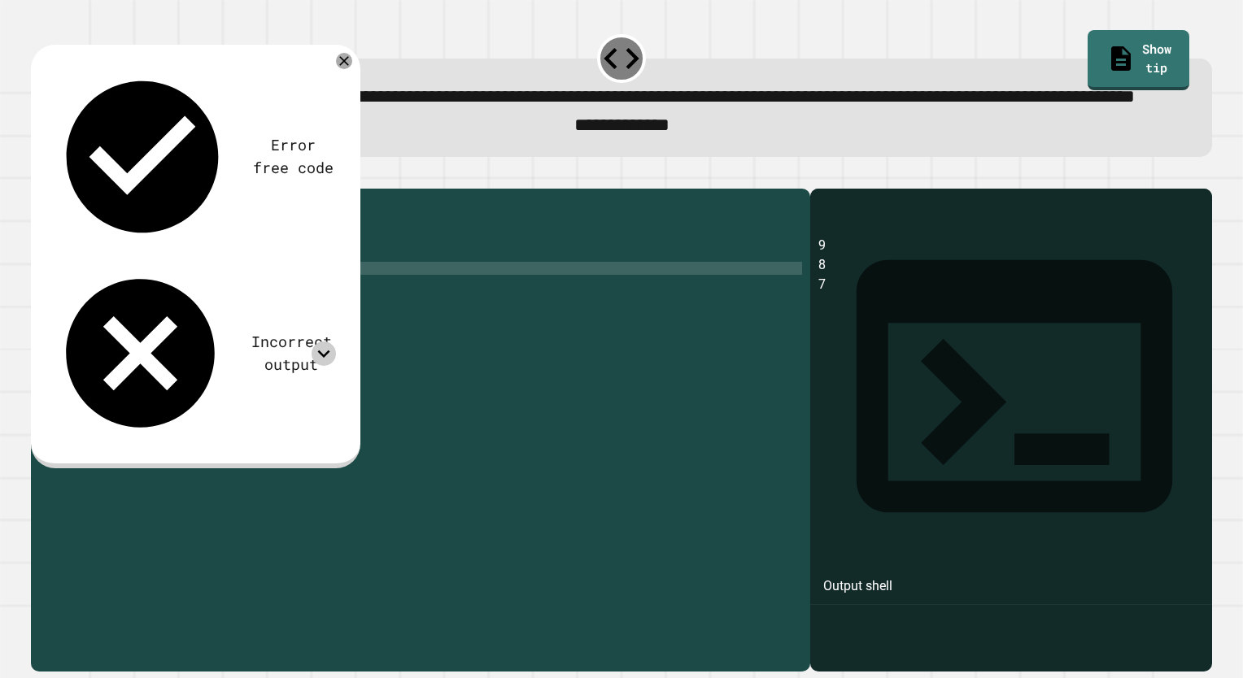
click at [285, 325] on div "public class Main { public static void main ( String [ ] args ) { System . out …" at bounding box center [436, 398] width 731 height 403
drag, startPoint x: 273, startPoint y: 327, endPoint x: 120, endPoint y: 328, distance: 152.9
click at [120, 328] on div "public class Main { public static void main ( String [ ] args ) { System . out …" at bounding box center [436, 398] width 731 height 403
type textarea "**********"
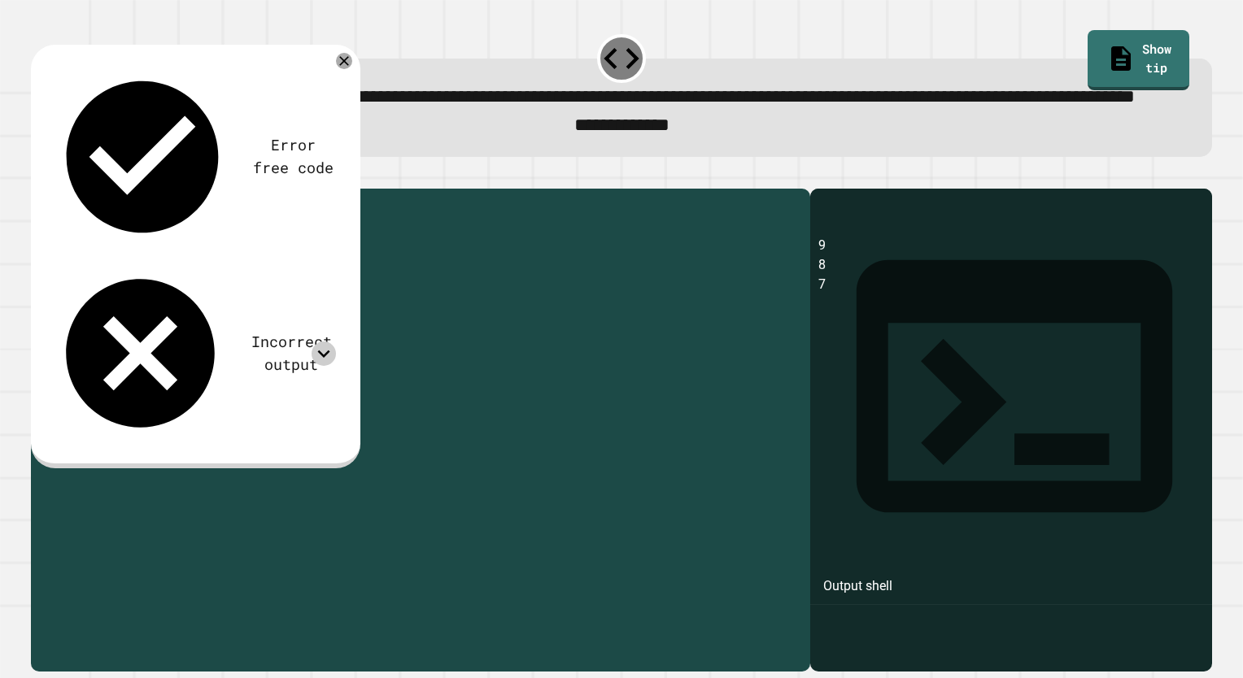
drag, startPoint x: 275, startPoint y: 347, endPoint x: 117, endPoint y: 354, distance: 157.9
click at [117, 354] on div "public class Main { public static void main ( String [ ] args ) { System . out …" at bounding box center [436, 398] width 731 height 403
type textarea "**********"
click at [39, 176] on icon "button" at bounding box center [39, 176] width 0 height 0
